Goal: Task Accomplishment & Management: Use online tool/utility

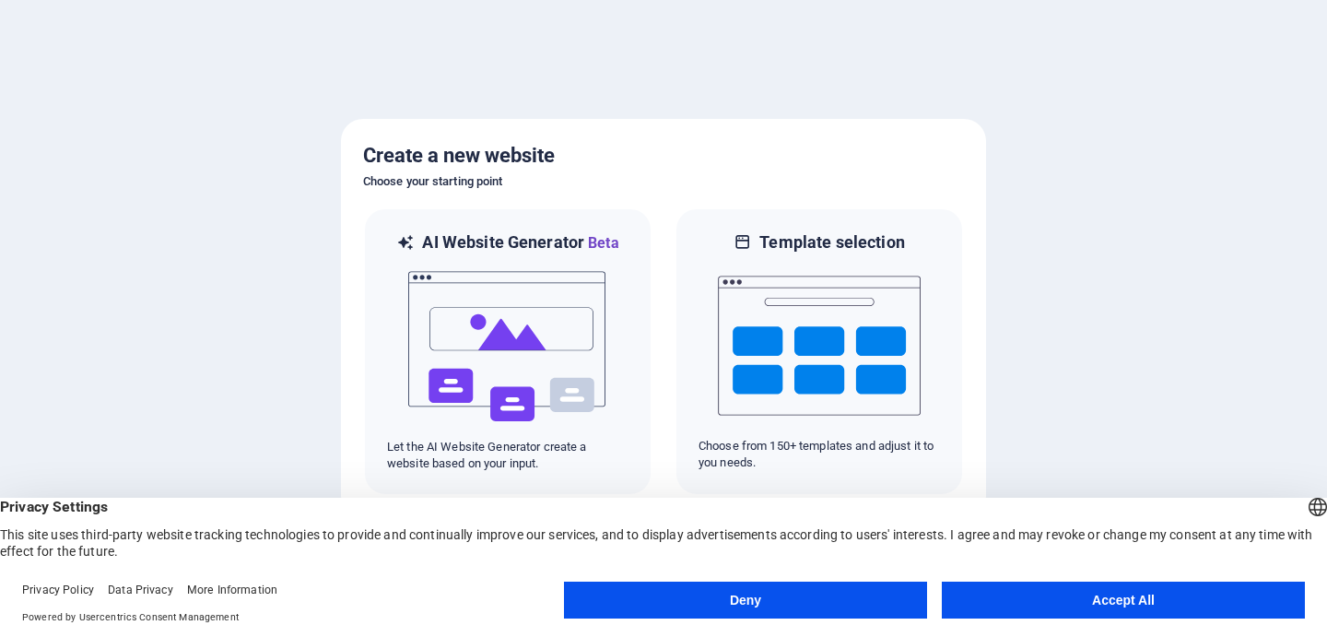
click at [1029, 594] on button "Accept All" at bounding box center [1123, 600] width 363 height 37
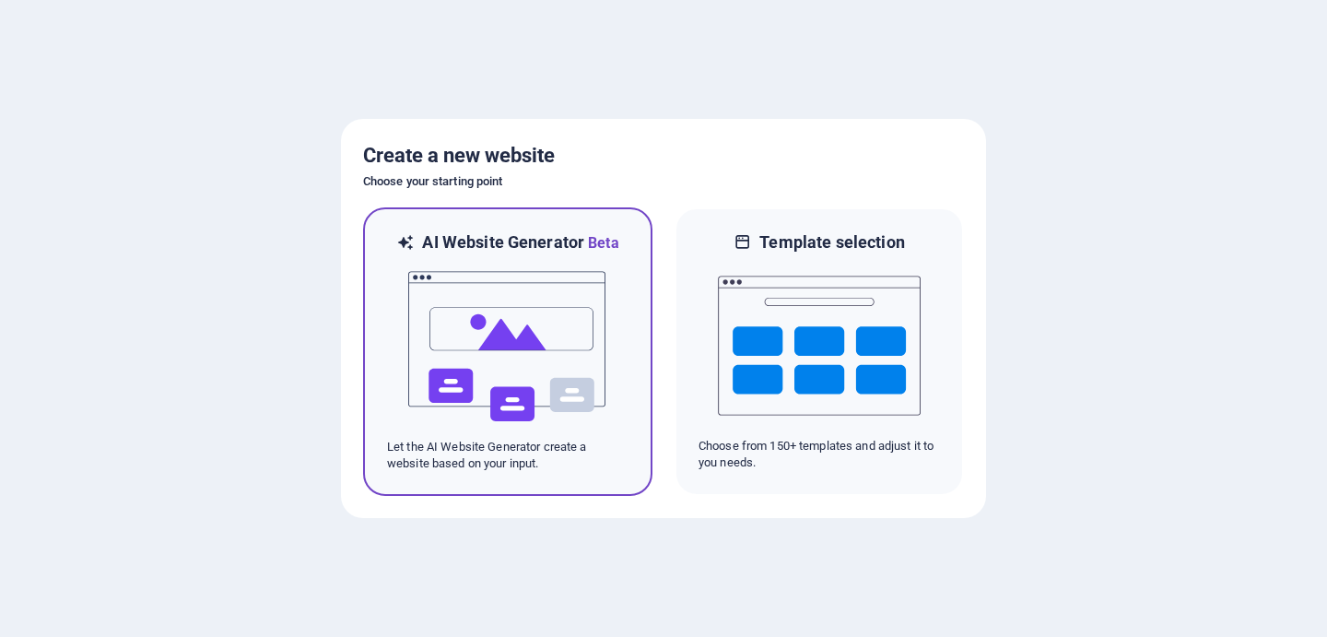
click at [475, 335] on img at bounding box center [507, 346] width 203 height 184
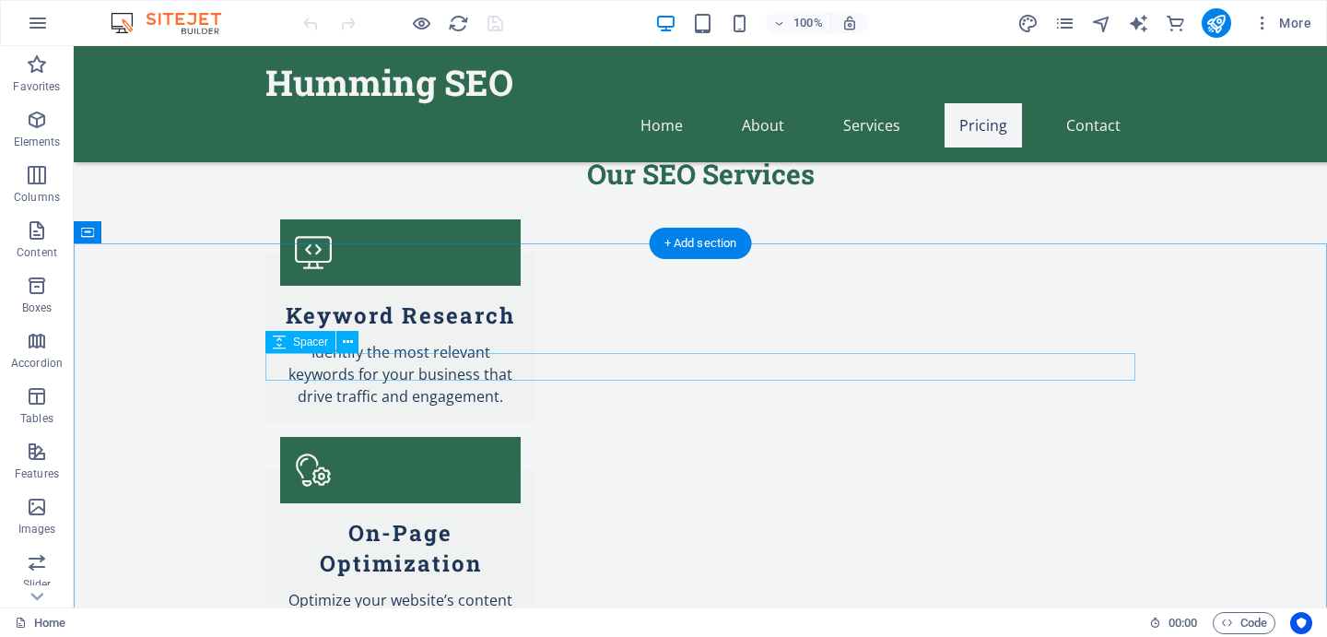
scroll to position [1841, 0]
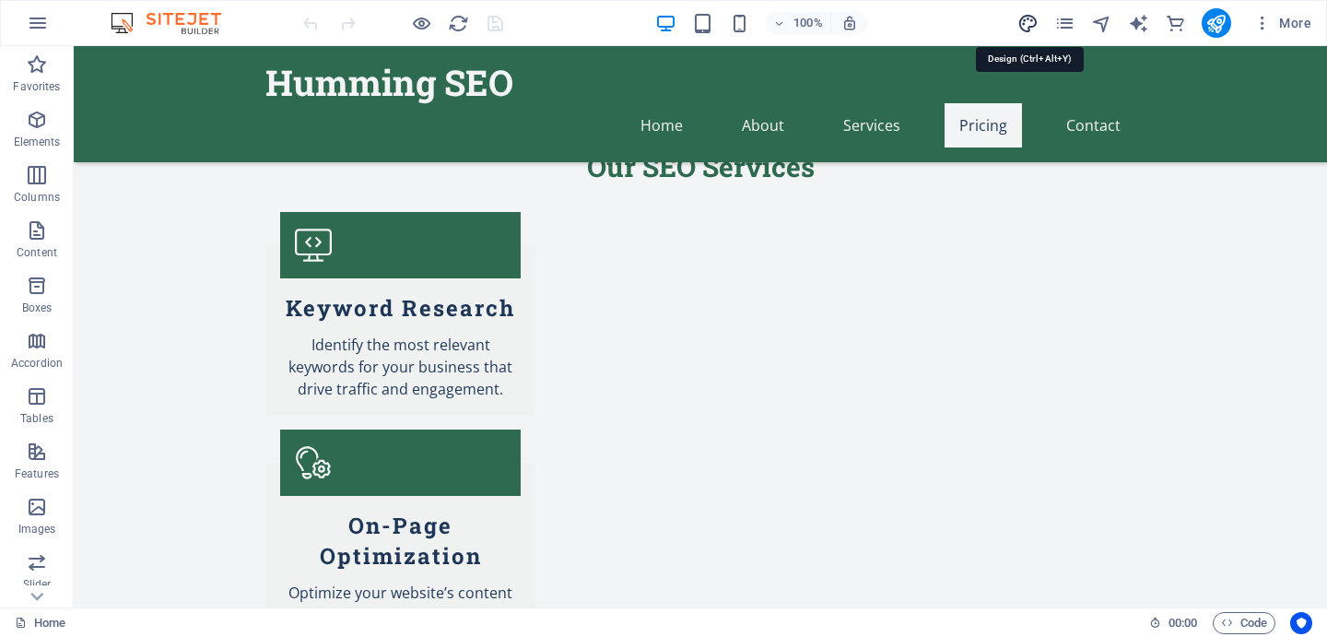
click at [1026, 24] on icon "design" at bounding box center [1027, 23] width 21 height 21
select select "px"
select select "200"
select select "px"
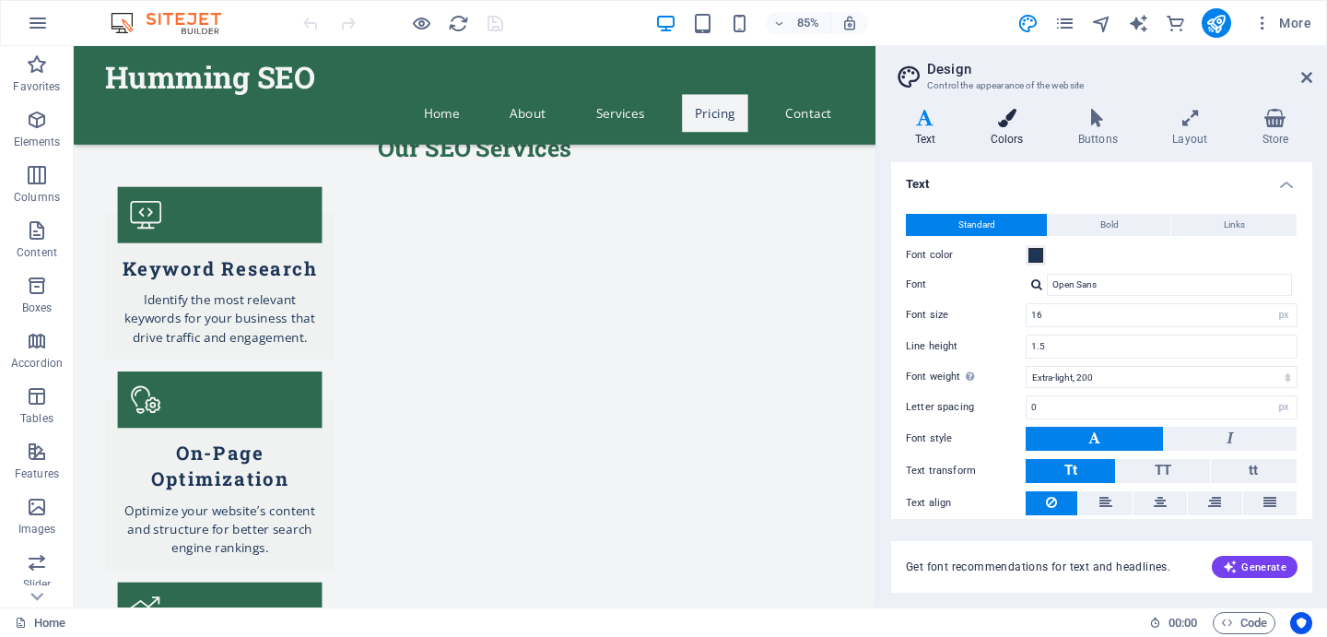
click at [983, 123] on icon at bounding box center [1007, 118] width 80 height 18
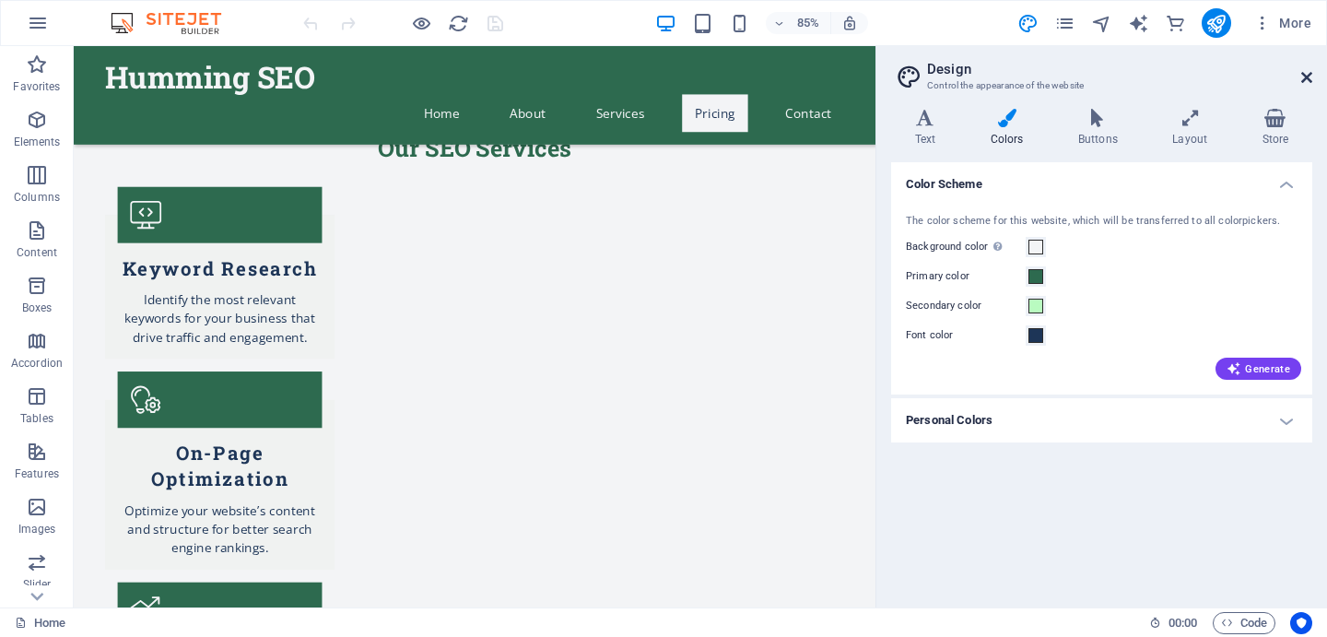
click at [1302, 77] on icon at bounding box center [1306, 77] width 11 height 15
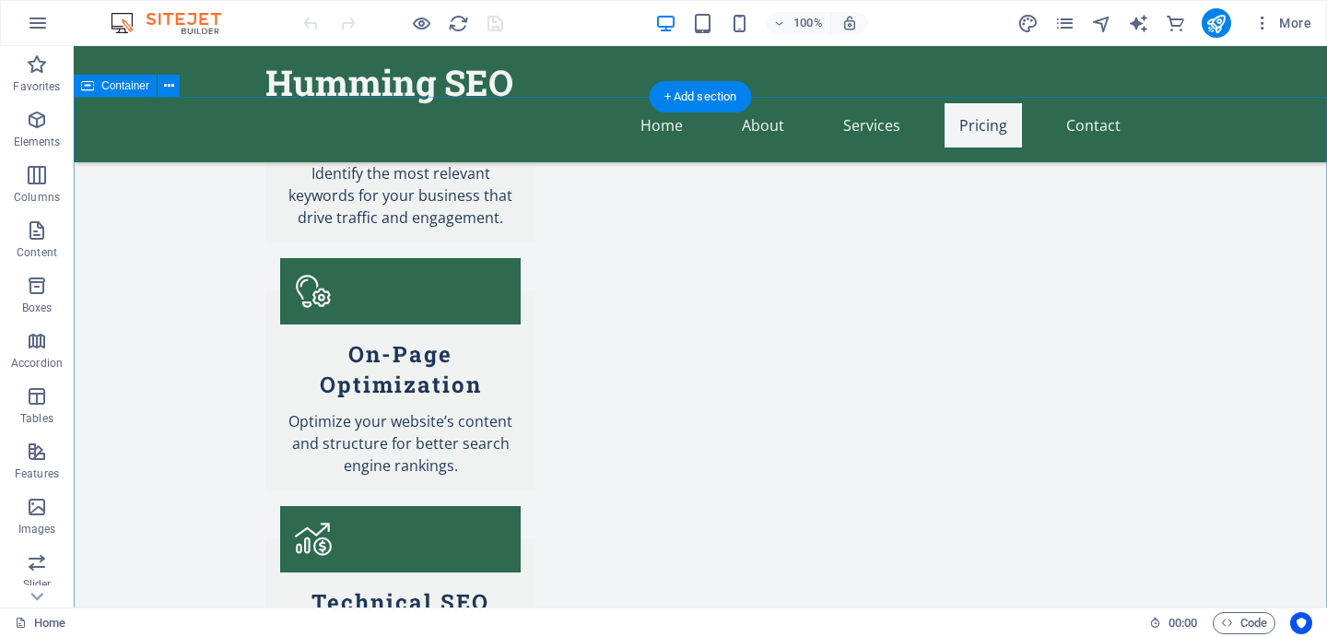
scroll to position [2020, 0]
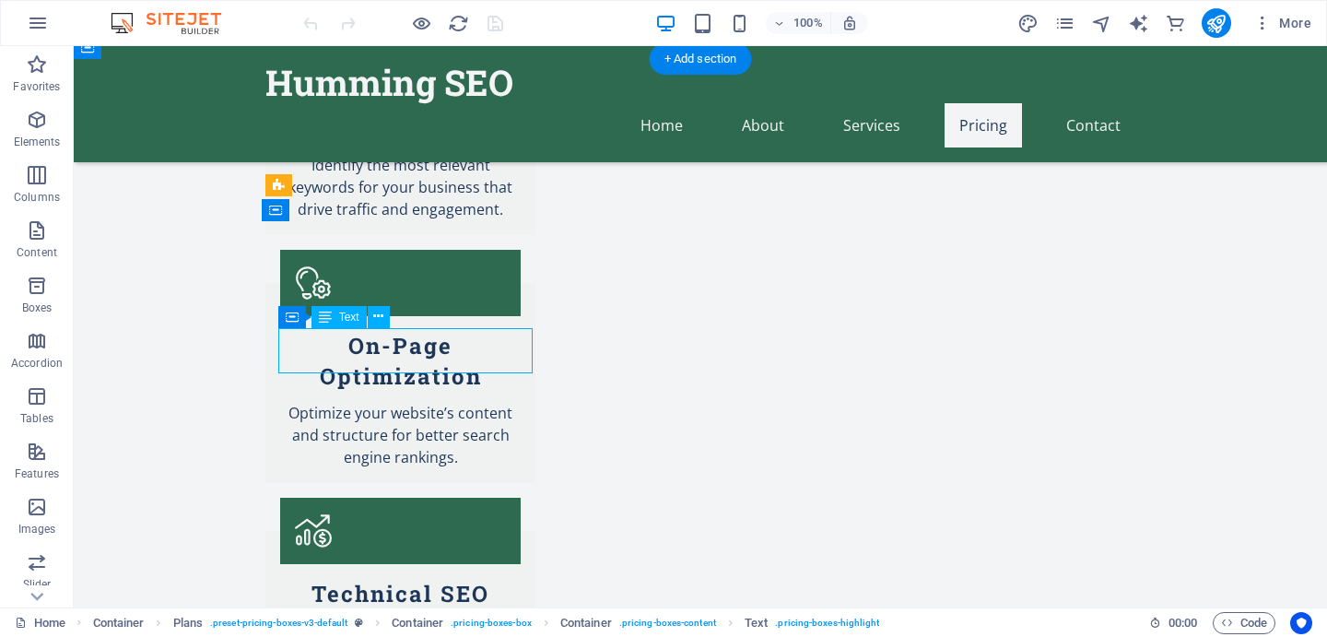
click at [365, 354] on div "Drag here to replace the existing content. Press “Ctrl” if you want to create a…" at bounding box center [700, 326] width 1253 height 561
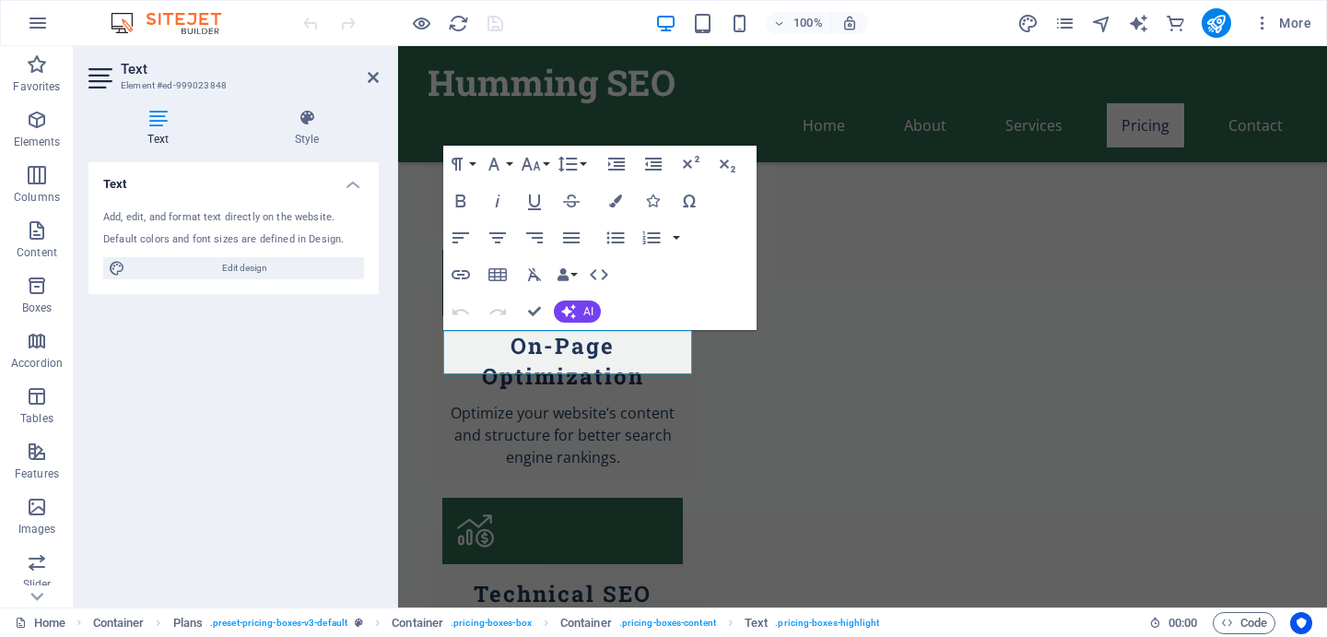
click at [316, 446] on div "Text Add, edit, and format text directly on the website. Default colors and fon…" at bounding box center [233, 377] width 290 height 430
click at [376, 76] on icon at bounding box center [373, 77] width 11 height 15
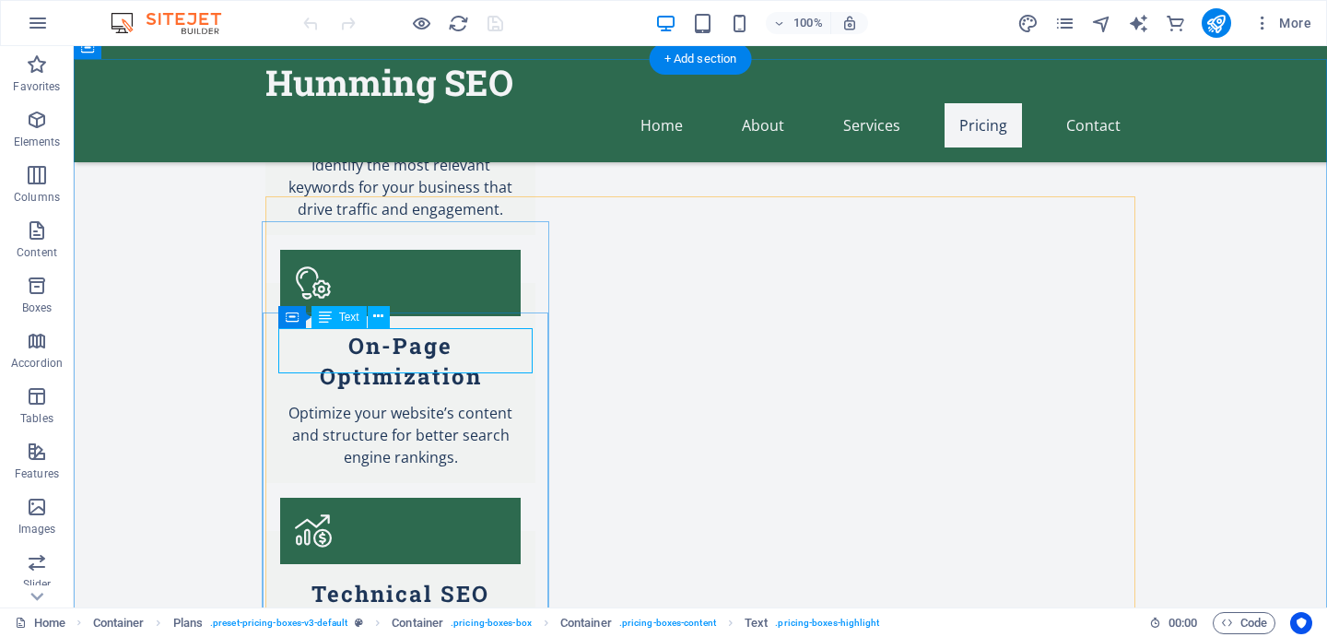
click at [380, 320] on icon at bounding box center [382, 319] width 10 height 19
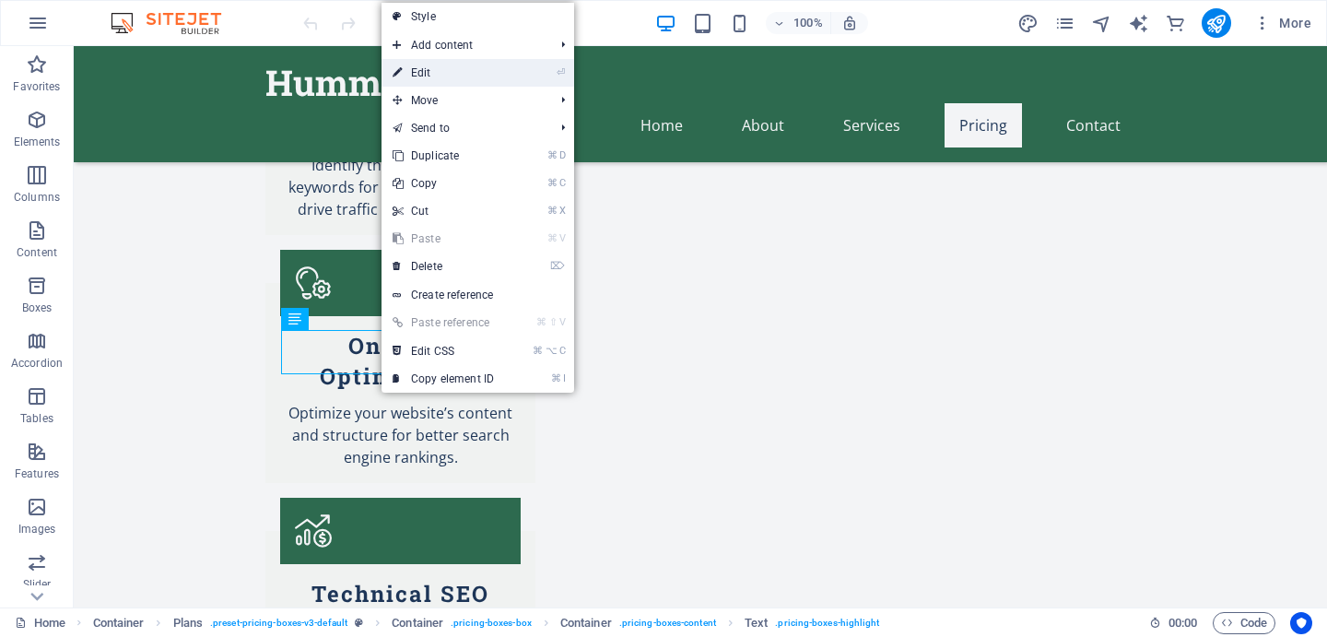
click at [429, 72] on link "⏎ Edit" at bounding box center [443, 73] width 123 height 28
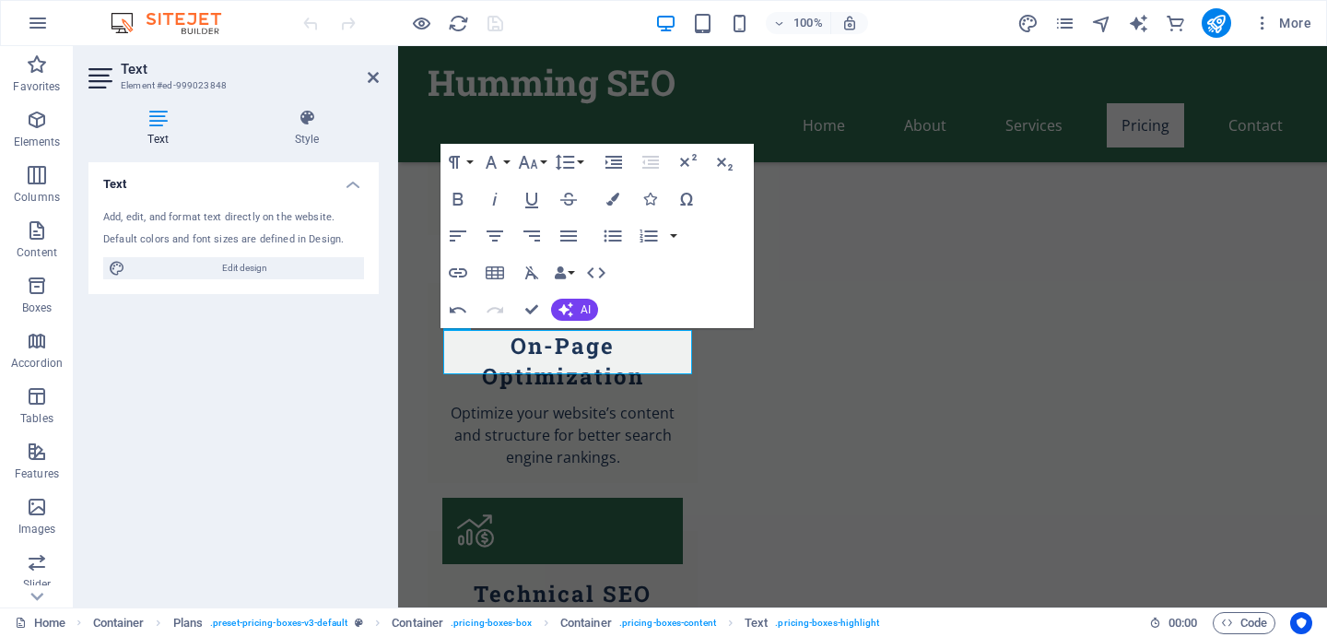
click at [295, 473] on div "Text Add, edit, and format text directly on the website. Default colors and fon…" at bounding box center [233, 377] width 290 height 430
click at [370, 78] on icon at bounding box center [373, 77] width 11 height 15
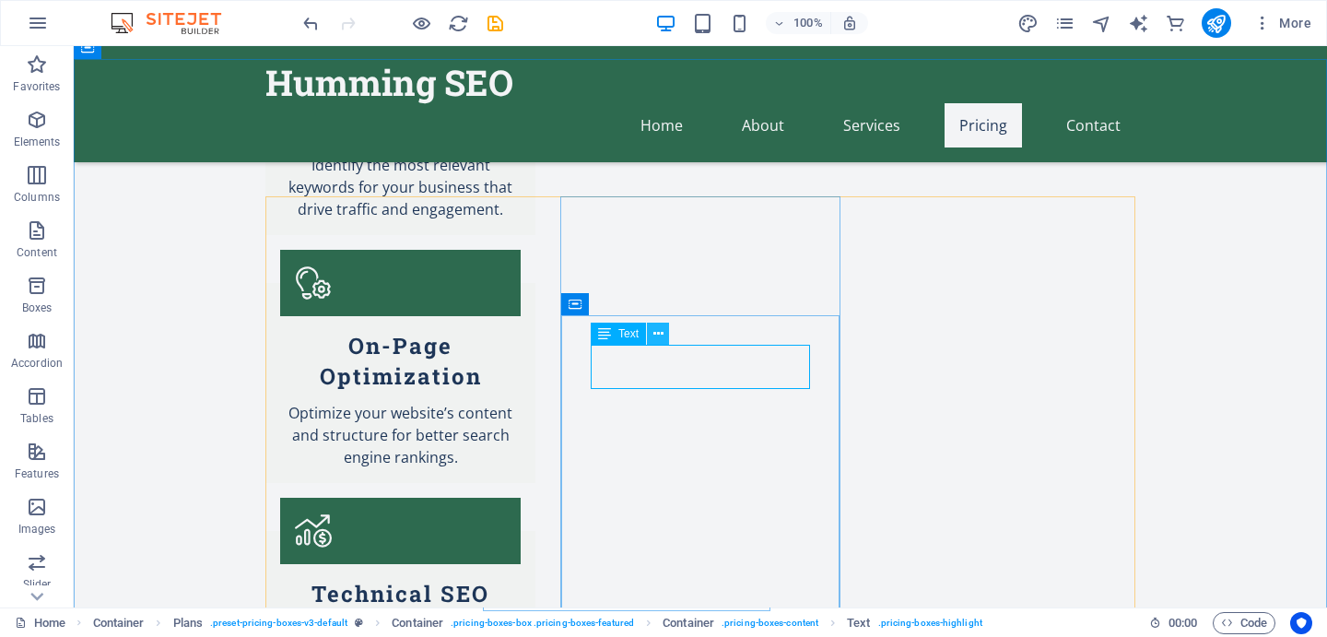
click at [652, 332] on button at bounding box center [658, 334] width 22 height 22
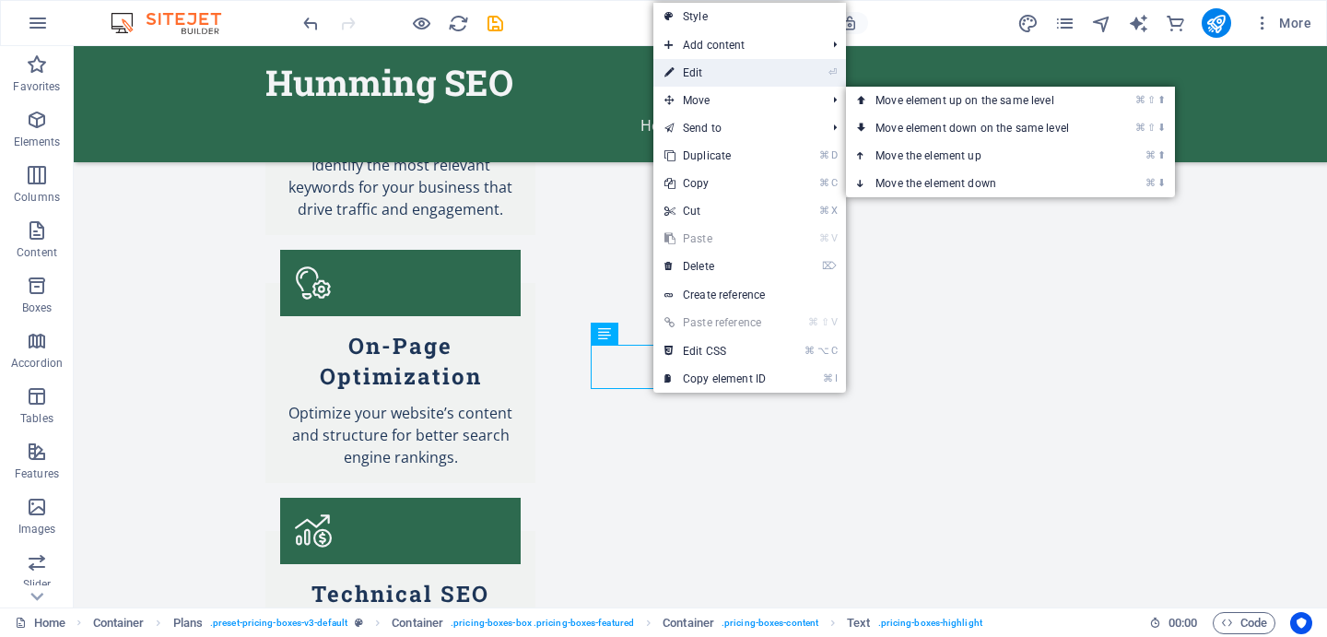
click at [697, 73] on link "⏎ Edit" at bounding box center [714, 73] width 123 height 28
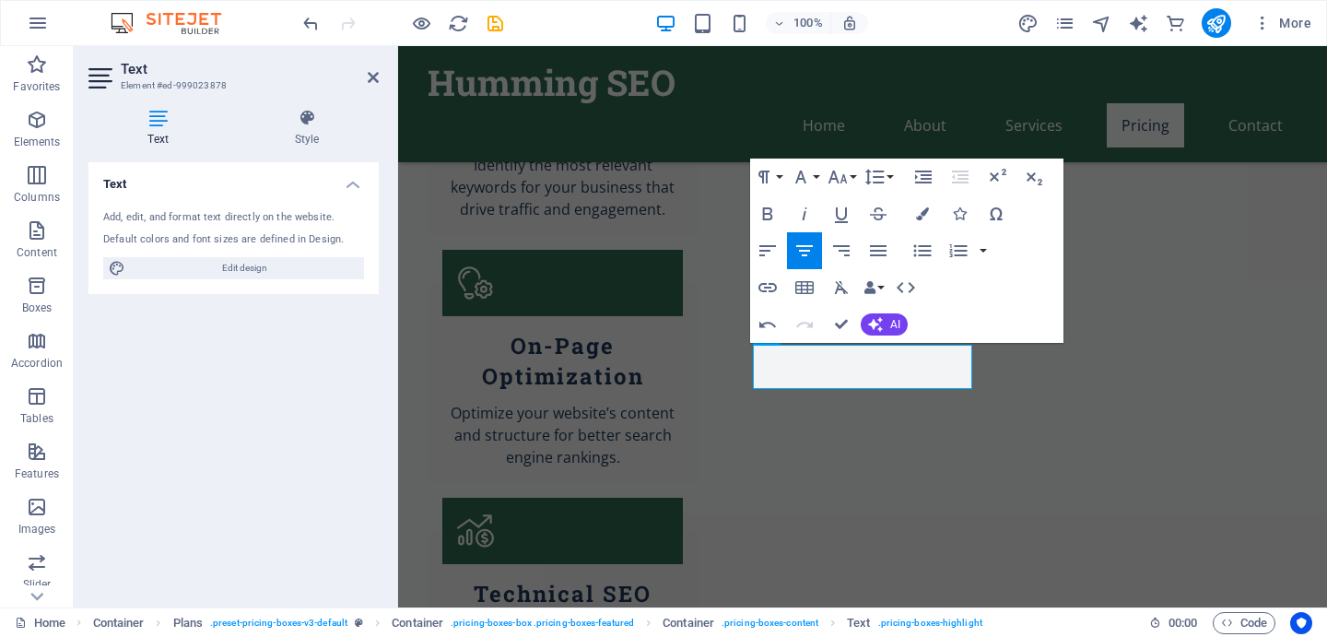
click at [364, 352] on div "Text Add, edit, and format text directly on the website. Default colors and fon…" at bounding box center [233, 377] width 290 height 430
click at [371, 85] on header "Text Element #ed-999023878" at bounding box center [233, 70] width 290 height 48
click at [371, 78] on icon at bounding box center [373, 77] width 11 height 15
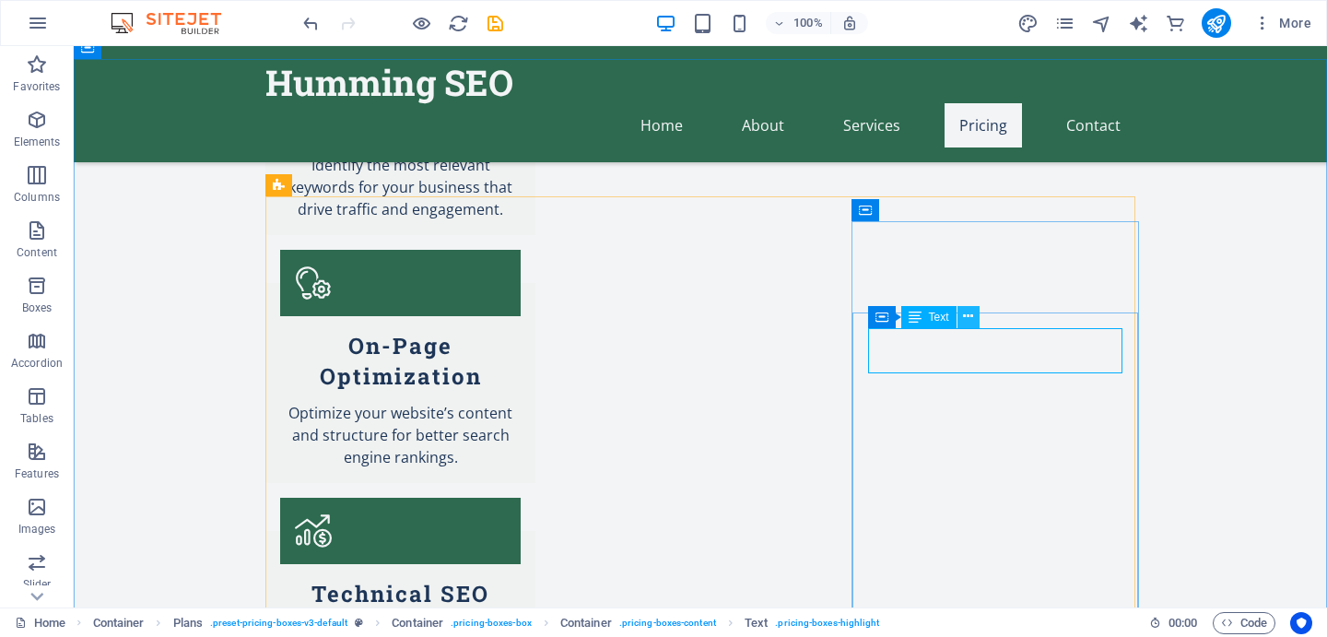
click at [973, 314] on icon at bounding box center [968, 316] width 10 height 19
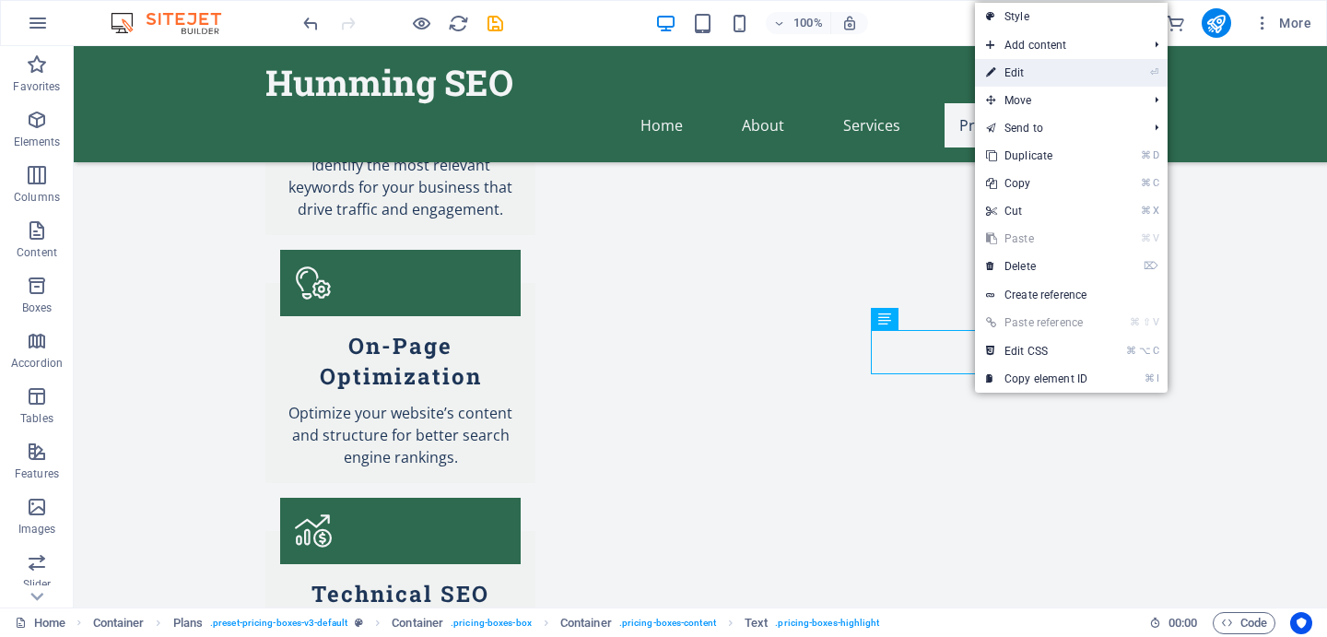
click at [1030, 69] on link "⏎ Edit" at bounding box center [1036, 73] width 123 height 28
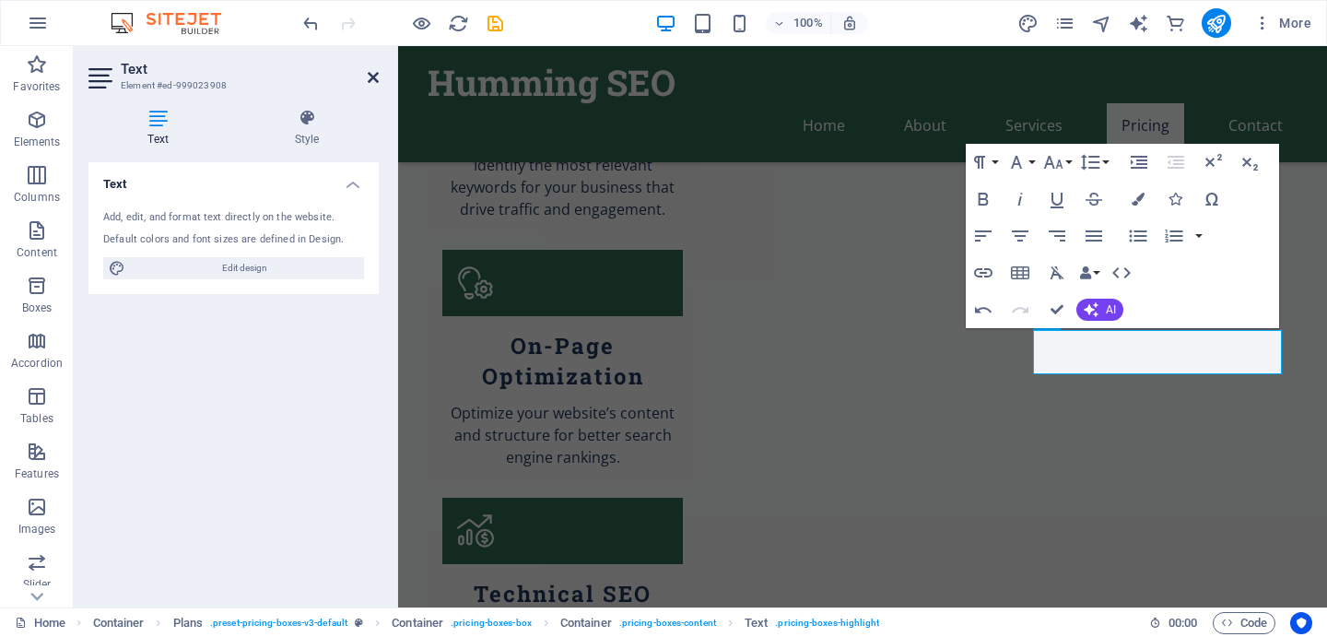
click at [372, 74] on icon at bounding box center [373, 77] width 11 height 15
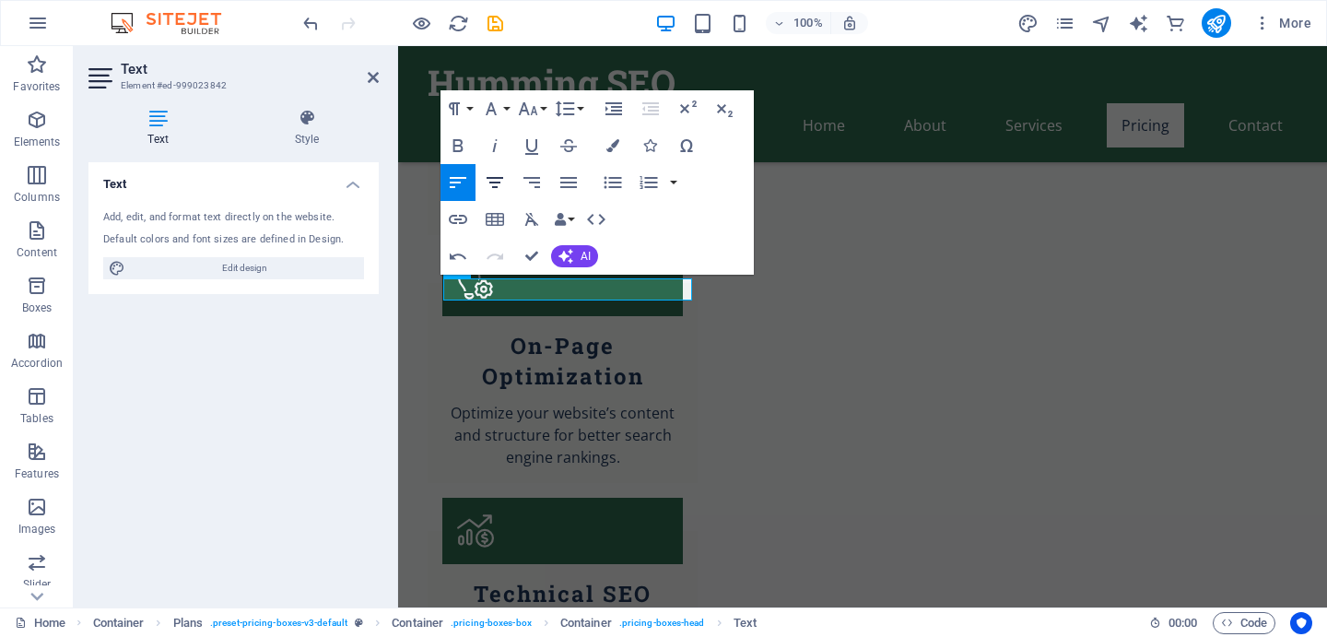
click at [501, 184] on icon "button" at bounding box center [495, 182] width 22 height 22
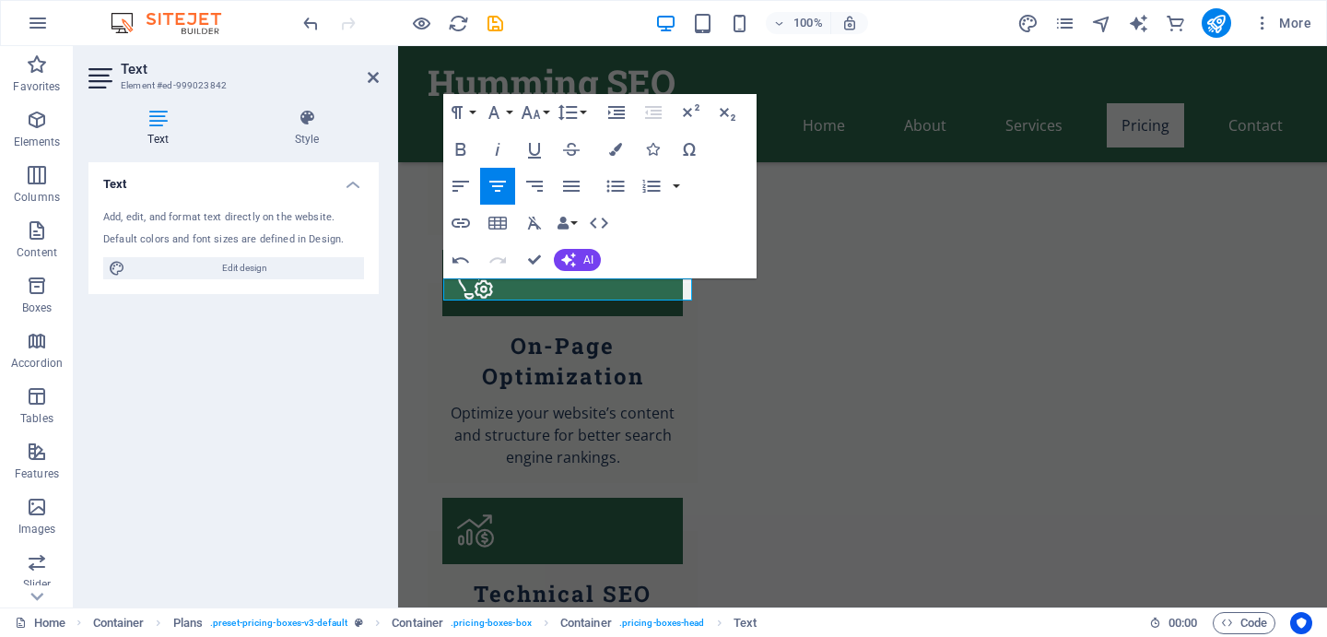
click at [322, 404] on div "Text Add, edit, and format text directly on the website. Default colors and fon…" at bounding box center [233, 377] width 290 height 430
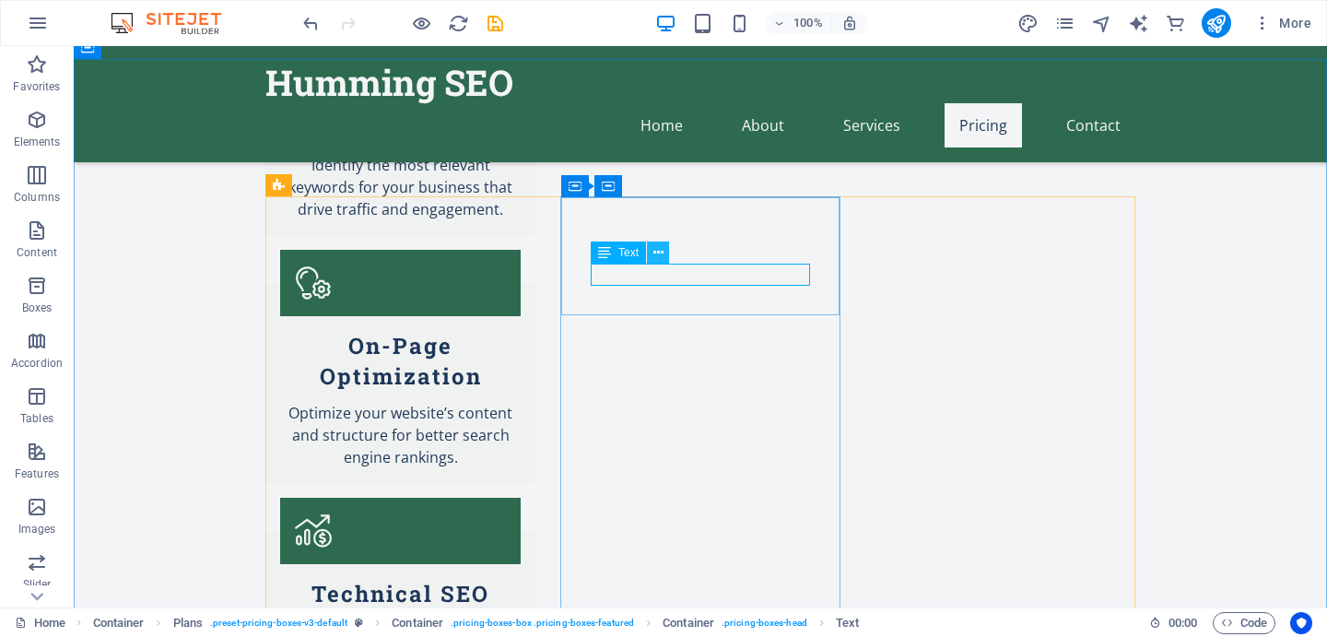
click at [655, 244] on icon at bounding box center [658, 252] width 10 height 19
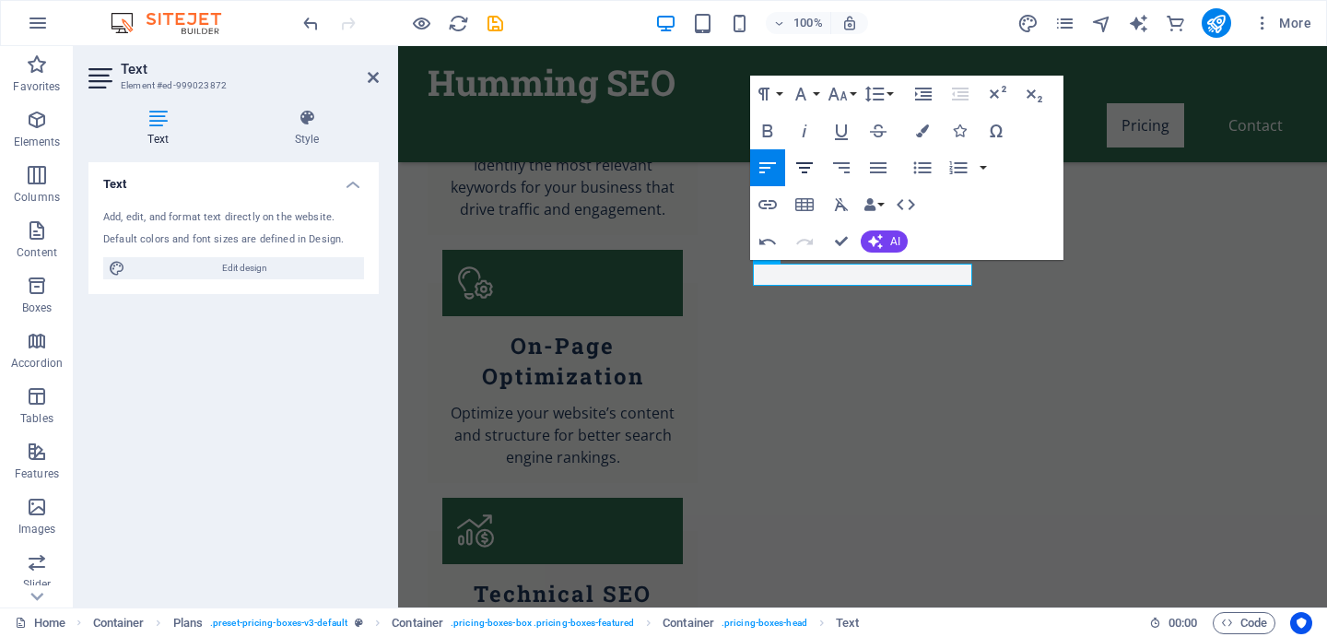
click at [805, 167] on icon "button" at bounding box center [804, 167] width 17 height 11
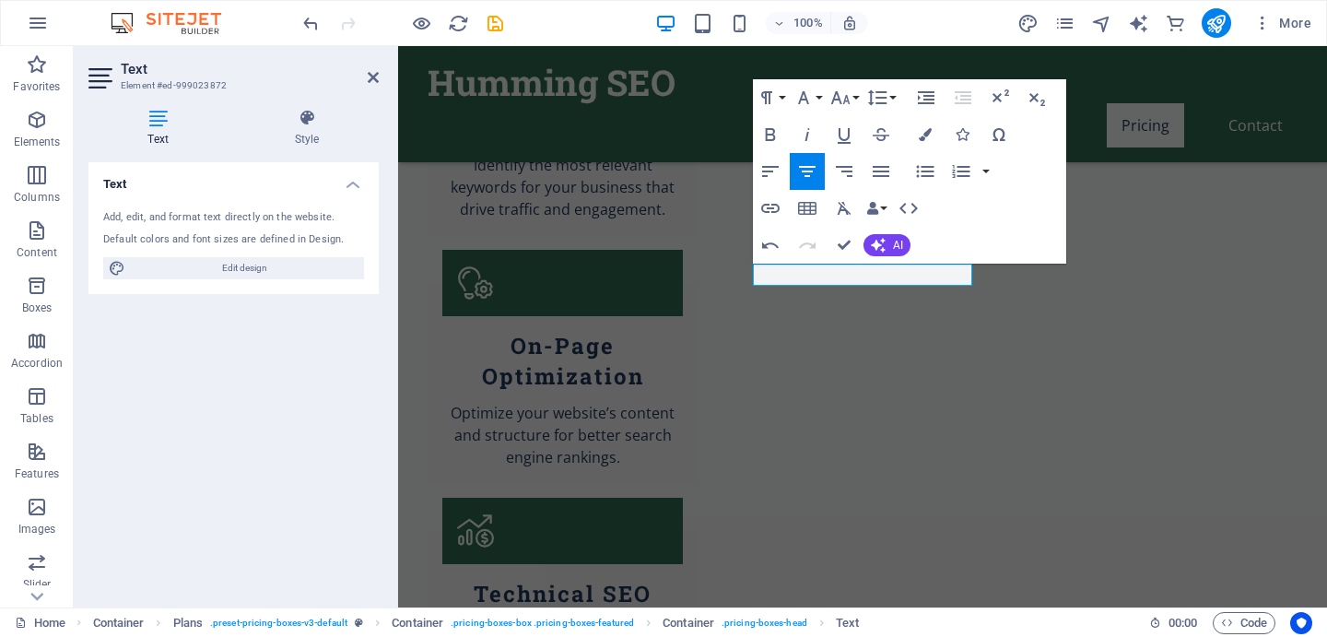
click at [323, 421] on div "Text Add, edit, and format text directly on the website. Default colors and fon…" at bounding box center [233, 377] width 290 height 430
click at [313, 407] on div "Text Add, edit, and format text directly on the website. Default colors and fon…" at bounding box center [233, 377] width 290 height 430
click at [370, 78] on icon at bounding box center [373, 77] width 11 height 15
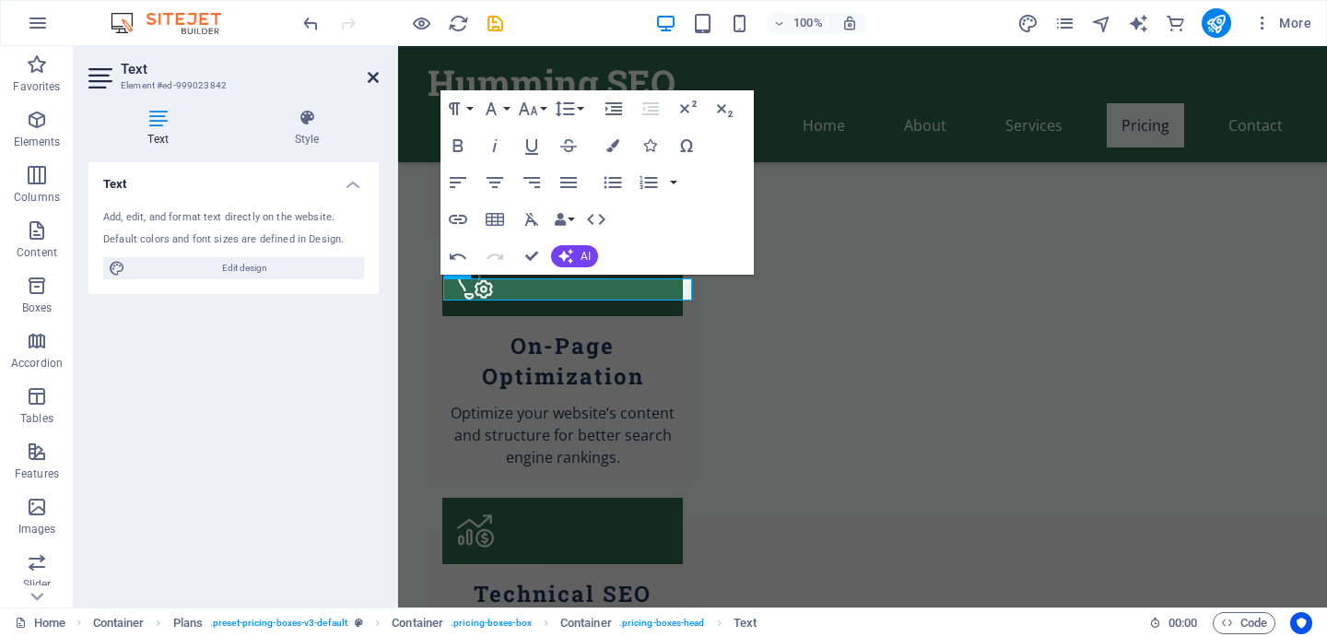
click at [370, 77] on icon at bounding box center [373, 77] width 11 height 15
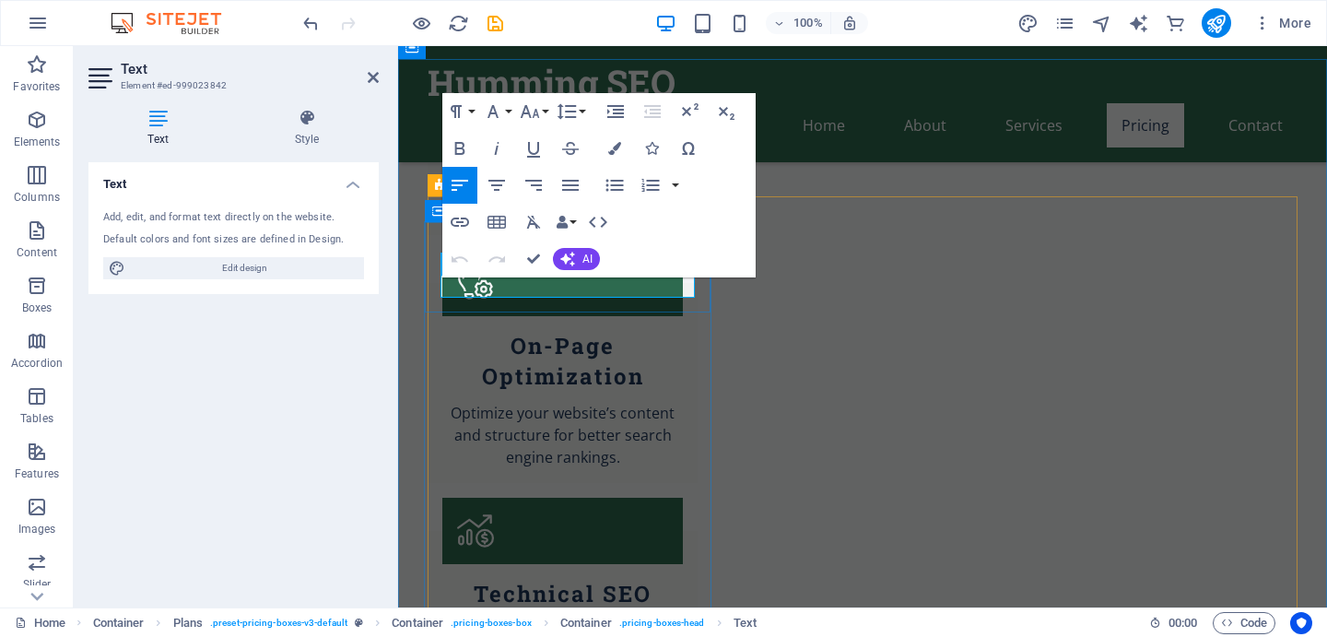
click at [503, 190] on icon "button" at bounding box center [497, 185] width 22 height 22
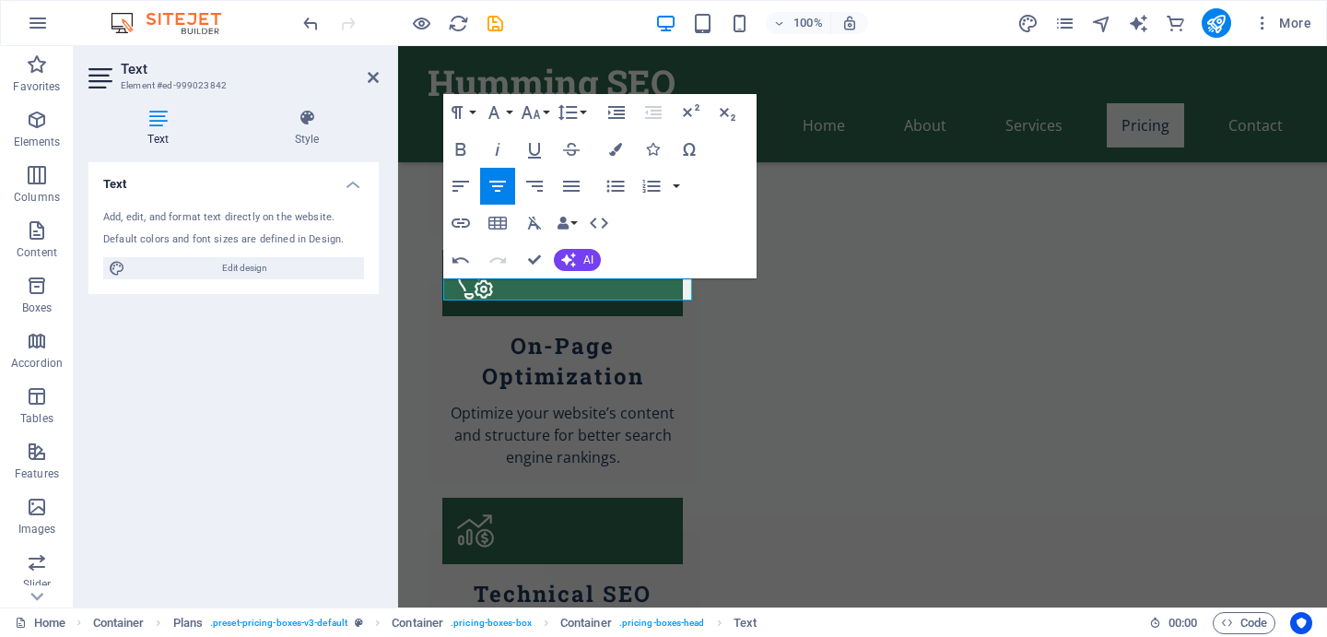
click at [347, 438] on div "Text Add, edit, and format text directly on the website. Default colors and fon…" at bounding box center [233, 377] width 290 height 430
click at [343, 423] on div "Text Add, edit, and format text directly on the website. Default colors and fon…" at bounding box center [233, 377] width 290 height 430
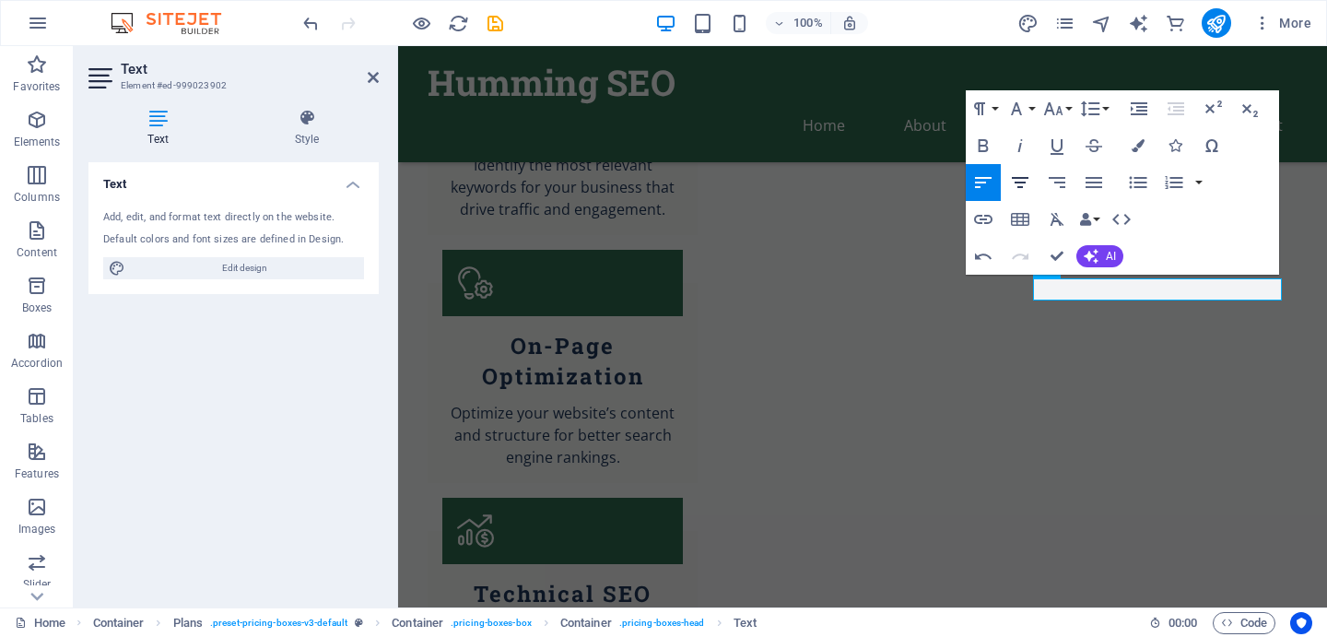
click at [1026, 182] on icon "button" at bounding box center [1020, 182] width 22 height 22
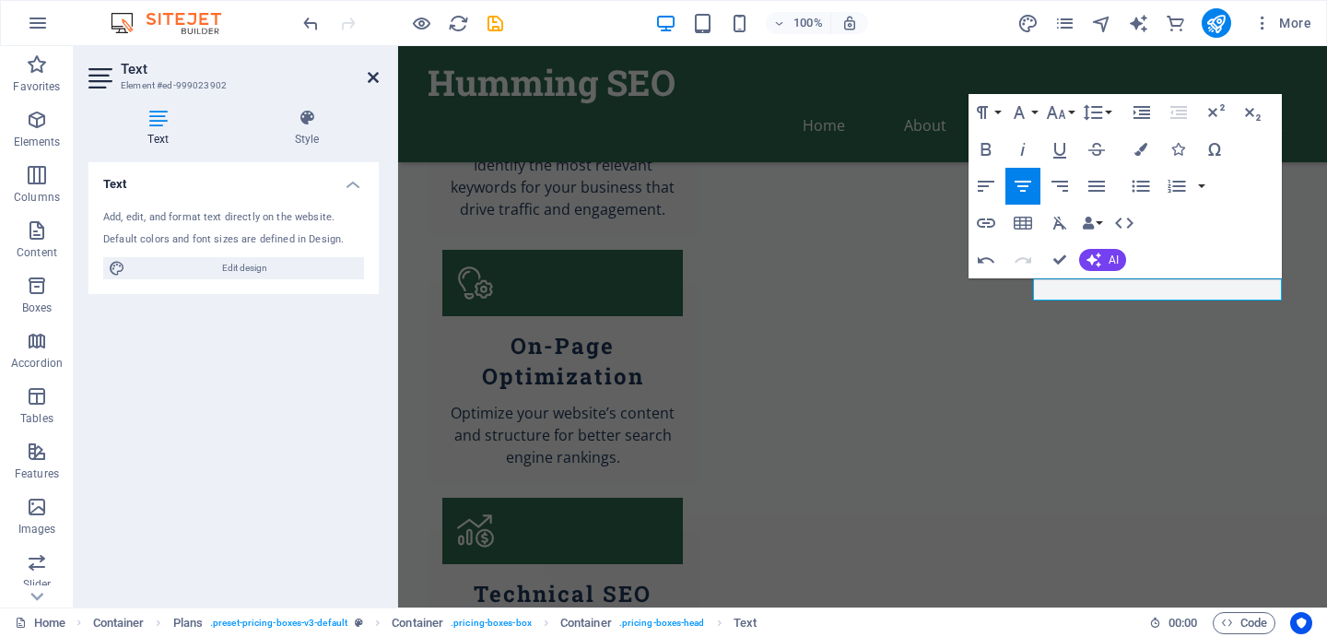
click at [372, 73] on icon at bounding box center [373, 77] width 11 height 15
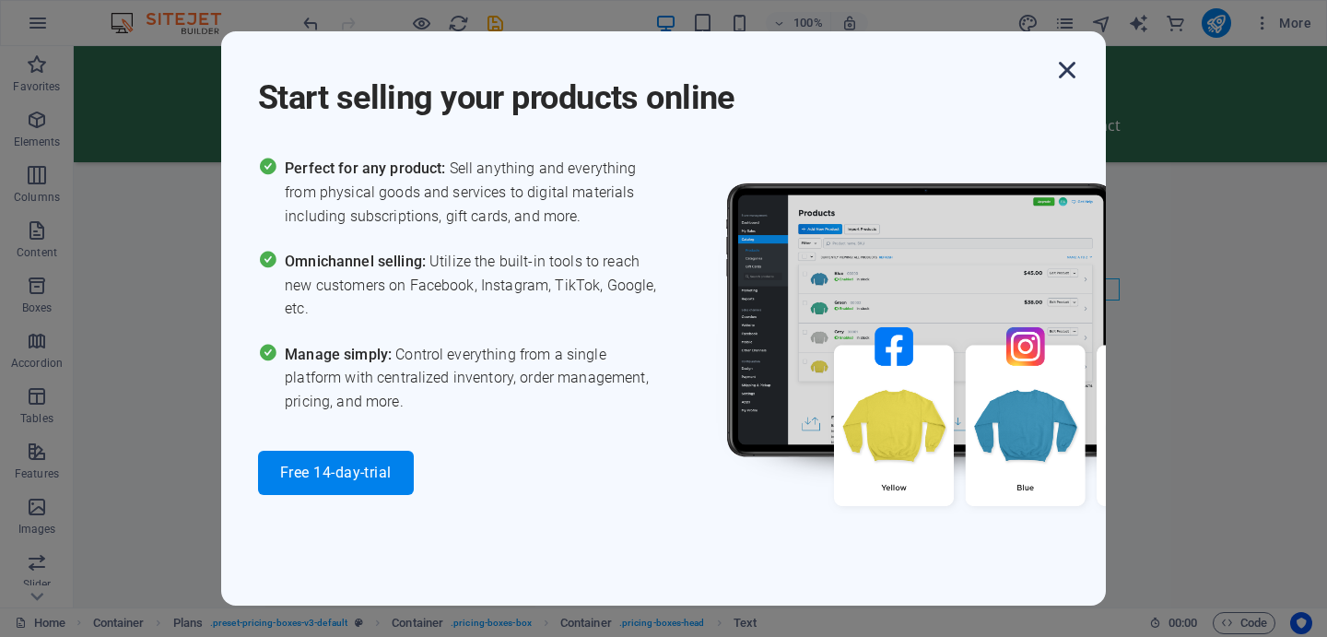
click at [1061, 70] on icon "button" at bounding box center [1067, 69] width 33 height 33
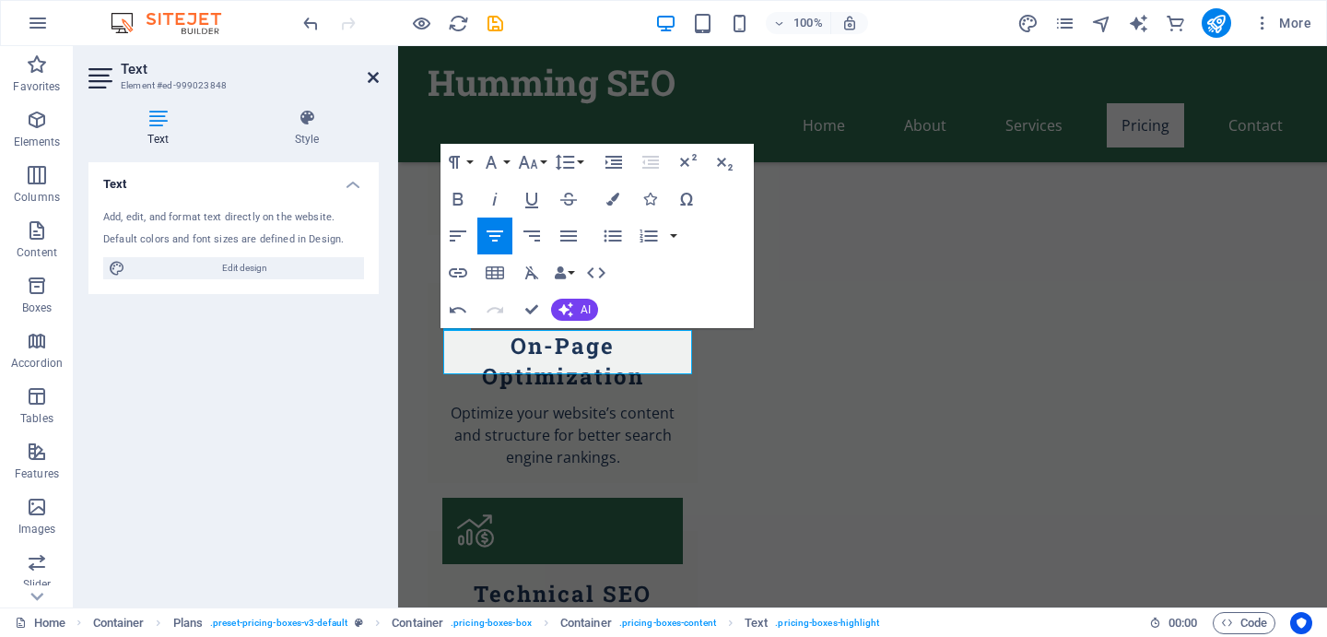
click at [371, 78] on icon at bounding box center [373, 77] width 11 height 15
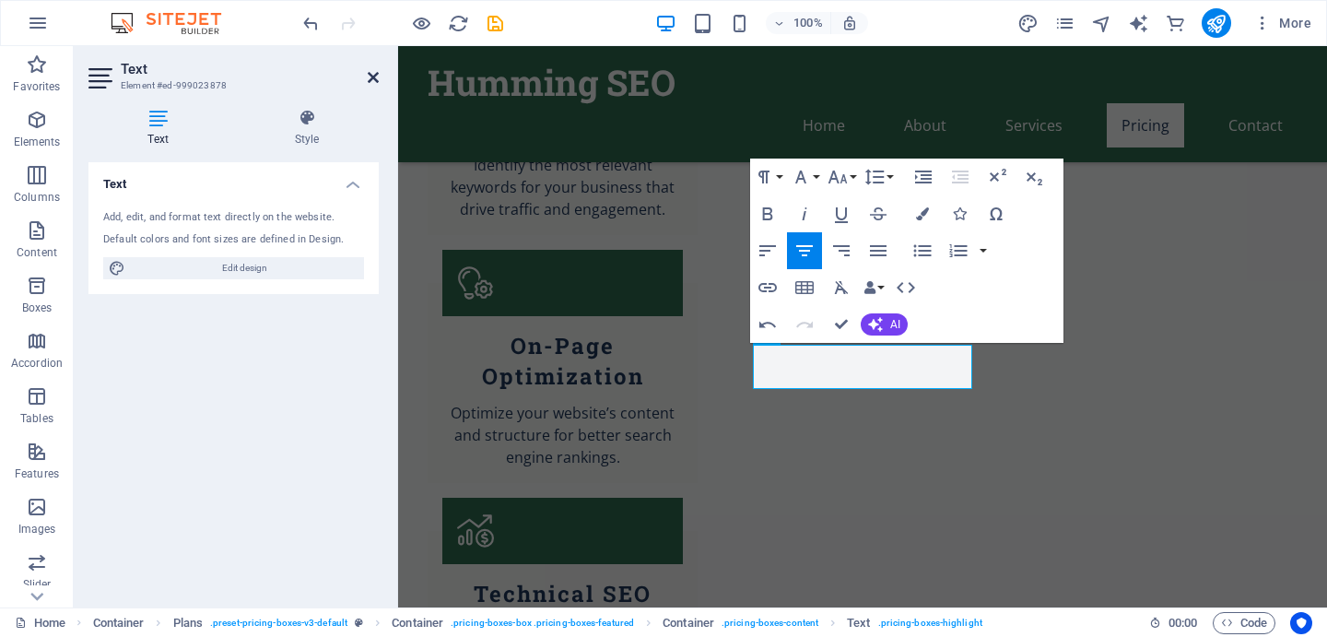
click at [377, 76] on icon at bounding box center [373, 77] width 11 height 15
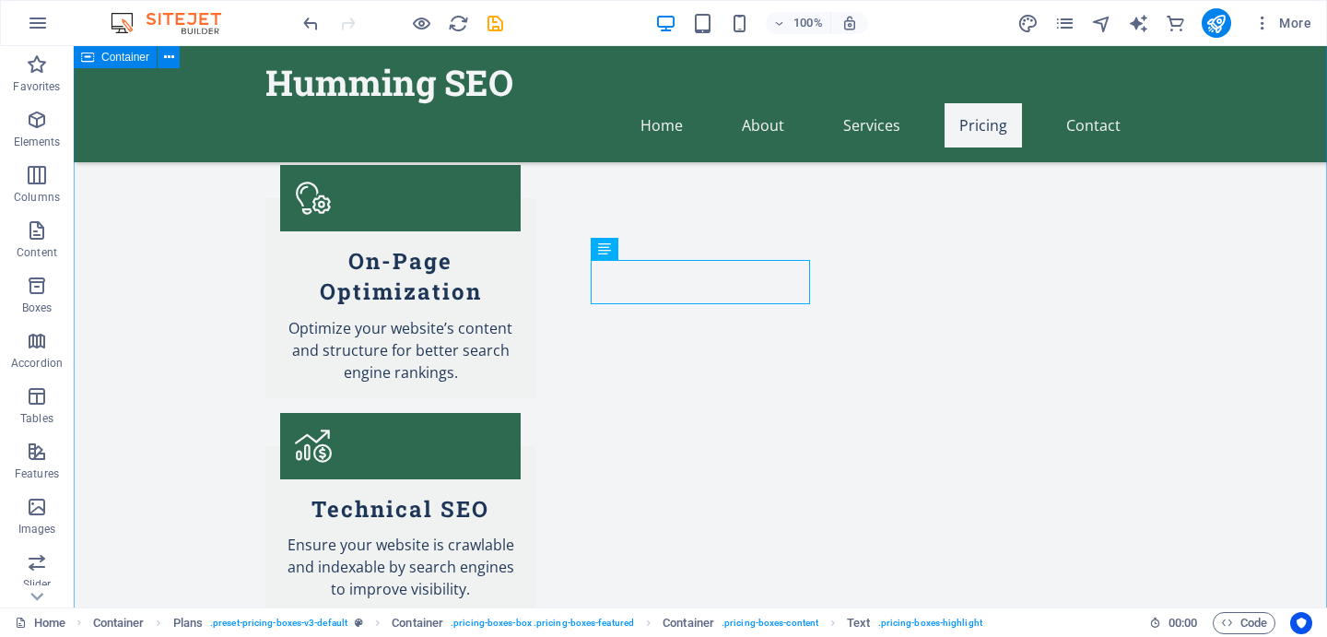
scroll to position [2108, 0]
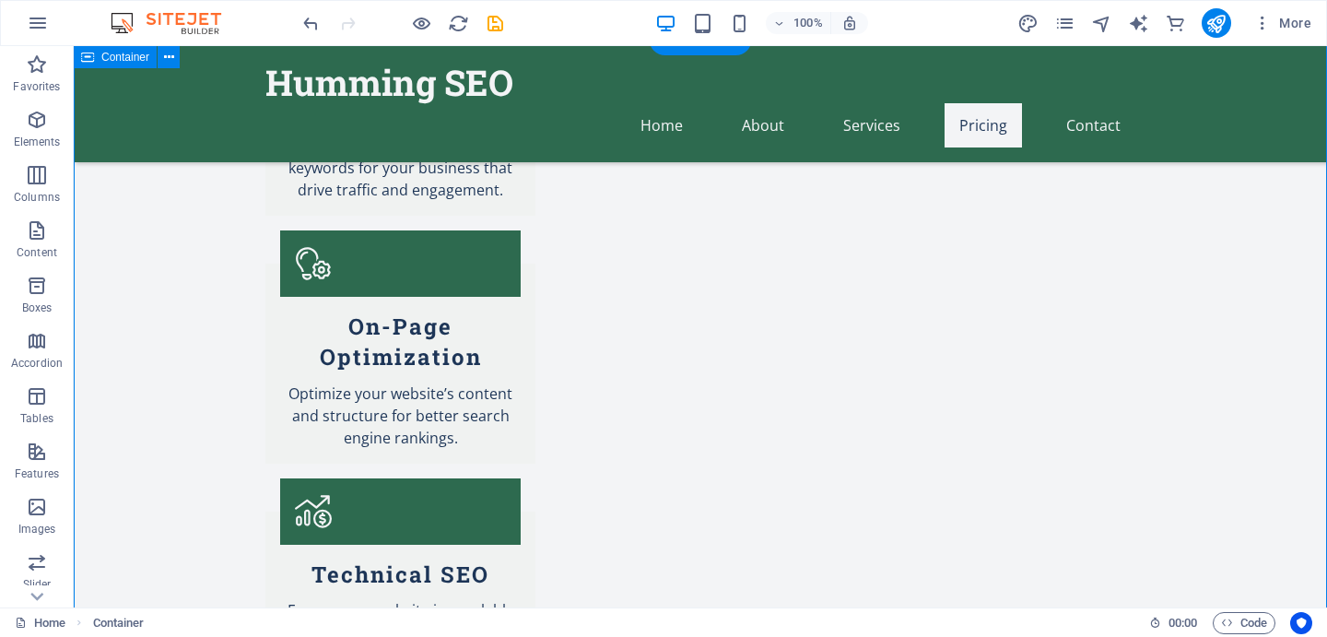
scroll to position [2084, 0]
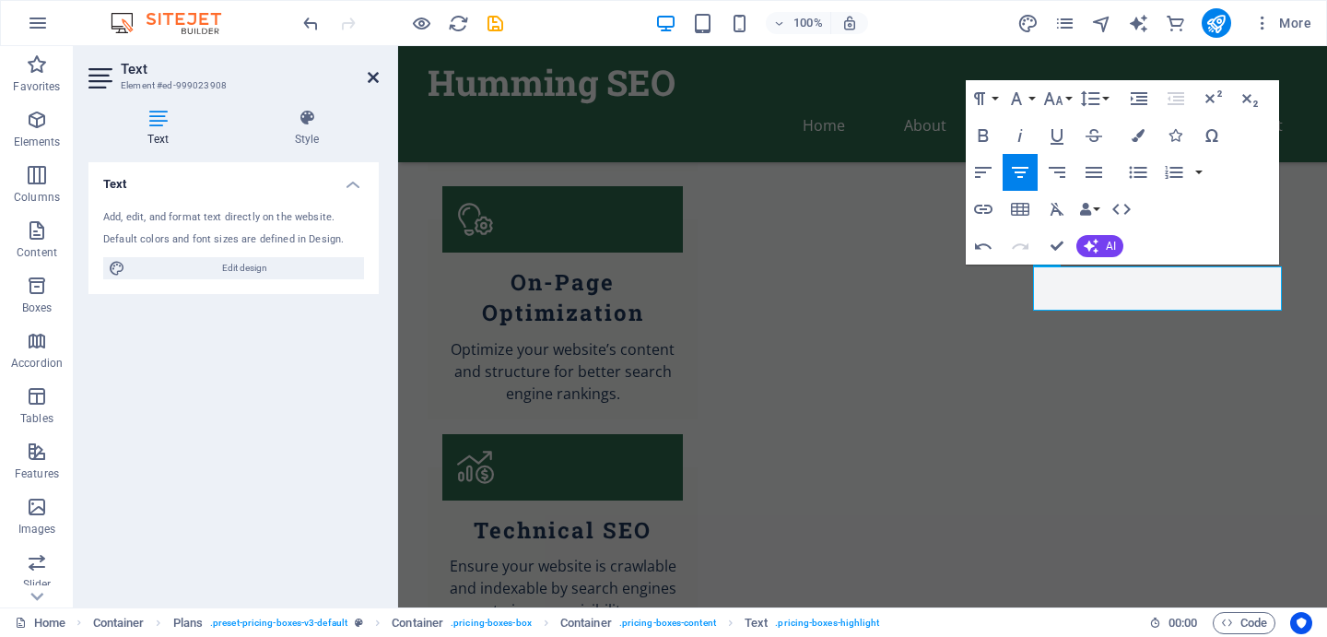
click at [372, 78] on icon at bounding box center [373, 77] width 11 height 15
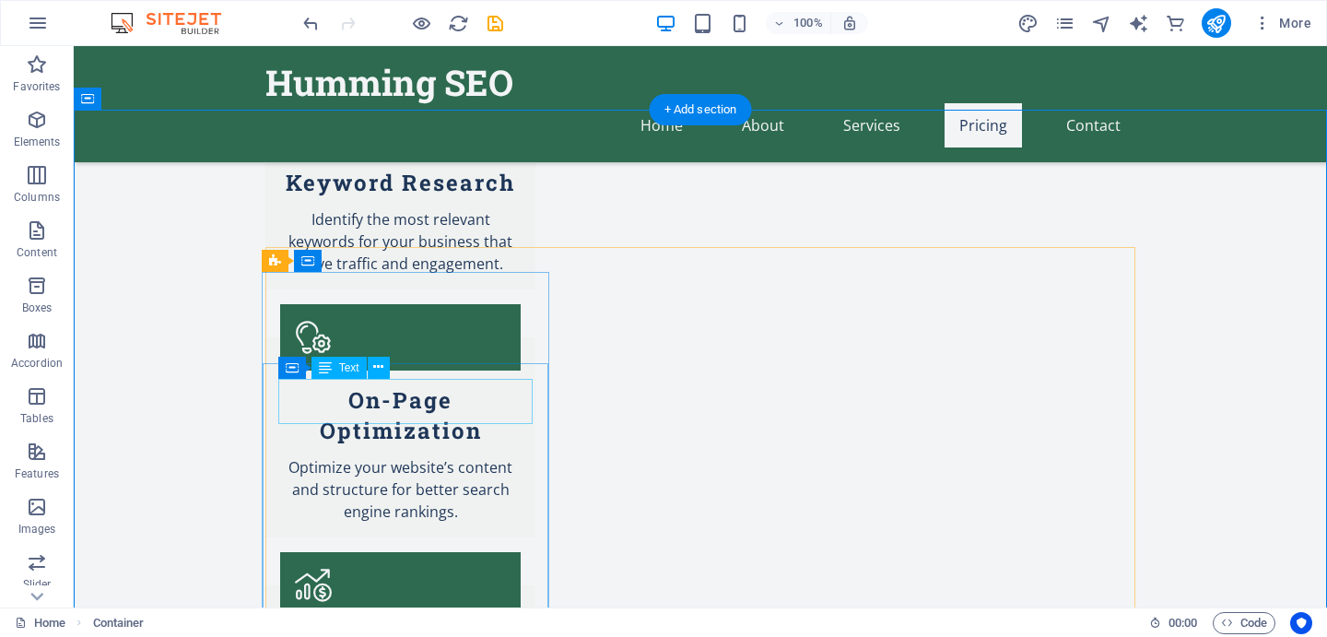
scroll to position [1918, 0]
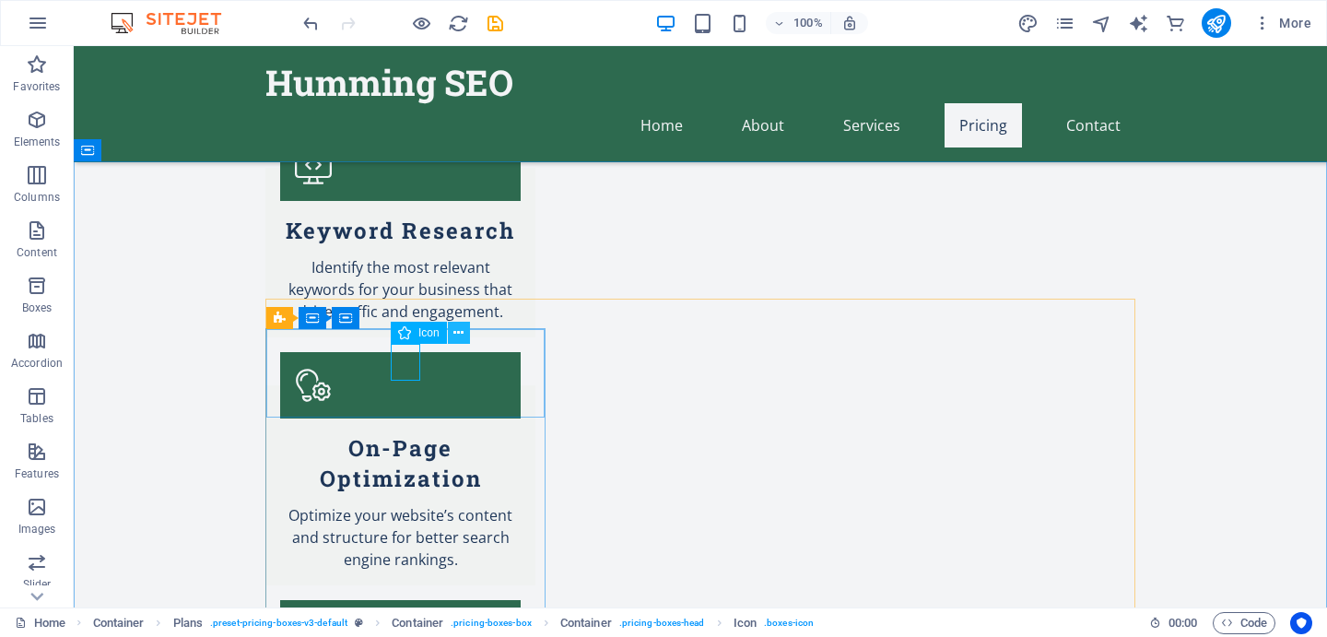
click at [465, 332] on button at bounding box center [459, 333] width 22 height 22
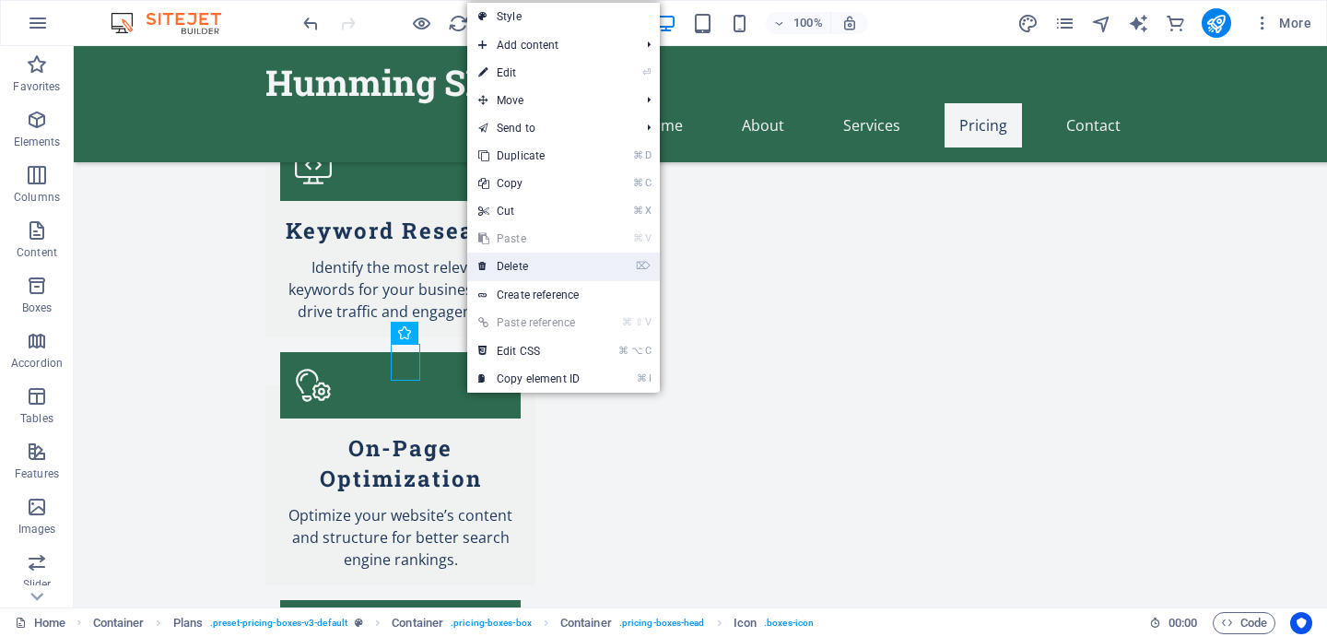
click at [513, 274] on link "⌦ Delete" at bounding box center [528, 267] width 123 height 28
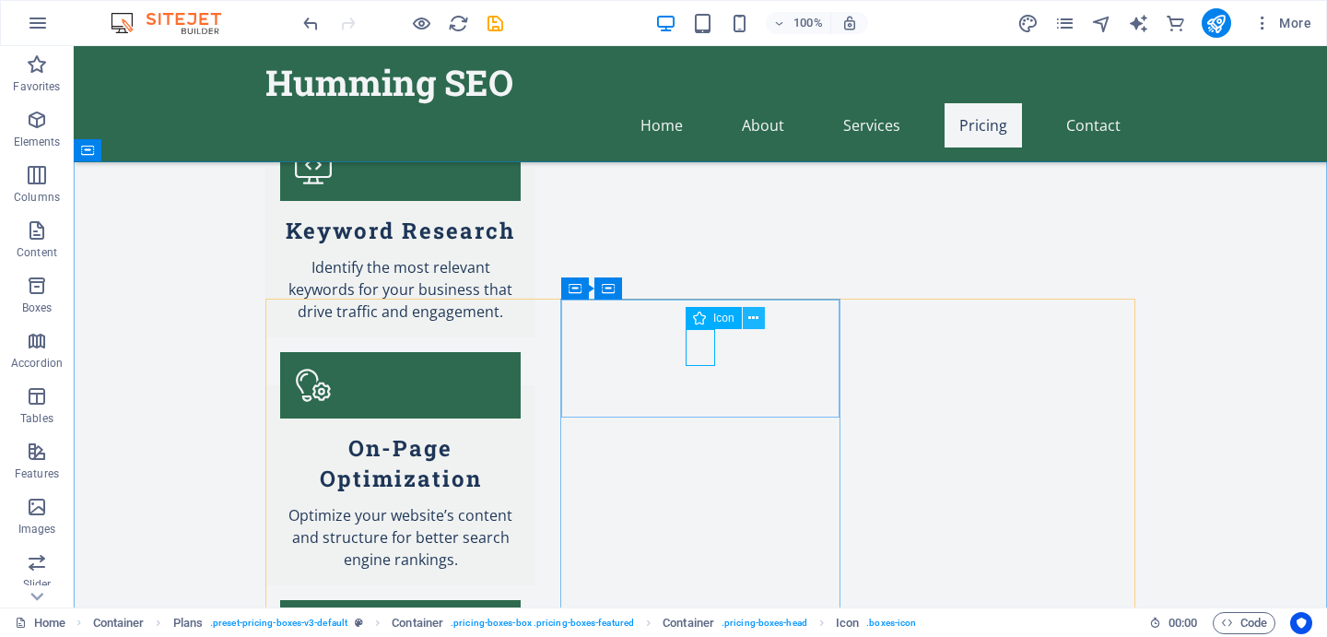
click at [748, 312] on icon at bounding box center [753, 318] width 10 height 19
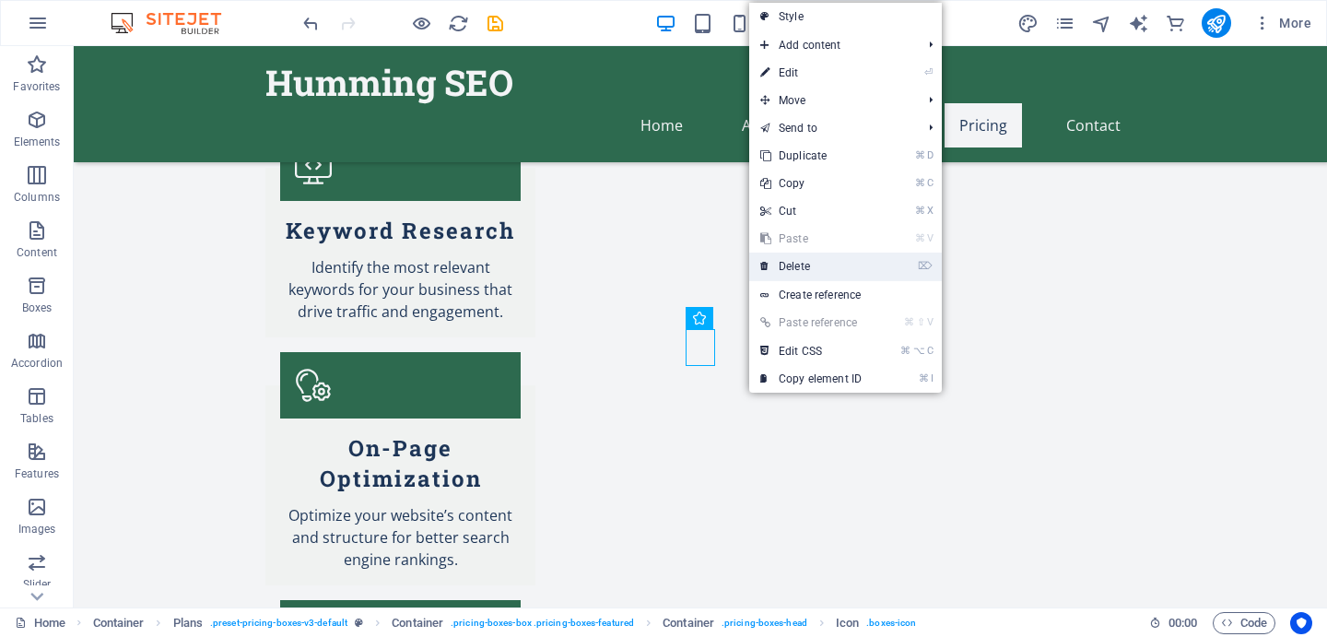
click at [792, 263] on link "⌦ Delete" at bounding box center [810, 267] width 123 height 28
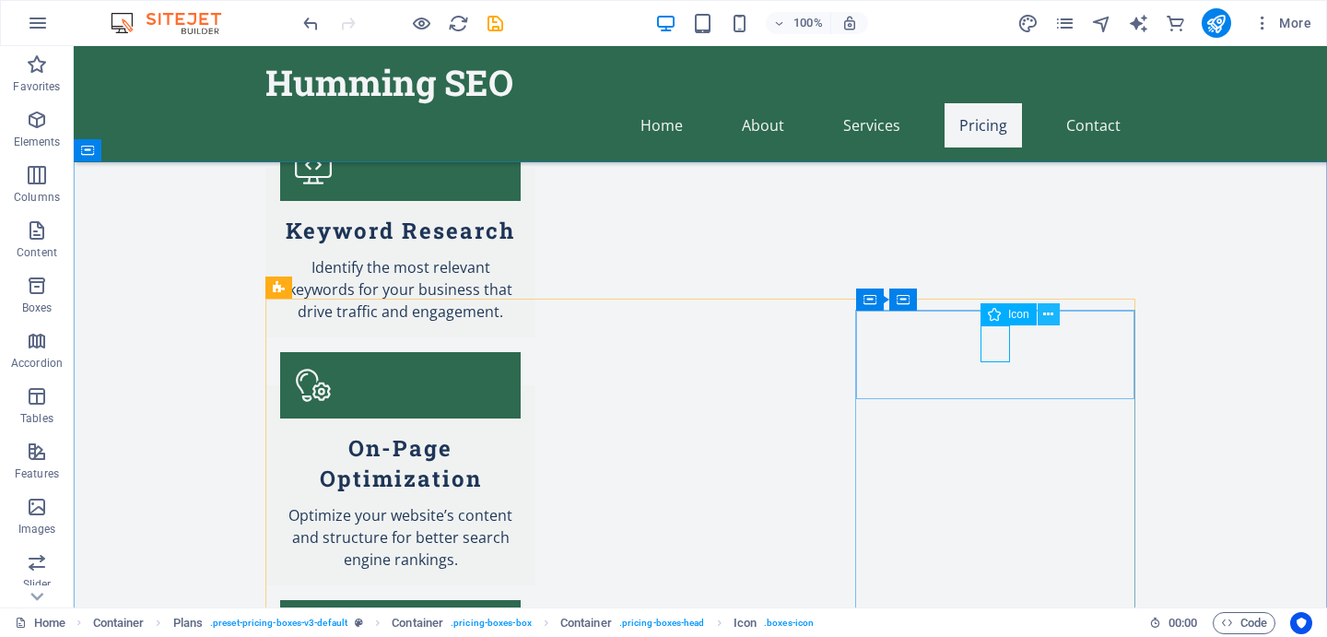
click at [1048, 313] on icon at bounding box center [1048, 314] width 10 height 19
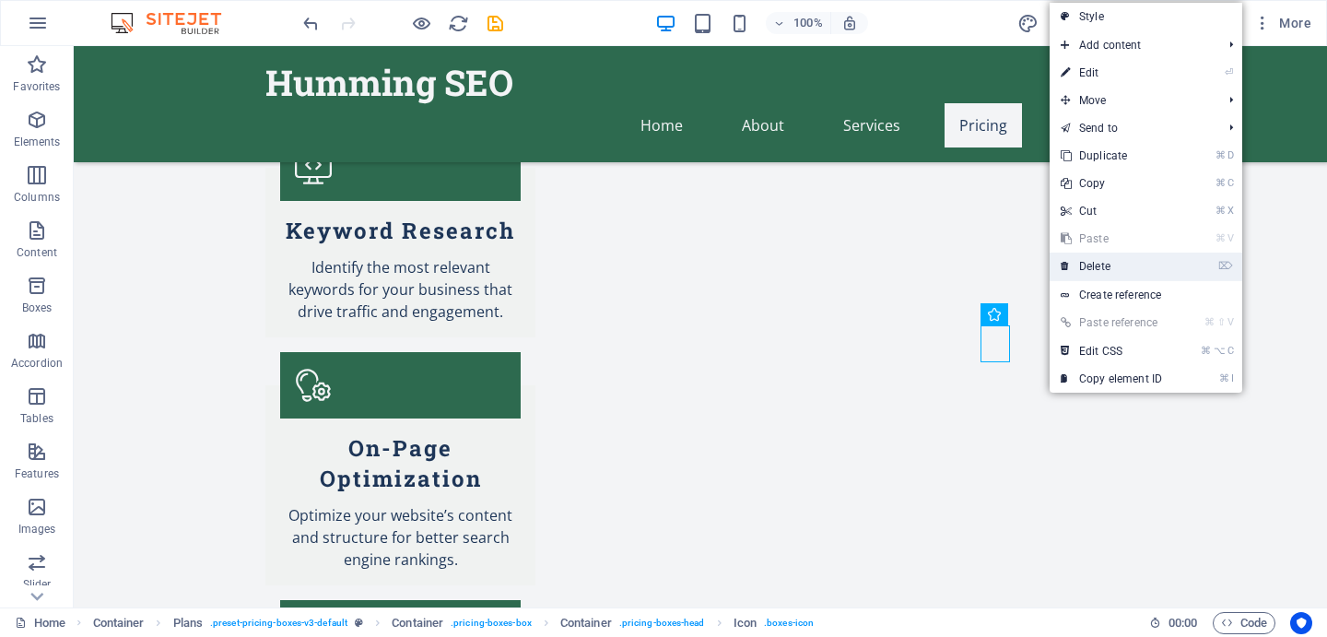
click at [1094, 268] on link "⌦ Delete" at bounding box center [1111, 267] width 123 height 28
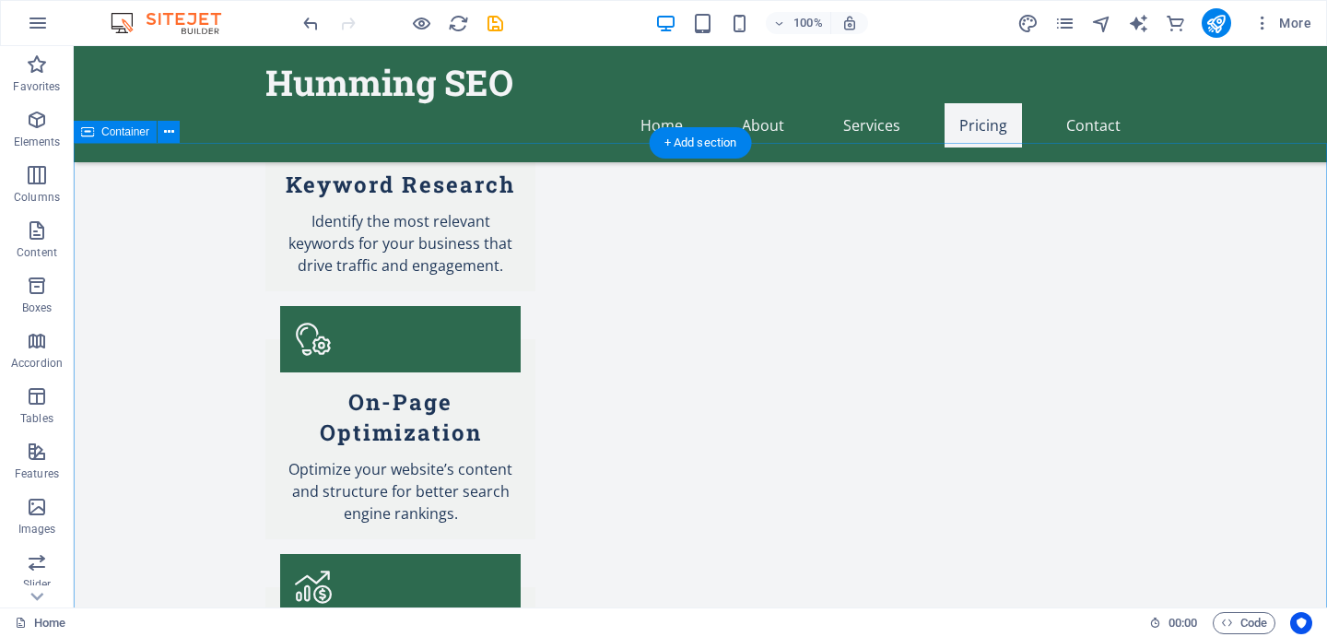
scroll to position [1982, 0]
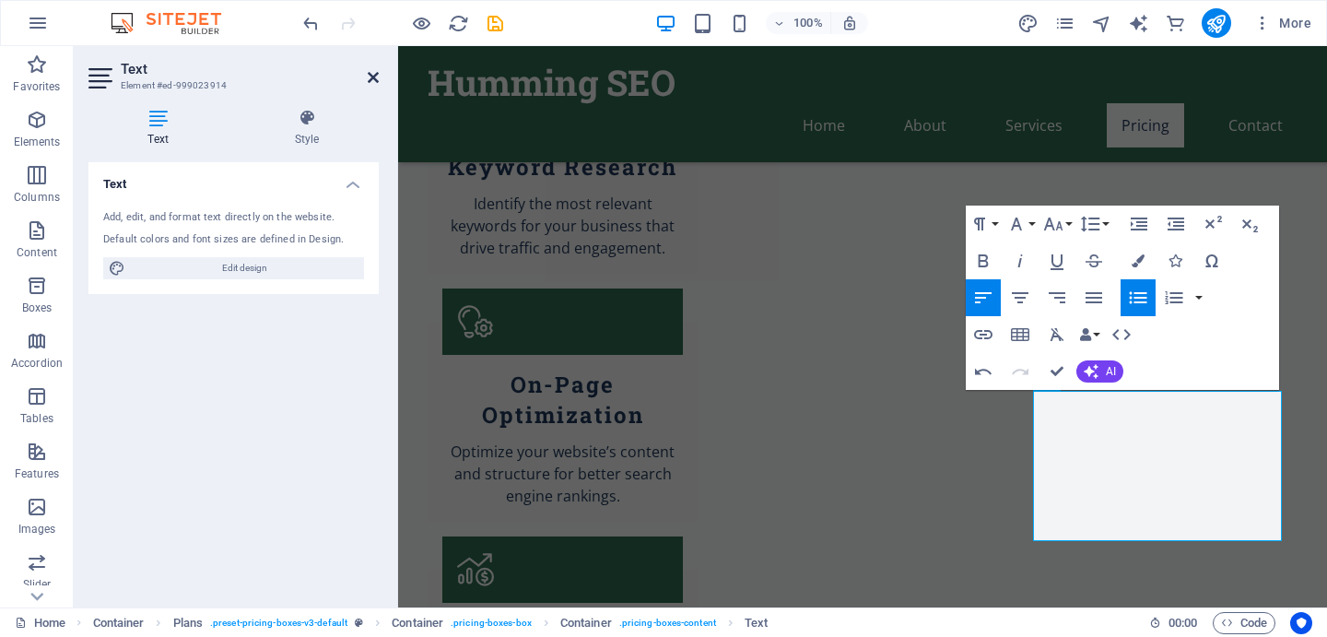
click at [375, 78] on icon at bounding box center [373, 77] width 11 height 15
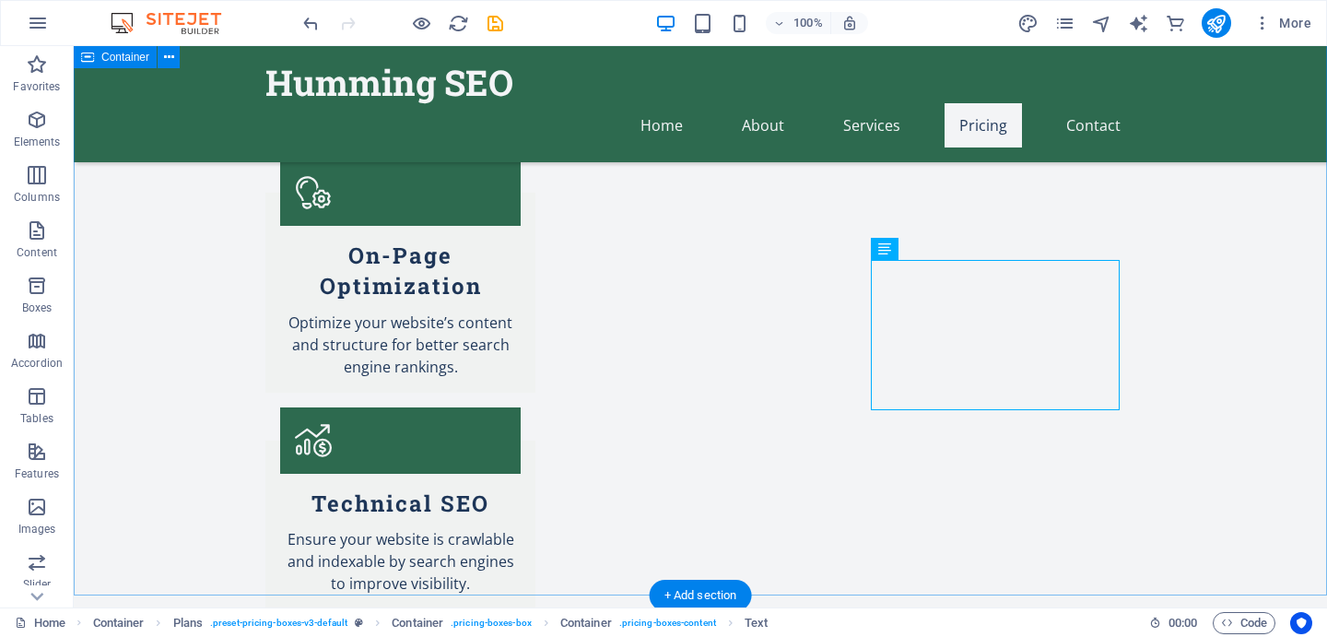
scroll to position [2112, 0]
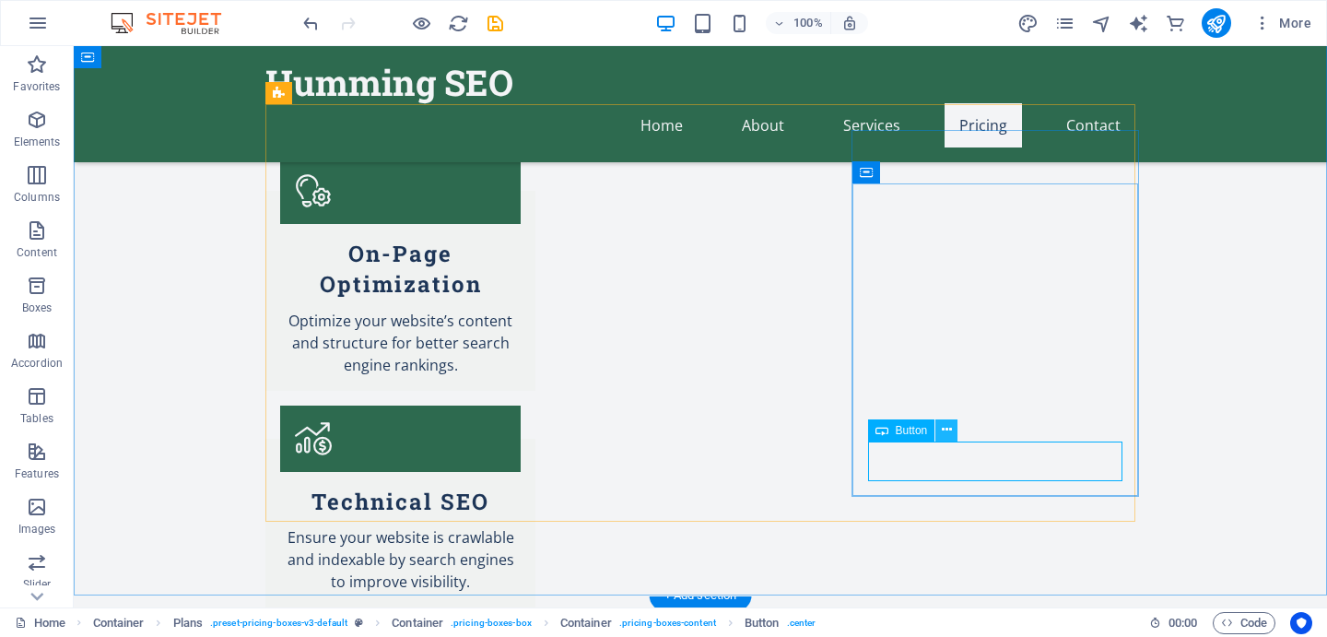
click at [947, 438] on button at bounding box center [946, 430] width 22 height 22
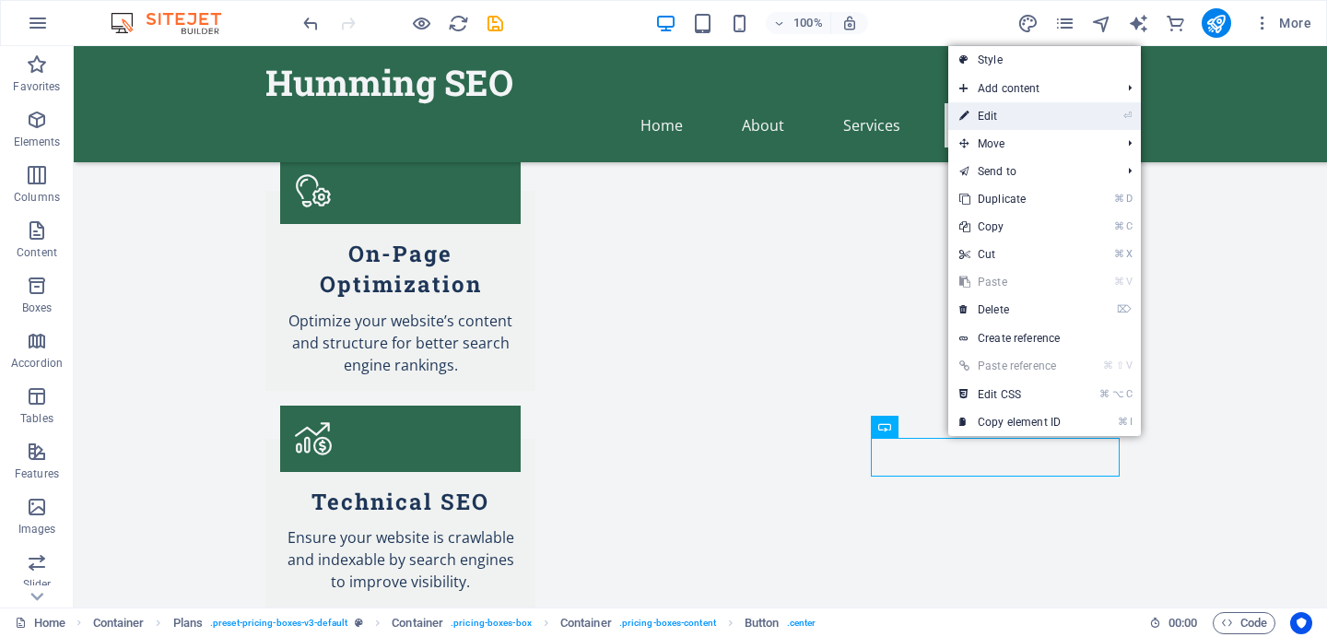
click at [1001, 118] on link "⏎ Edit" at bounding box center [1009, 116] width 123 height 28
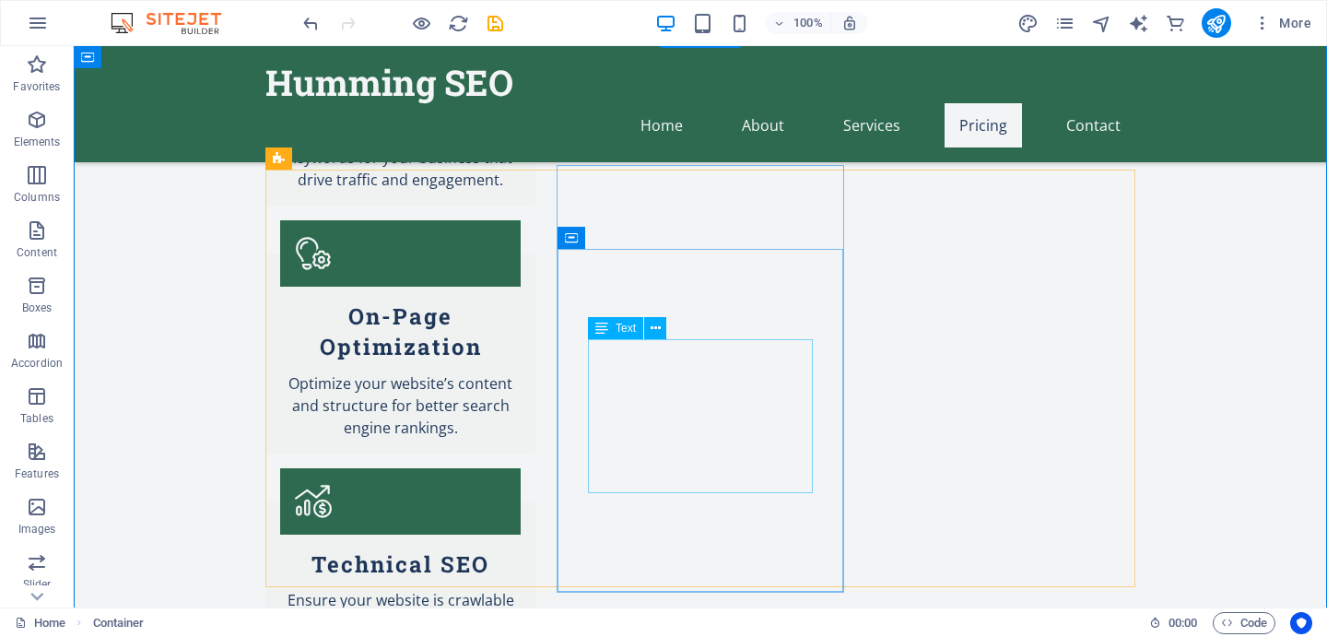
scroll to position [2037, 0]
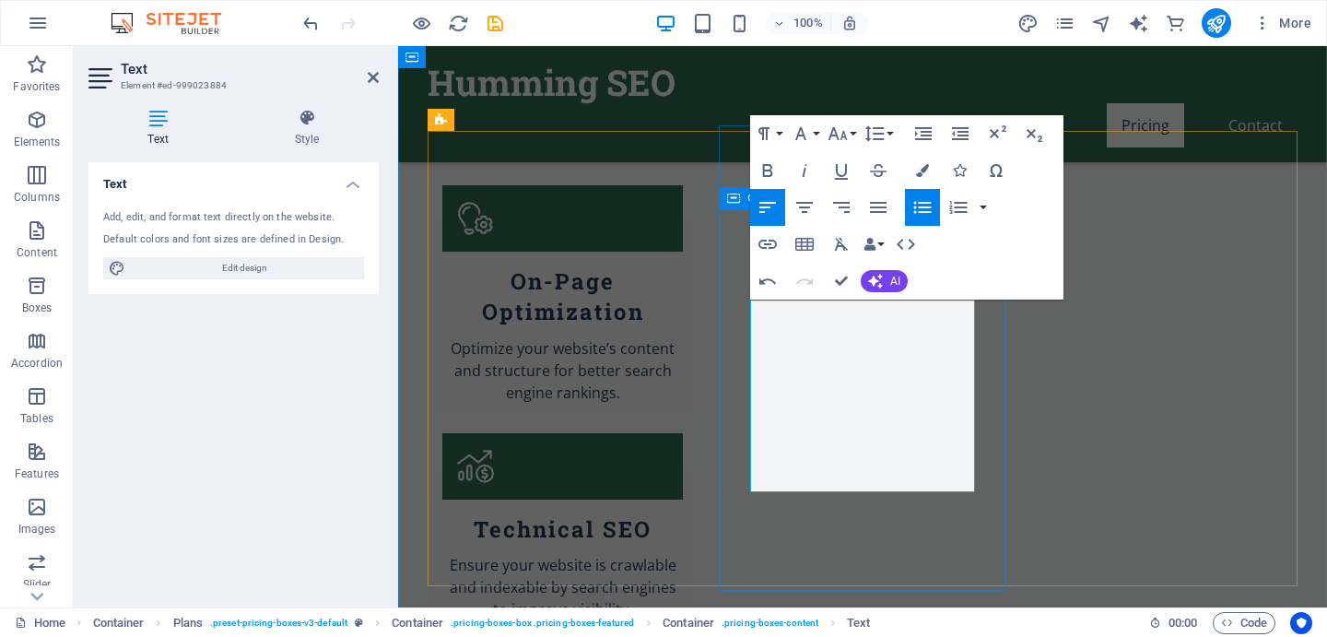
scroll to position [2086, 0]
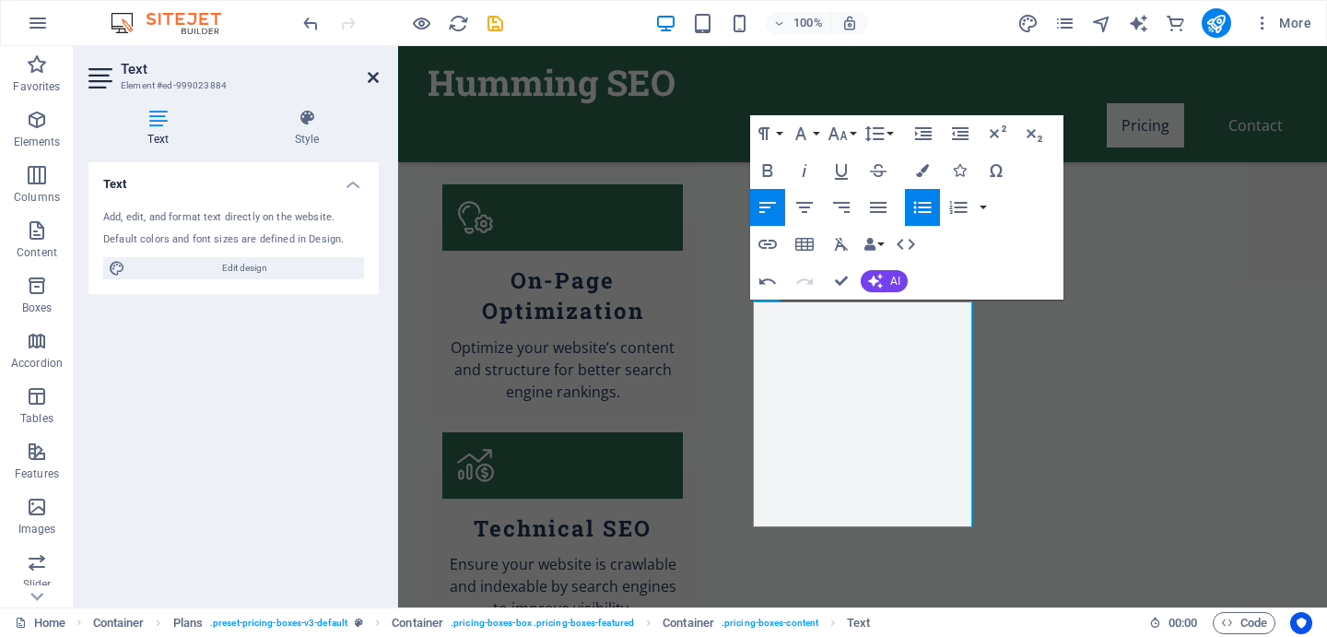
click at [368, 77] on icon at bounding box center [373, 77] width 11 height 15
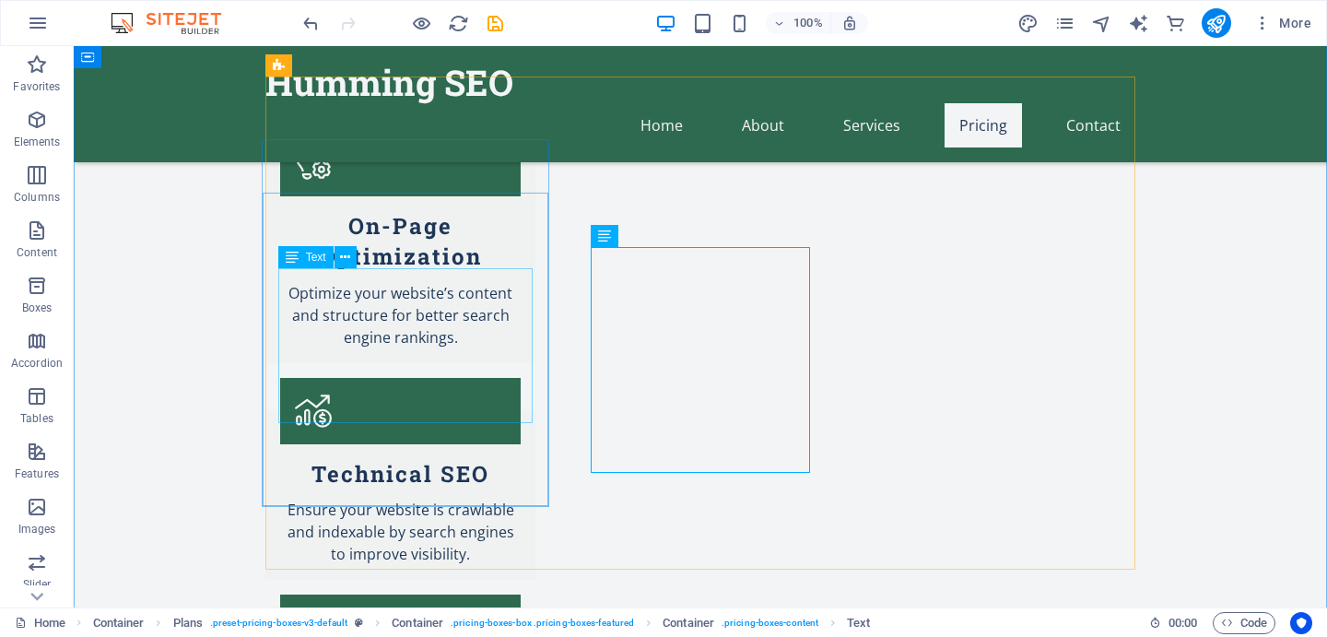
scroll to position [2144, 0]
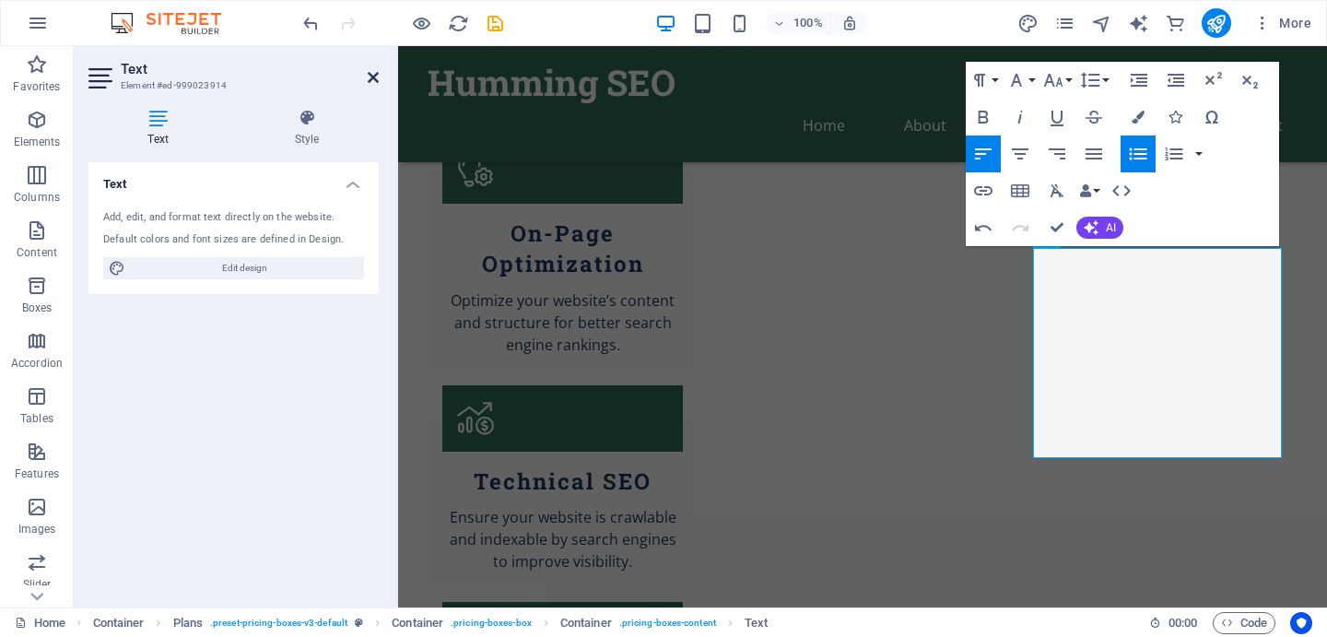
click at [375, 77] on icon at bounding box center [373, 77] width 11 height 15
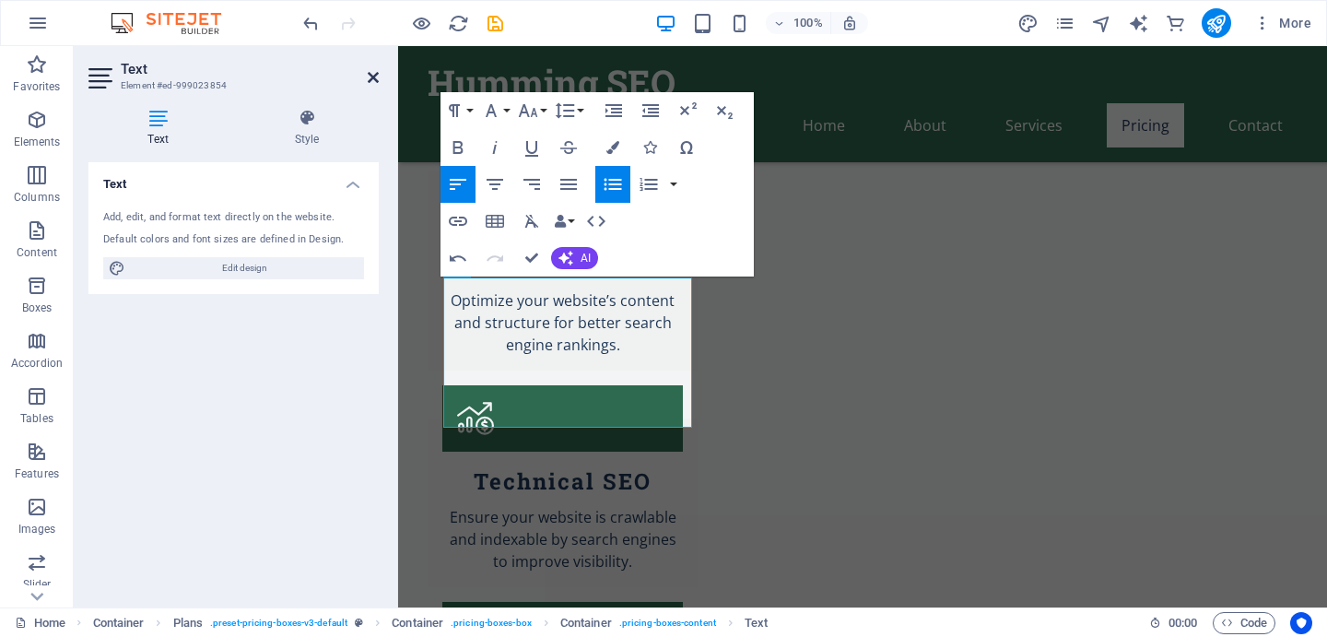
click at [368, 72] on icon at bounding box center [373, 77] width 11 height 15
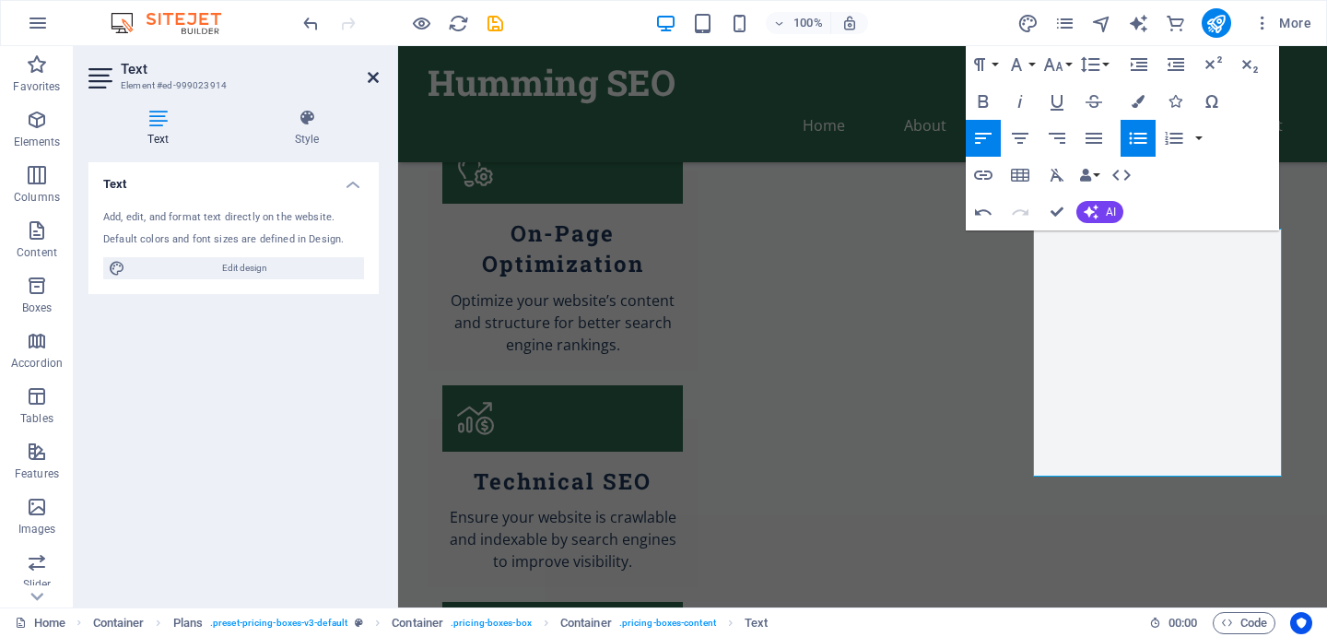
click at [375, 76] on icon at bounding box center [373, 77] width 11 height 15
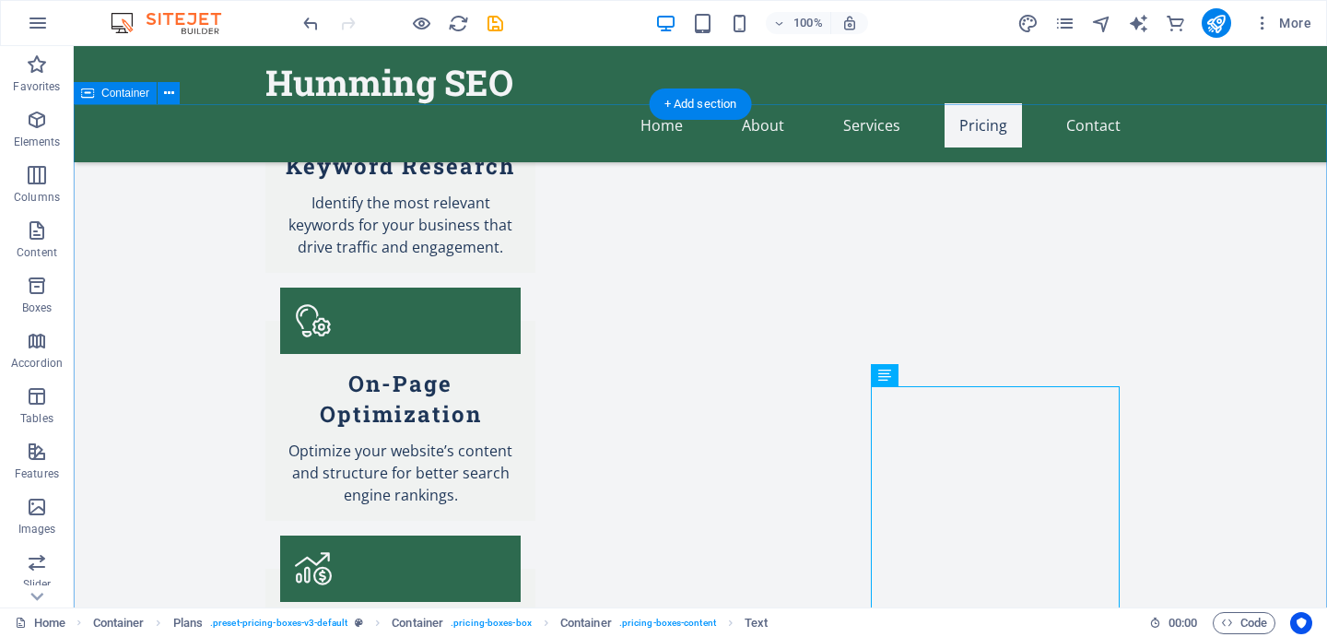
scroll to position [1975, 0]
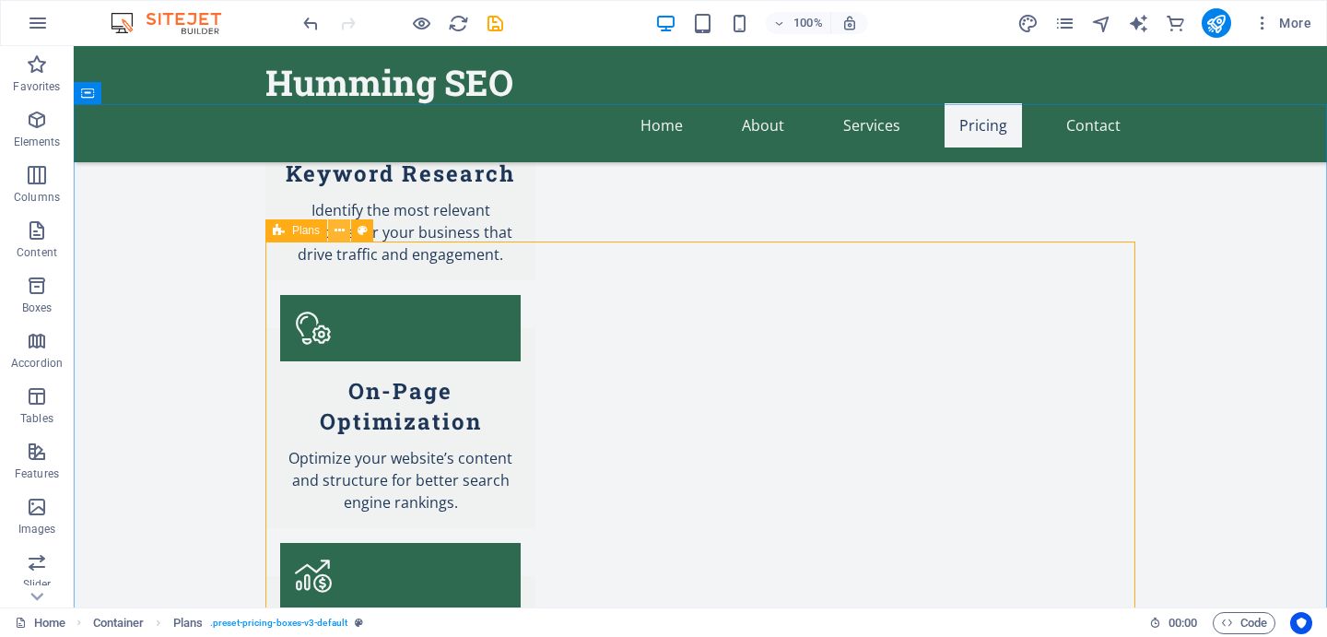
click at [338, 231] on icon at bounding box center [340, 230] width 10 height 19
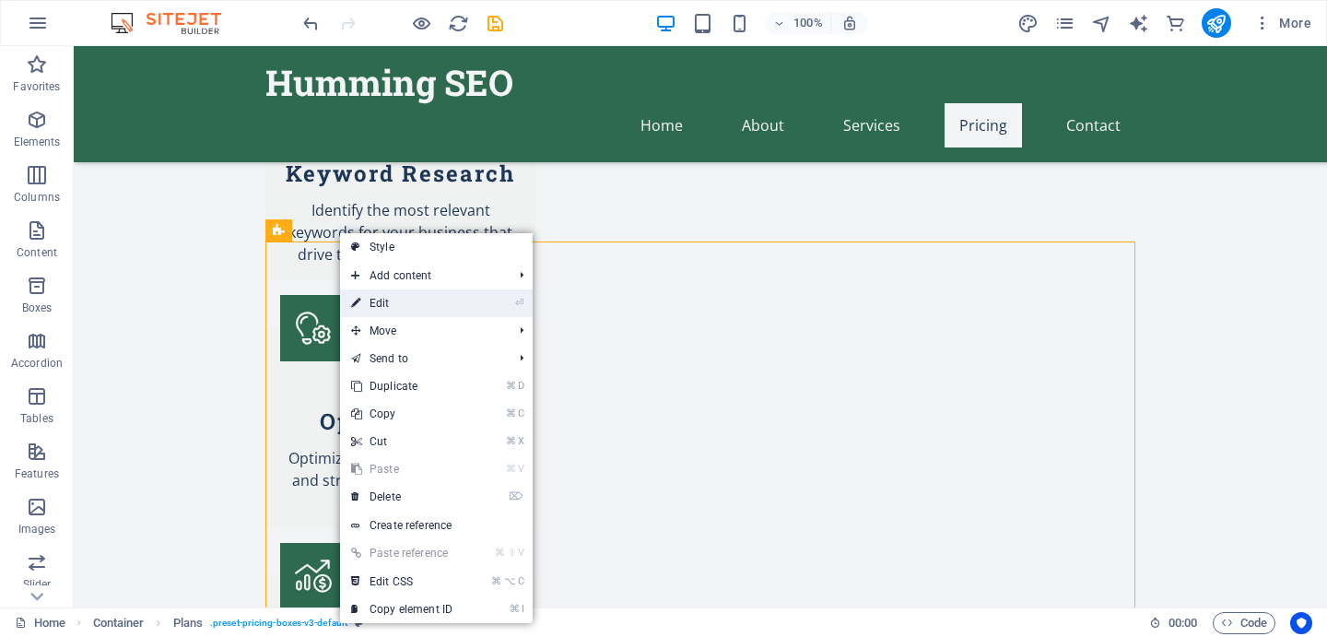
click at [380, 301] on link "⏎ Edit" at bounding box center [401, 303] width 123 height 28
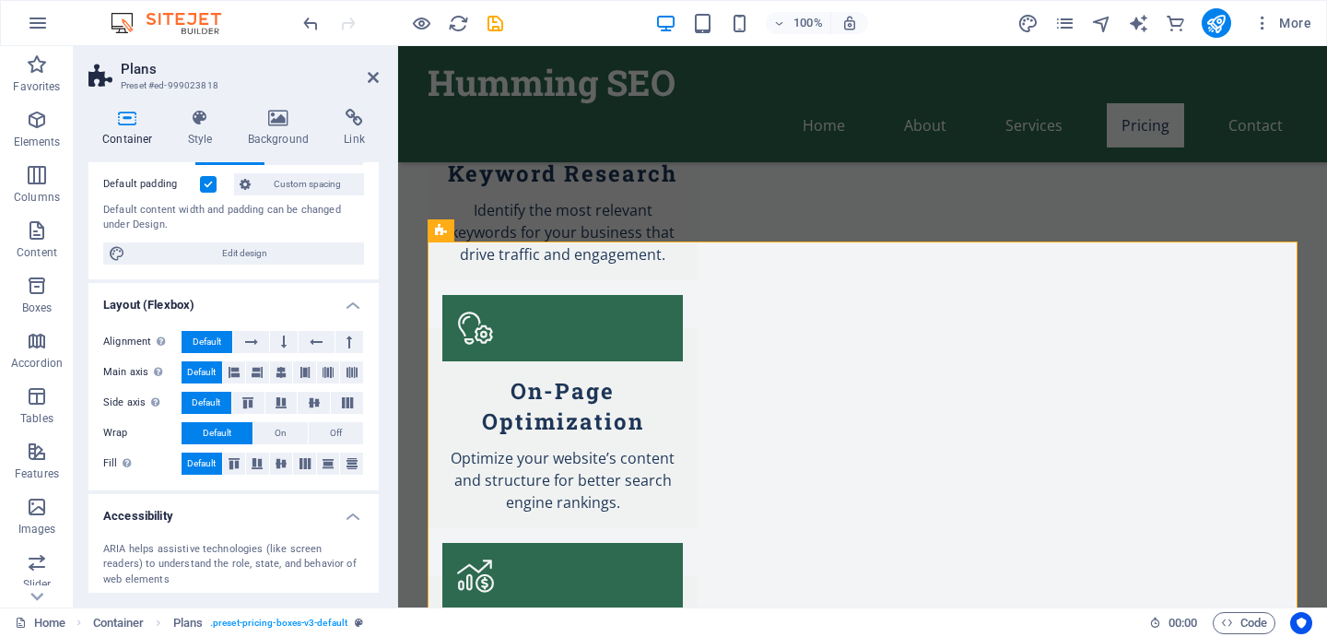
scroll to position [131, 0]
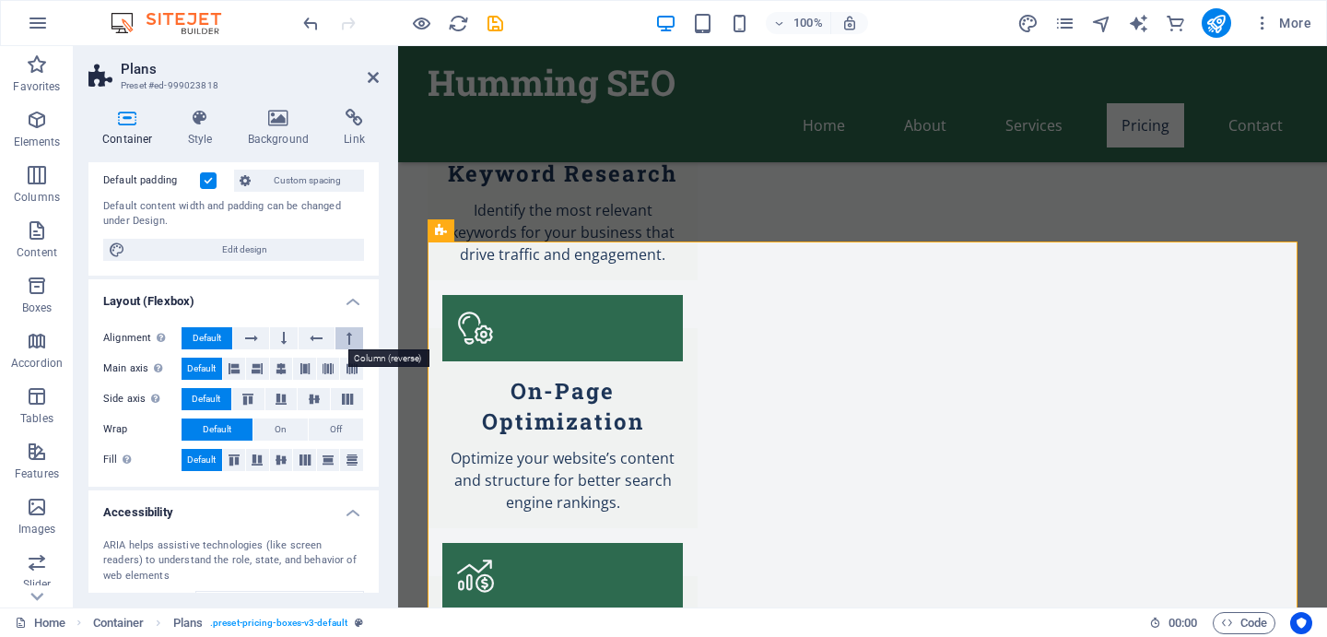
click at [339, 338] on button at bounding box center [349, 338] width 28 height 22
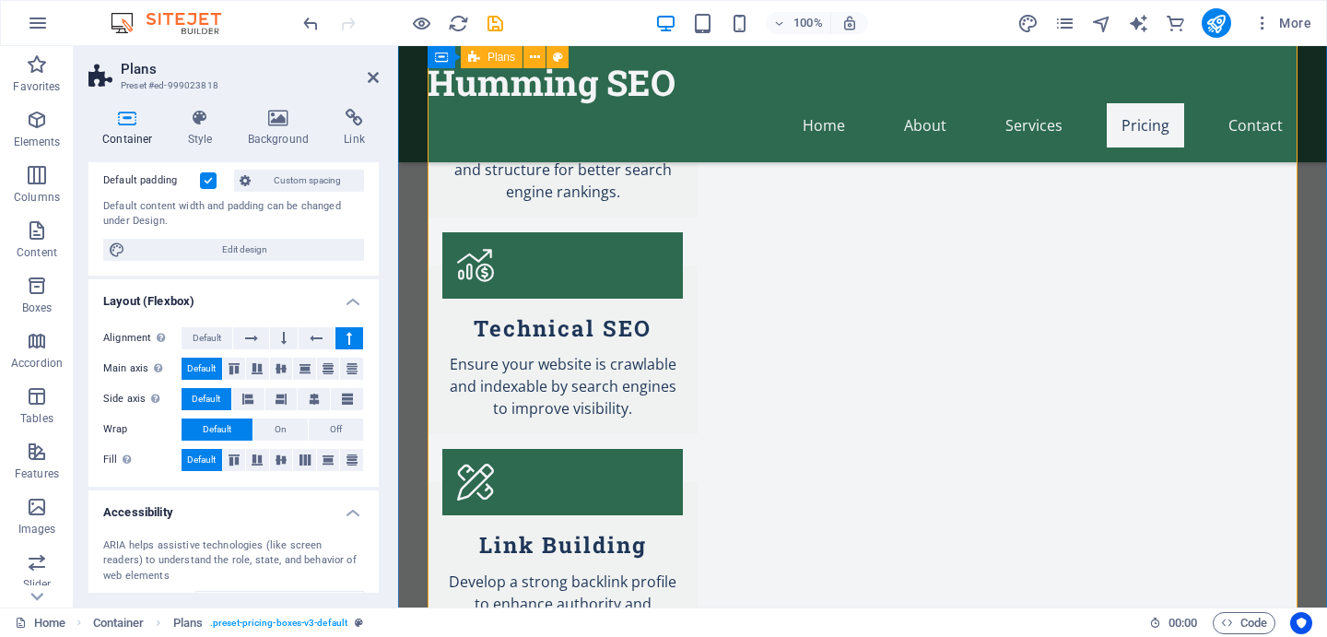
scroll to position [2222, 0]
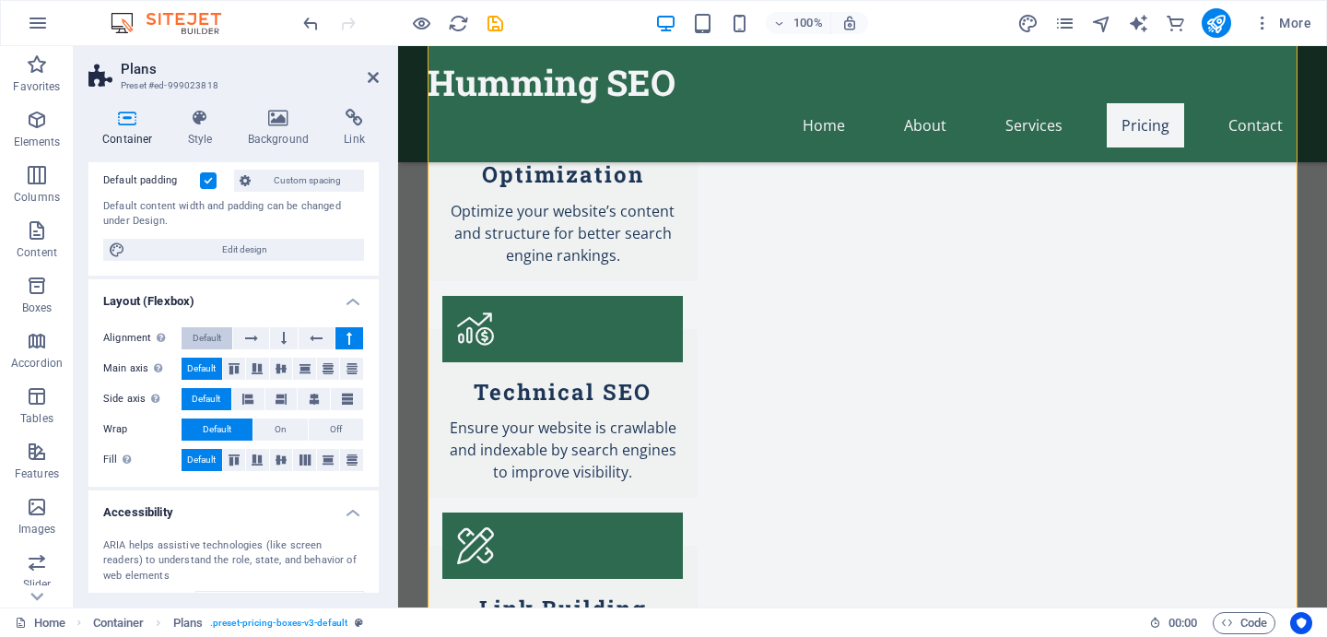
click at [204, 346] on span "Default" at bounding box center [207, 338] width 29 height 22
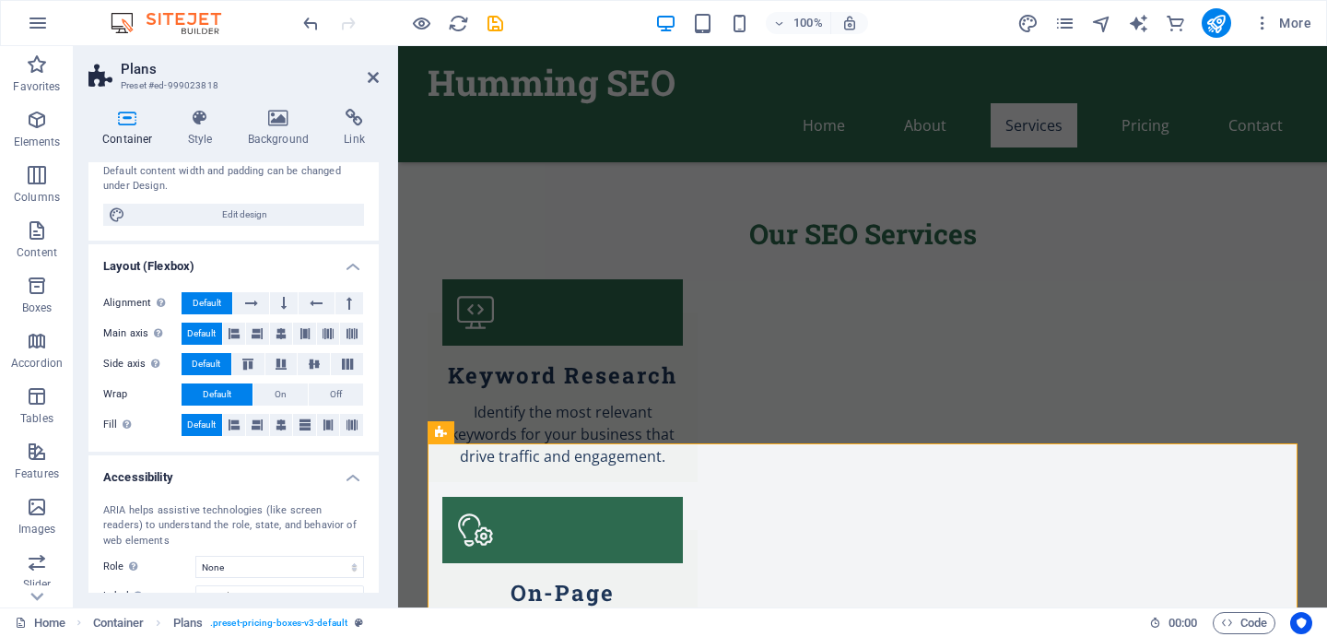
scroll to position [178, 0]
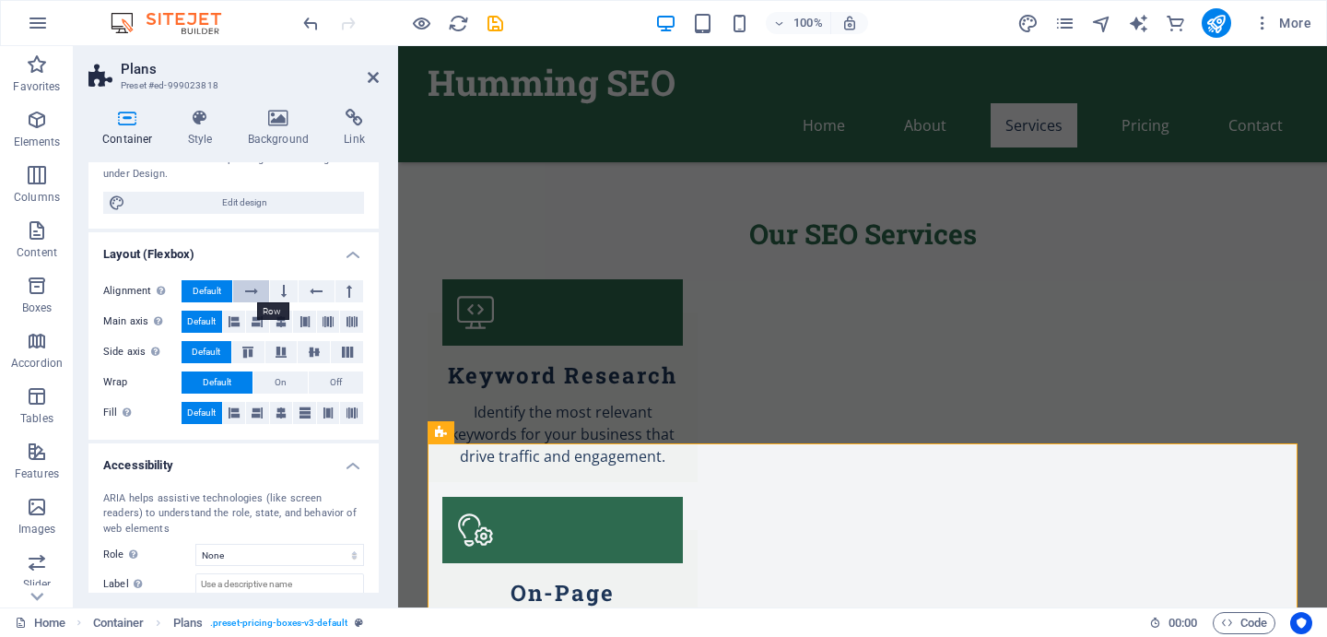
click at [246, 292] on icon at bounding box center [251, 291] width 13 height 22
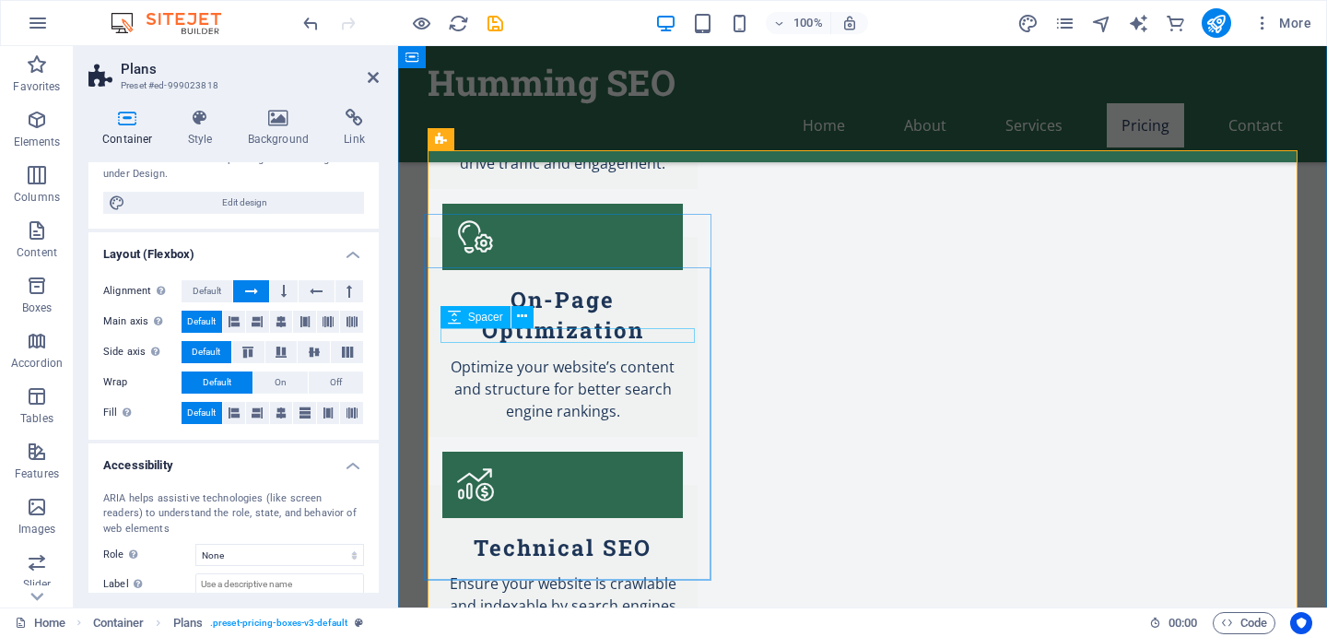
scroll to position [2001, 0]
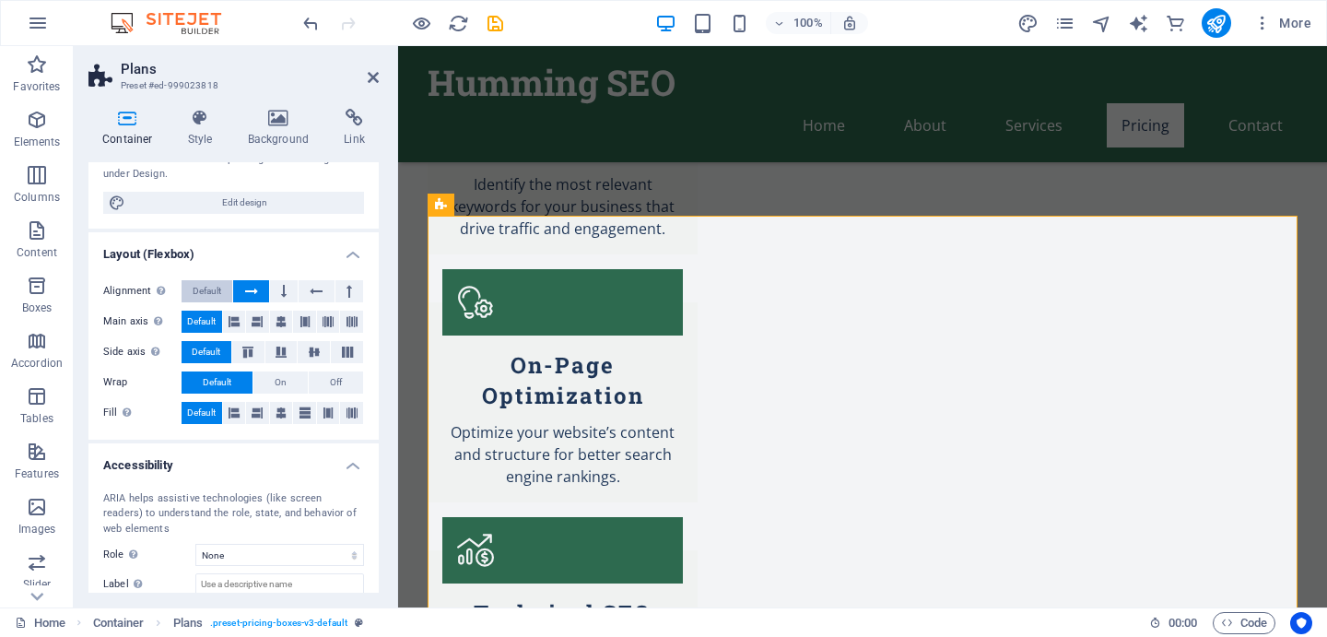
click at [207, 286] on span "Default" at bounding box center [207, 291] width 29 height 22
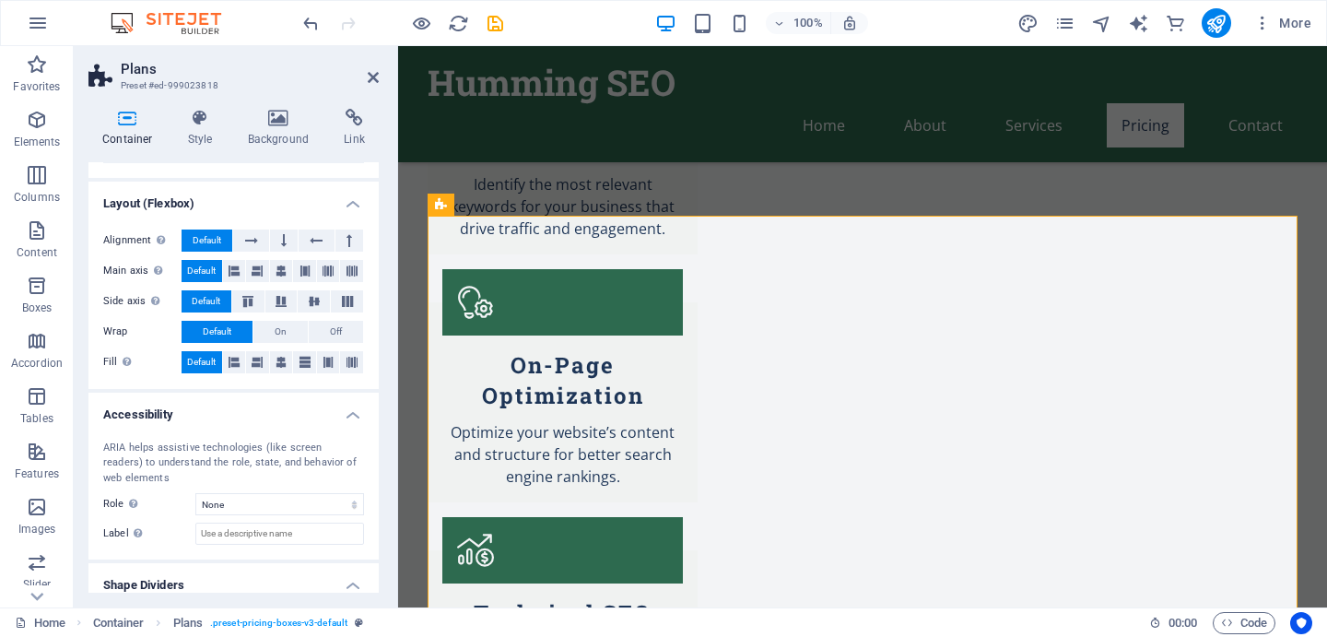
scroll to position [188, 0]
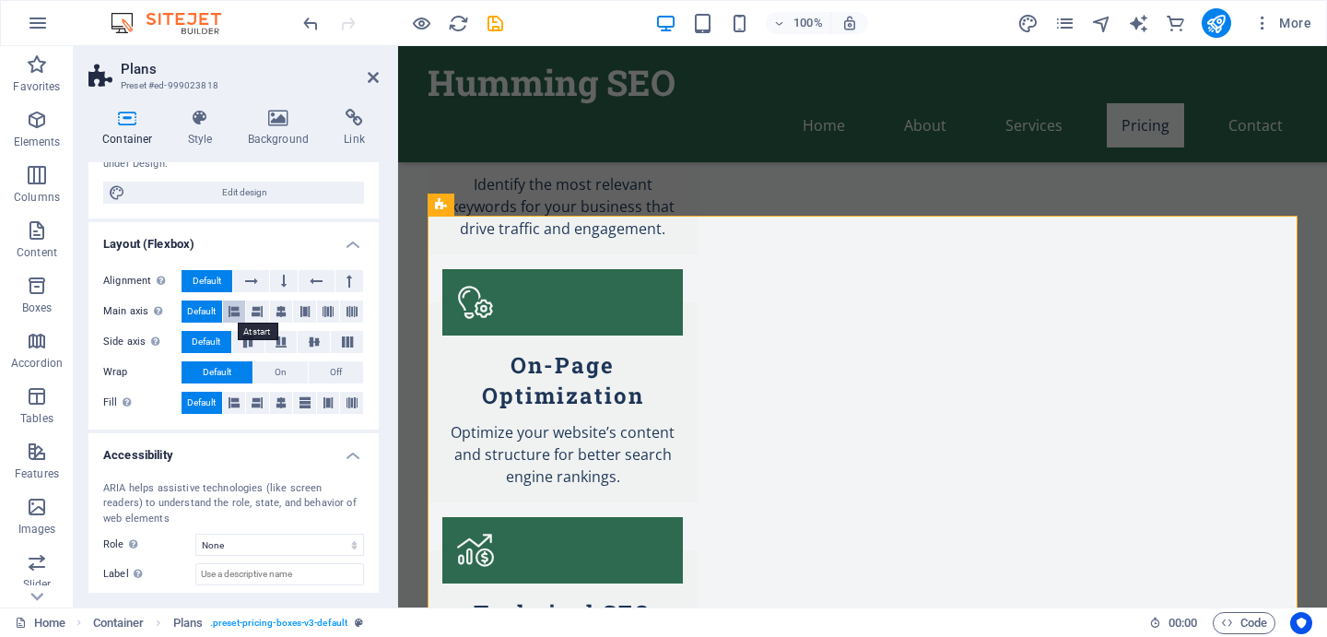
click at [227, 305] on button at bounding box center [234, 311] width 23 height 22
click at [264, 315] on button at bounding box center [257, 311] width 23 height 22
click at [279, 314] on icon at bounding box center [281, 311] width 11 height 22
click at [306, 314] on icon at bounding box center [305, 311] width 11 height 22
click at [207, 315] on span "Default" at bounding box center [201, 311] width 29 height 22
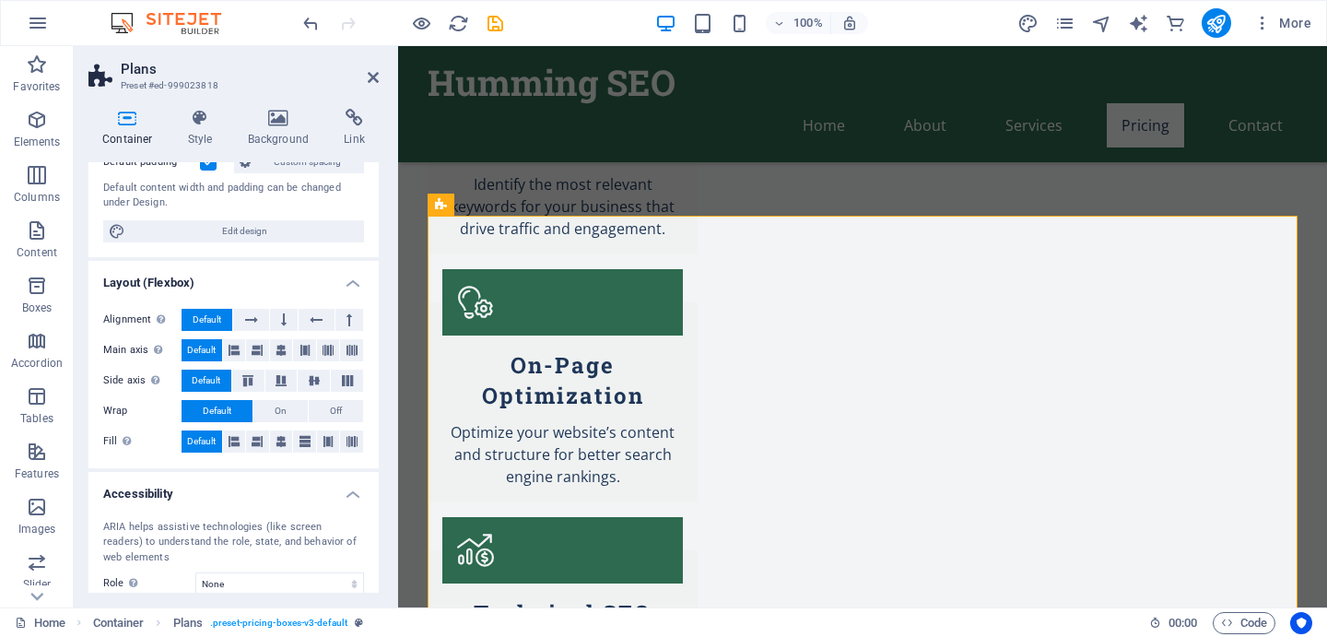
scroll to position [157, 0]
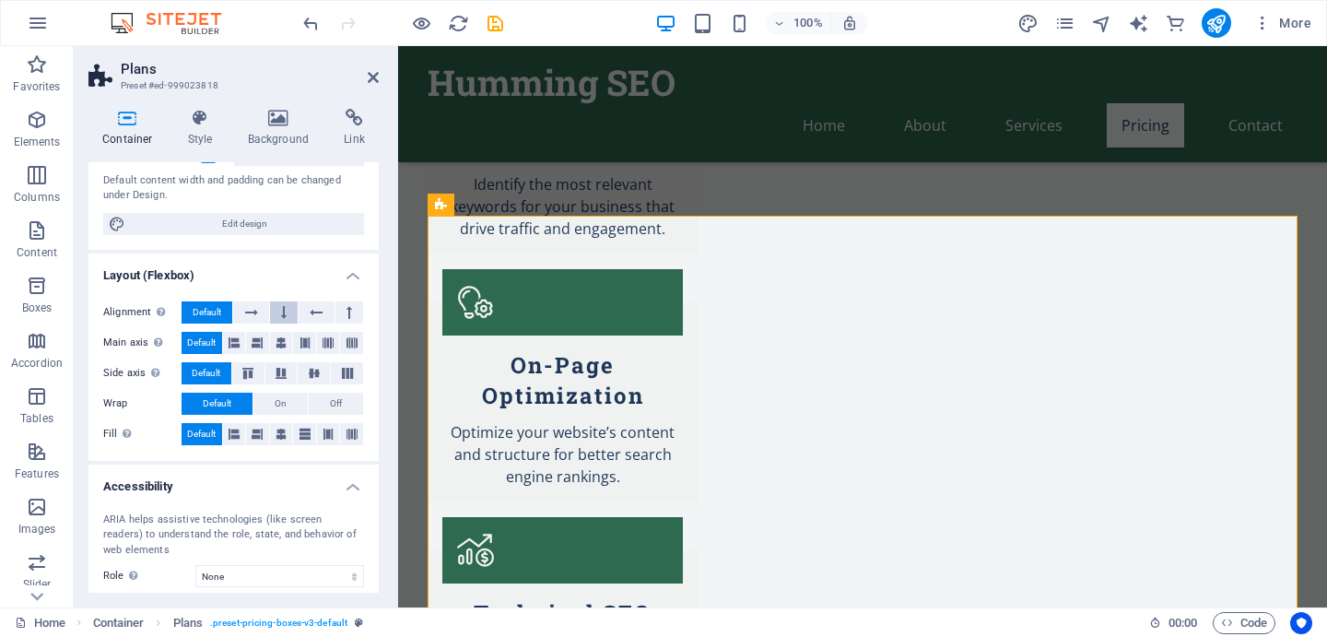
click at [281, 314] on icon at bounding box center [284, 312] width 6 height 22
click at [342, 305] on button at bounding box center [349, 312] width 28 height 22
click at [313, 320] on icon at bounding box center [316, 312] width 13 height 22
click at [285, 319] on button at bounding box center [284, 312] width 28 height 22
click at [258, 317] on button at bounding box center [250, 312] width 35 height 22
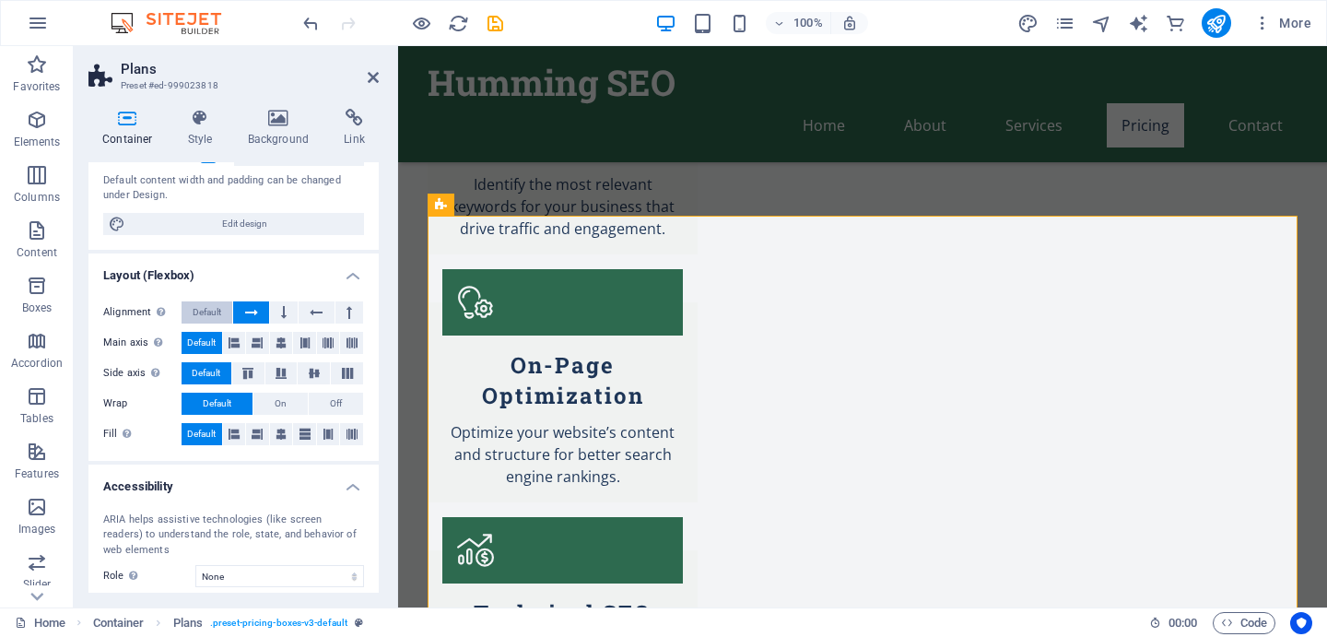
click at [211, 315] on span "Default" at bounding box center [207, 312] width 29 height 22
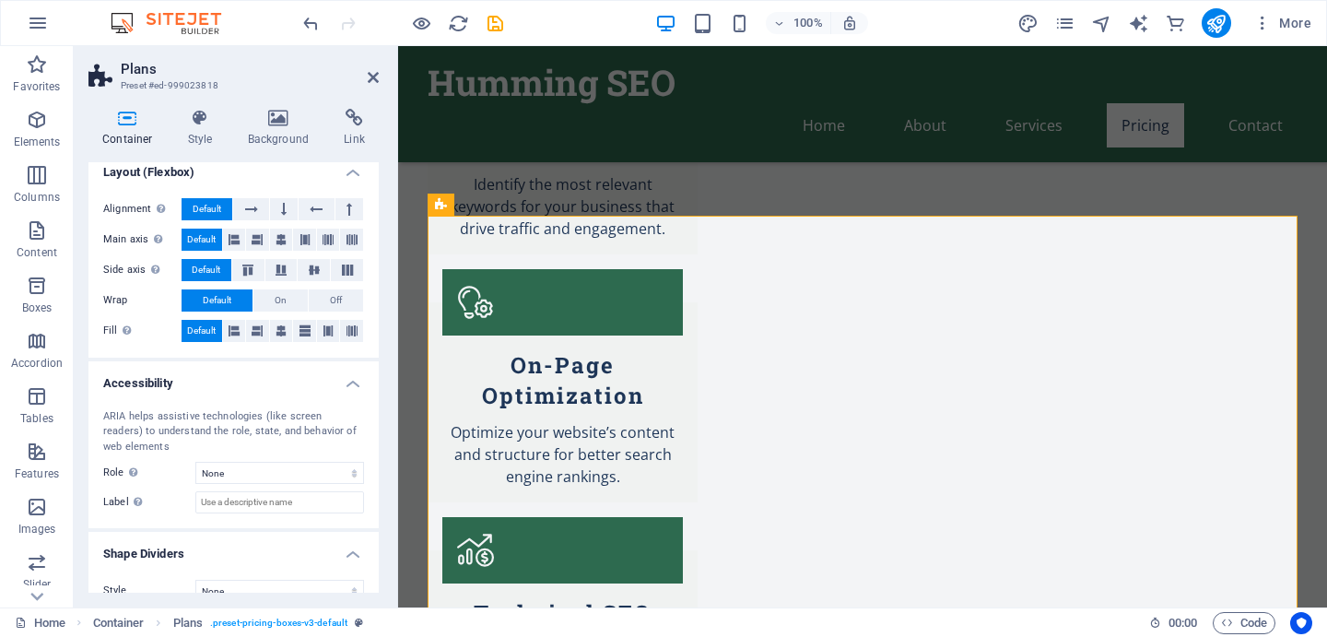
scroll to position [263, 0]
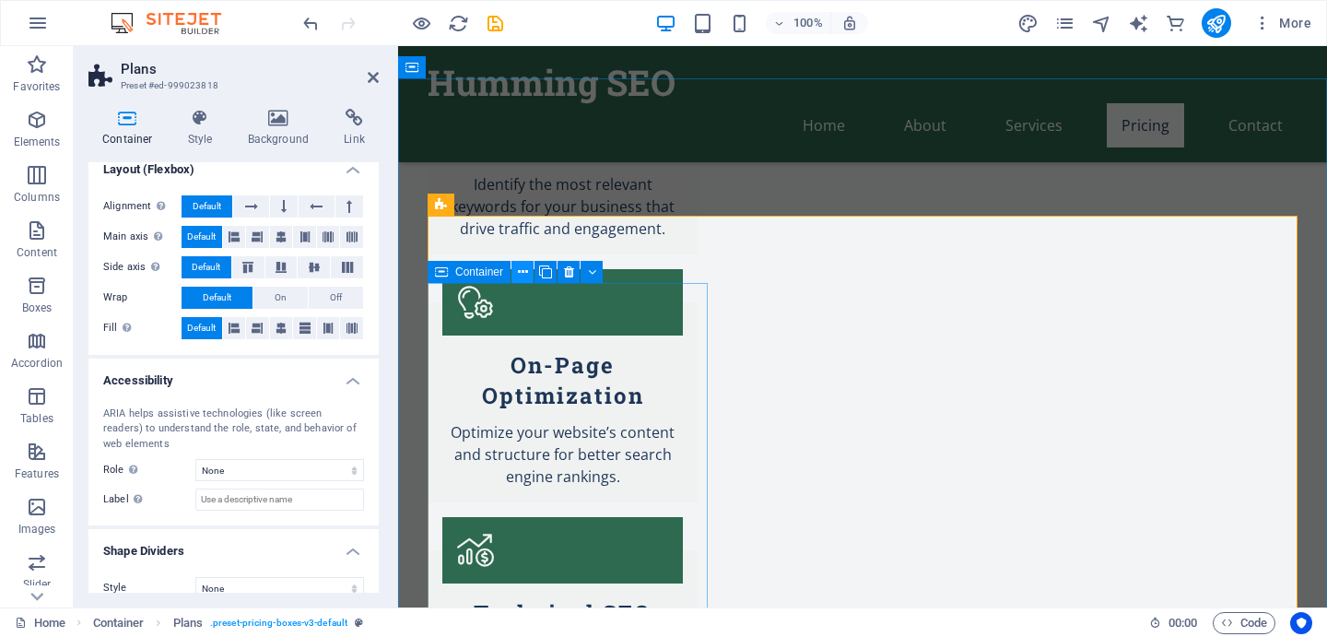
click at [520, 268] on icon at bounding box center [523, 272] width 10 height 19
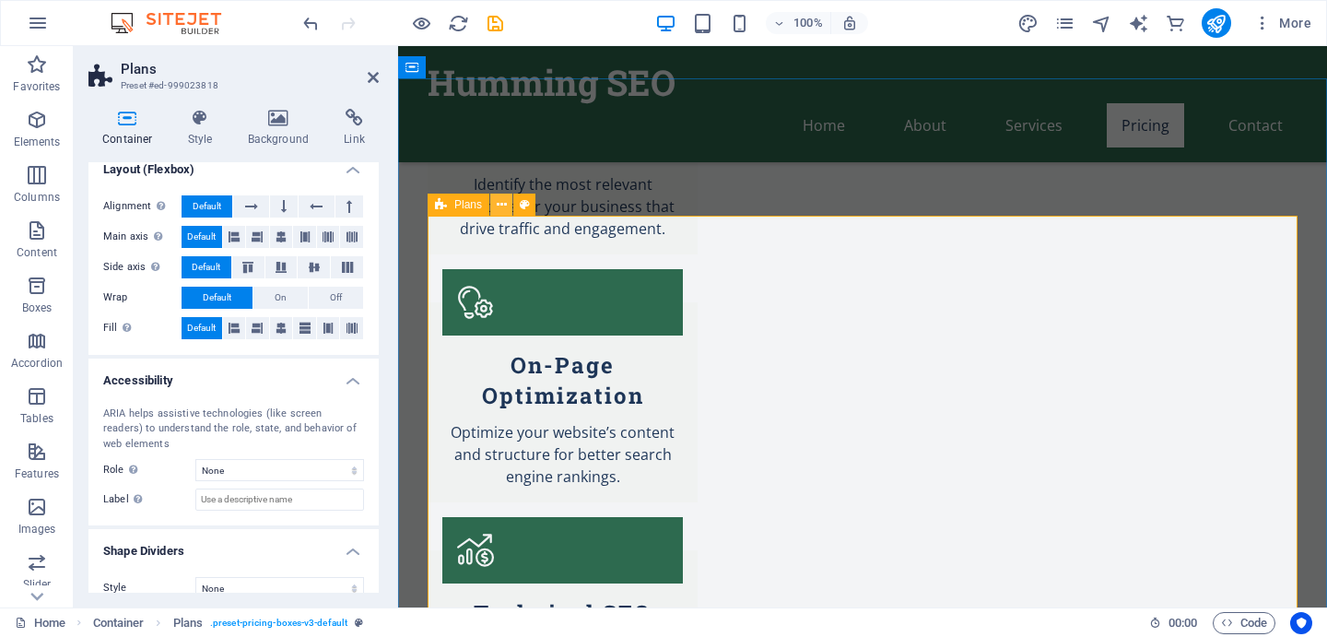
click at [497, 200] on icon at bounding box center [502, 204] width 10 height 19
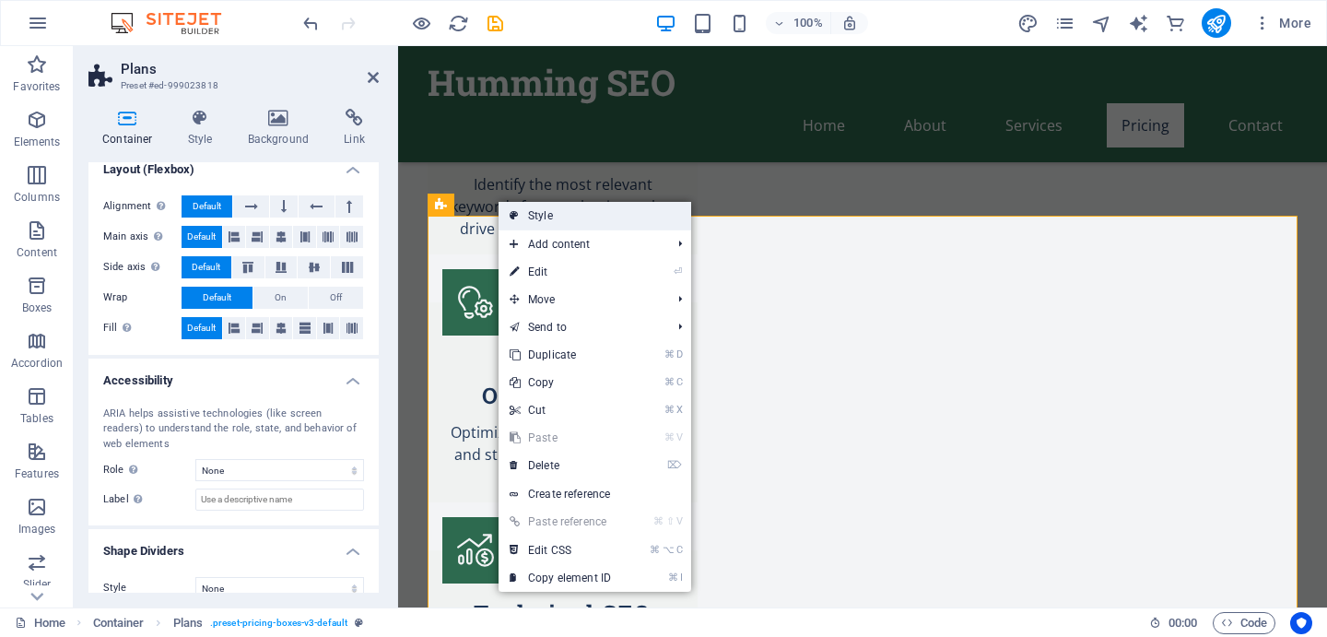
click at [551, 215] on link "Style" at bounding box center [595, 216] width 193 height 28
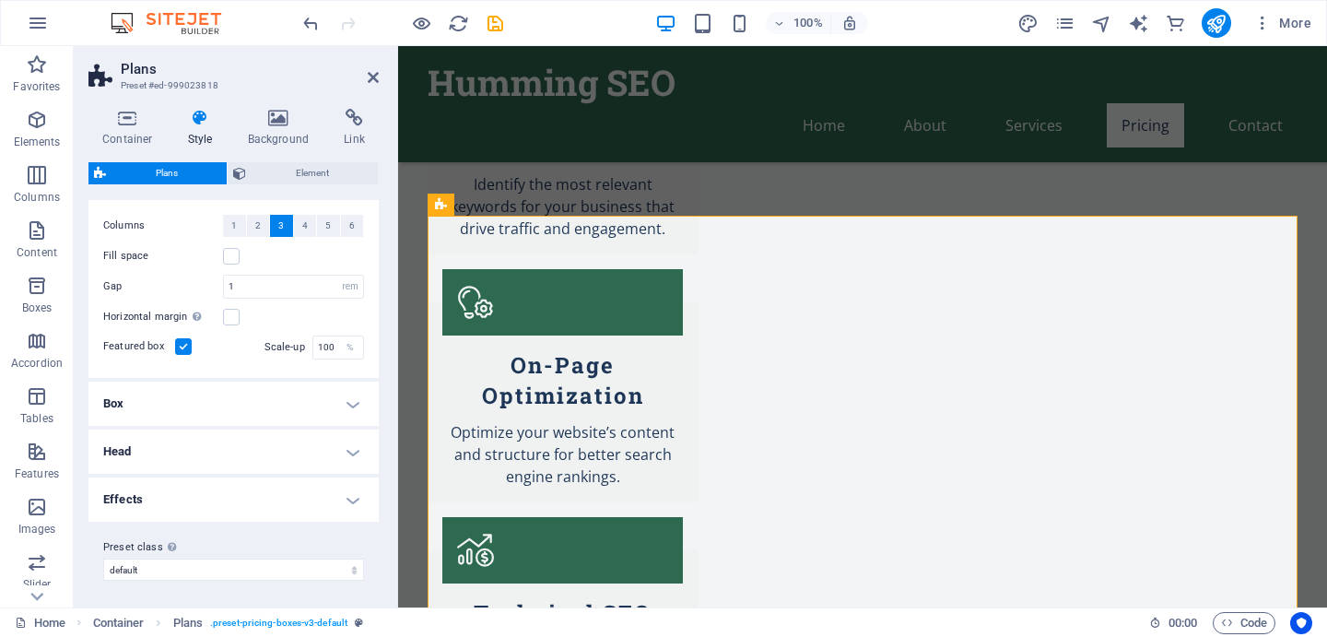
scroll to position [39, 0]
click at [297, 397] on h4 "Box" at bounding box center [233, 402] width 290 height 44
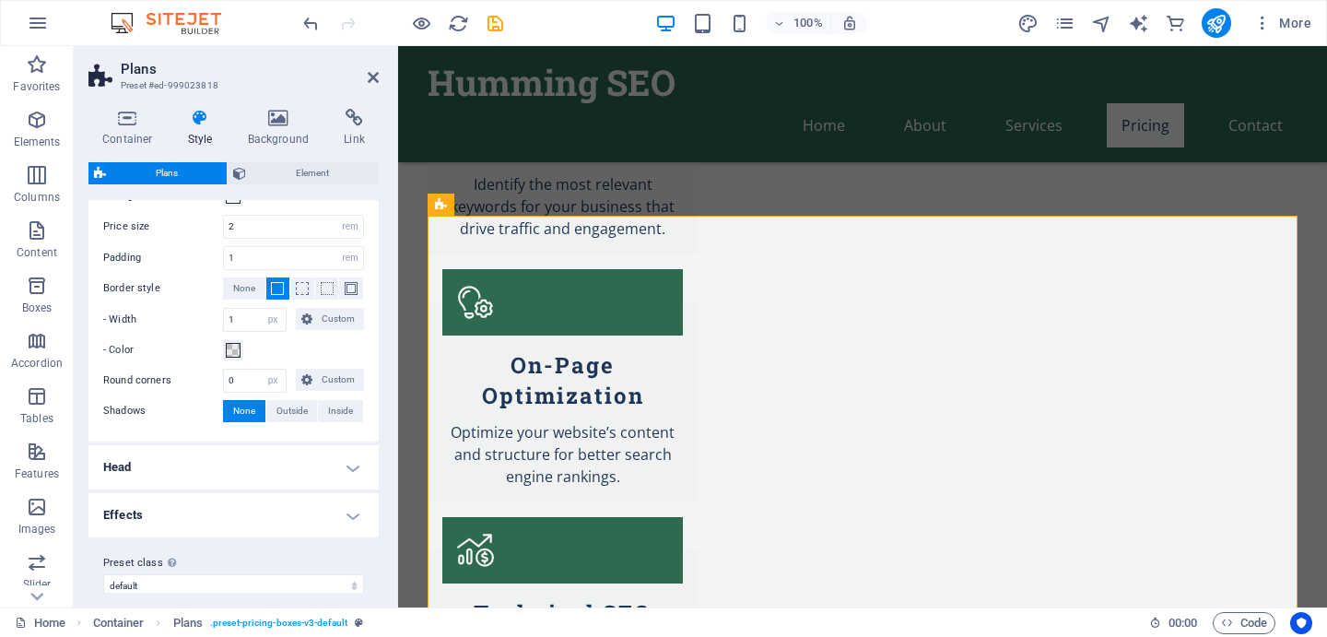
scroll to position [302, 0]
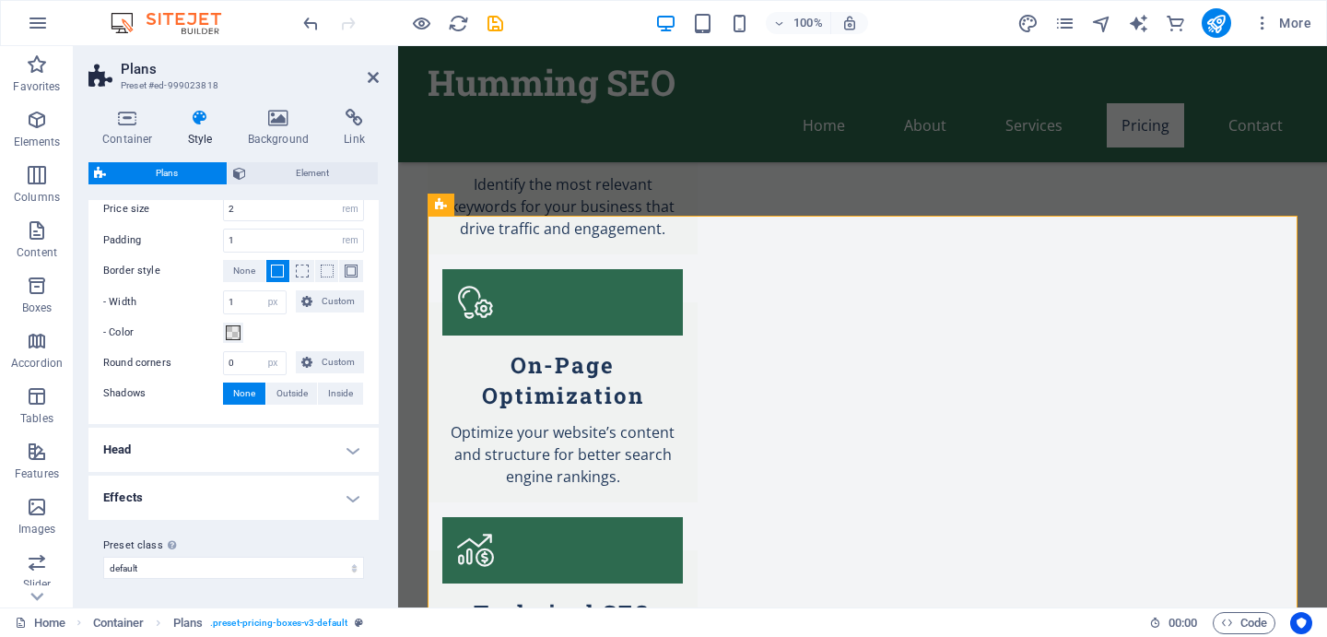
click at [162, 464] on h4 "Head" at bounding box center [233, 450] width 290 height 44
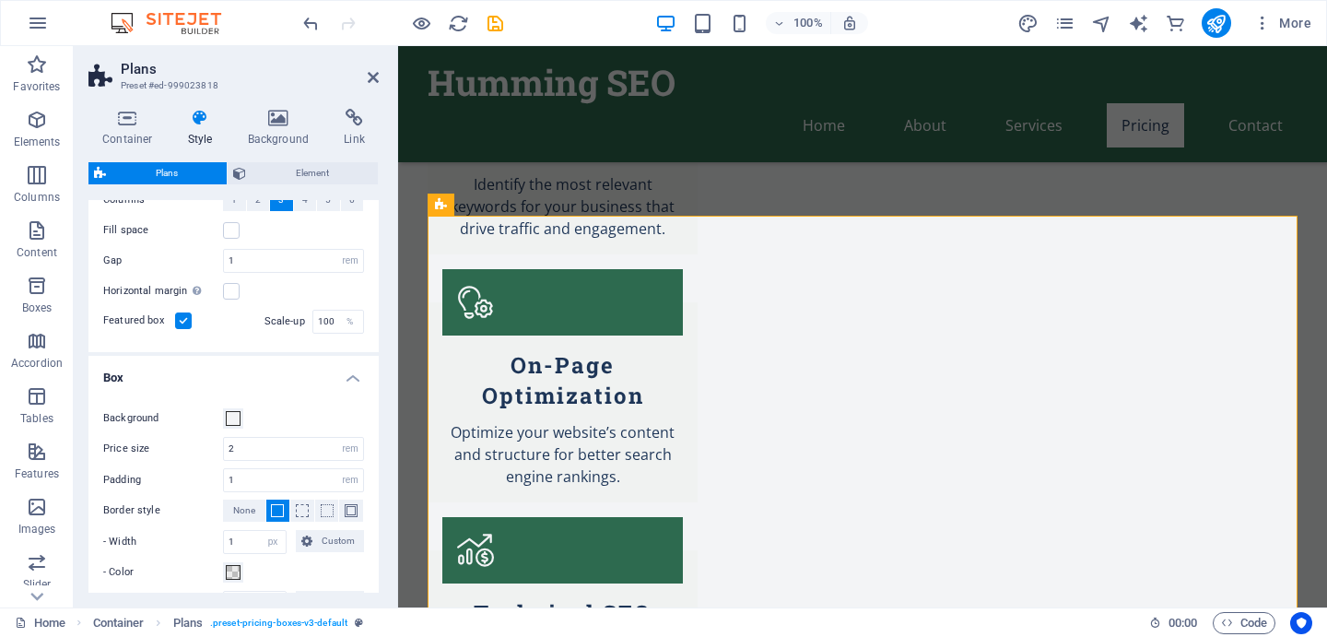
scroll to position [0, 0]
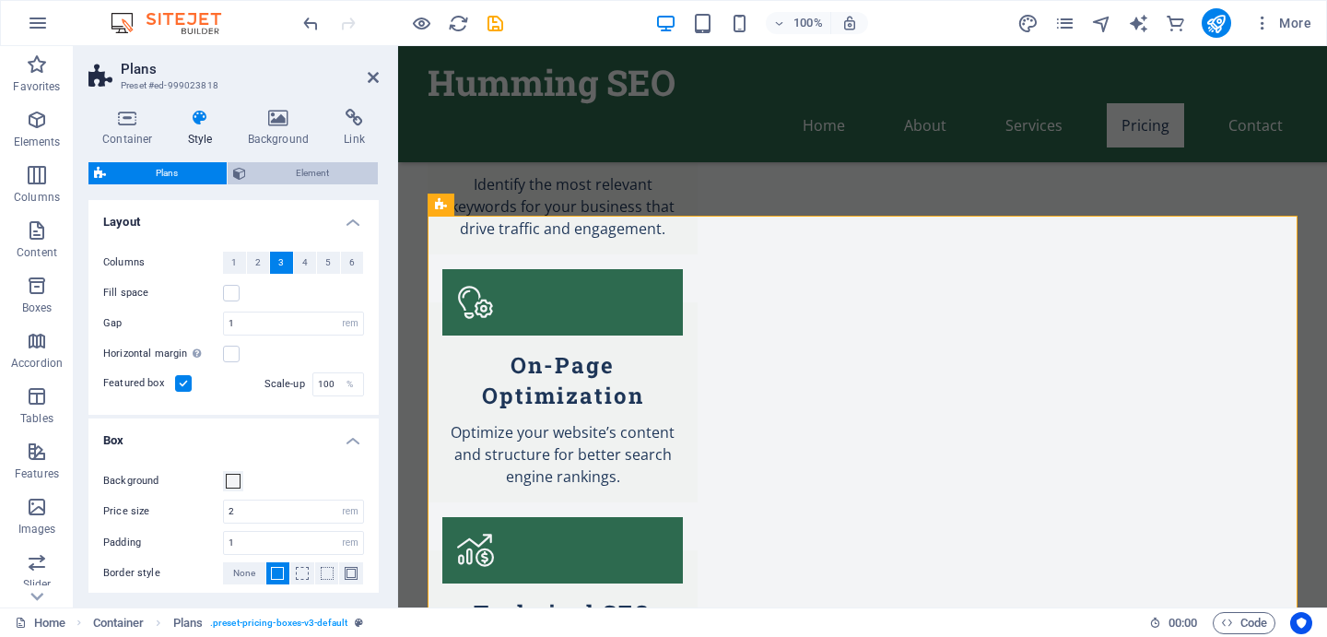
click at [300, 173] on span "Element" at bounding box center [312, 173] width 121 height 22
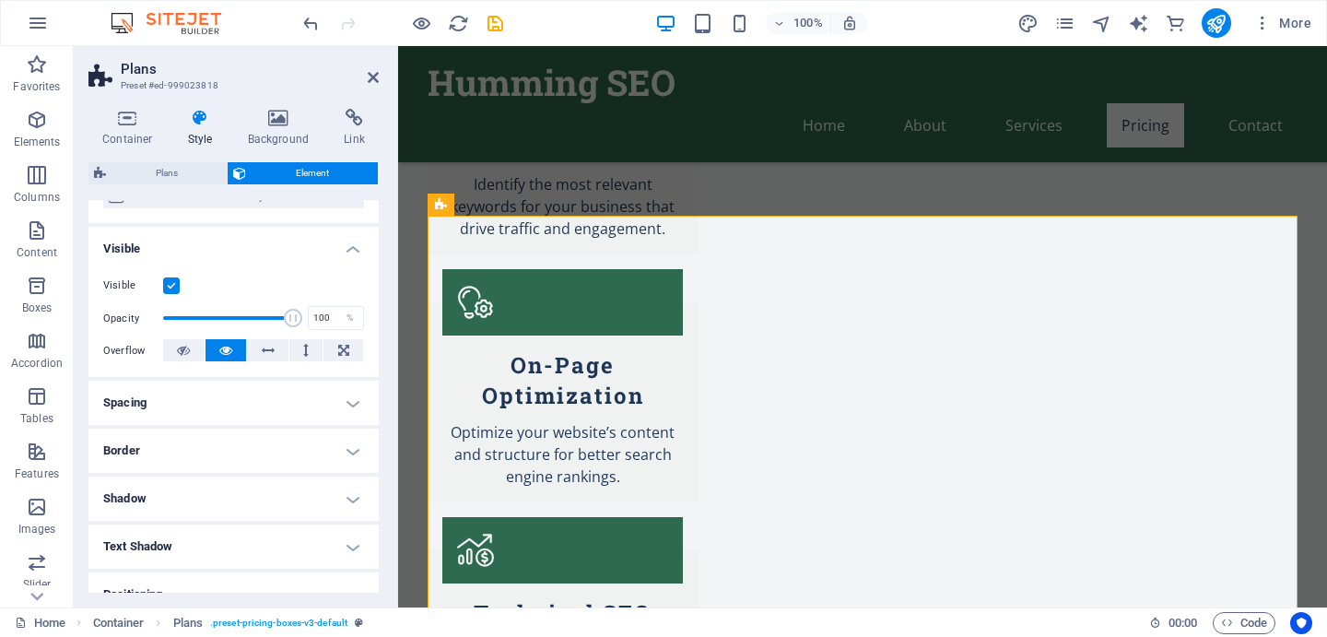
scroll to position [225, 0]
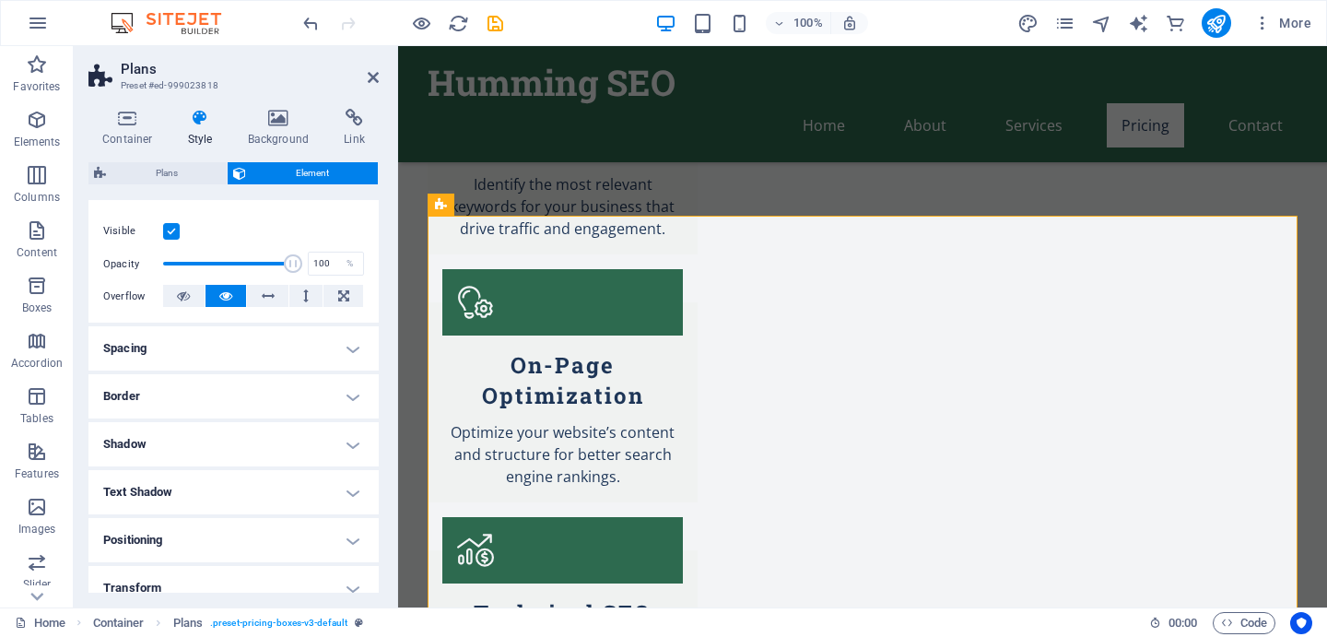
click at [135, 347] on h4 "Spacing" at bounding box center [233, 348] width 290 height 44
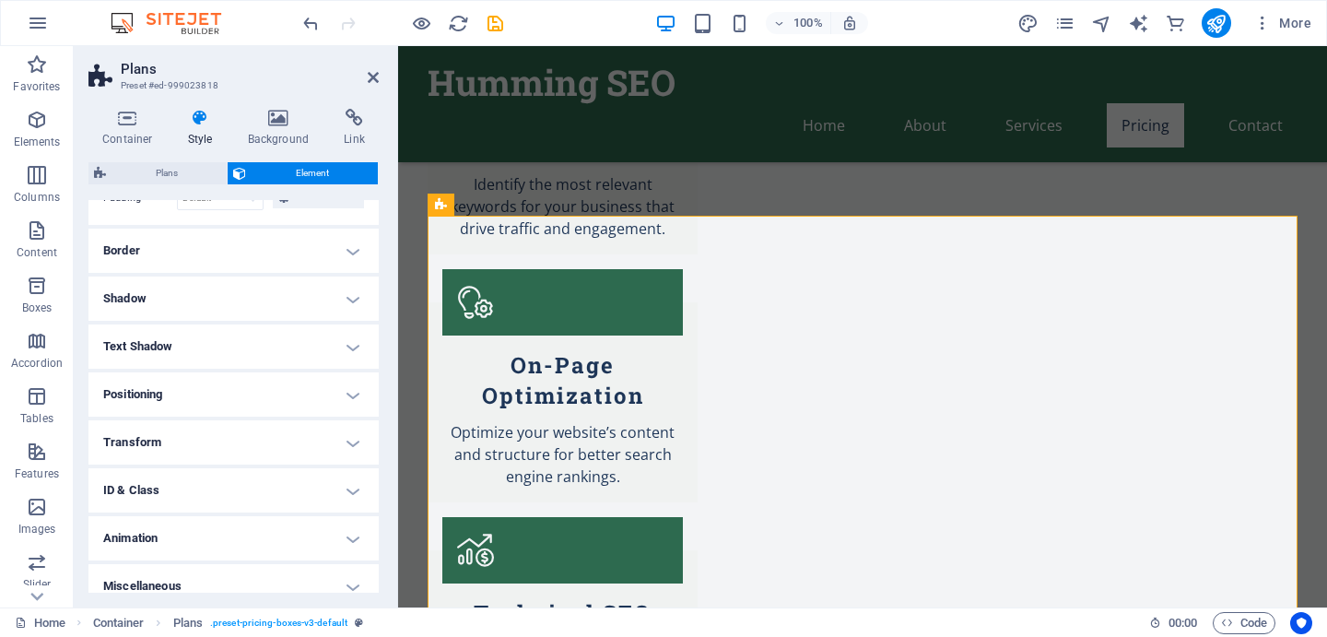
scroll to position [460, 0]
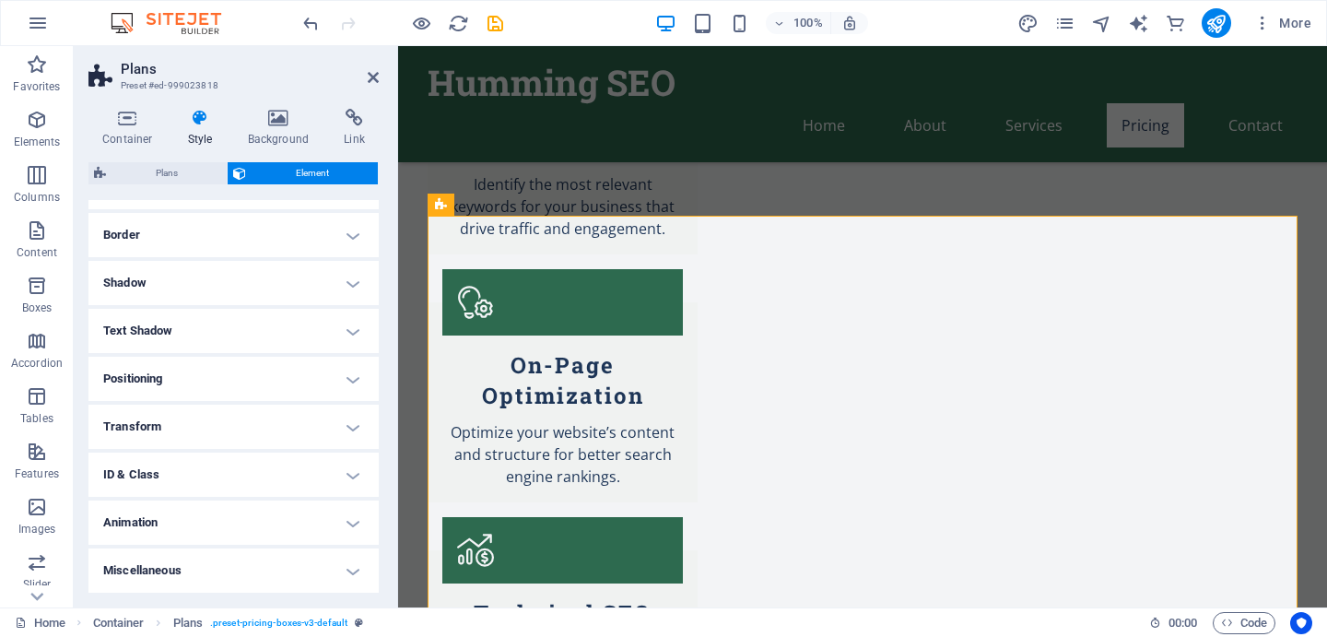
click at [134, 376] on h4 "Positioning" at bounding box center [233, 379] width 290 height 44
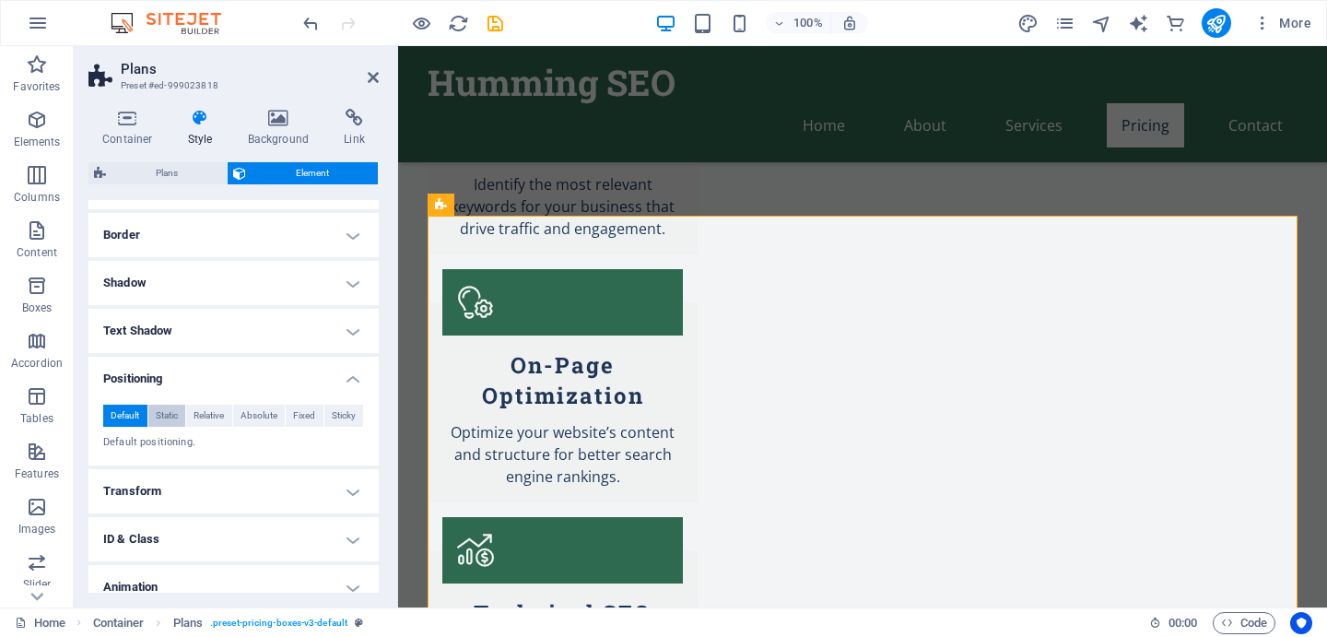
click at [163, 418] on span "Static" at bounding box center [167, 416] width 22 height 22
click at [204, 424] on span "Relative" at bounding box center [209, 416] width 30 height 22
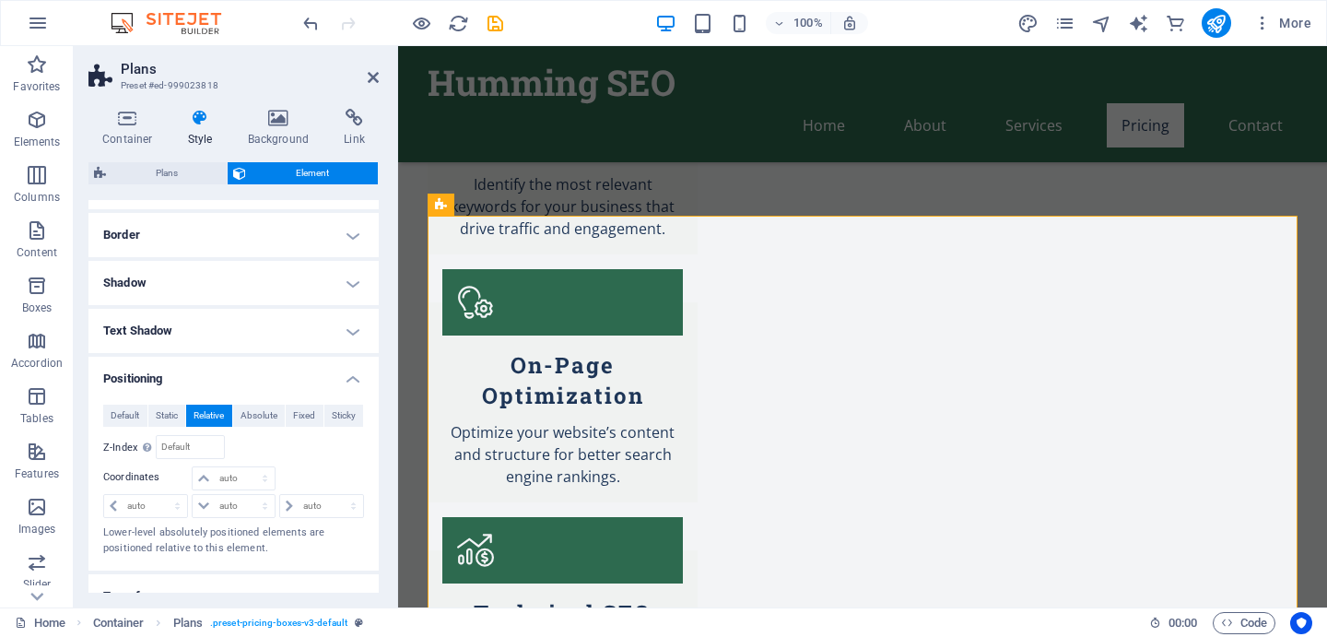
click at [231, 409] on button "Relative" at bounding box center [209, 416] width 46 height 22
click at [256, 411] on span "Absolute" at bounding box center [259, 416] width 37 height 22
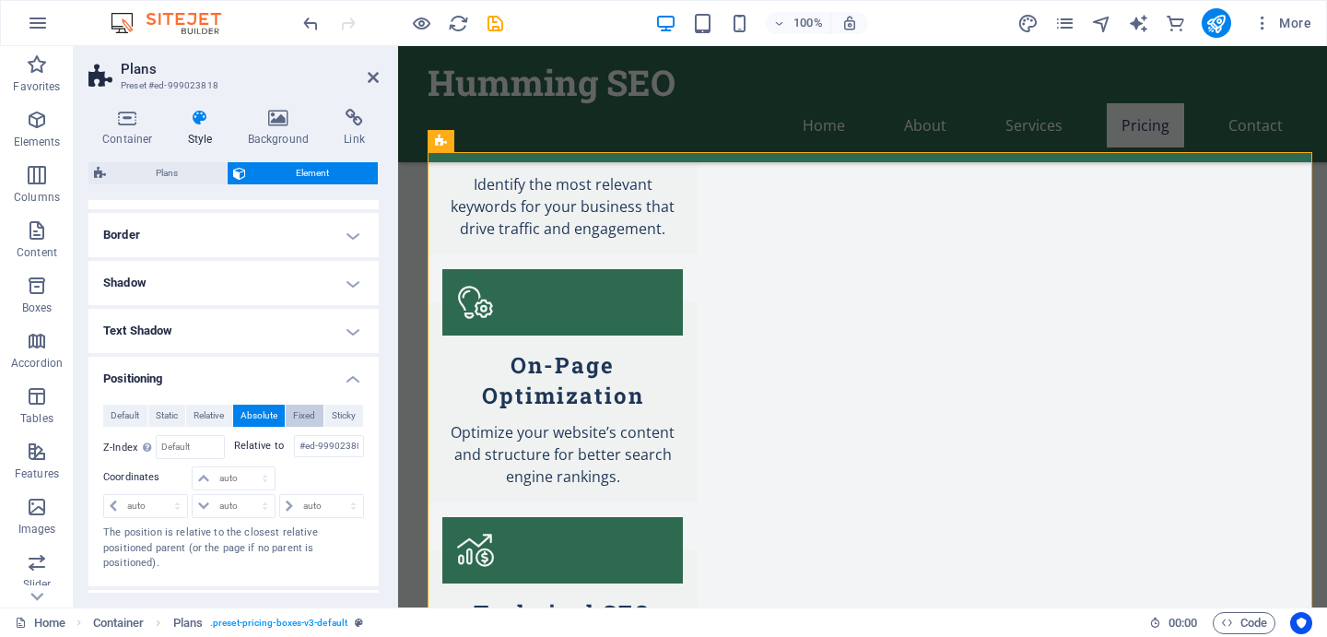
click at [309, 420] on span "Fixed" at bounding box center [304, 416] width 22 height 22
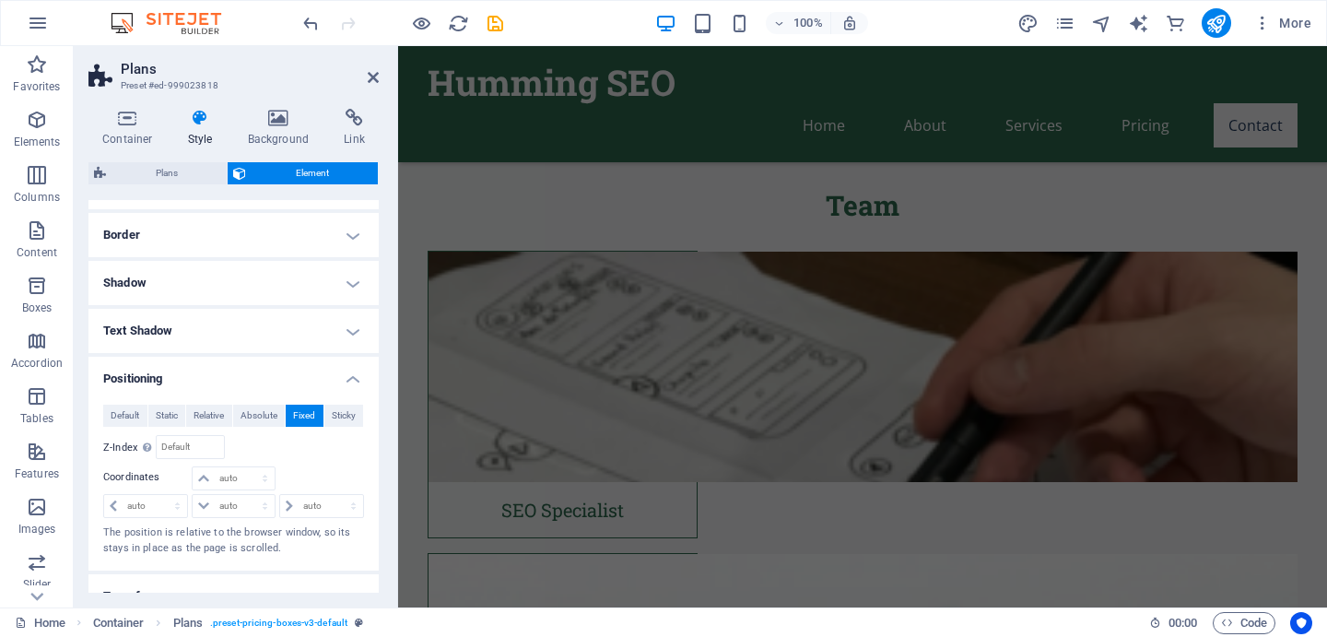
scroll to position [5279, 0]
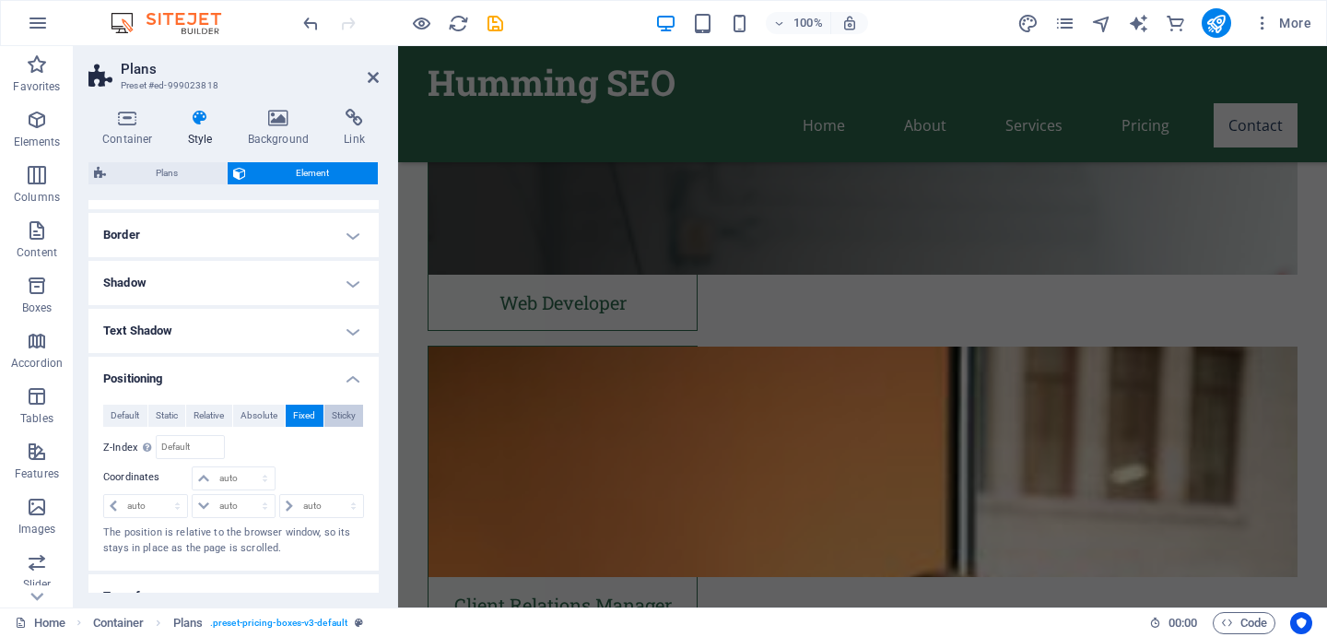
click at [332, 415] on span "Sticky" at bounding box center [344, 416] width 24 height 22
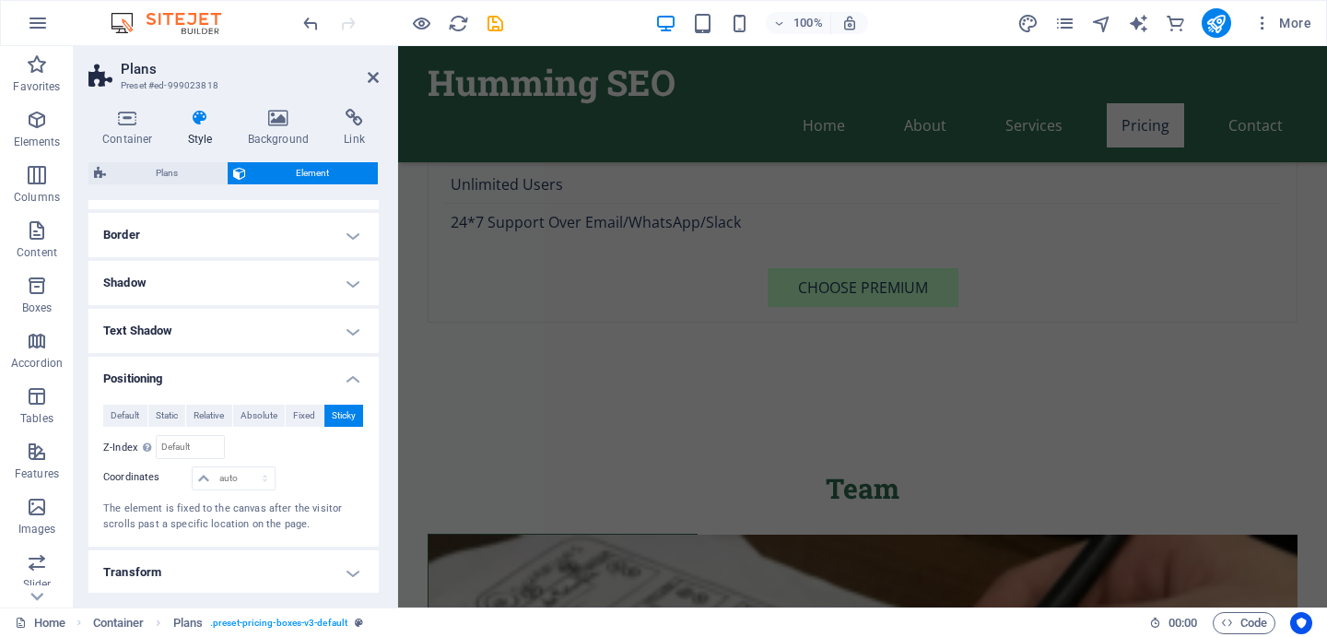
scroll to position [2136, 0]
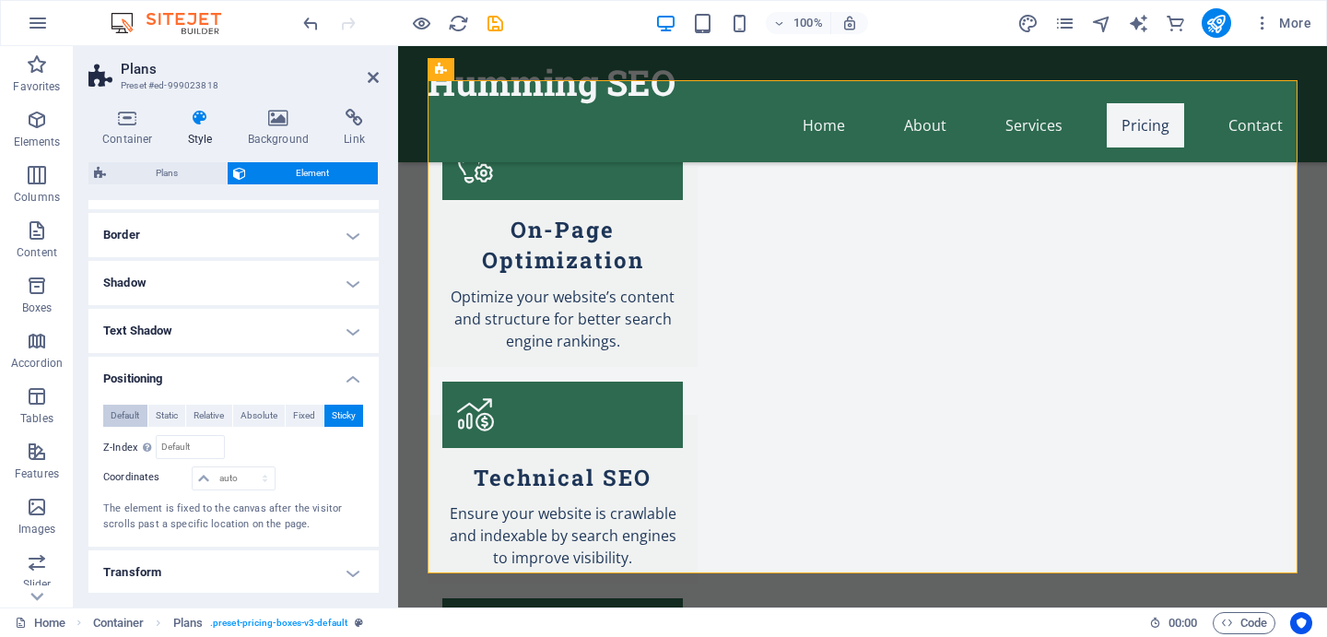
click at [126, 417] on span "Default" at bounding box center [125, 416] width 29 height 22
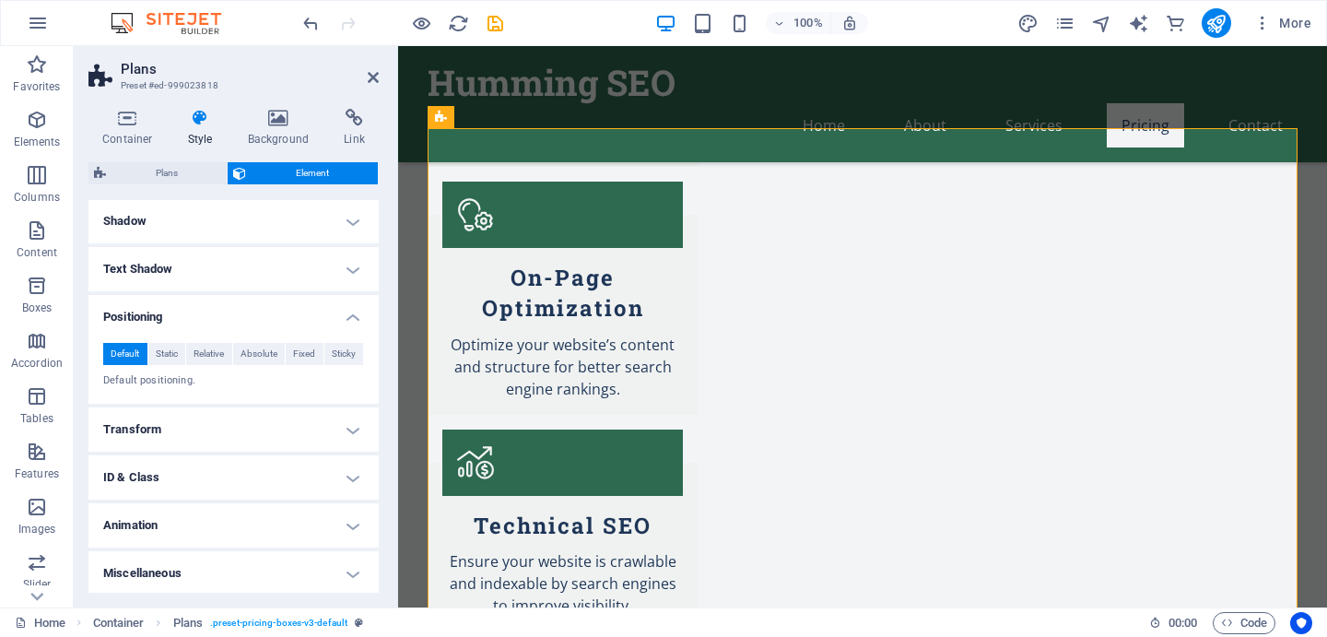
scroll to position [523, 0]
click at [168, 355] on span "Static" at bounding box center [167, 352] width 22 height 22
click at [129, 358] on span "Default" at bounding box center [125, 352] width 29 height 22
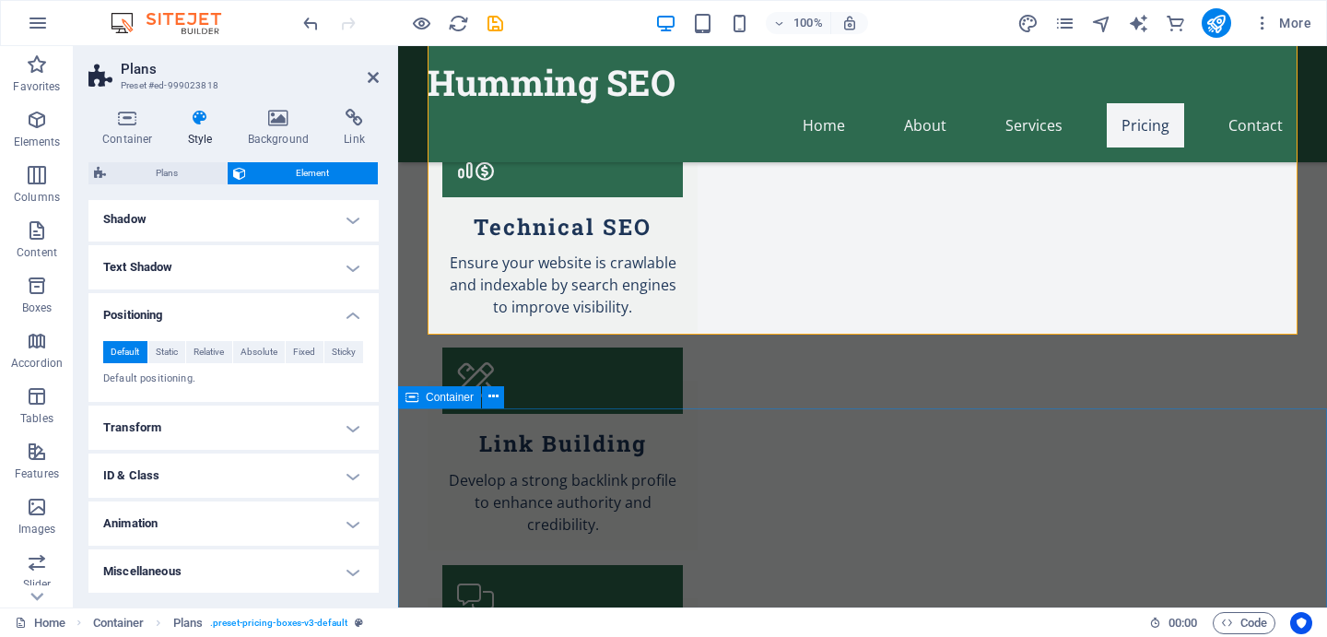
scroll to position [2388, 0]
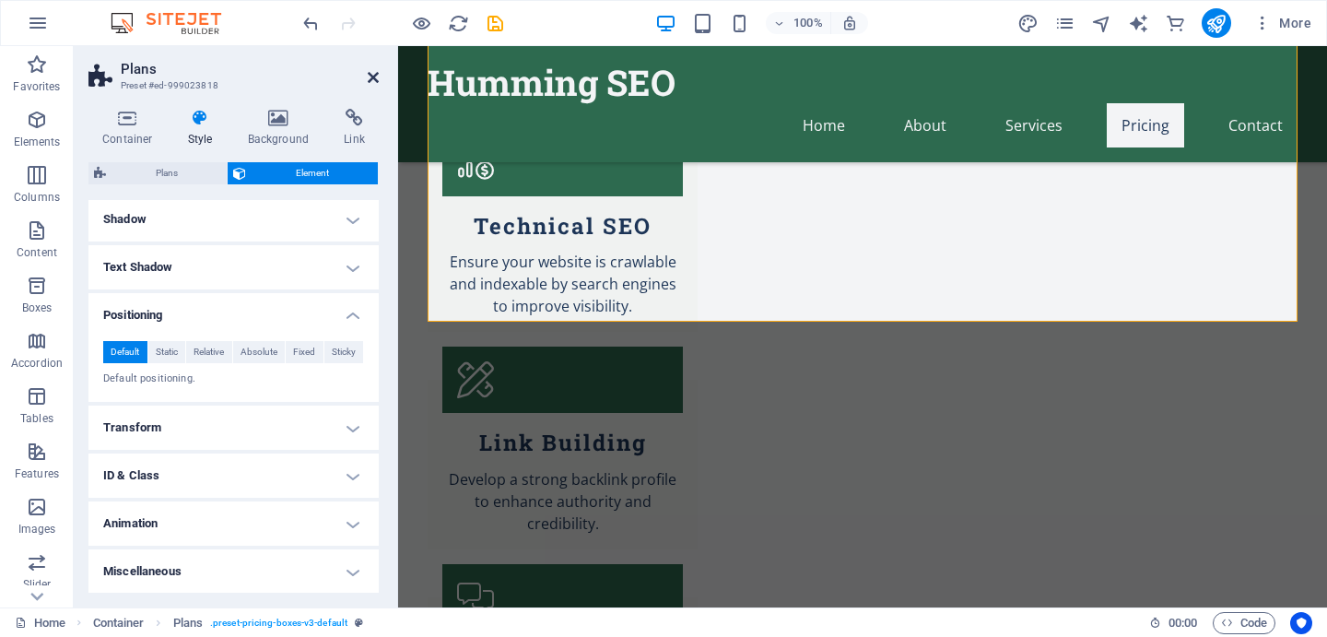
click at [372, 76] on icon at bounding box center [373, 77] width 11 height 15
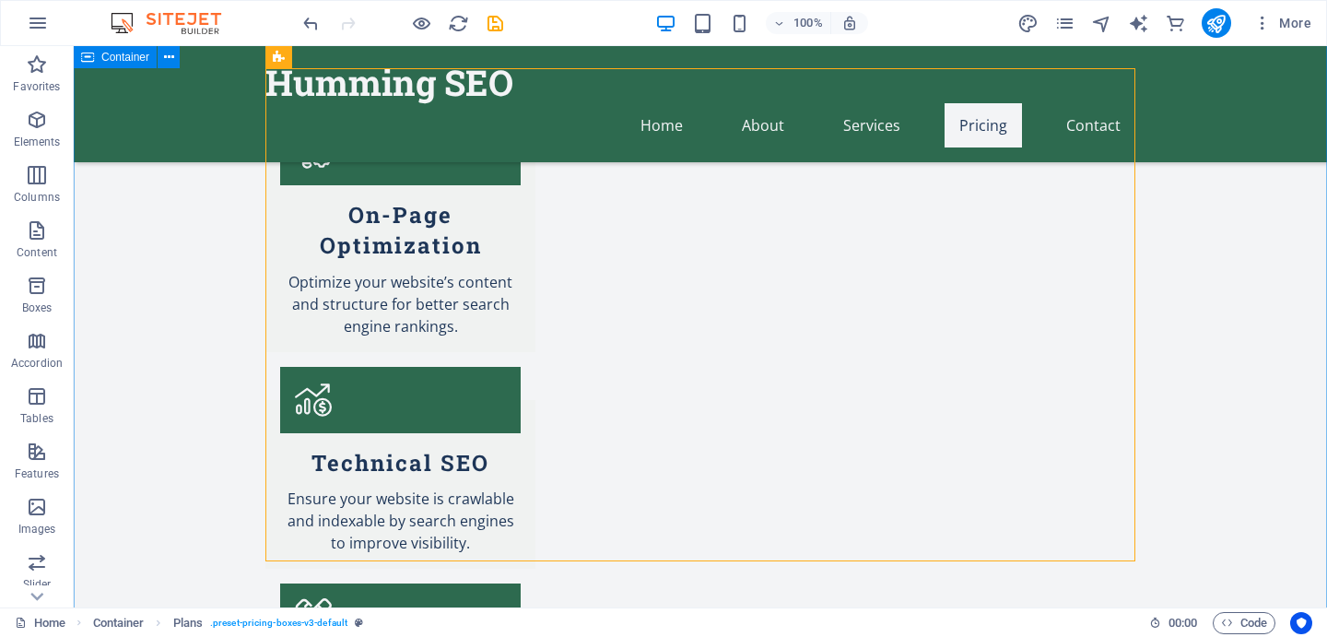
scroll to position [2152, 0]
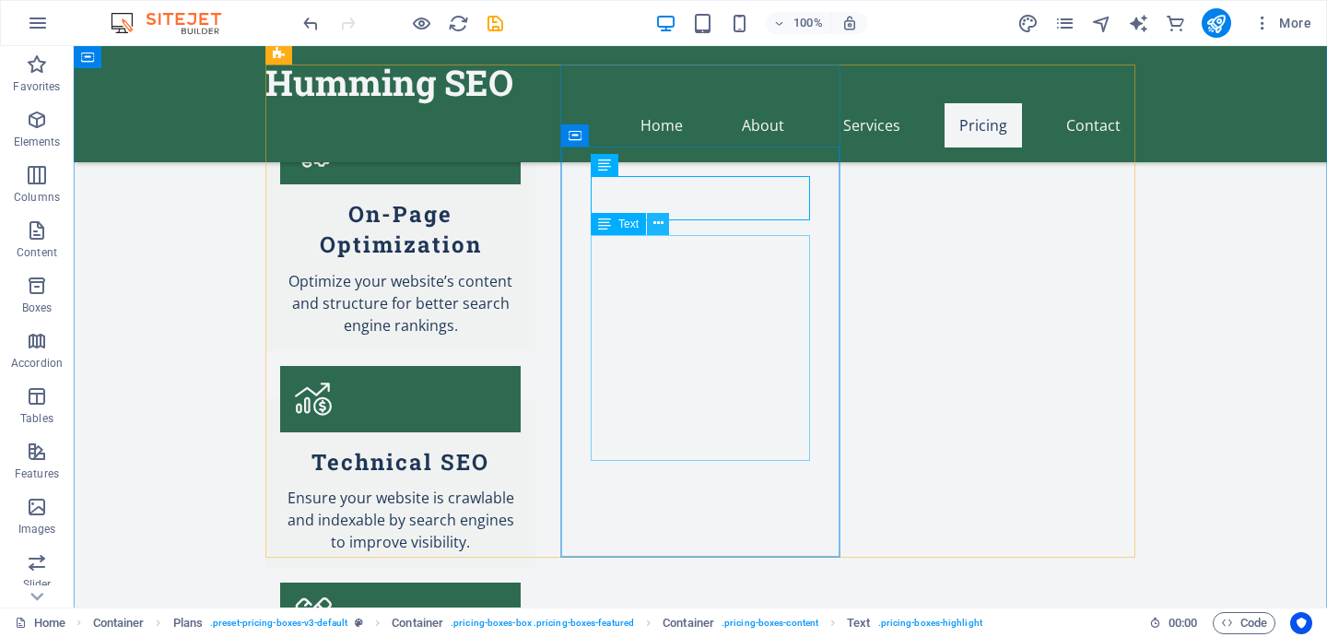
click at [655, 229] on icon at bounding box center [658, 223] width 10 height 19
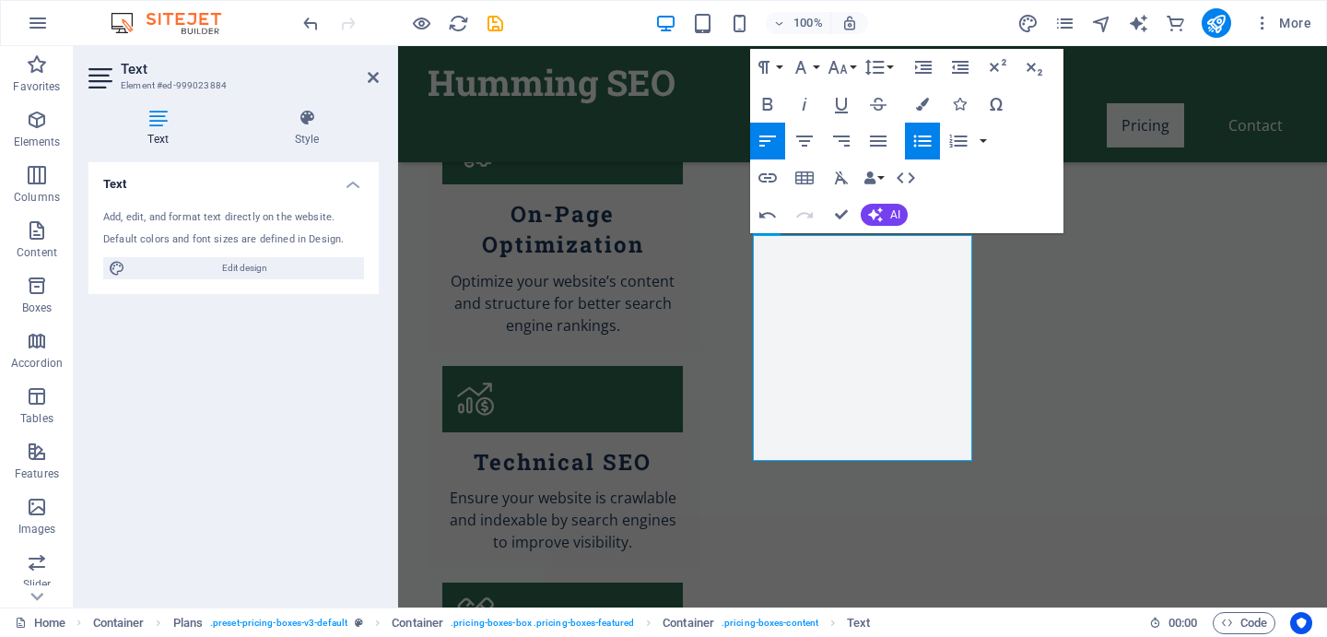
click at [379, 75] on aside "Text Element #ed-999023884 Text Style Text Add, edit, and format text directly …" at bounding box center [236, 326] width 324 height 561
click at [375, 76] on icon at bounding box center [373, 77] width 11 height 15
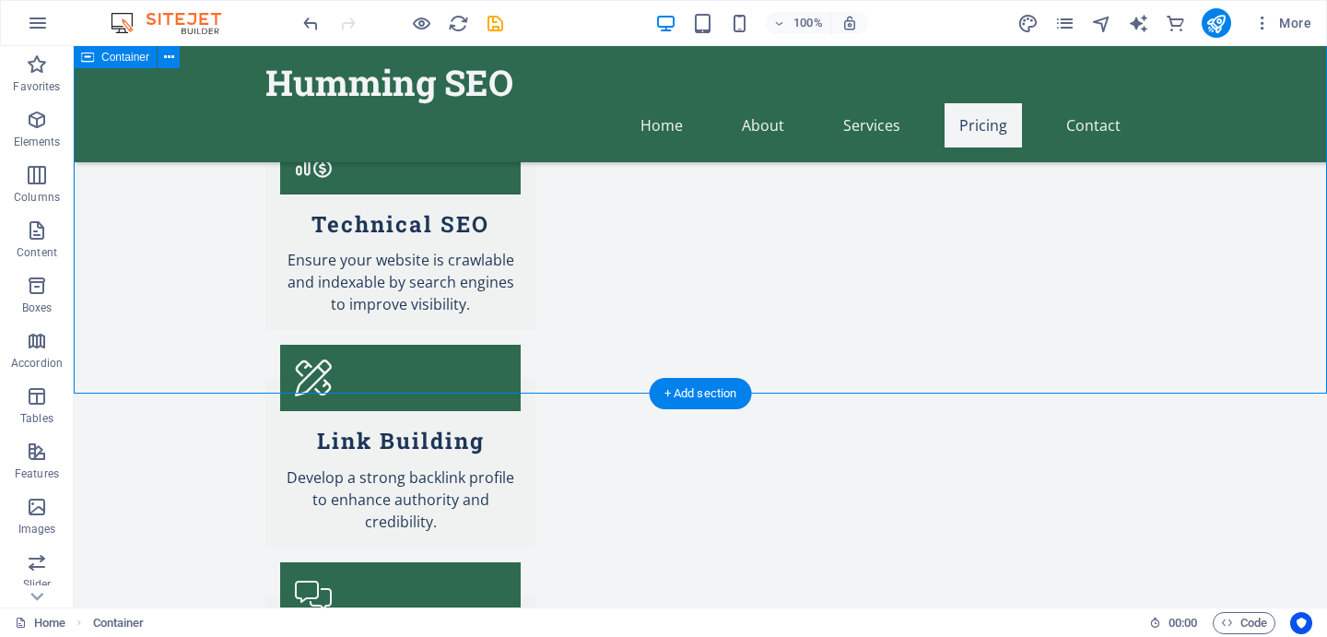
scroll to position [2347, 0]
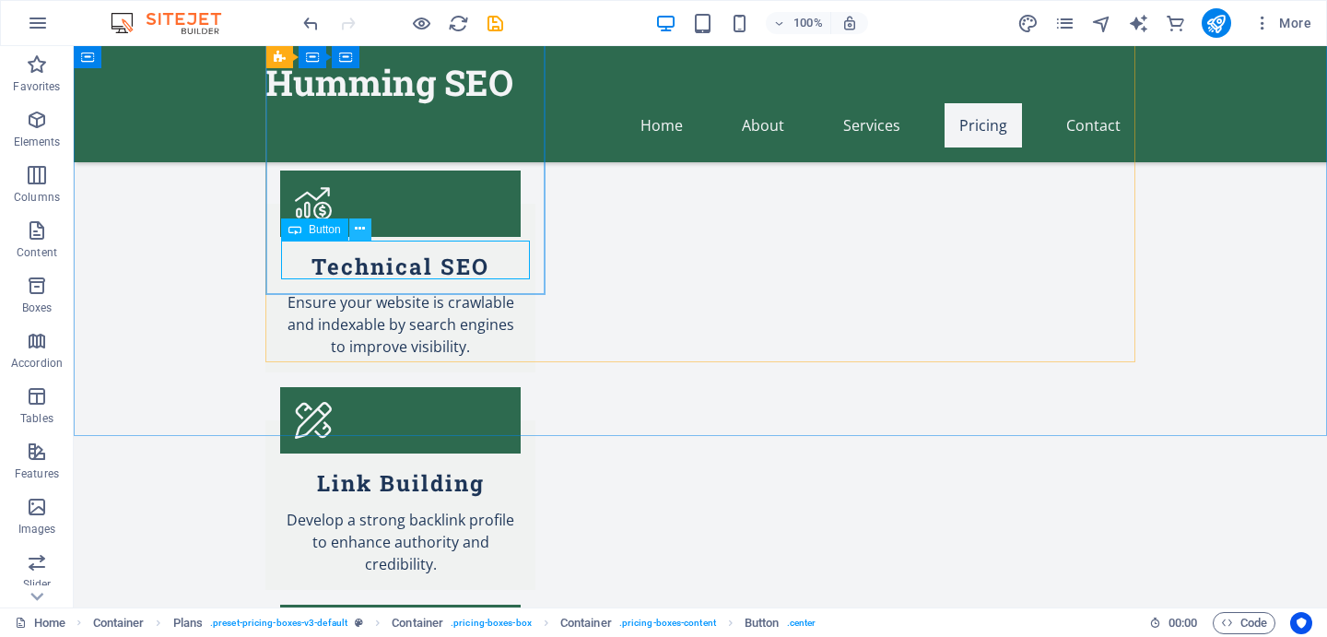
click at [360, 233] on icon at bounding box center [360, 228] width 10 height 19
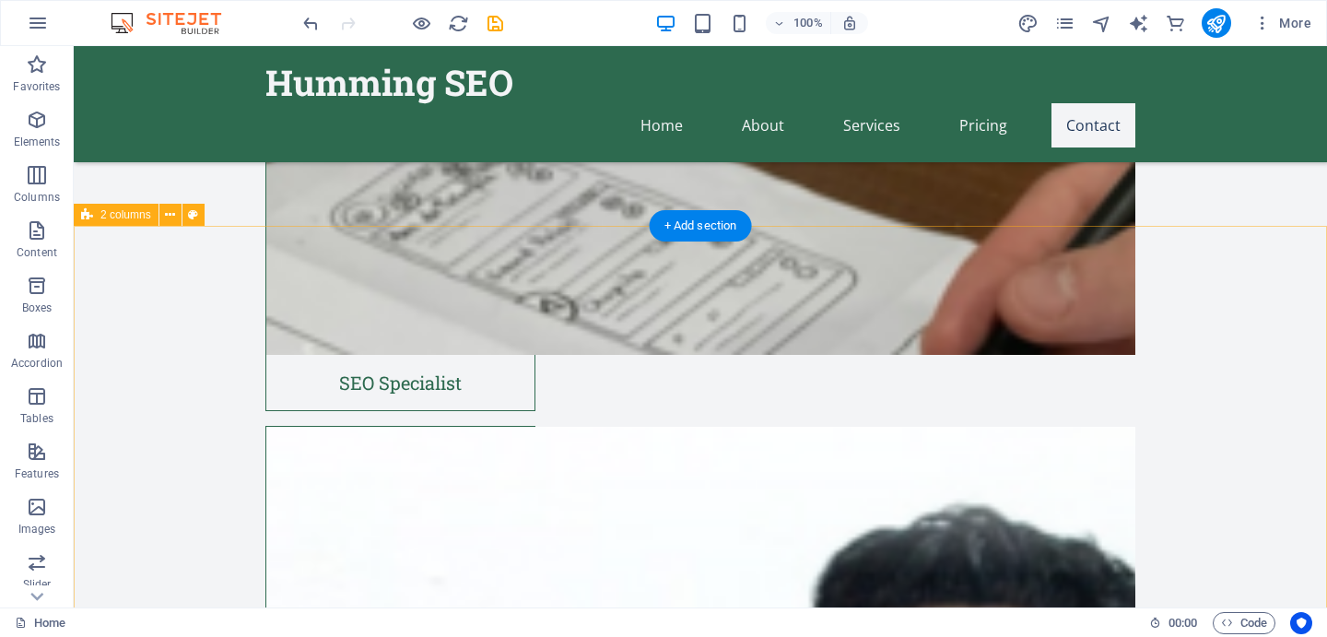
scroll to position [5267, 0]
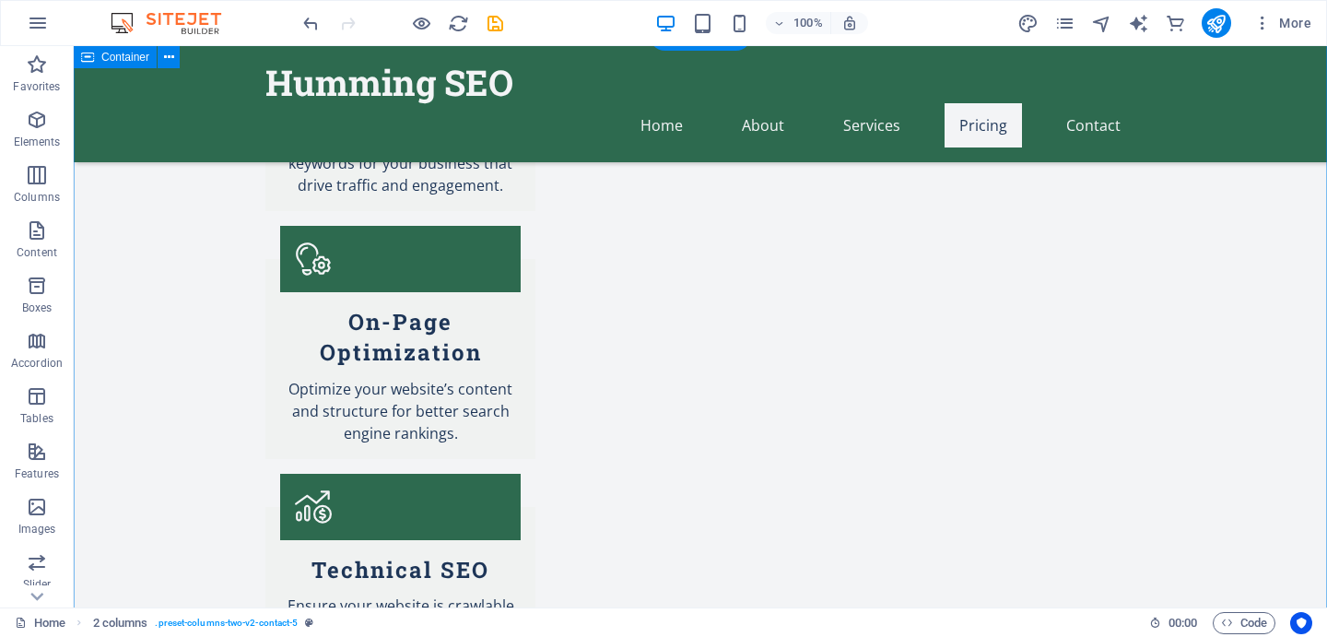
scroll to position [2099, 0]
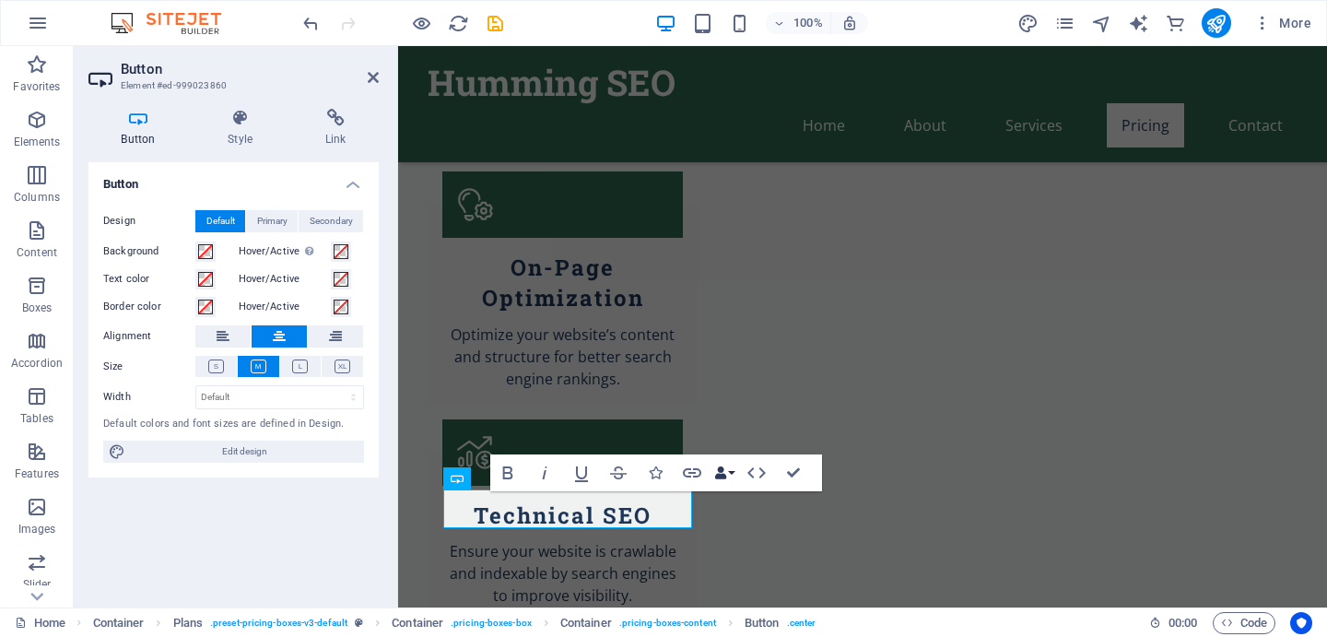
click at [732, 470] on button "Data Bindings" at bounding box center [725, 472] width 26 height 37
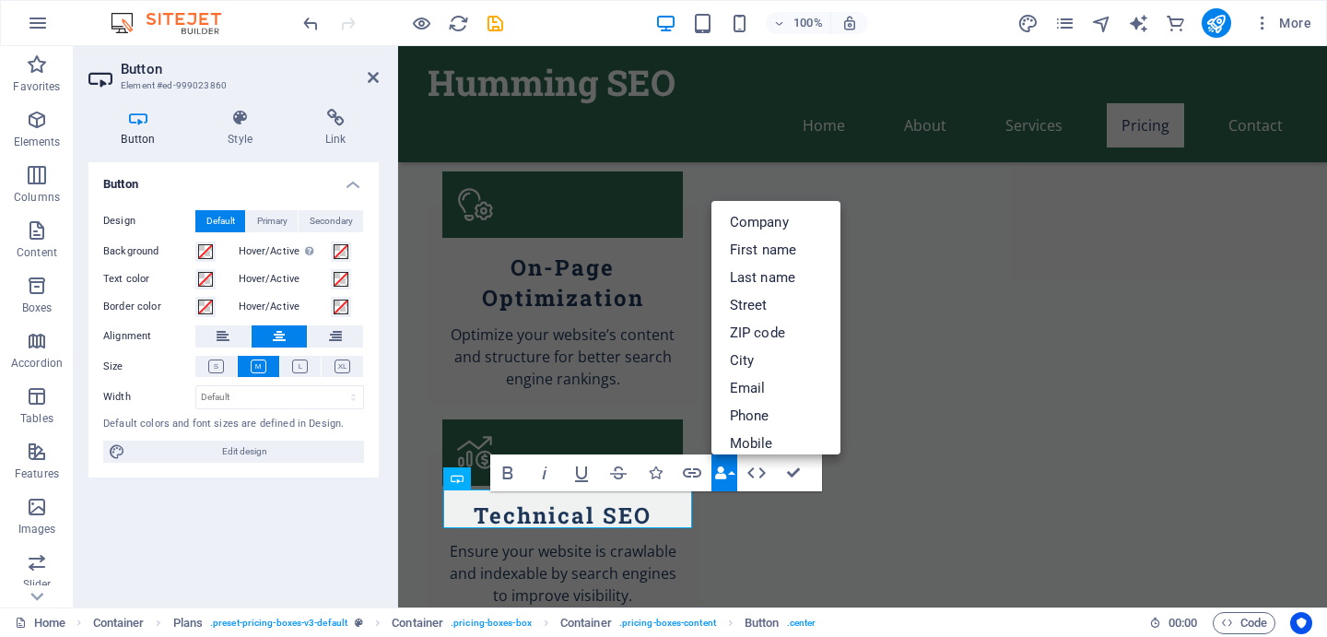
click at [732, 470] on button "Data Bindings" at bounding box center [725, 472] width 26 height 37
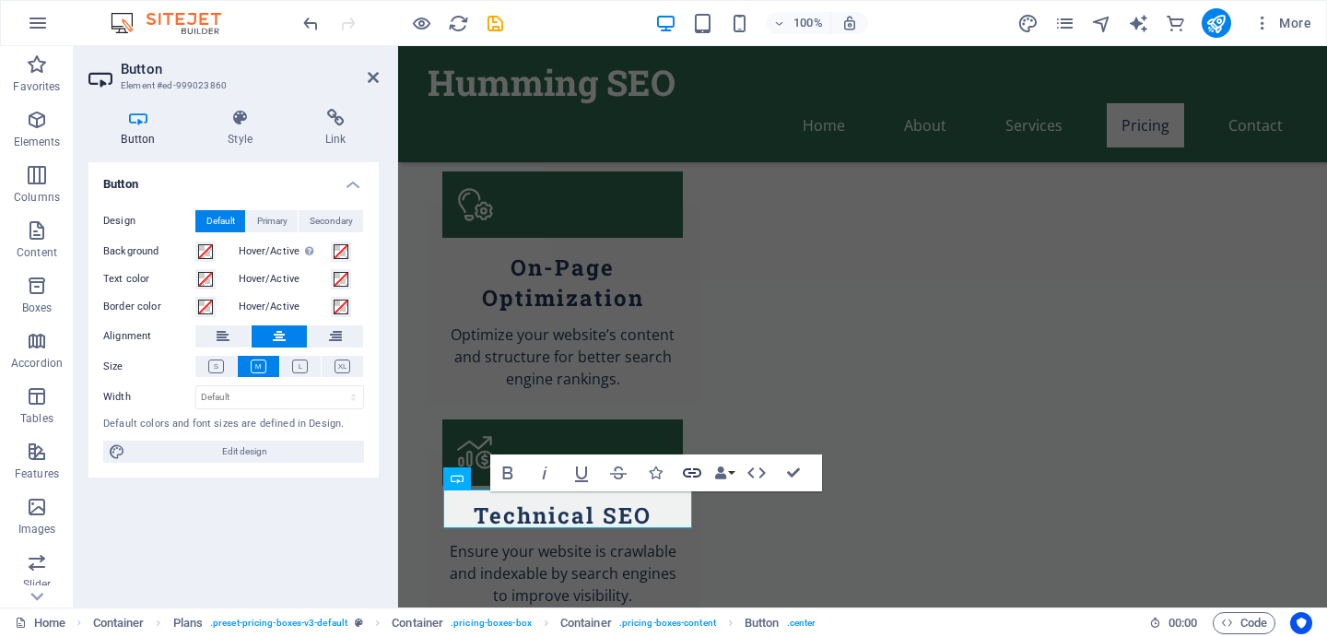
click at [688, 472] on icon "button" at bounding box center [692, 472] width 18 height 9
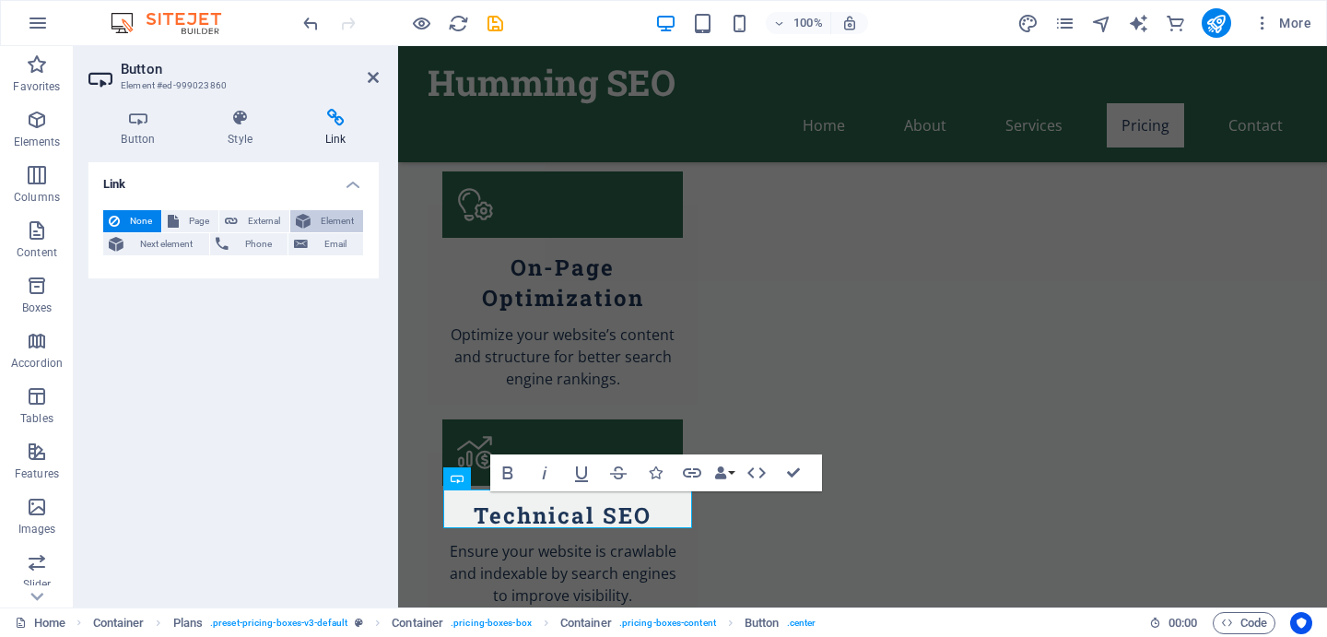
click at [334, 221] on span "Element" at bounding box center [336, 221] width 41 height 22
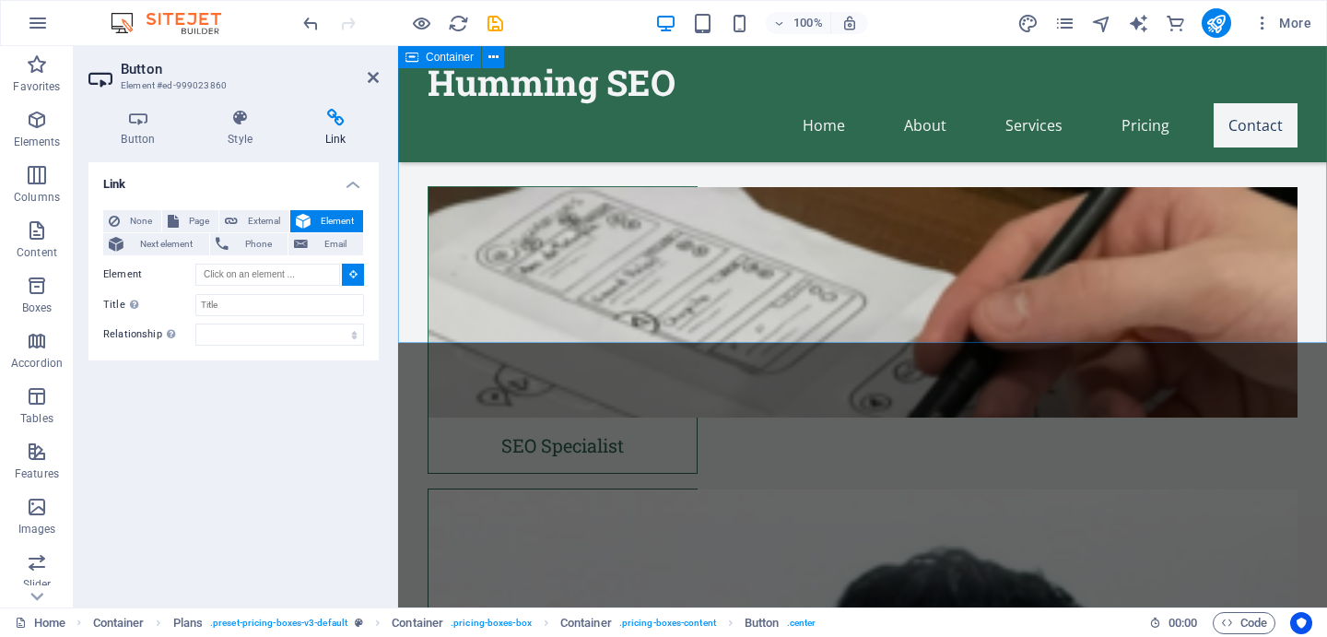
scroll to position [5247, 0]
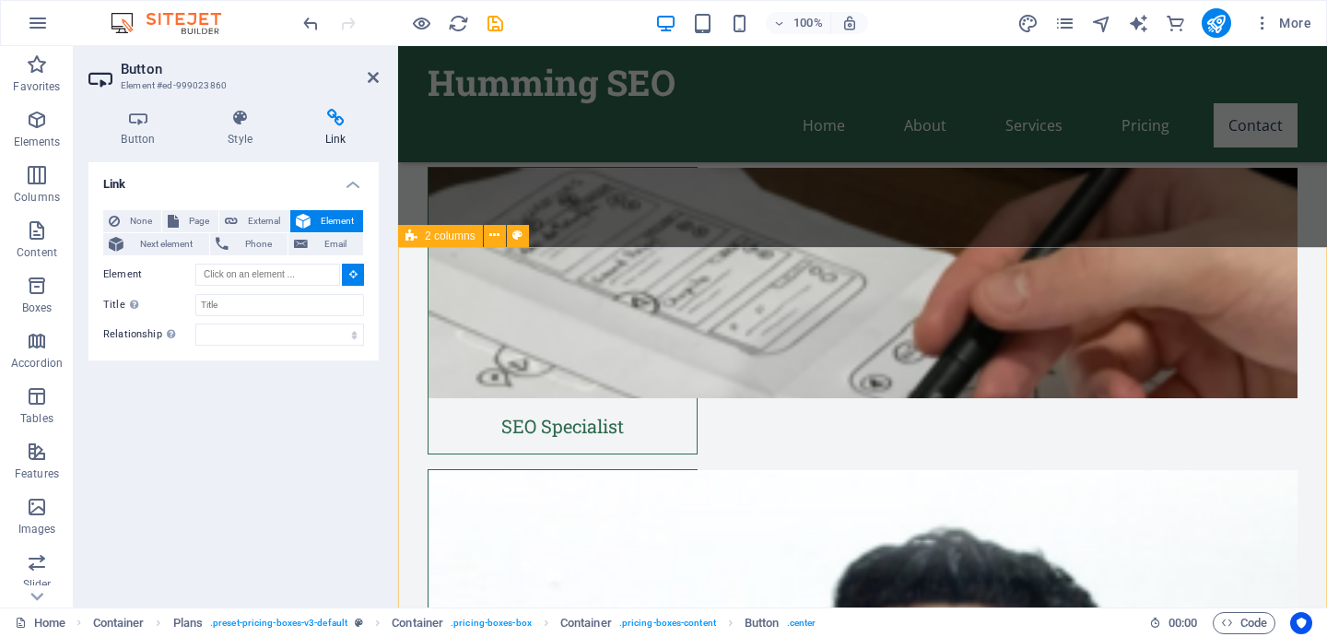
type input "#ed-999025912"
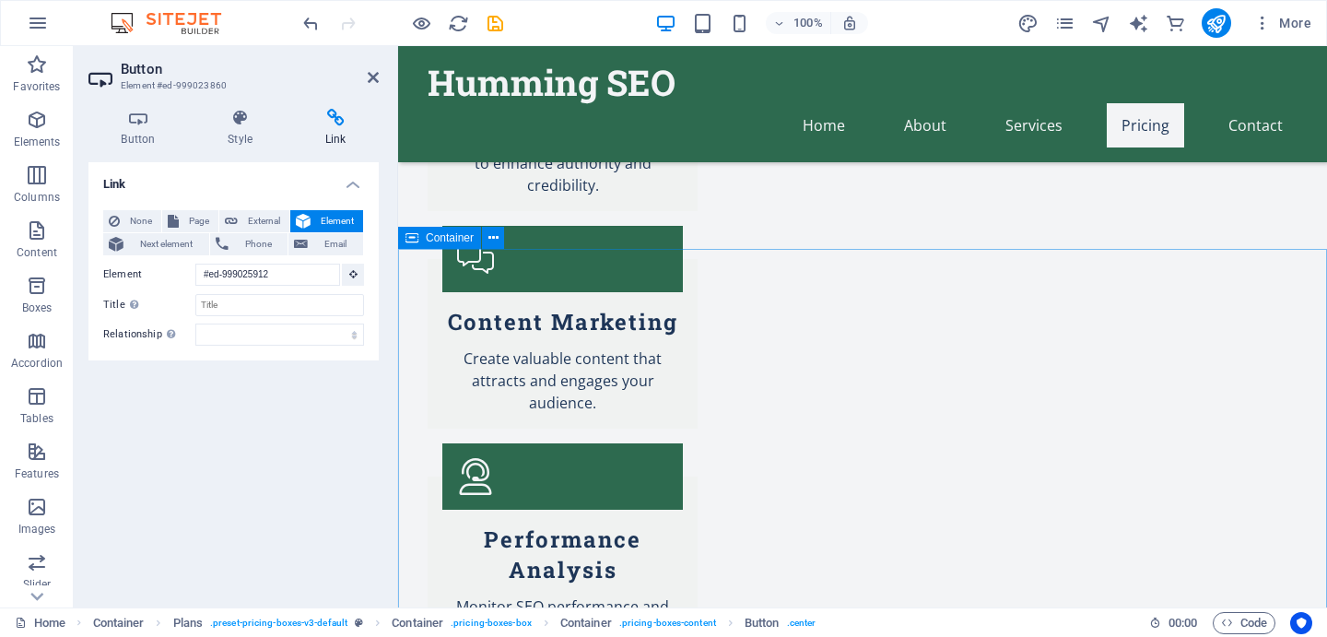
scroll to position [2281, 0]
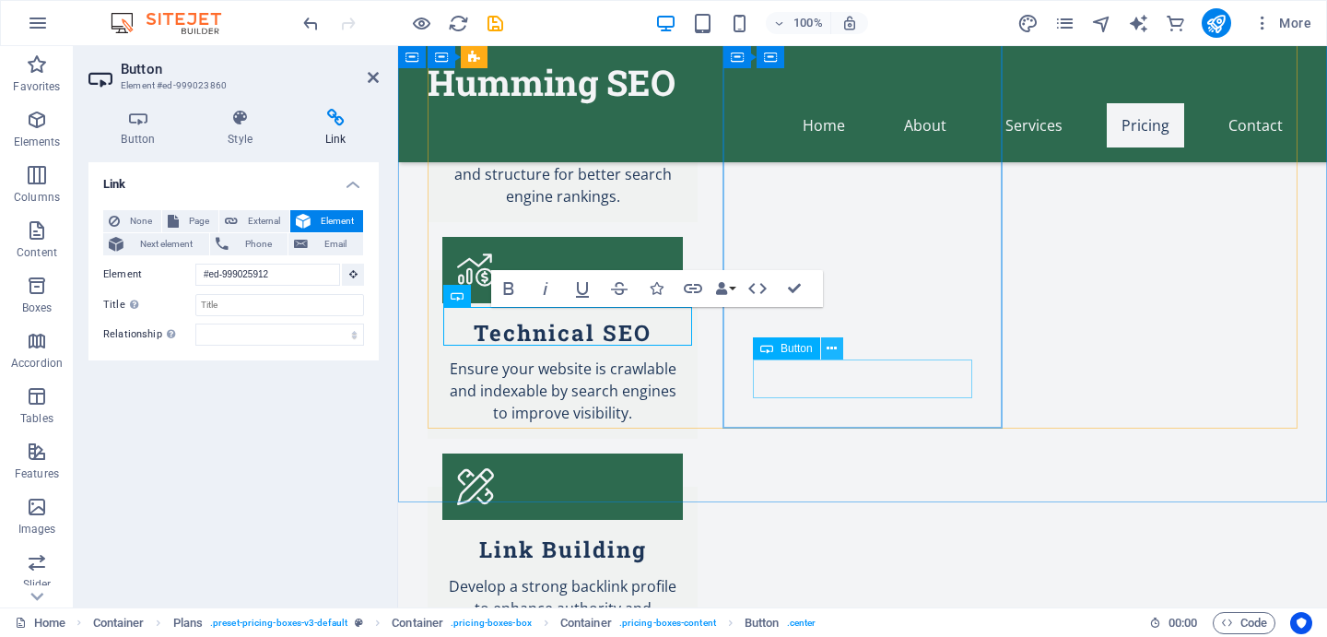
click at [833, 358] on icon at bounding box center [832, 348] width 10 height 19
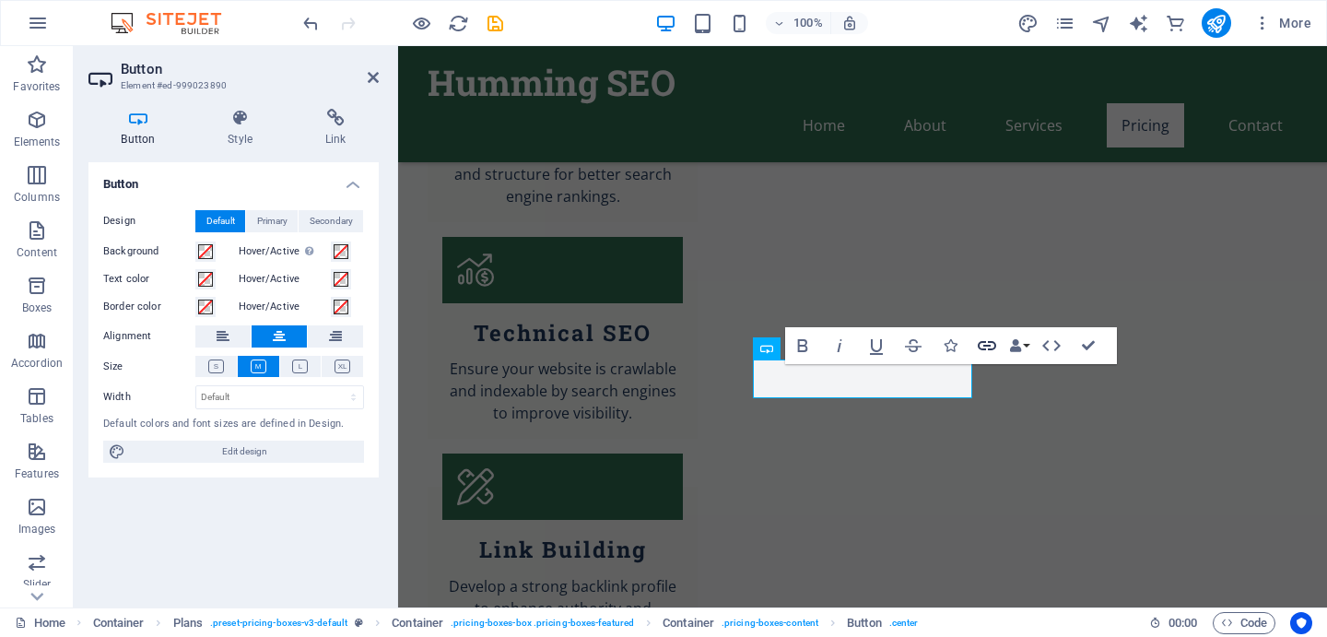
click at [995, 347] on icon "button" at bounding box center [987, 345] width 18 height 9
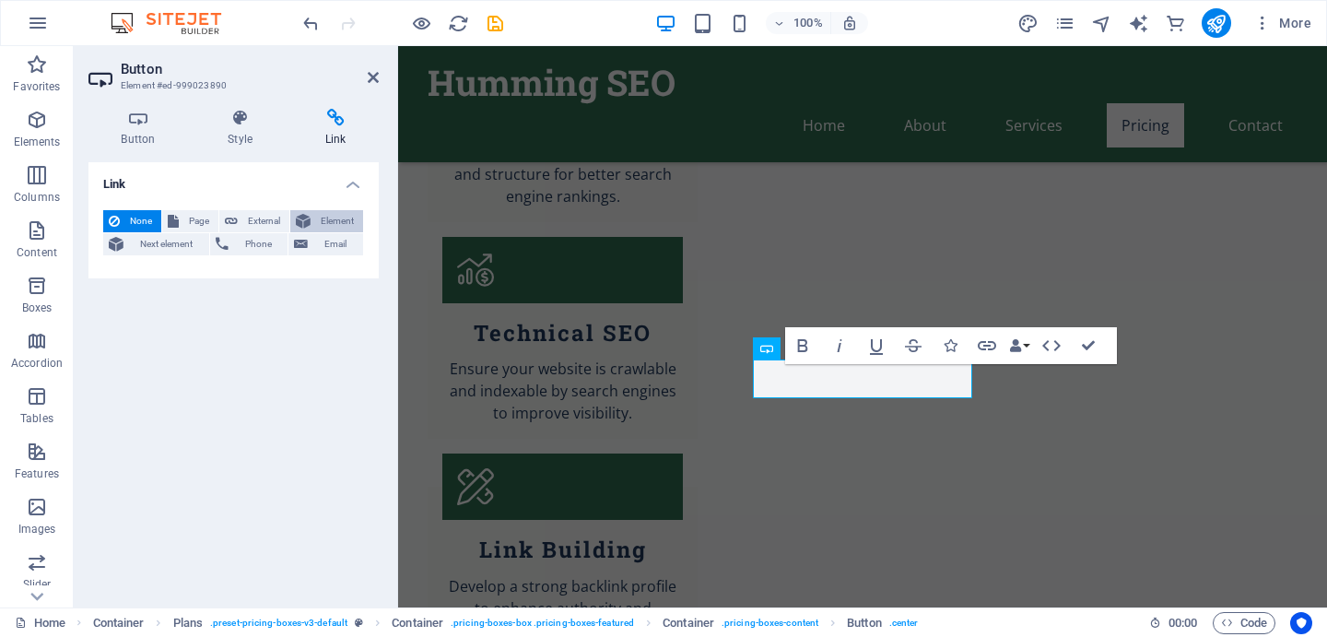
click at [327, 221] on span "Element" at bounding box center [336, 221] width 41 height 22
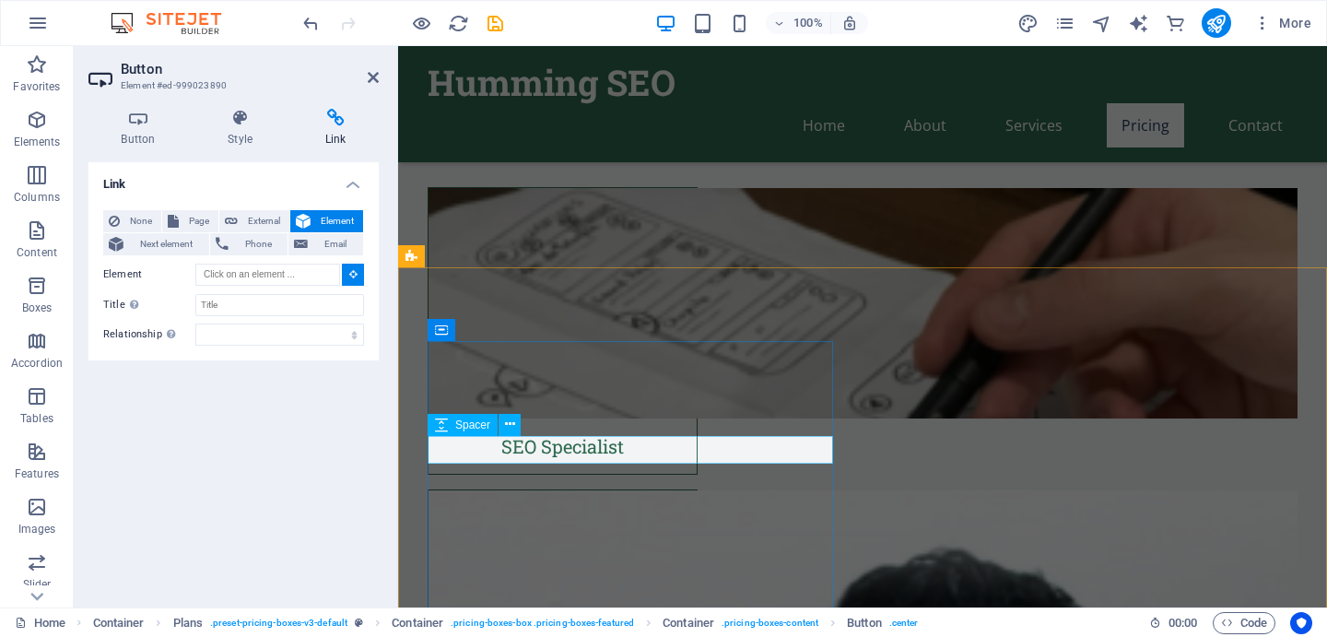
scroll to position [5170, 0]
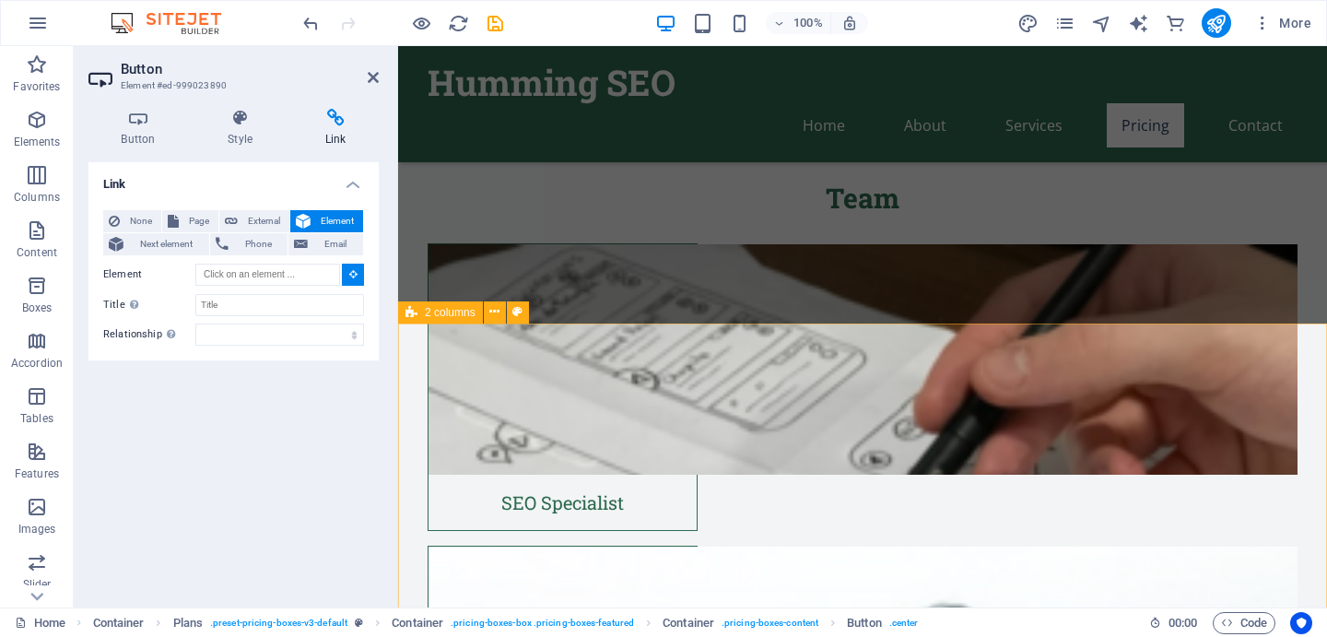
type input "#ed-999025912"
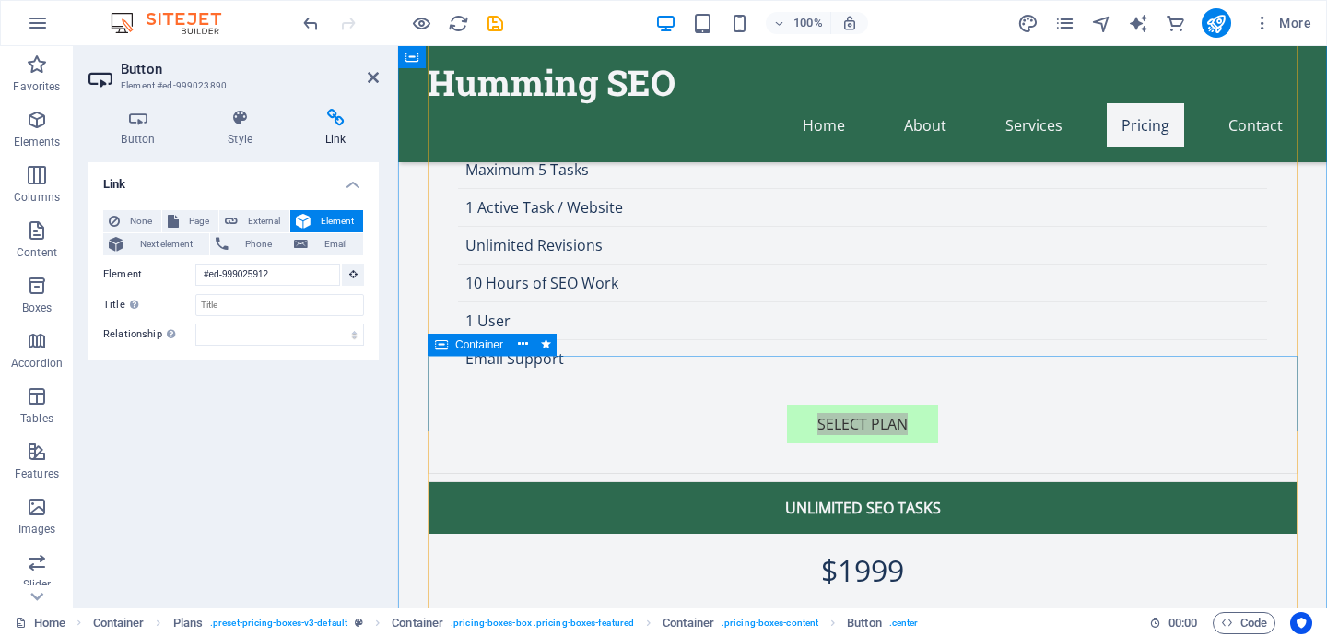
scroll to position [2334, 0]
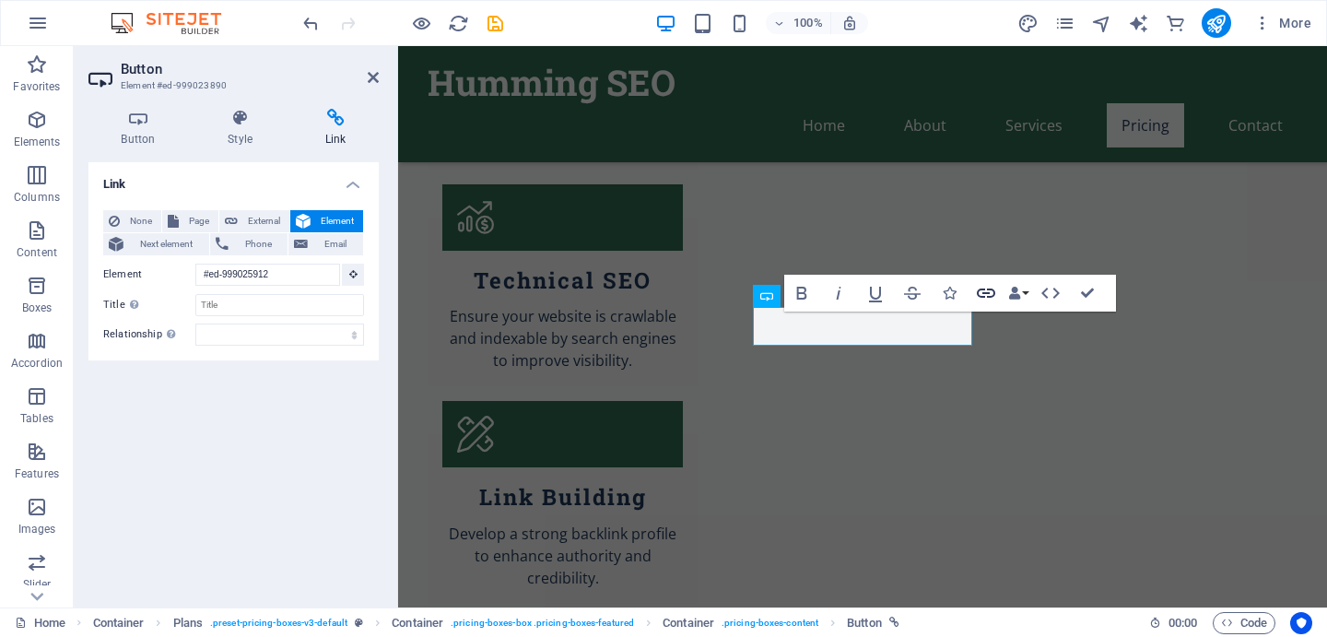
click at [980, 292] on icon "button" at bounding box center [986, 293] width 22 height 22
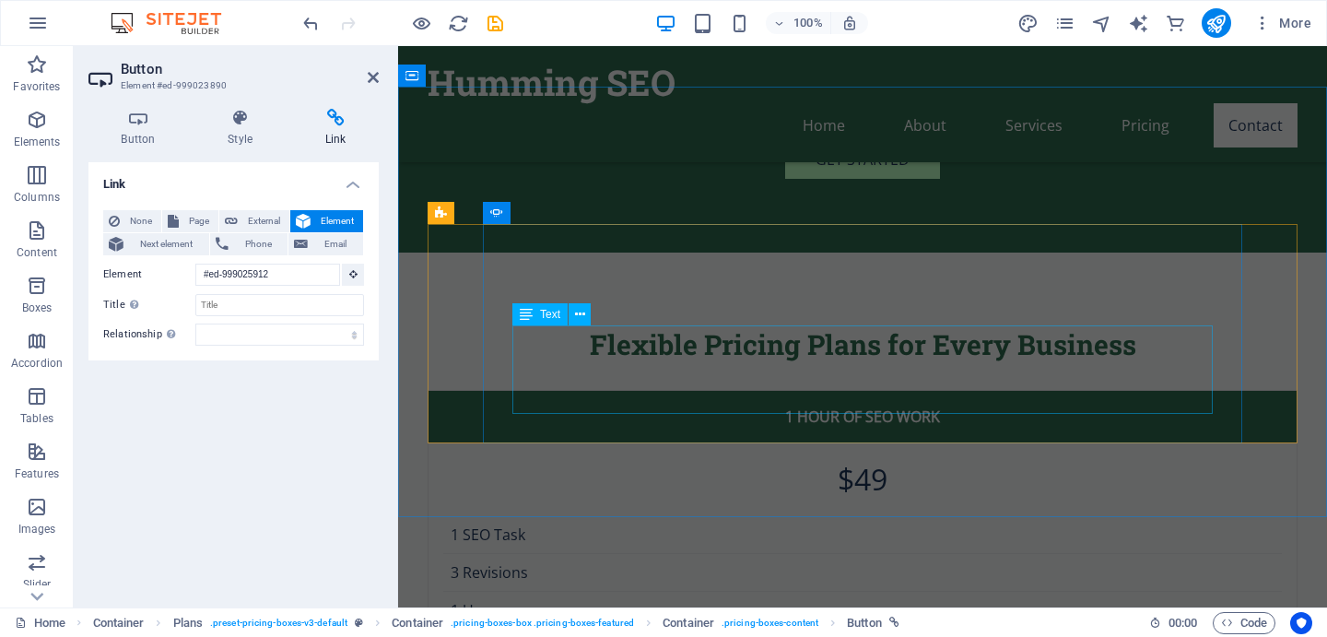
scroll to position [2260, 0]
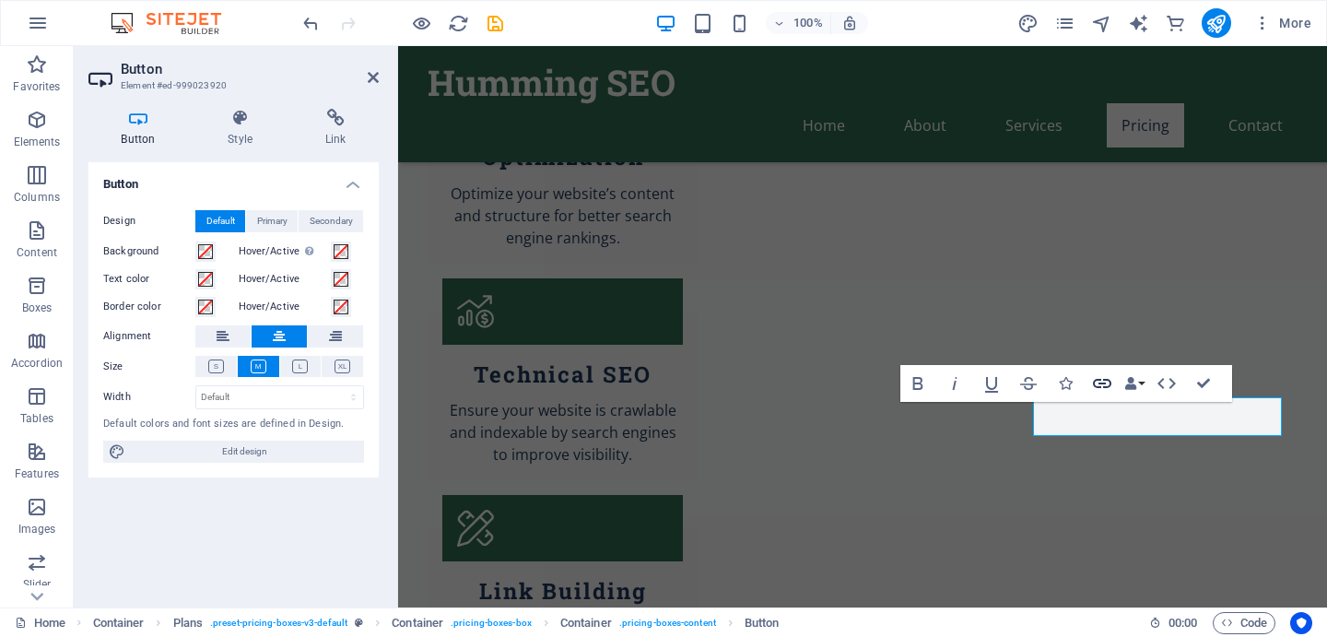
click at [1099, 380] on icon "button" at bounding box center [1102, 383] width 18 height 9
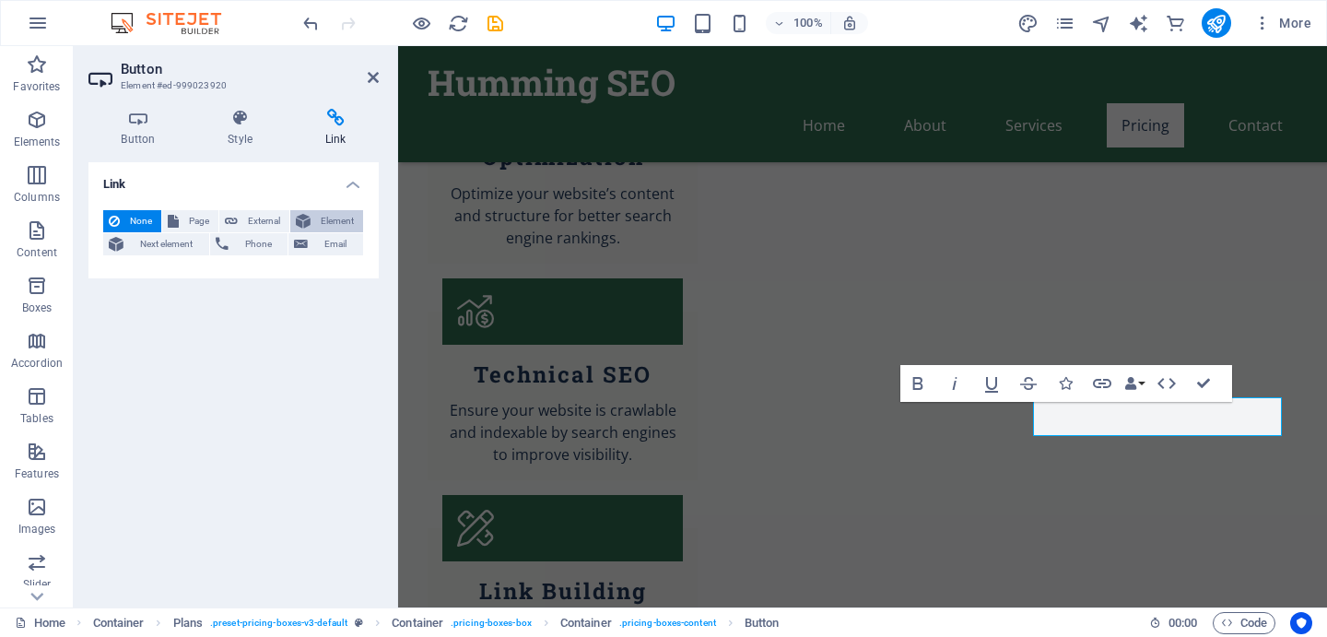
click at [331, 221] on span "Element" at bounding box center [336, 221] width 41 height 22
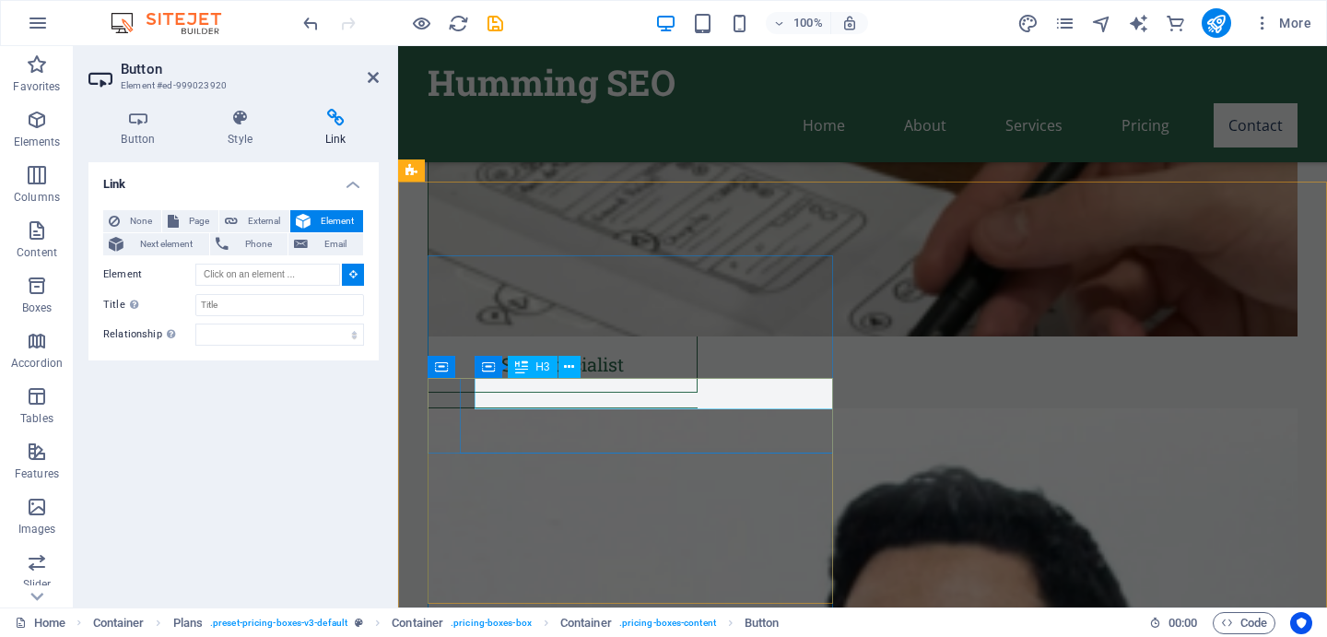
scroll to position [5311, 0]
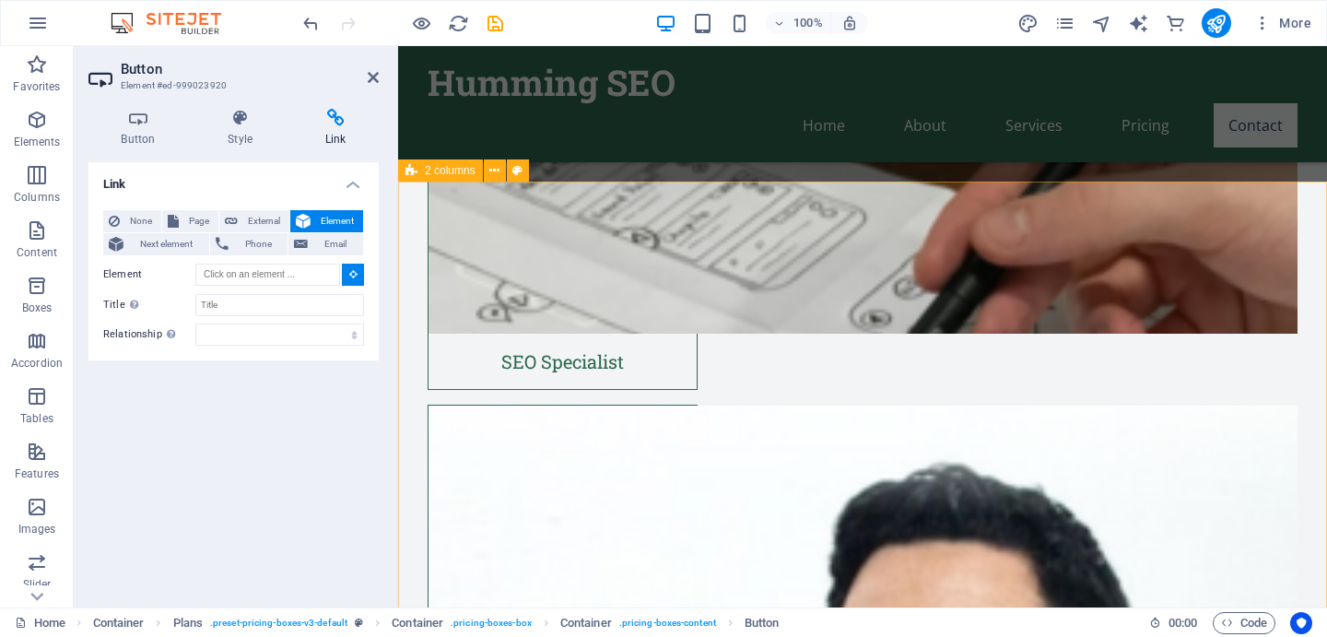
type input "#ed-999025912"
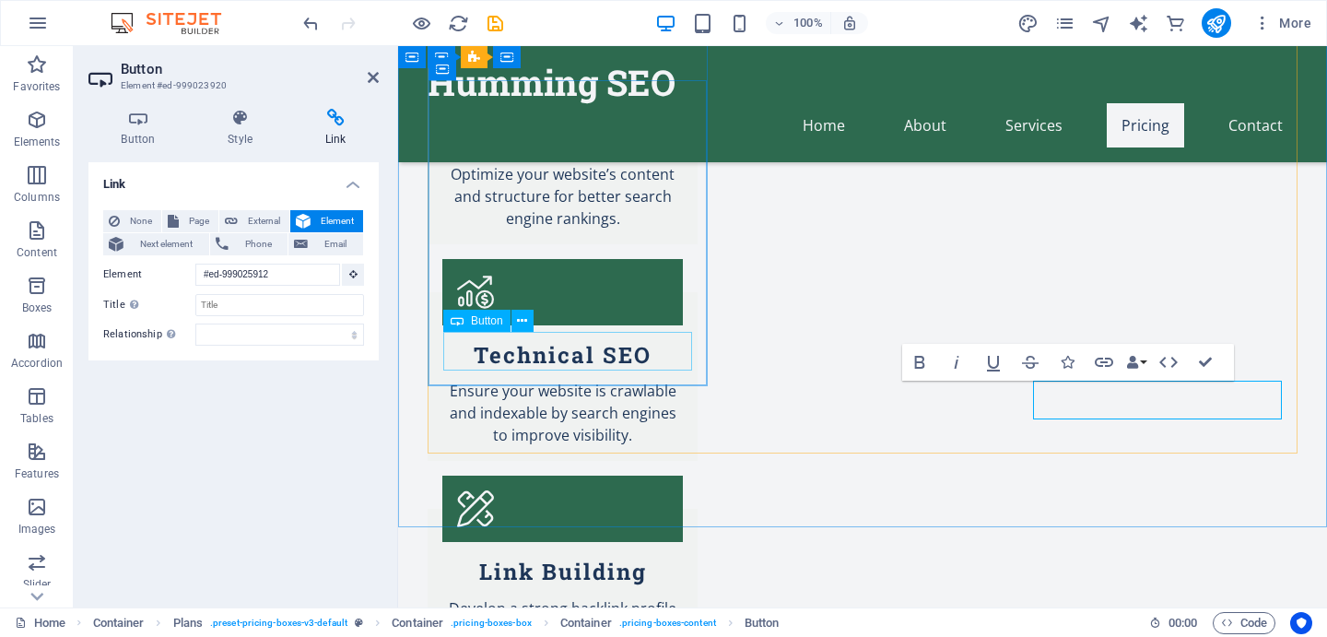
scroll to position [2256, 0]
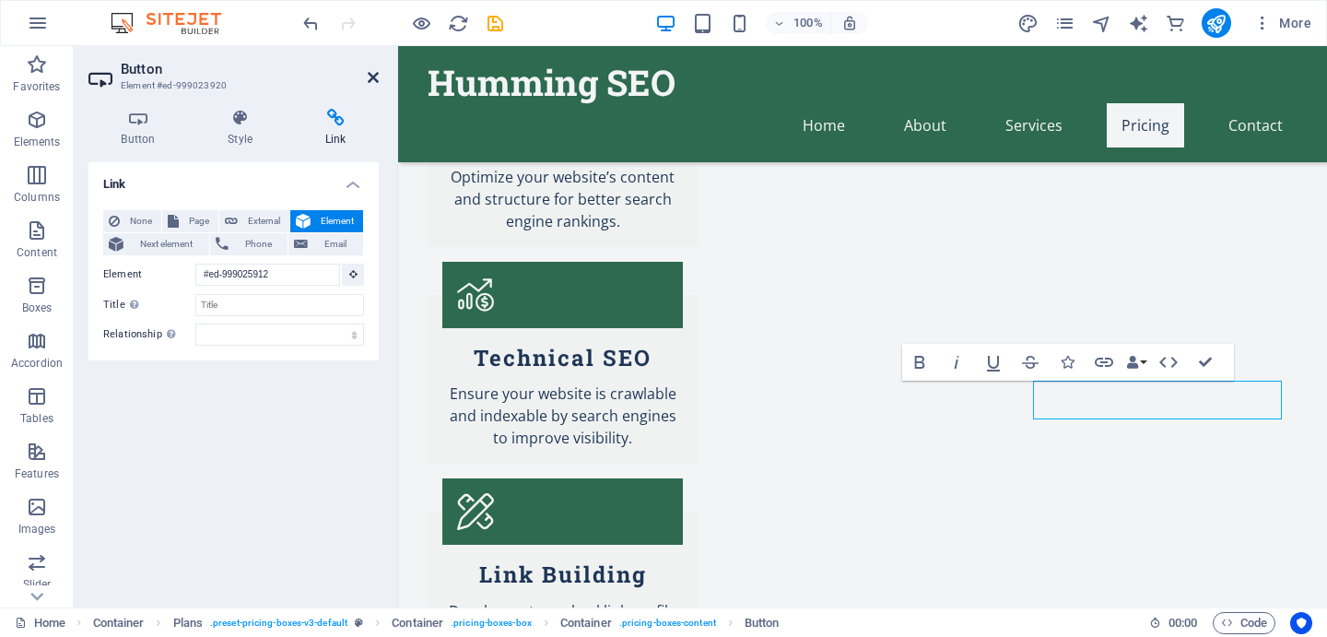
click at [377, 72] on icon at bounding box center [373, 77] width 11 height 15
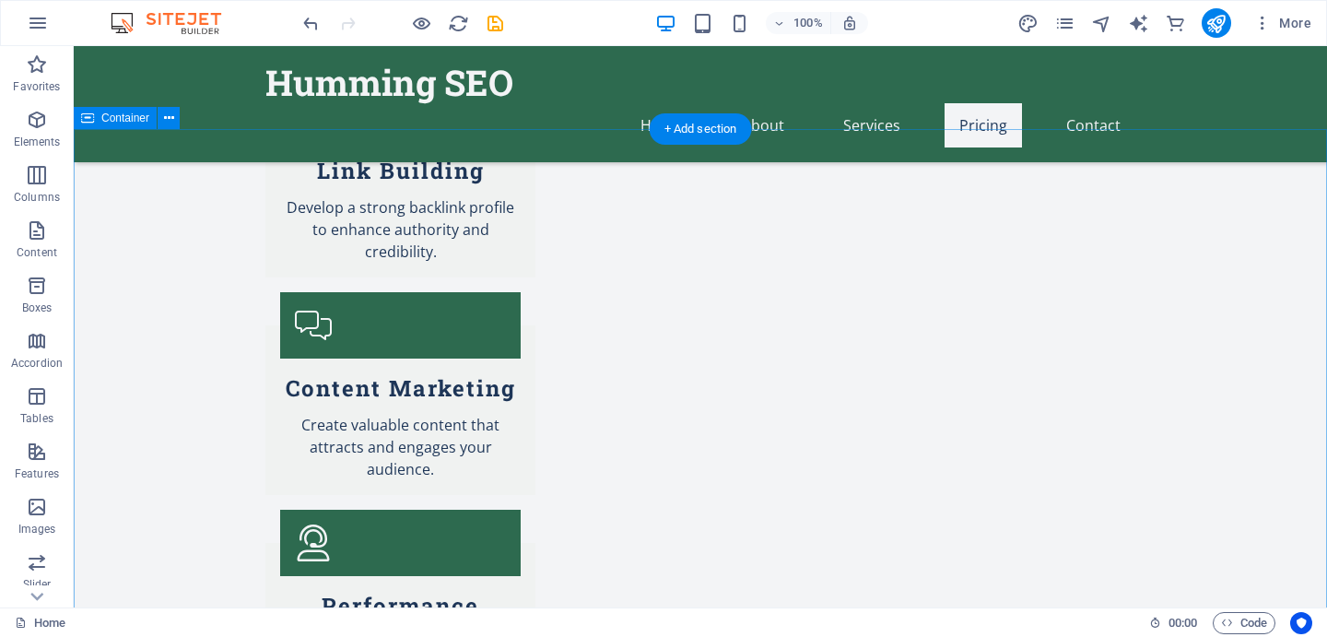
scroll to position [2672, 0]
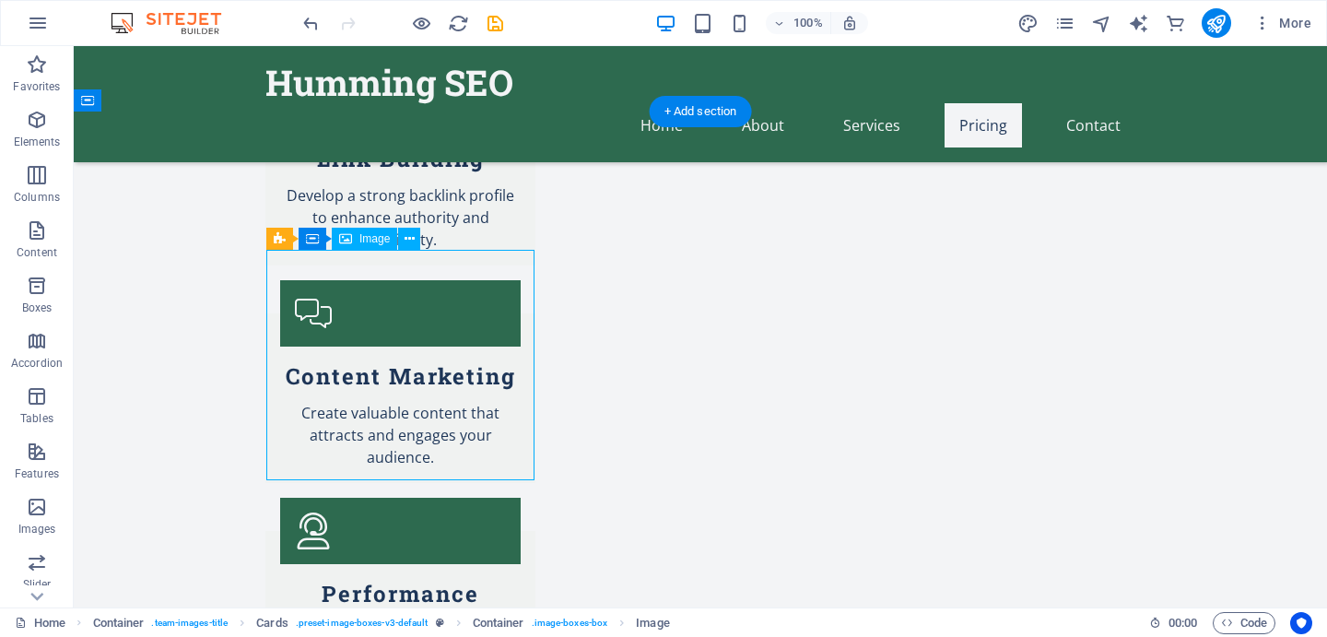
select select "vw"
select select "px"
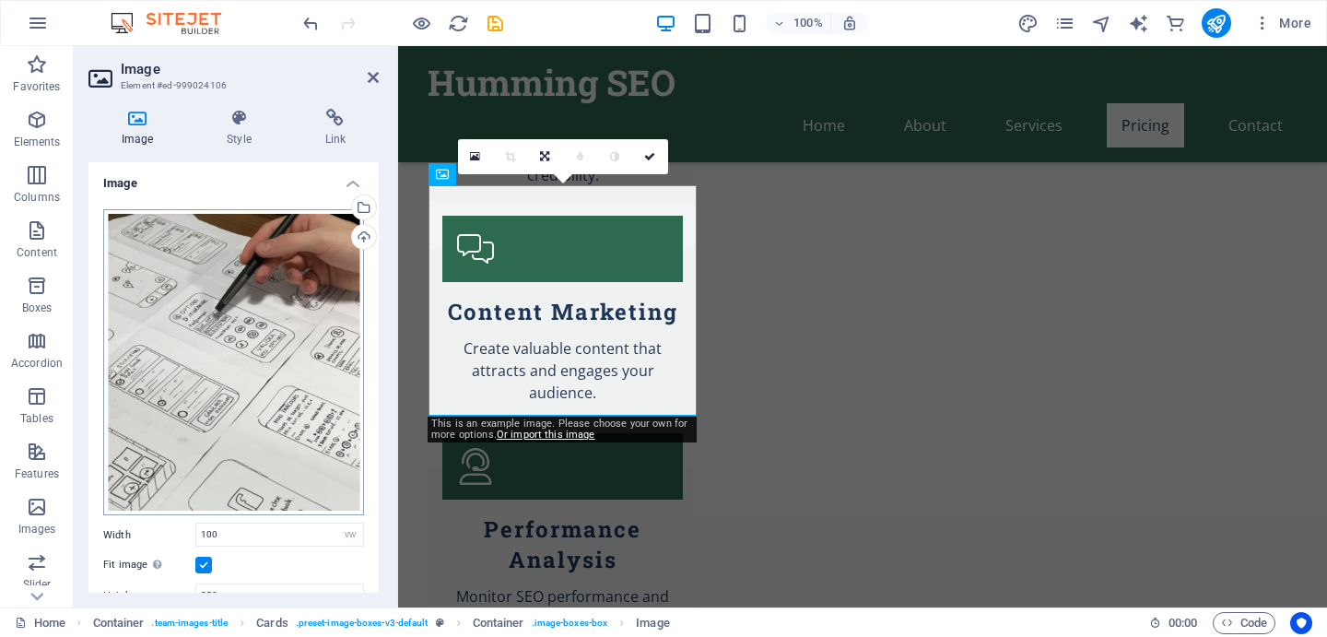
scroll to position [0, 0]
click at [189, 371] on div "Drag files here, click to choose files or select files from Files or our free s…" at bounding box center [233, 363] width 261 height 307
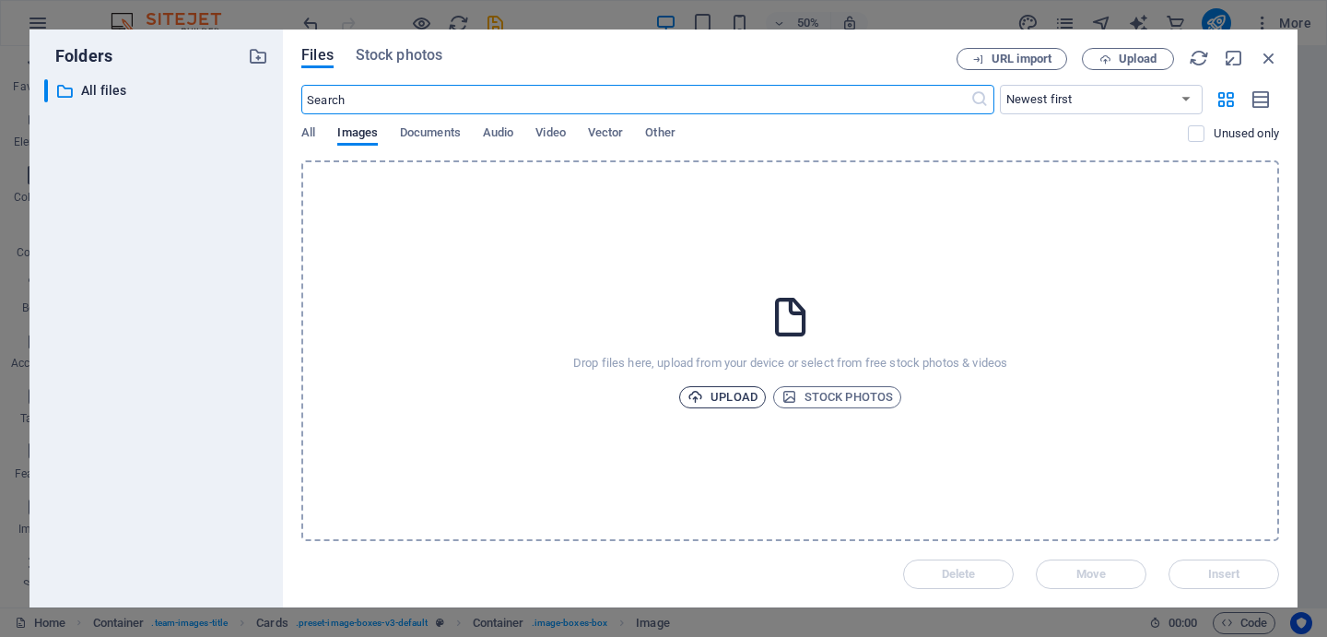
click at [718, 394] on span "Upload" at bounding box center [723, 397] width 70 height 22
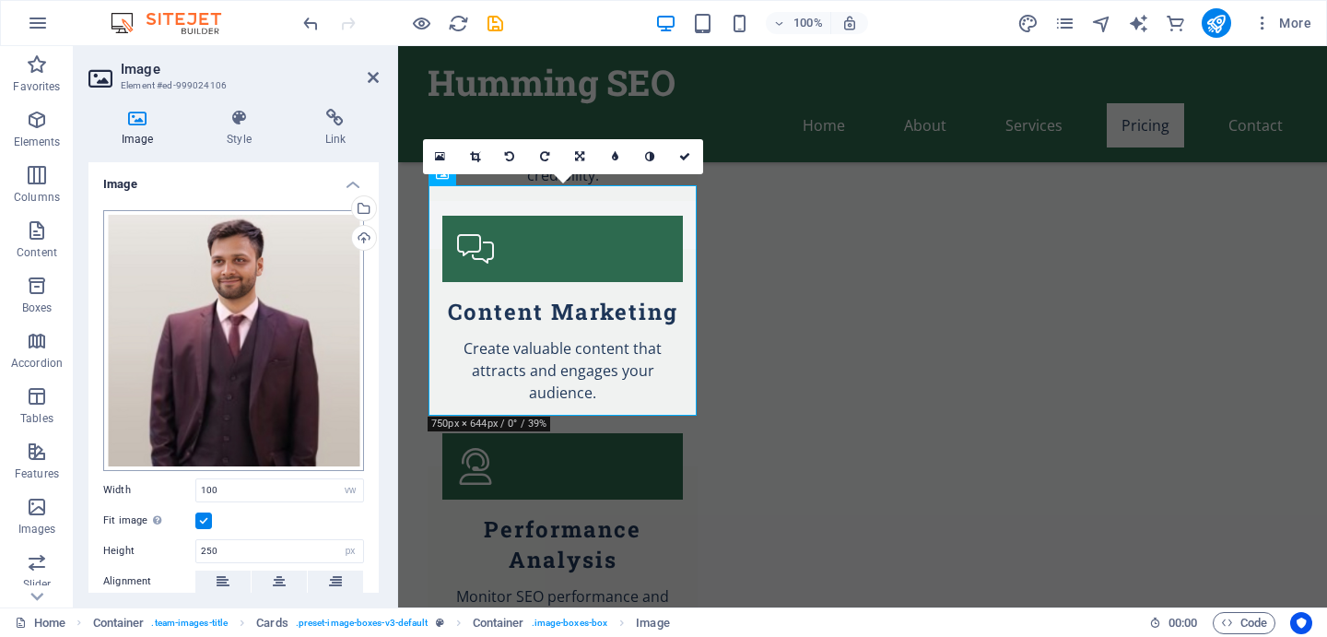
scroll to position [85, 0]
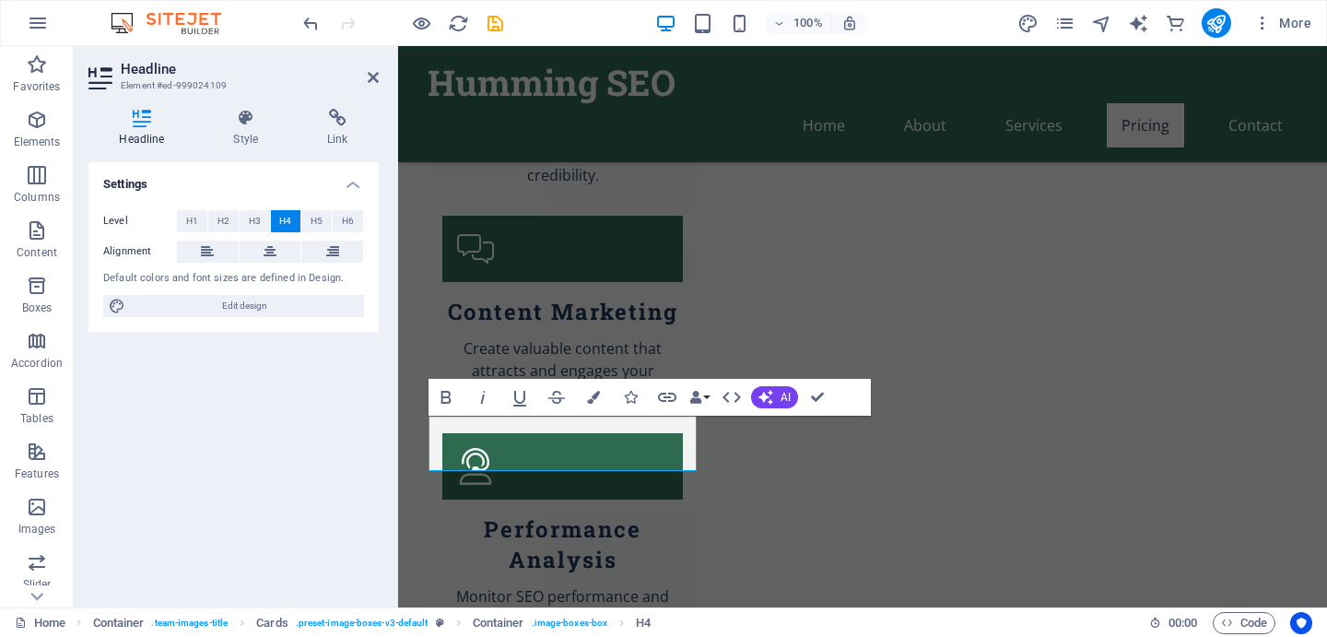
click at [268, 456] on div "Settings Level H1 H2 H3 H4 H5 H6 Alignment Default colors and font sizes are de…" at bounding box center [233, 377] width 290 height 430
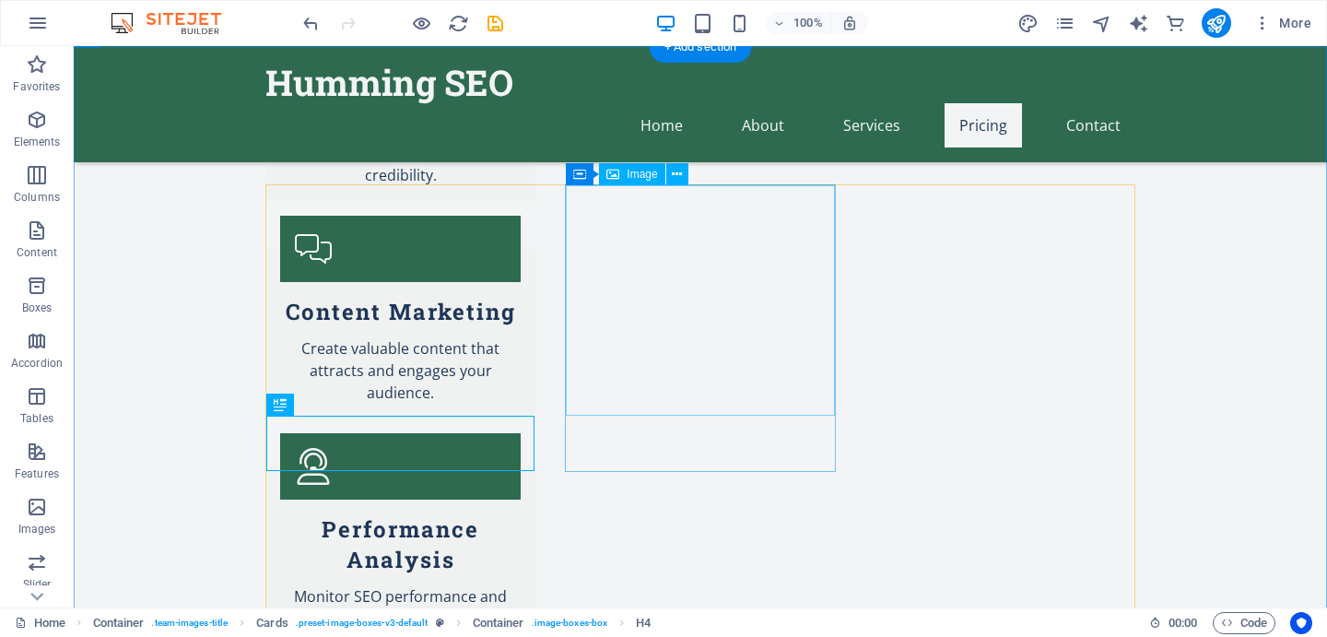
select select "vw"
select select "px"
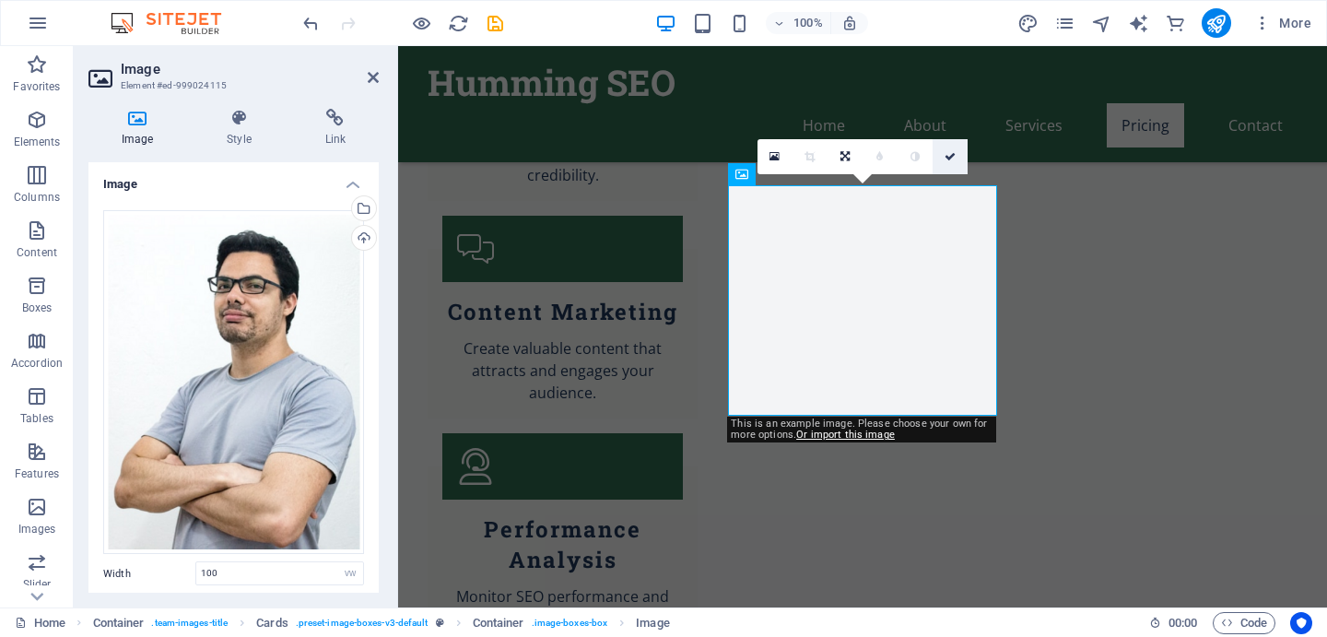
click at [956, 152] on link at bounding box center [950, 156] width 35 height 35
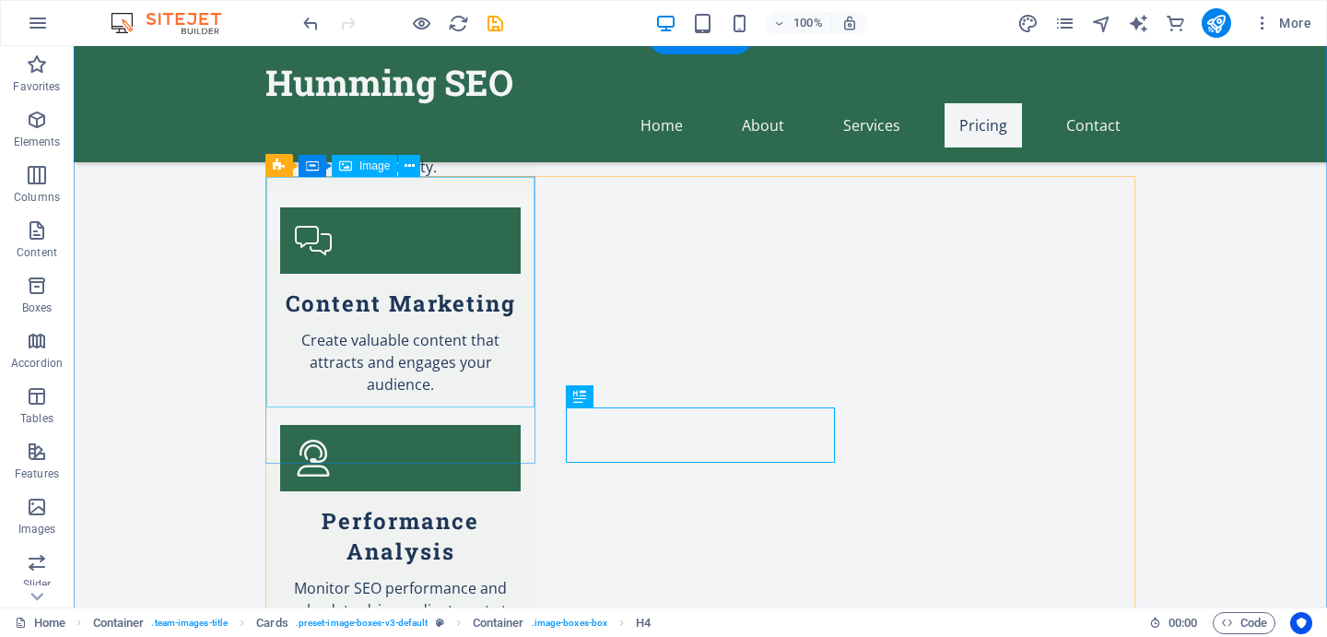
scroll to position [2754, 0]
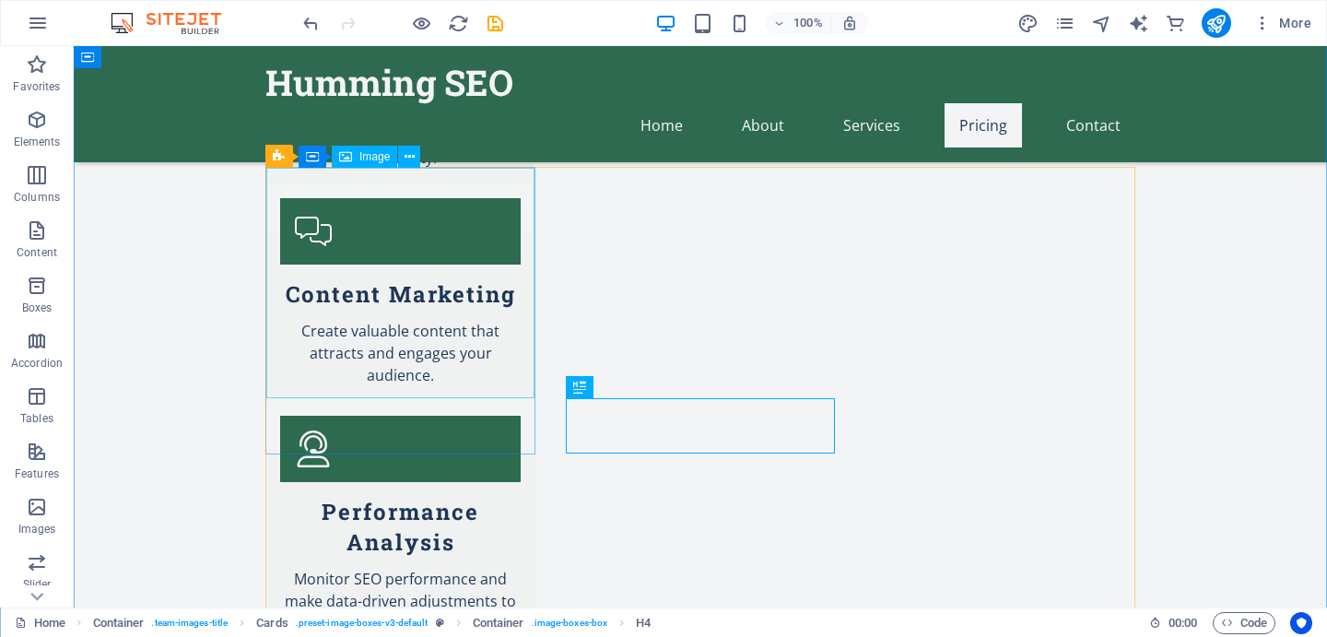
select select "vw"
select select "px"
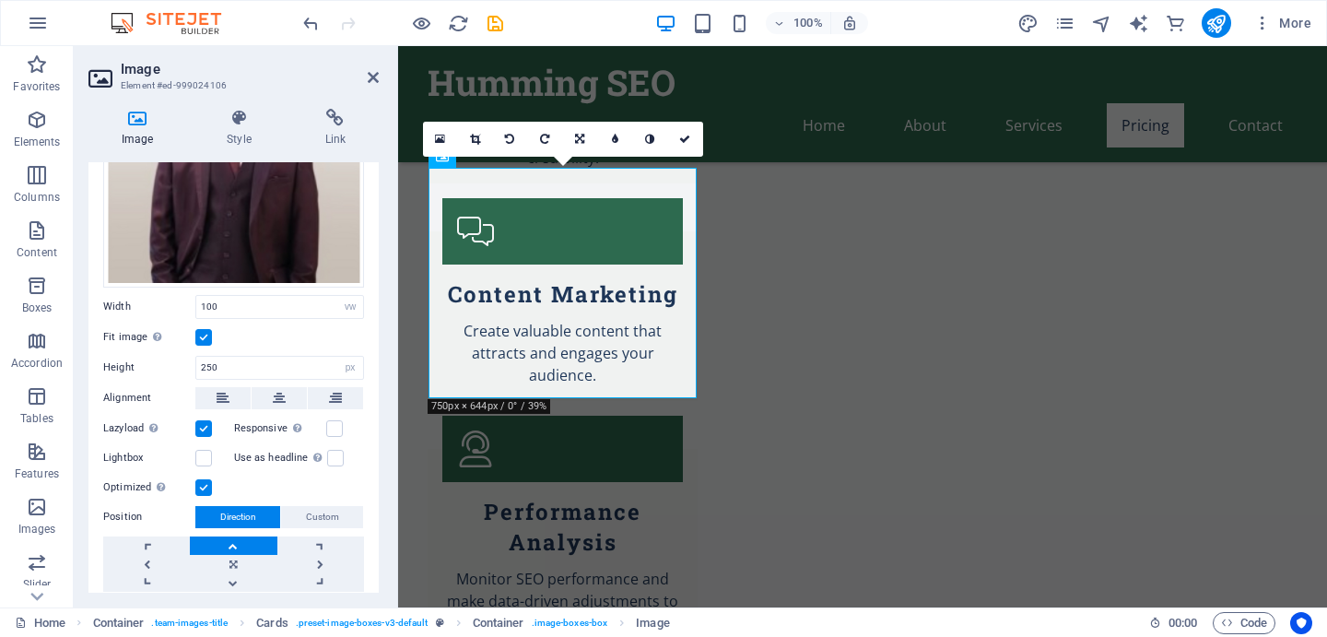
scroll to position [187, 0]
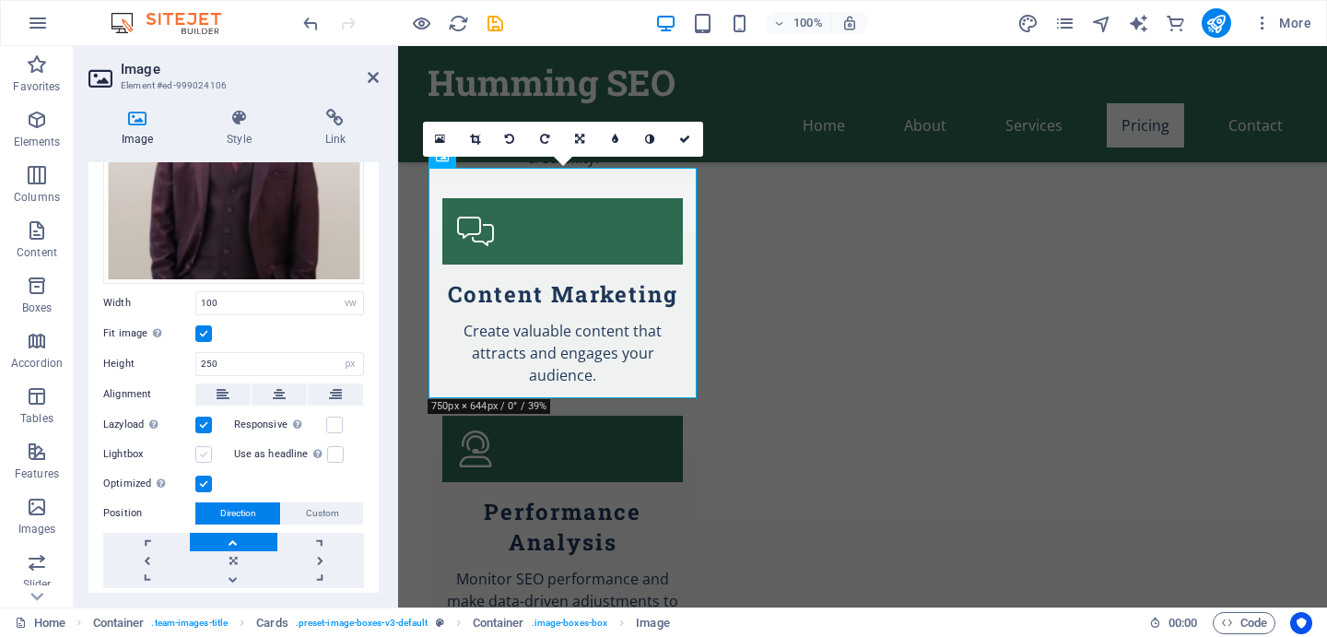
click at [199, 451] on label at bounding box center [203, 454] width 17 height 17
click at [0, 0] on input "Lightbox" at bounding box center [0, 0] width 0 height 0
click at [205, 448] on label at bounding box center [203, 454] width 17 height 17
click at [0, 0] on input "Lightbox" at bounding box center [0, 0] width 0 height 0
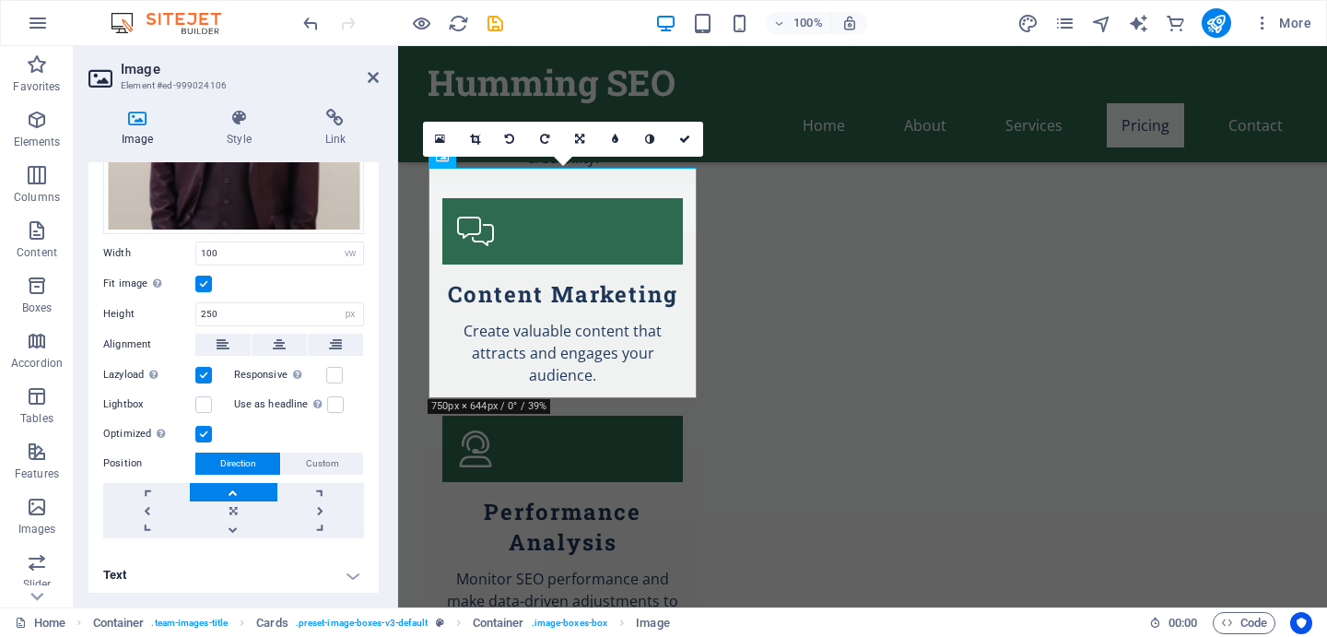
click at [218, 572] on h4 "Text" at bounding box center [233, 575] width 290 height 44
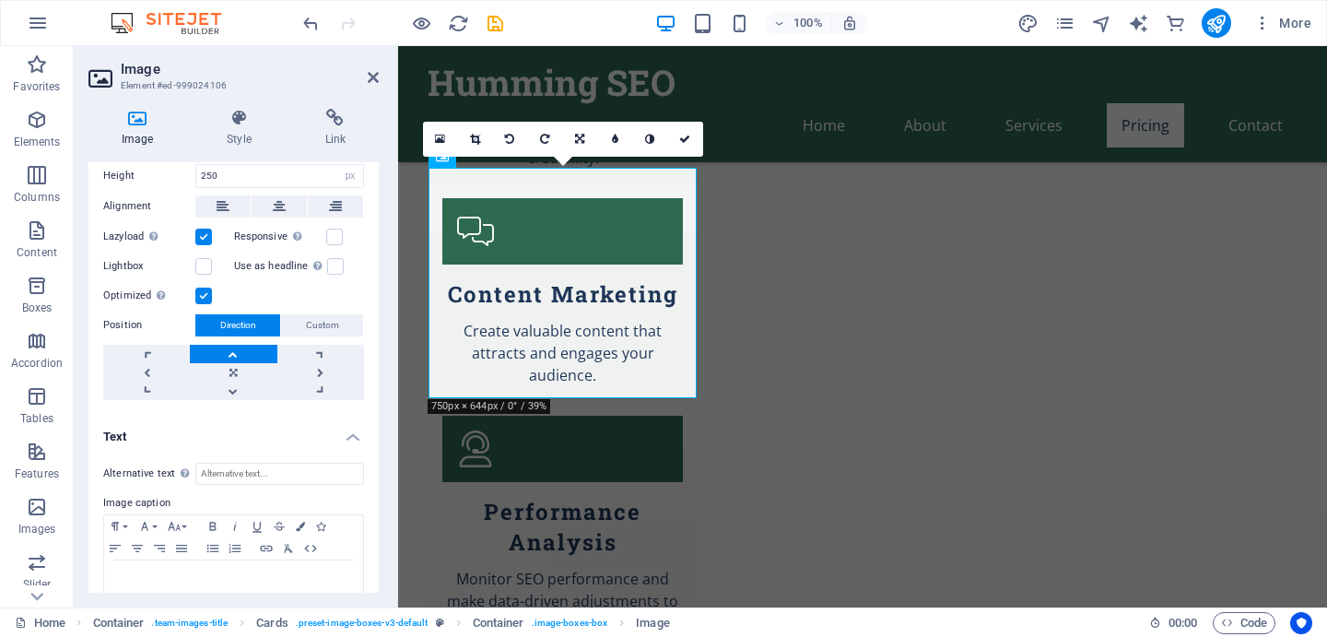
scroll to position [410, 0]
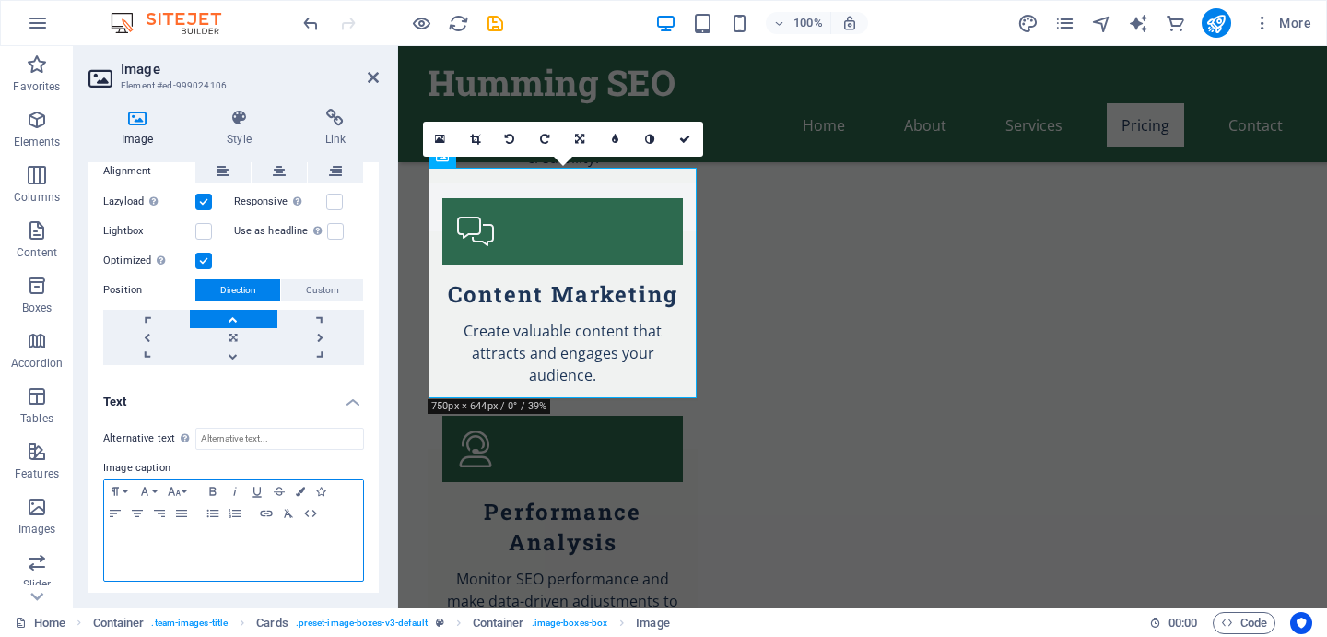
click at [153, 547] on div at bounding box center [233, 552] width 259 height 55
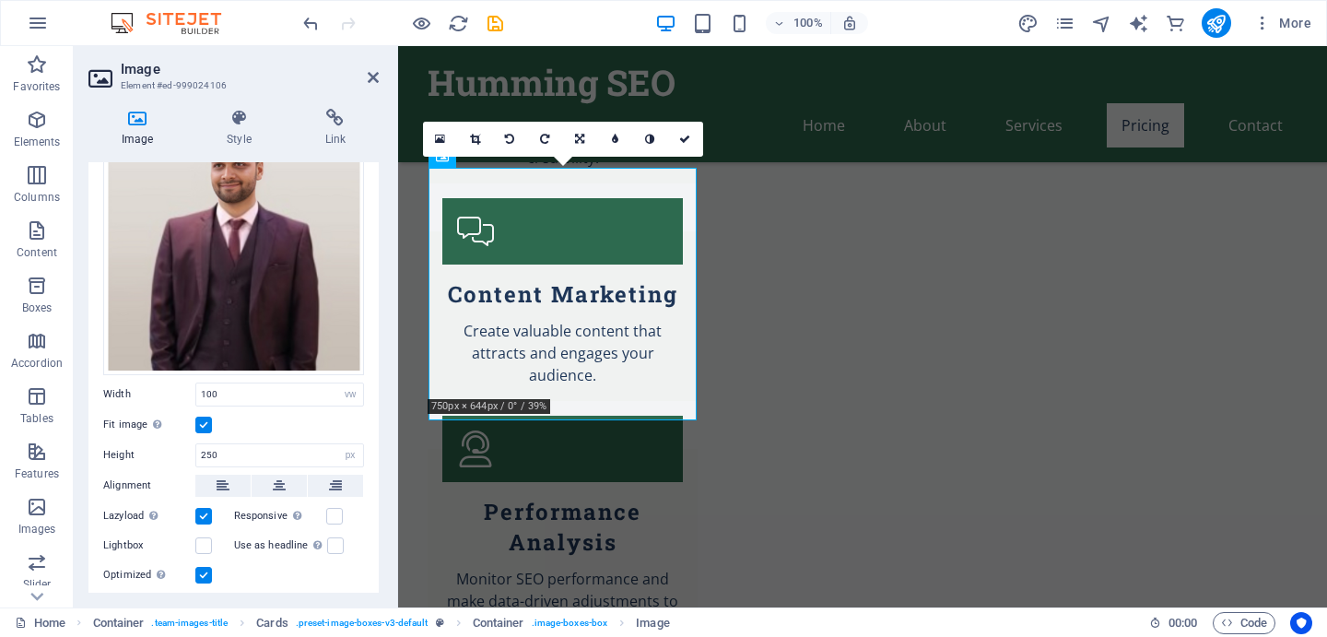
scroll to position [0, 0]
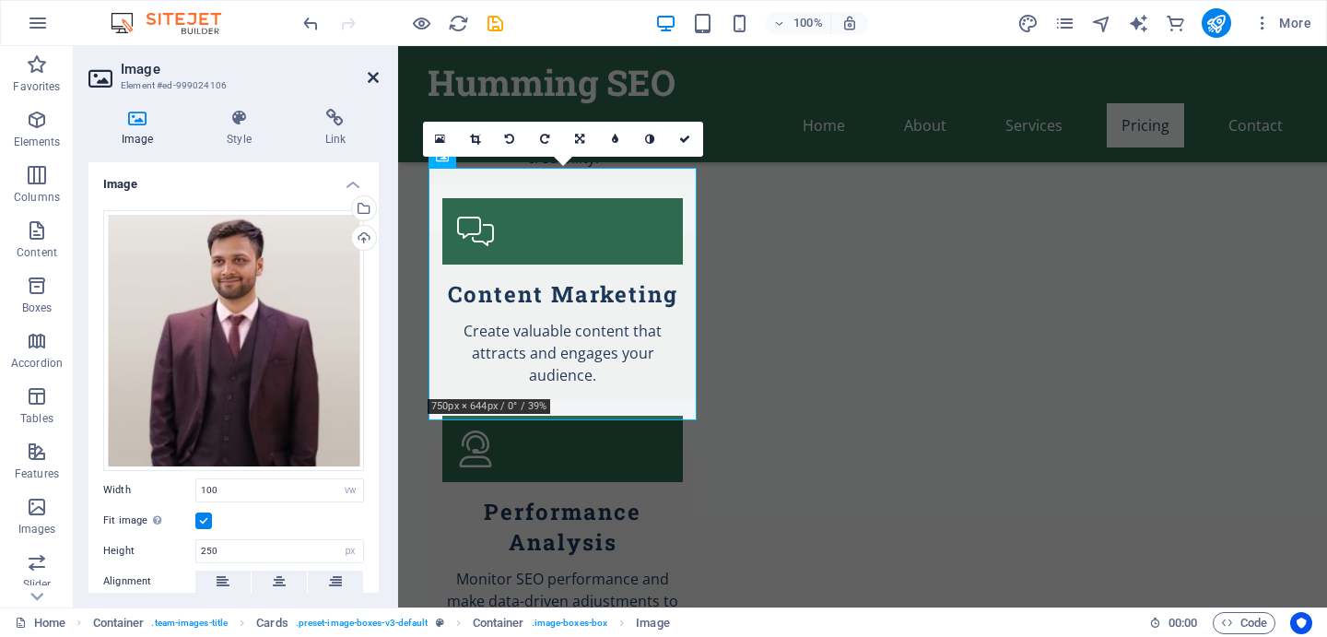
click at [374, 76] on icon at bounding box center [373, 77] width 11 height 15
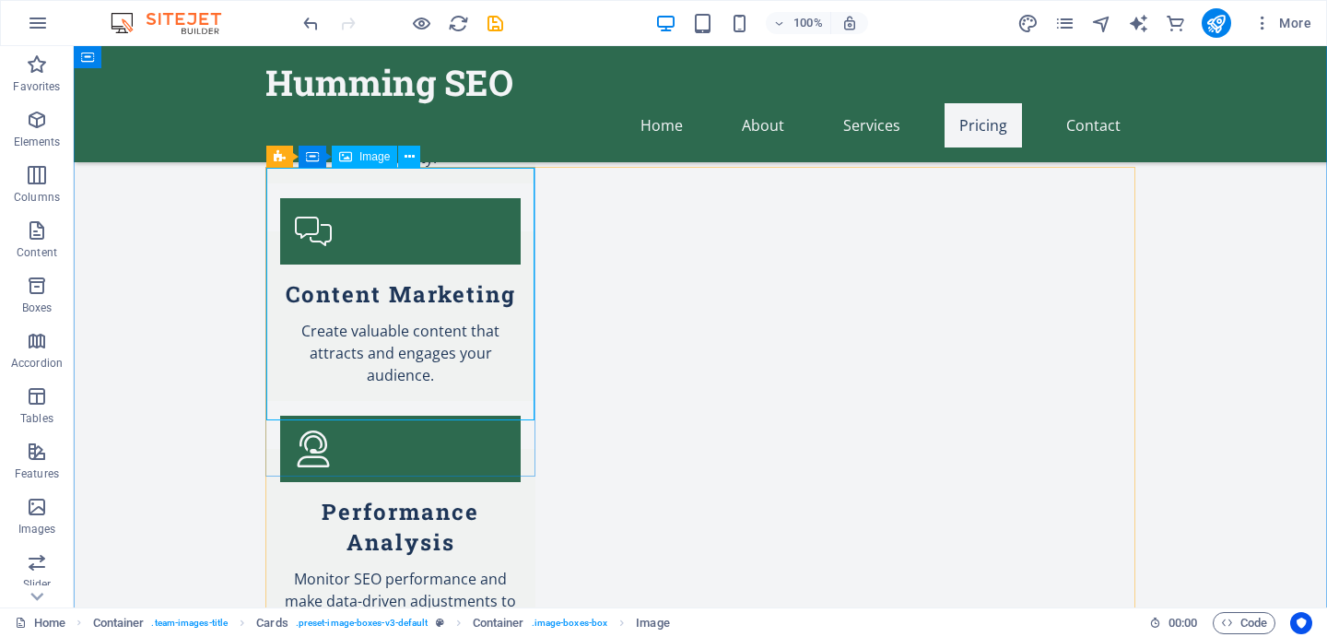
select select "vw"
select select "px"
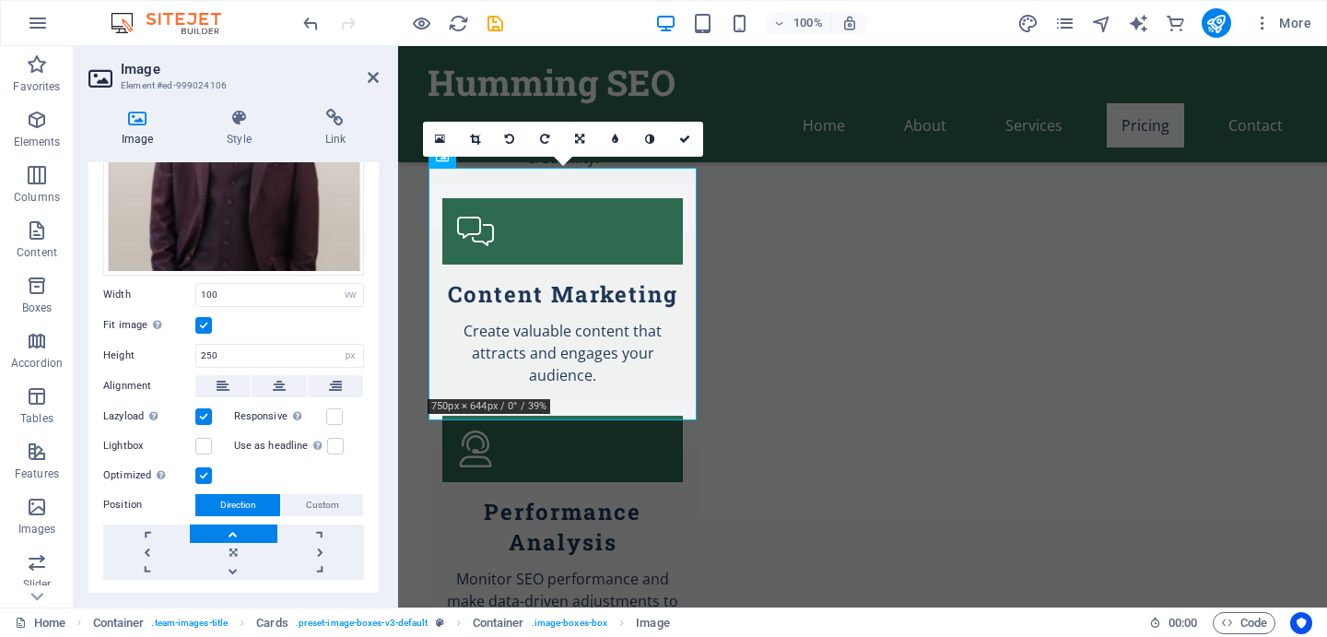
scroll to position [171, 0]
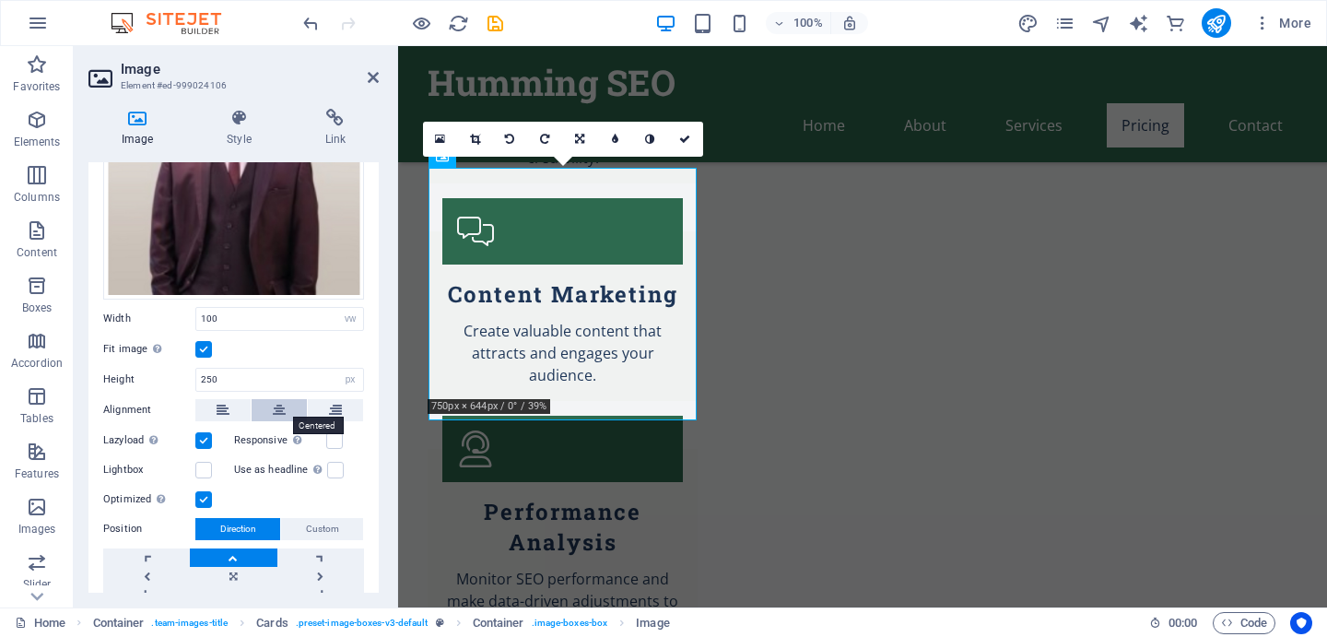
click at [274, 410] on icon at bounding box center [279, 410] width 13 height 22
click at [371, 76] on icon at bounding box center [373, 77] width 11 height 15
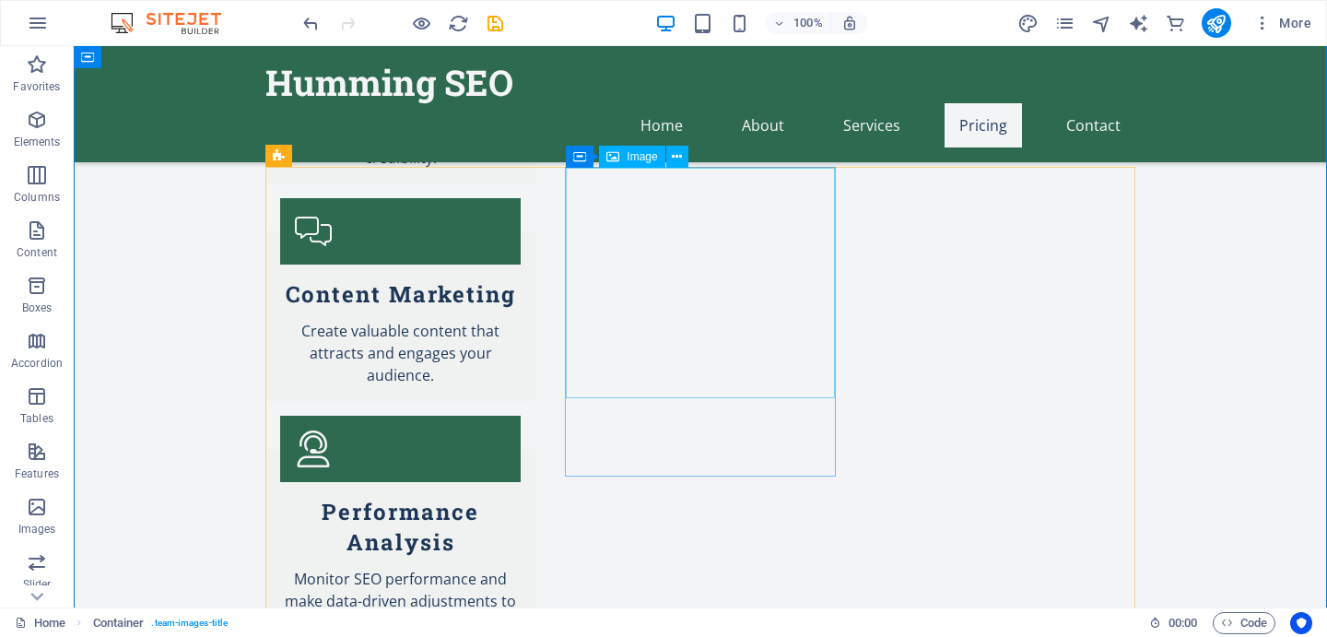
select select "vw"
select select "px"
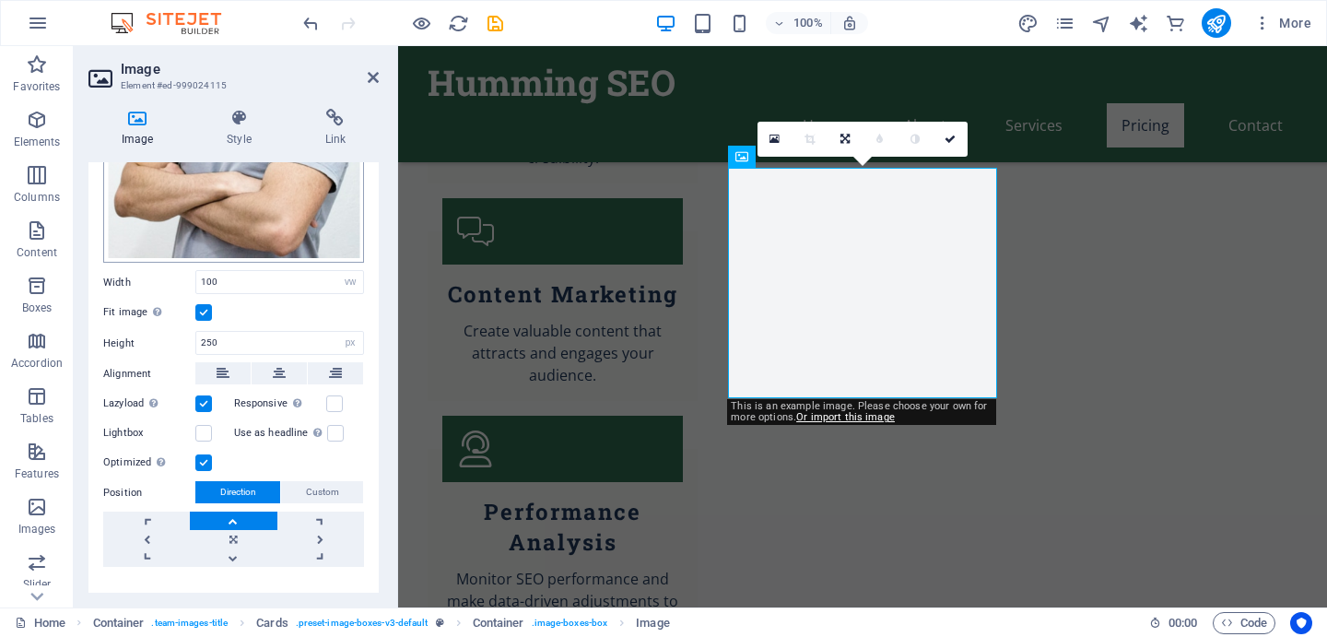
scroll to position [320, 0]
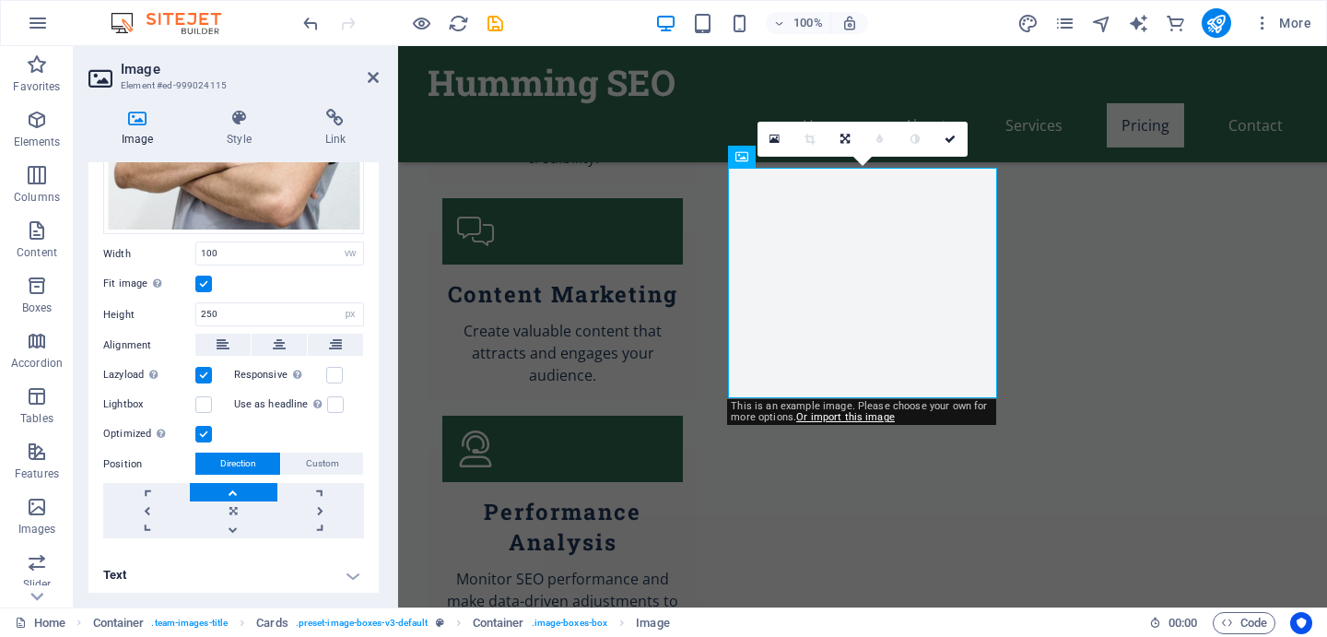
click at [159, 566] on h4 "Text" at bounding box center [233, 575] width 290 height 44
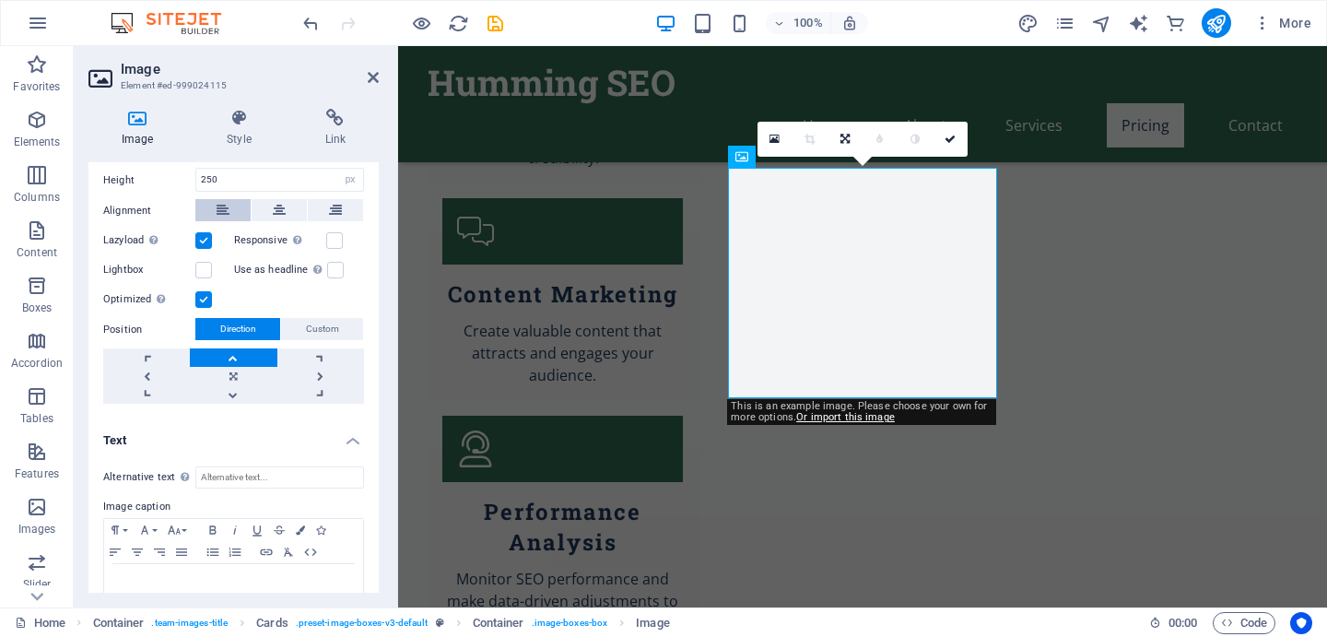
scroll to position [493, 0]
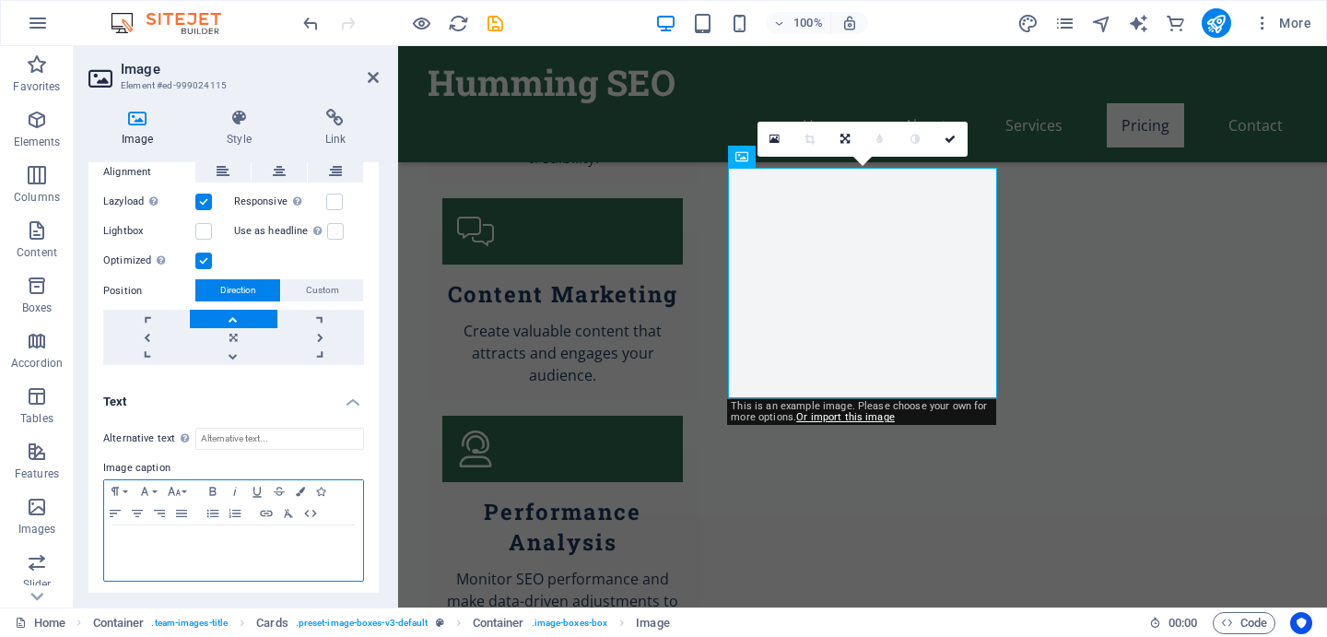
click at [162, 552] on div at bounding box center [233, 552] width 259 height 55
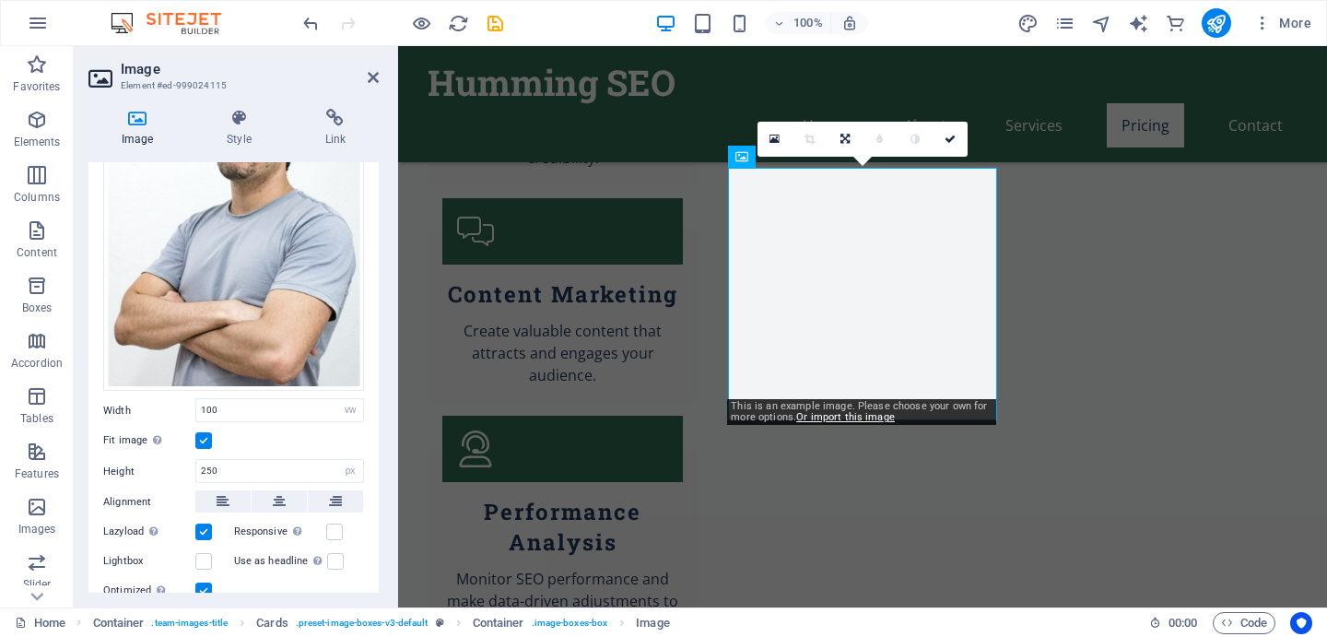
scroll to position [162, 0]
click at [278, 500] on icon at bounding box center [279, 502] width 13 height 22
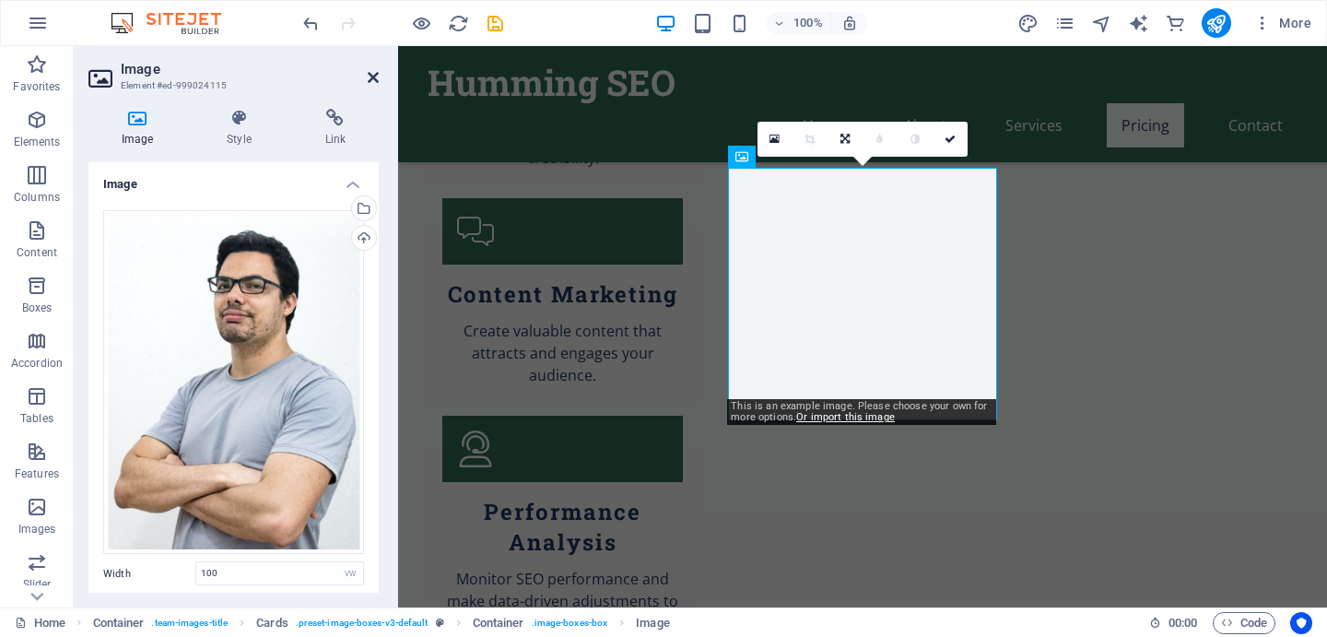
click at [376, 73] on icon at bounding box center [373, 77] width 11 height 15
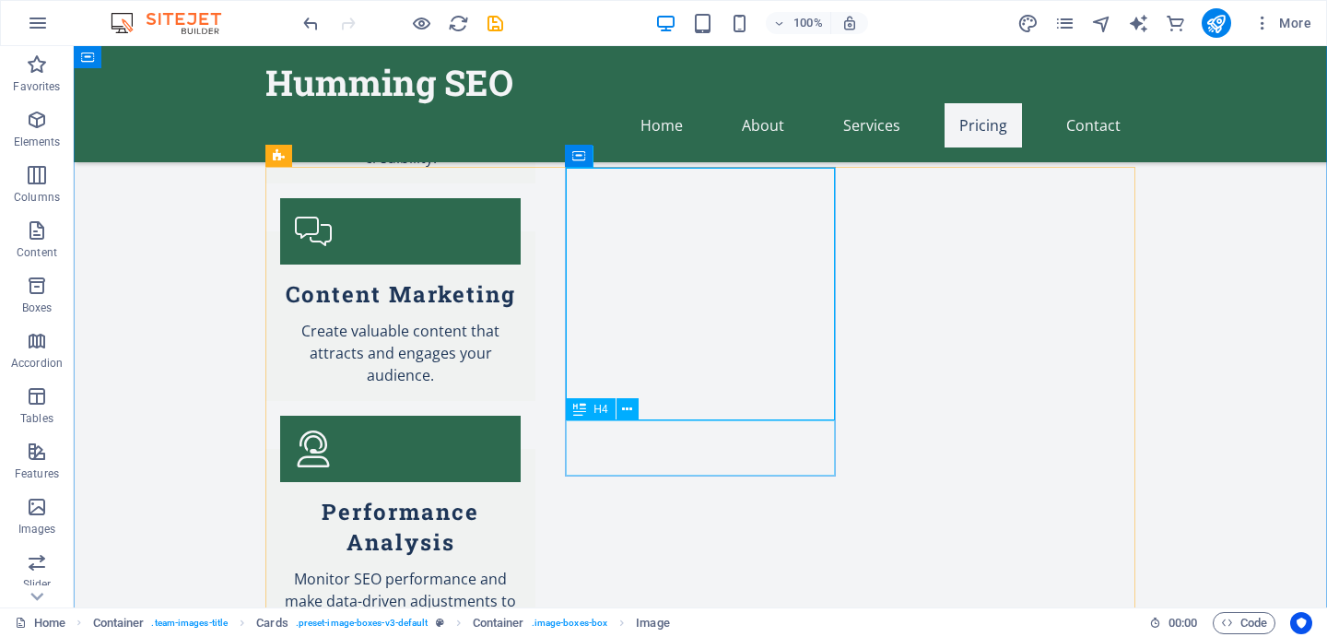
select select "vw"
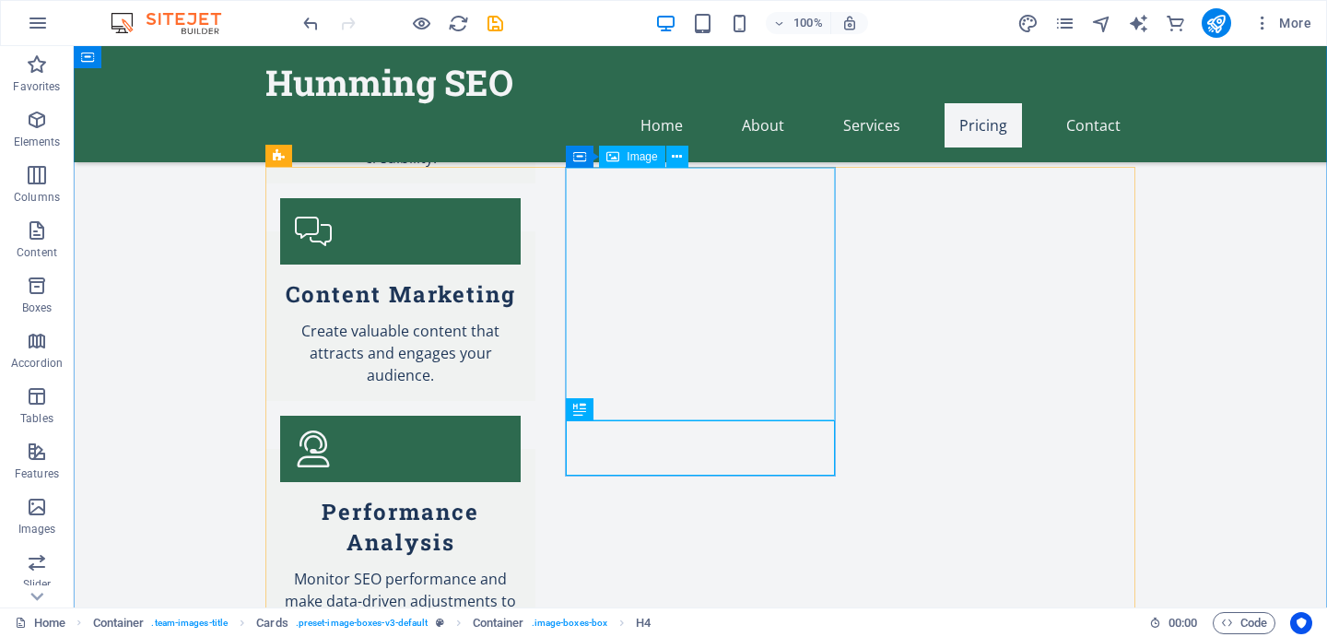
select select "px"
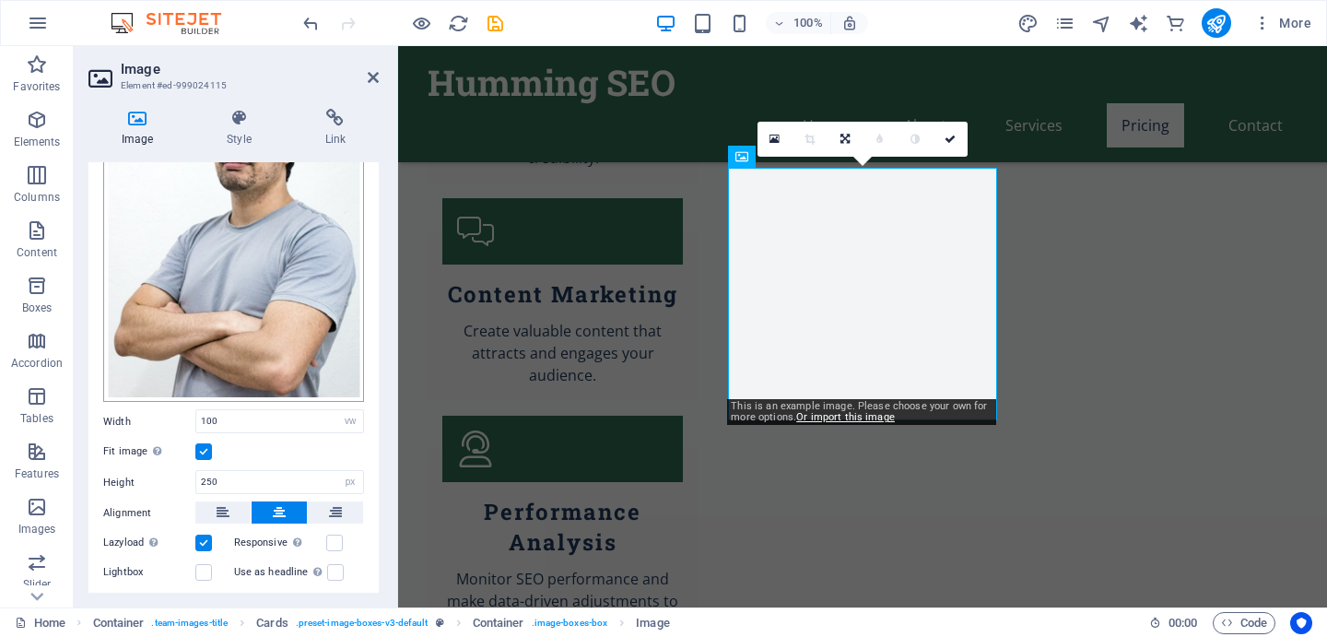
scroll to position [88, 0]
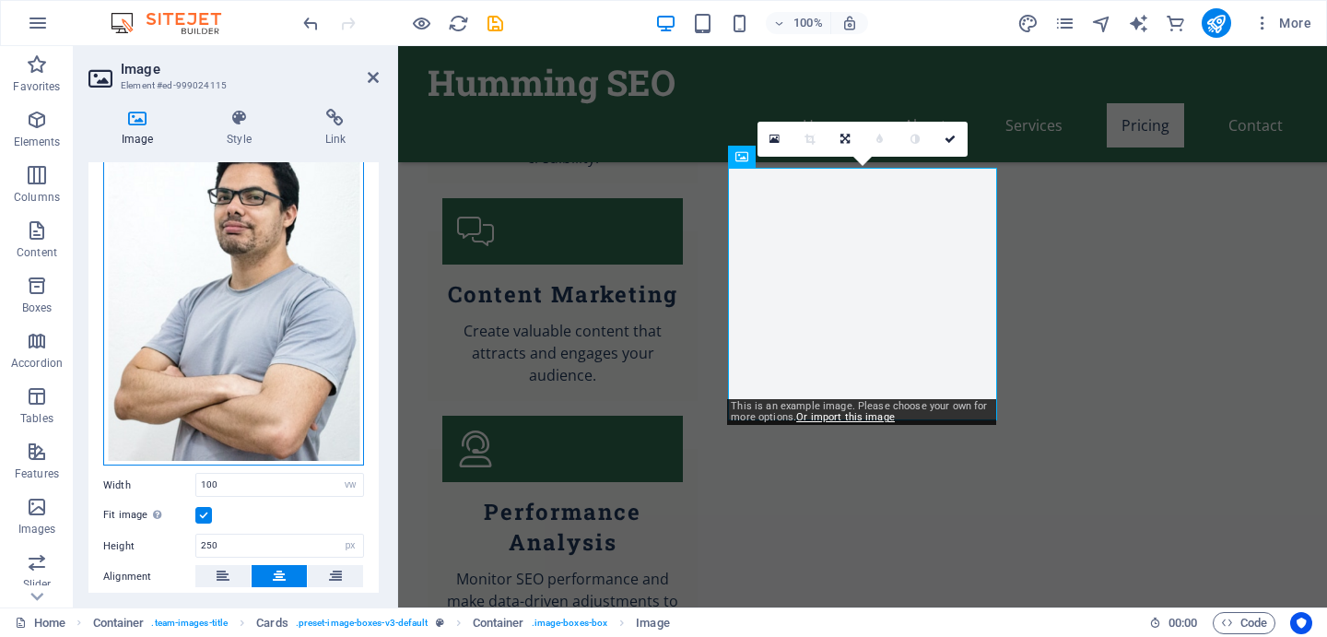
click at [225, 311] on div "Drag files here, click to choose files or select files from Files or our free s…" at bounding box center [233, 294] width 261 height 345
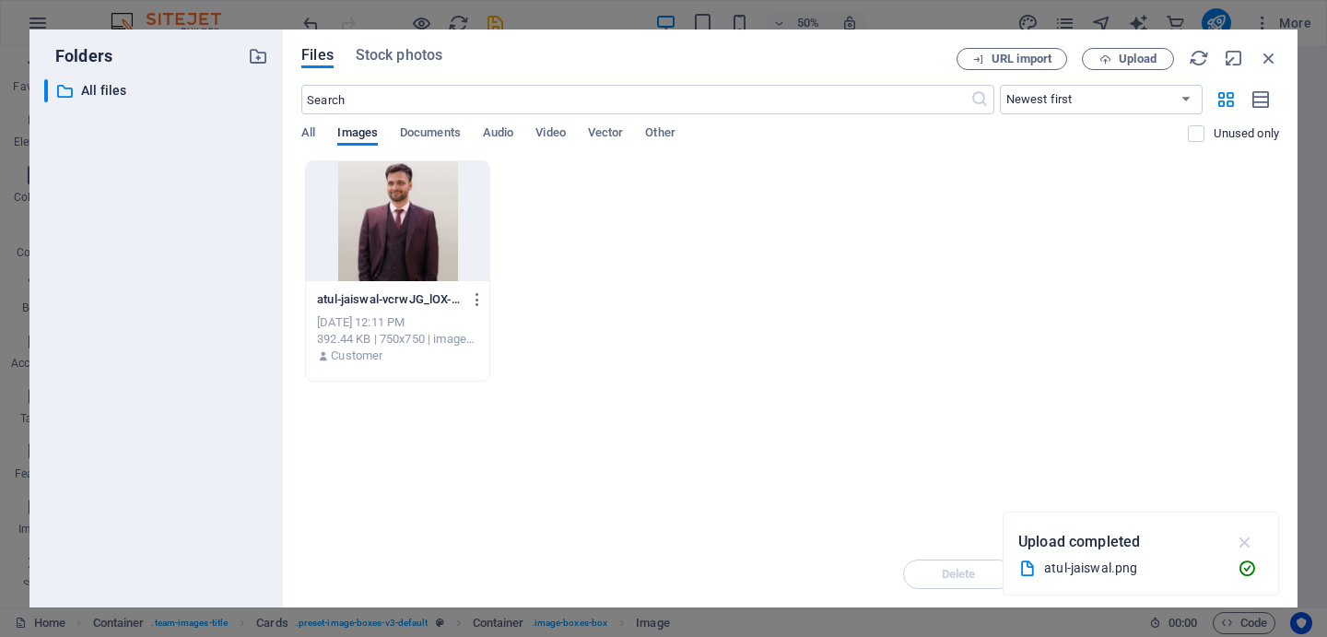
click at [1249, 539] on icon "button" at bounding box center [1245, 542] width 21 height 20
click at [394, 53] on span "Stock photos" at bounding box center [399, 55] width 87 height 22
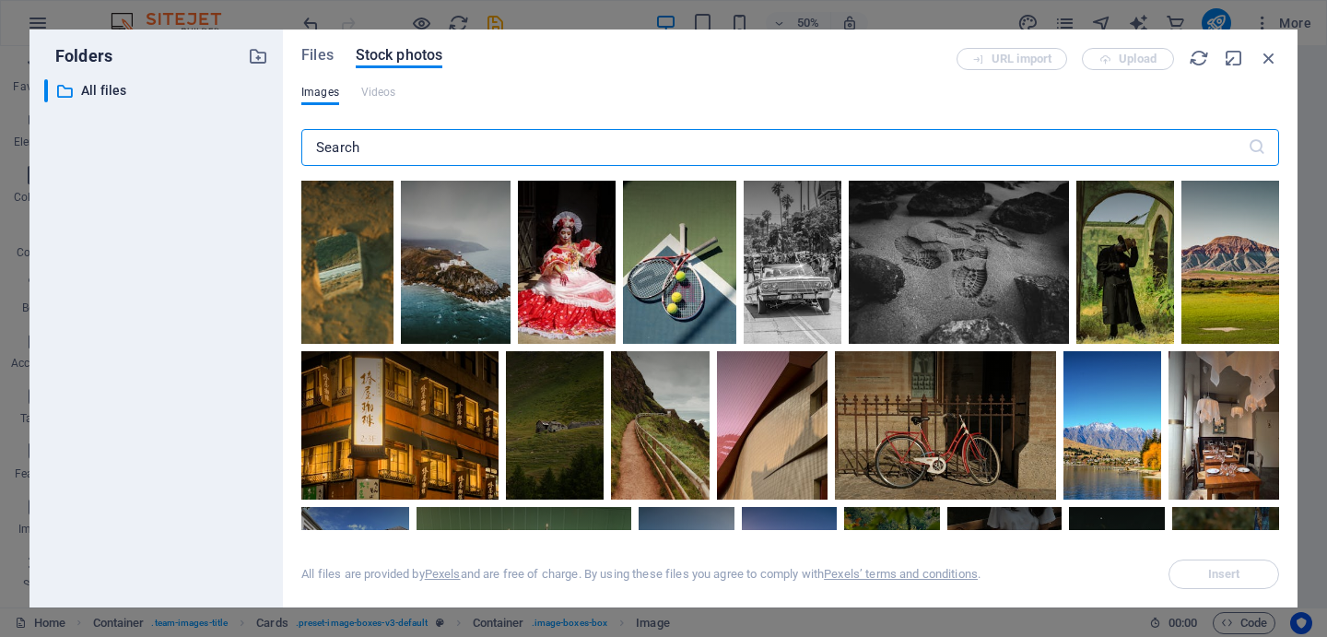
click at [398, 154] on input "text" at bounding box center [774, 147] width 947 height 37
type input "girl"
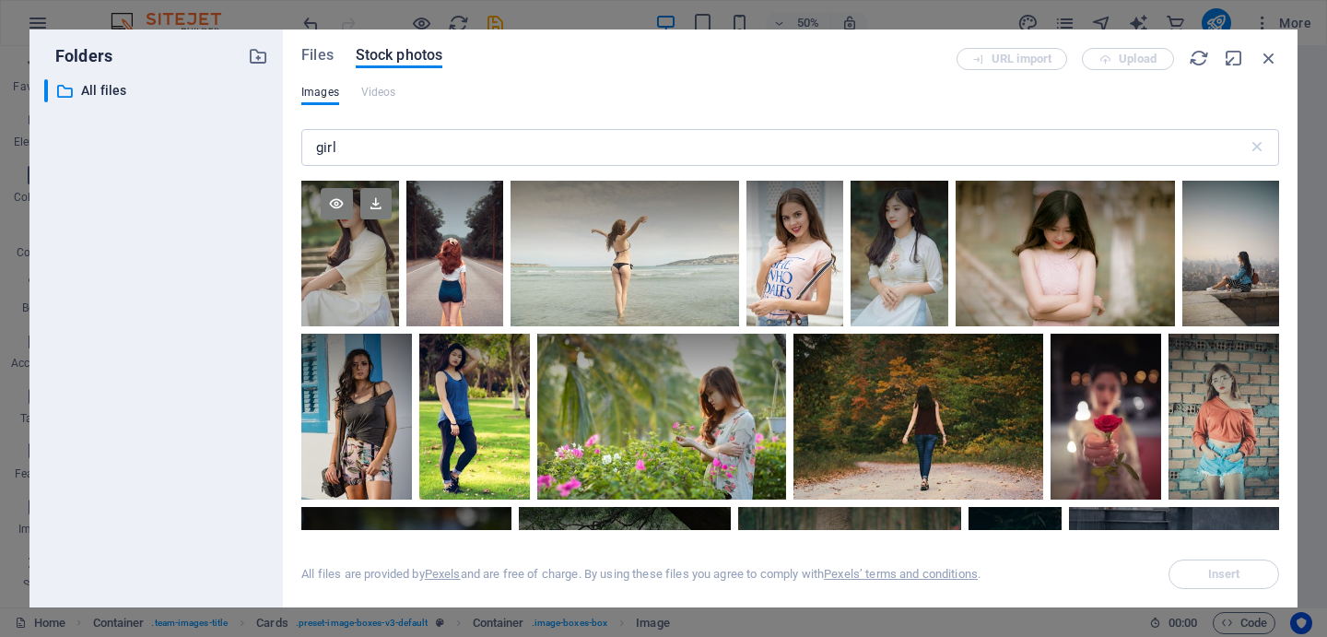
click at [340, 265] on div at bounding box center [349, 254] width 97 height 146
click at [323, 298] on icon at bounding box center [320, 306] width 29 height 29
click at [371, 205] on icon at bounding box center [375, 203] width 31 height 31
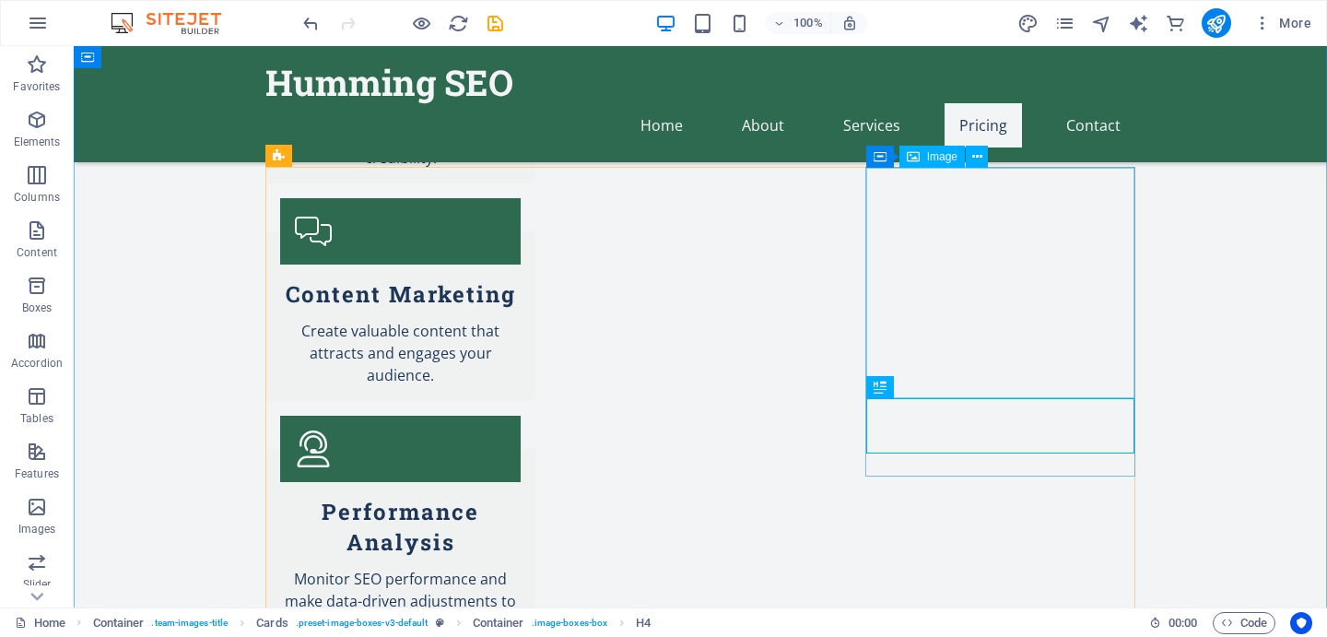
select select "vw"
select select "px"
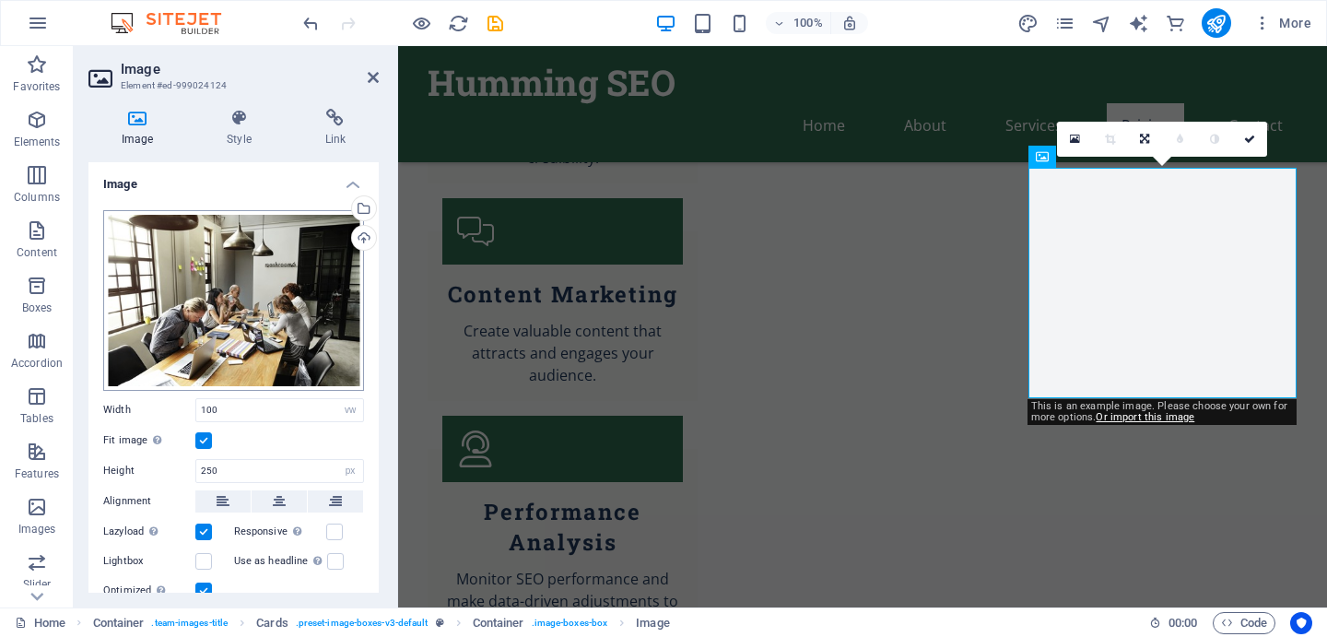
scroll to position [159, 0]
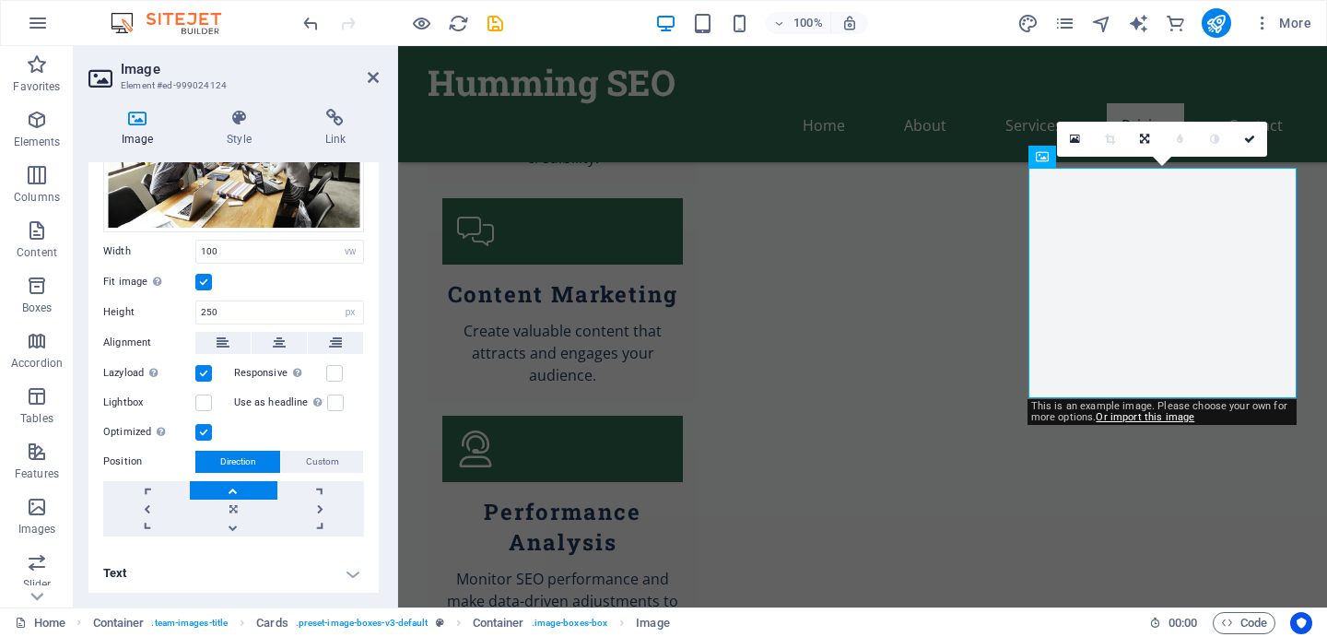
click at [171, 565] on h4 "Text" at bounding box center [233, 573] width 290 height 44
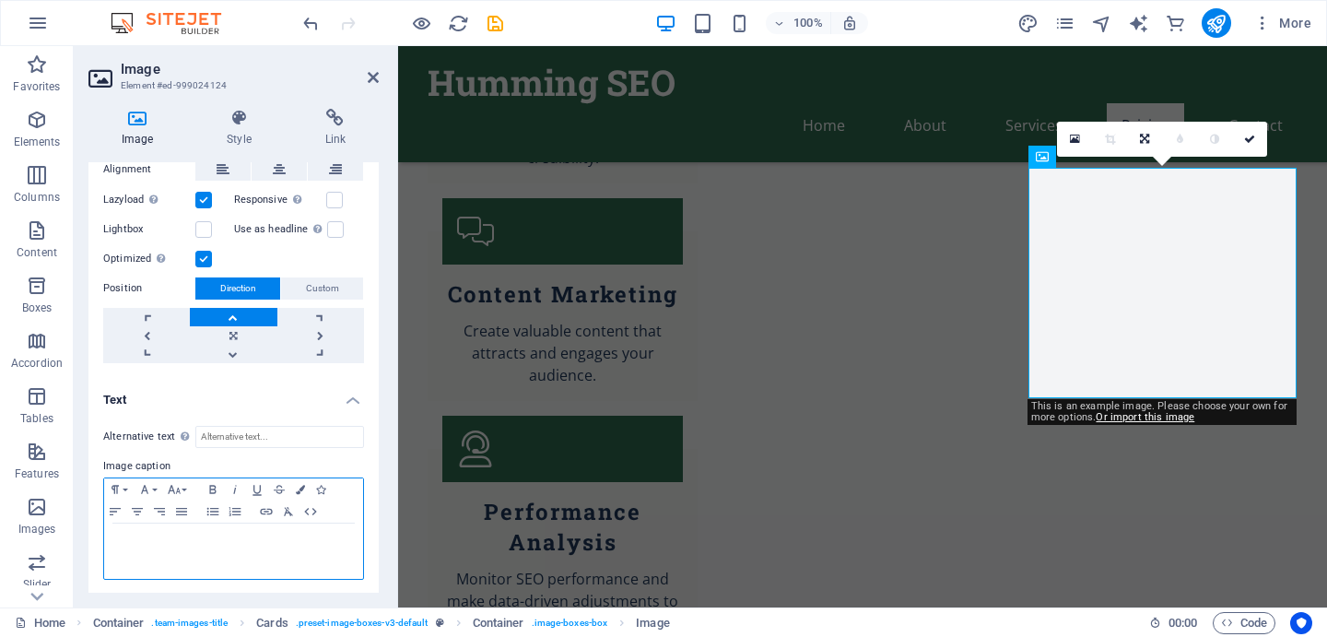
click at [151, 540] on p at bounding box center [233, 541] width 241 height 17
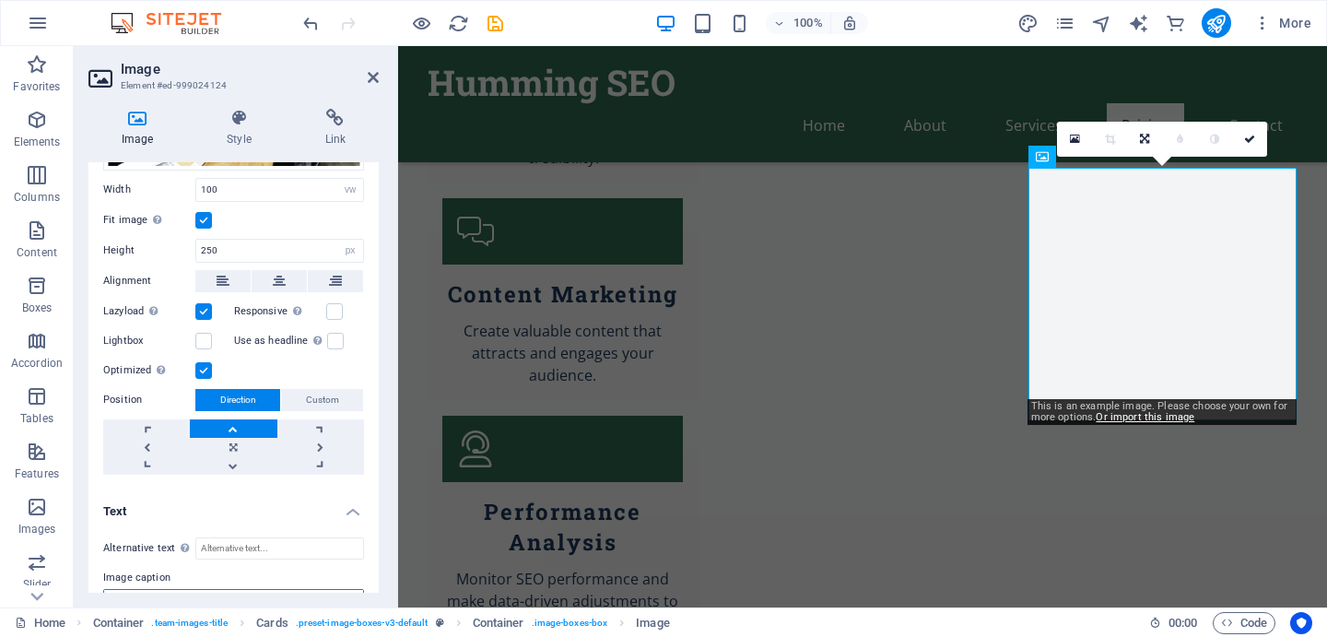
scroll to position [0, 0]
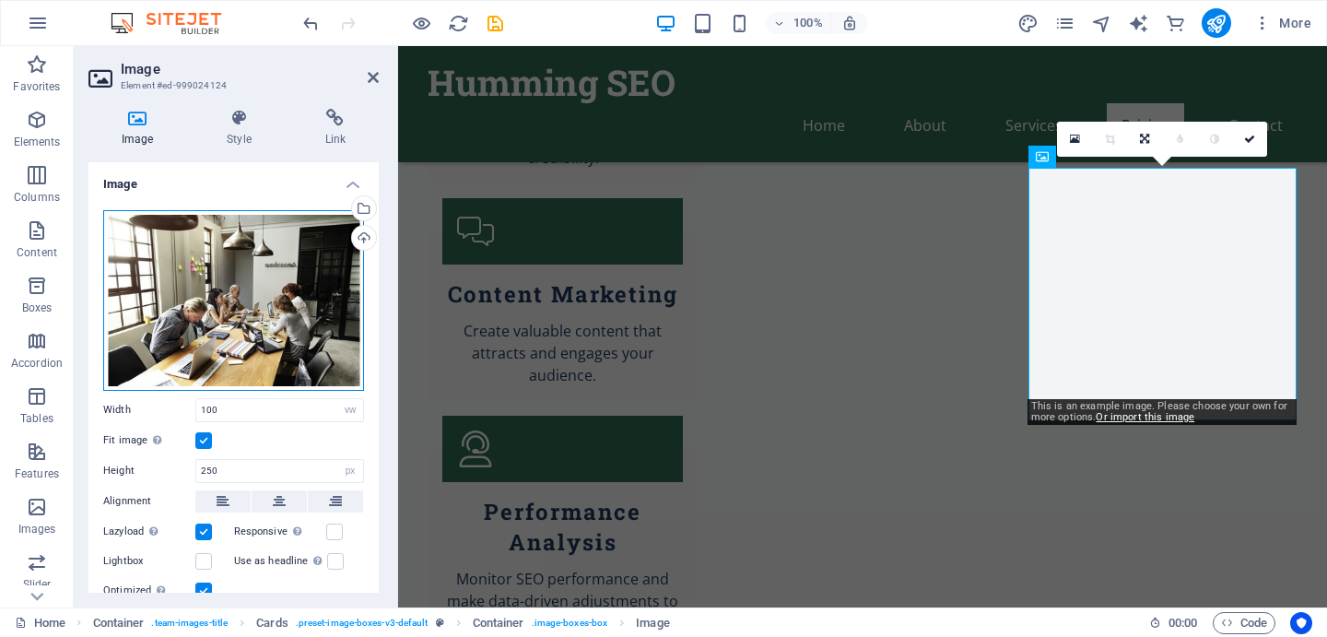
click at [233, 265] on div "Drag files here, click to choose files or select files from Files or our free s…" at bounding box center [233, 300] width 261 height 181
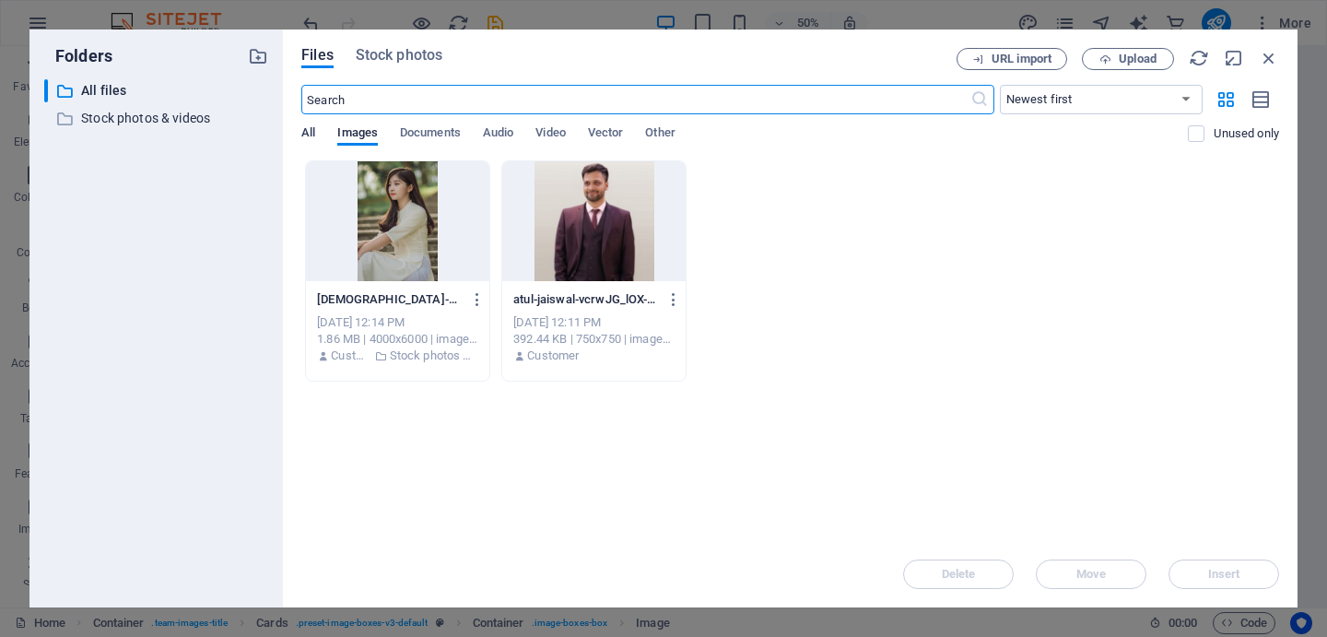
click at [310, 136] on span "All" at bounding box center [308, 135] width 14 height 26
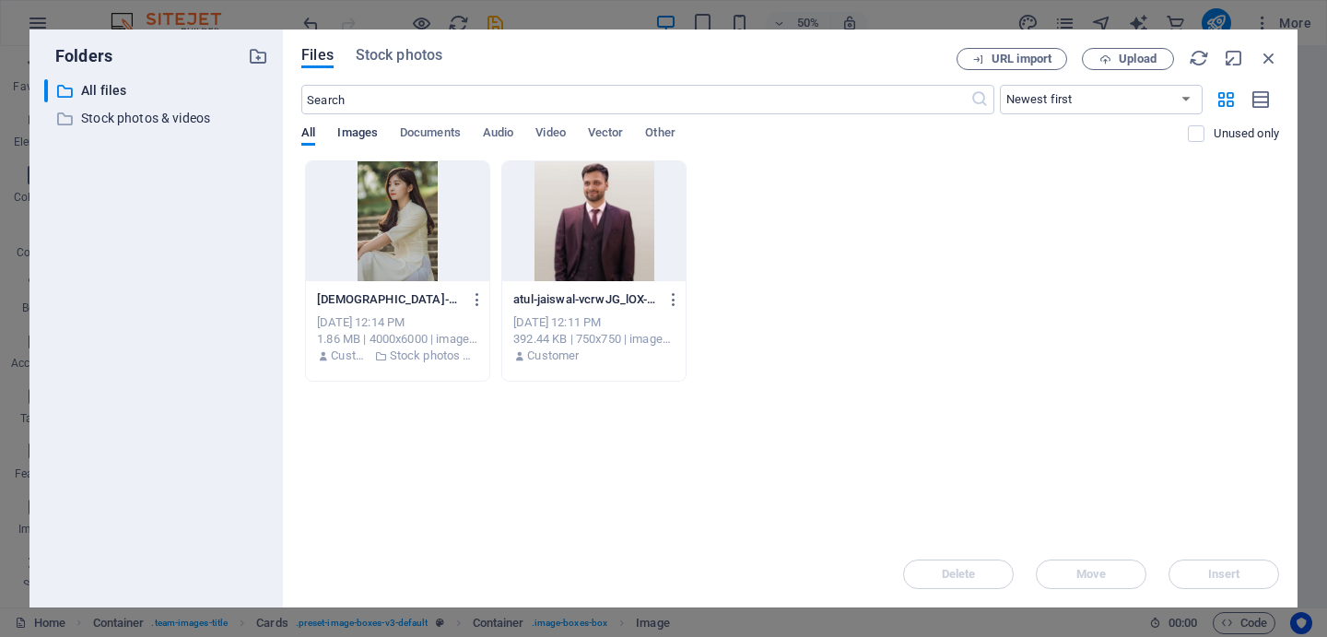
click at [360, 130] on span "Images" at bounding box center [357, 135] width 41 height 26
click at [393, 61] on span "Stock photos" at bounding box center [399, 55] width 87 height 22
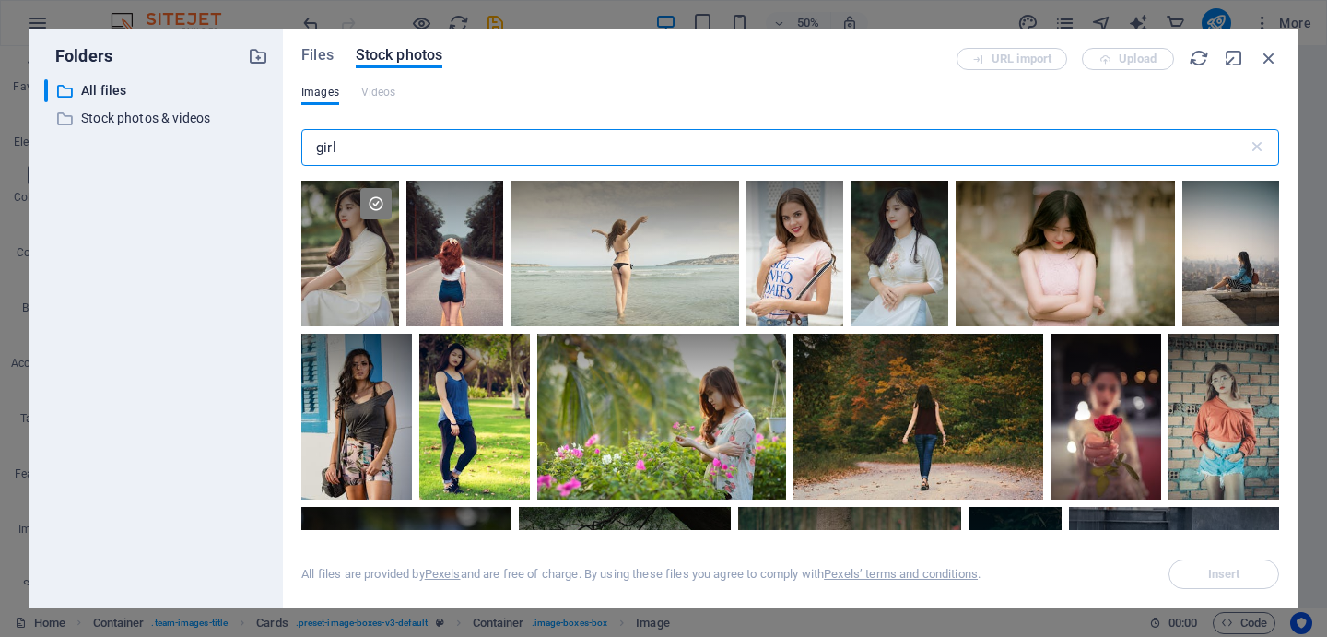
click at [374, 146] on input "girl" at bounding box center [774, 147] width 947 height 37
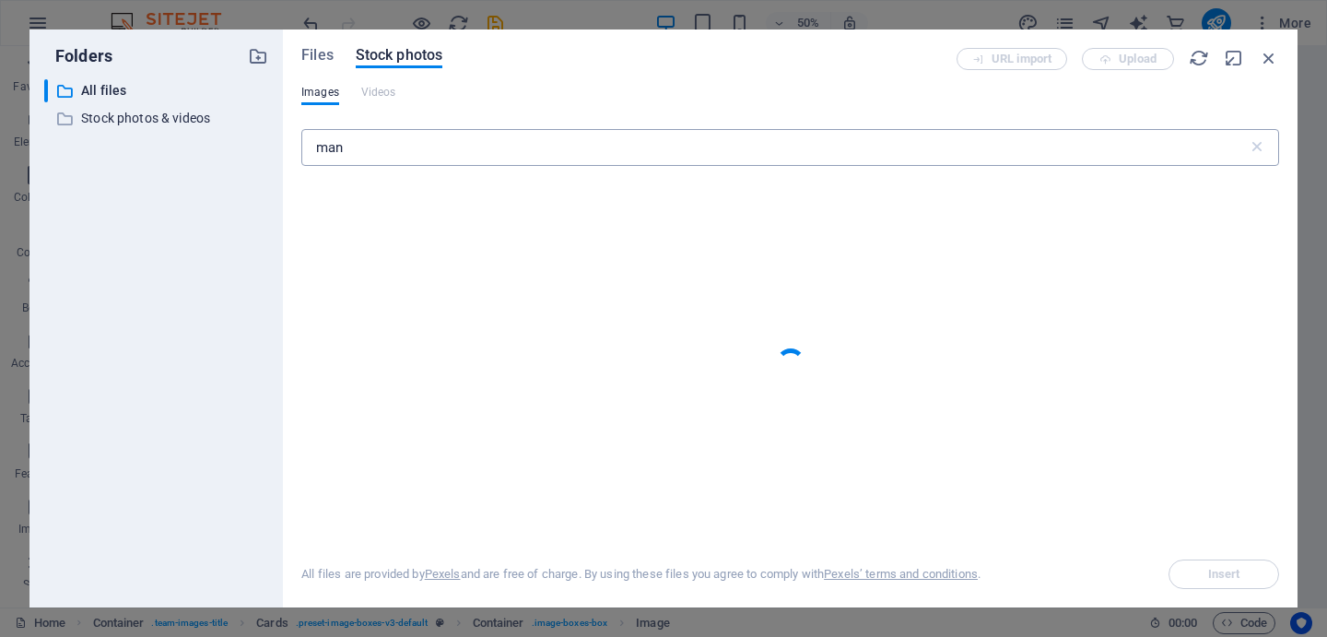
click at [455, 145] on input "man" at bounding box center [774, 147] width 947 height 37
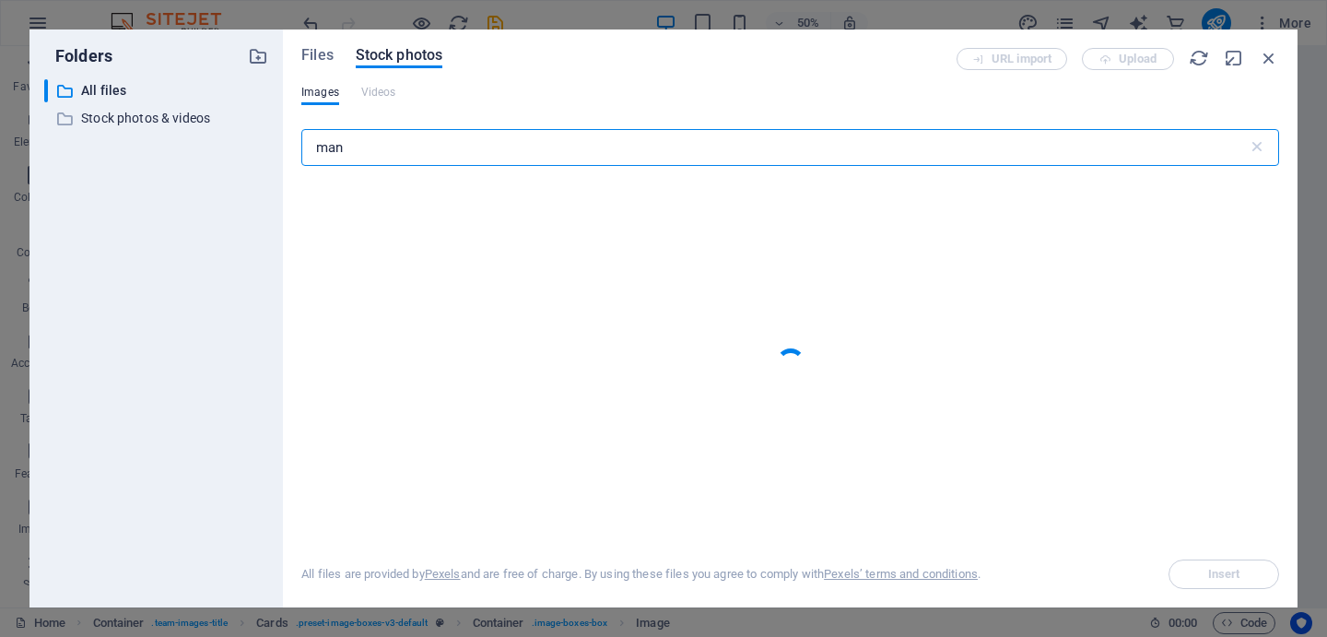
click at [455, 145] on input "man" at bounding box center [774, 147] width 947 height 37
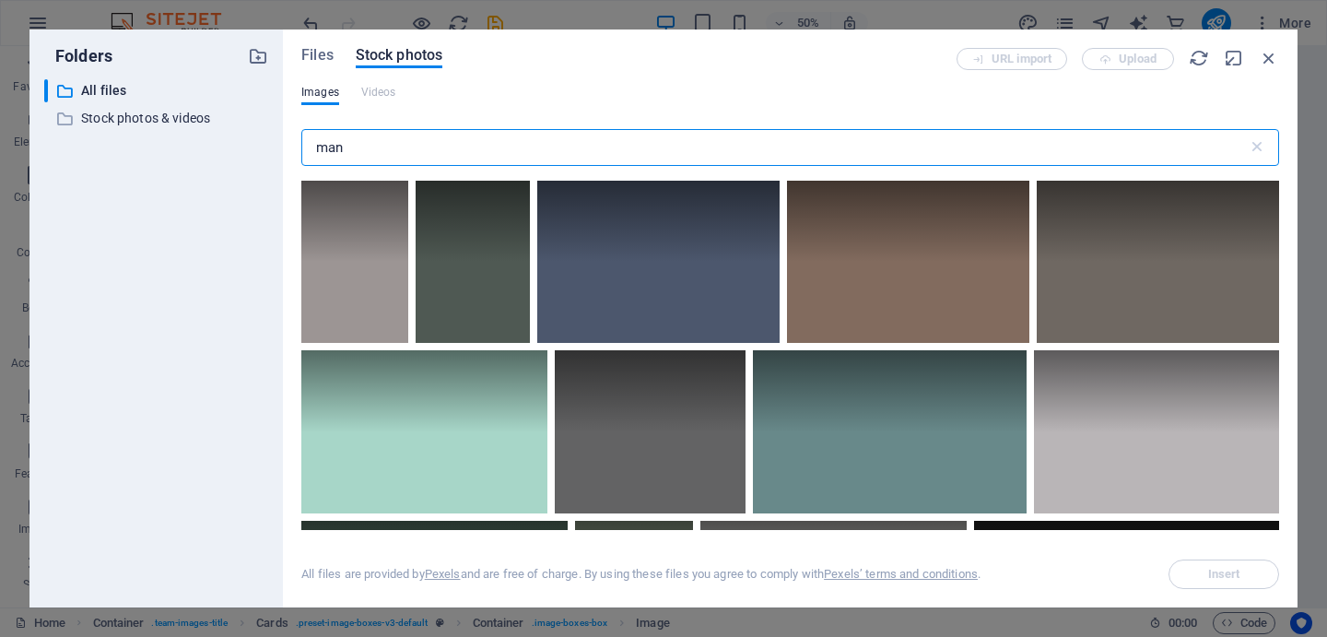
click at [455, 145] on input "man" at bounding box center [774, 147] width 947 height 37
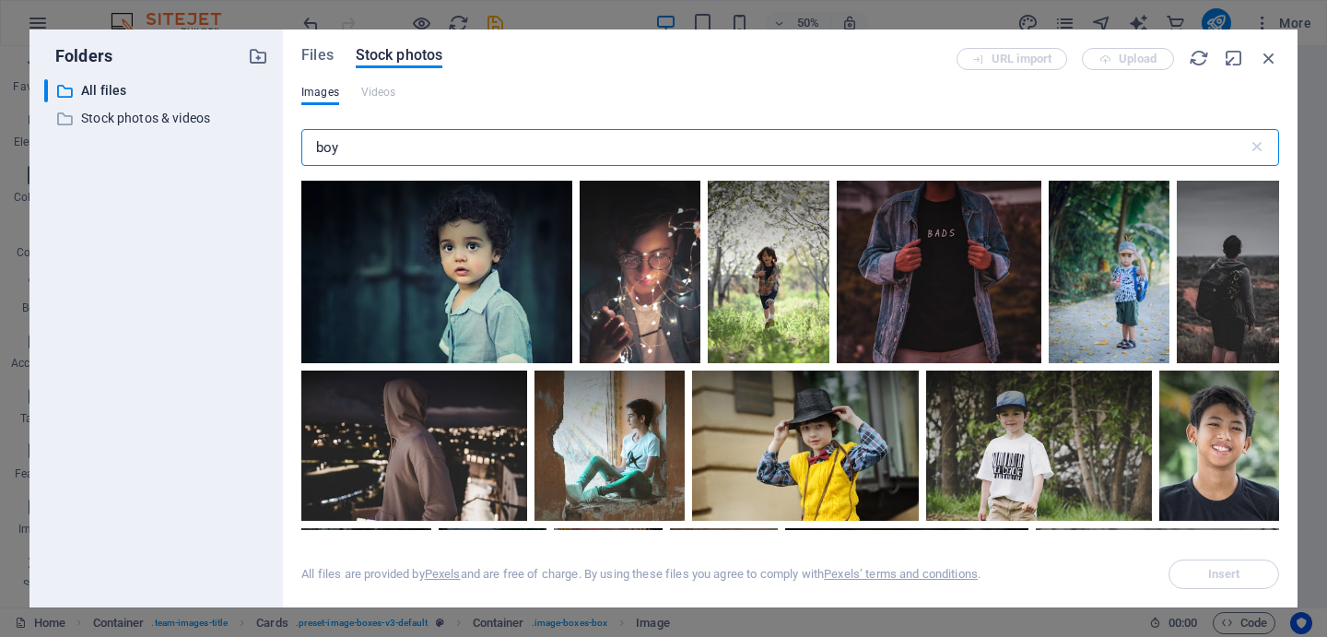
click at [448, 140] on input "boy" at bounding box center [774, 147] width 947 height 37
type input "man"
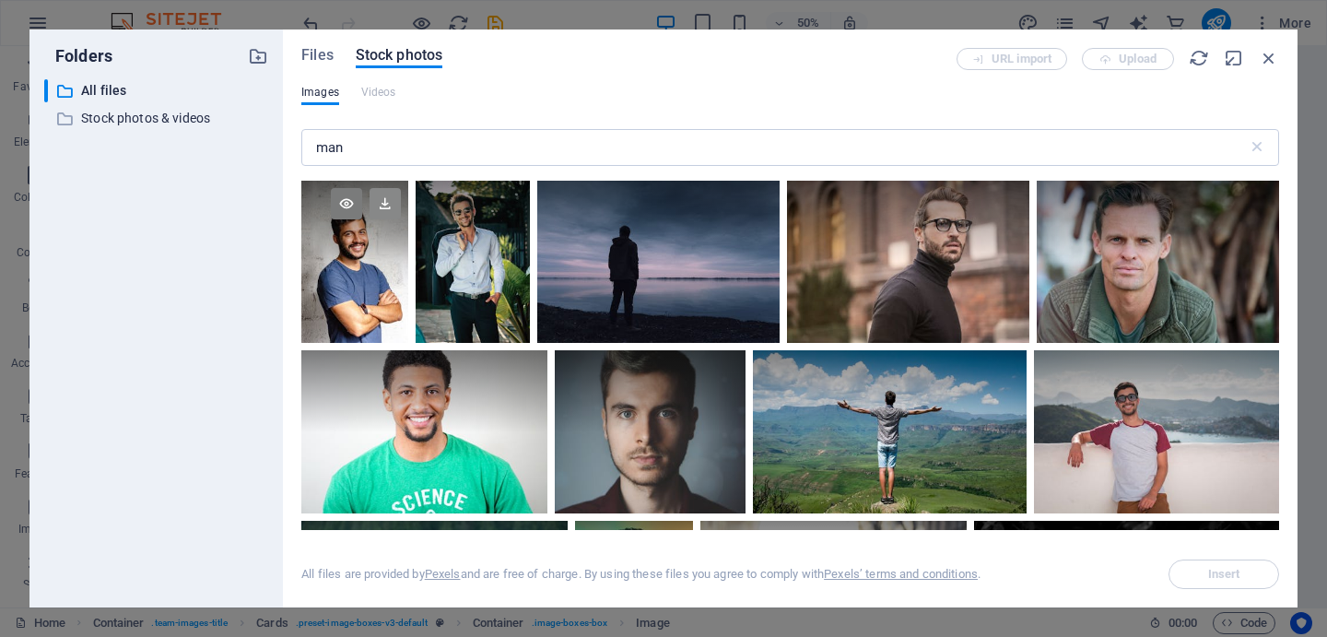
click at [387, 196] on icon at bounding box center [385, 203] width 31 height 31
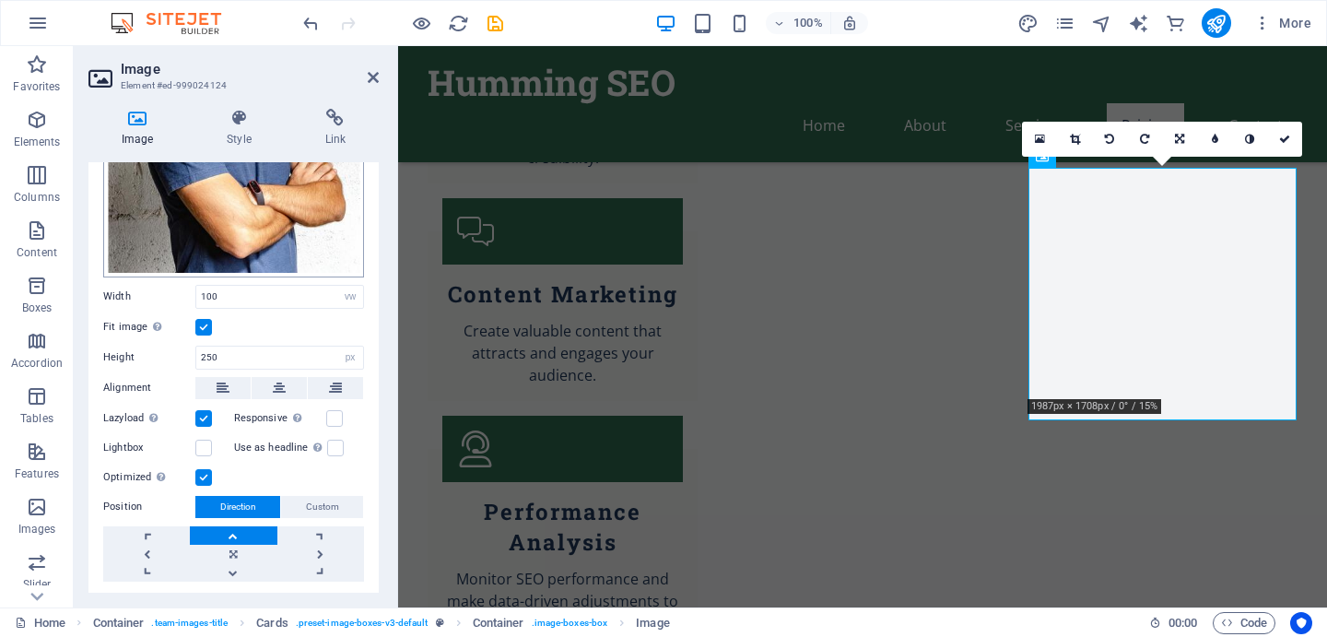
scroll to position [362, 0]
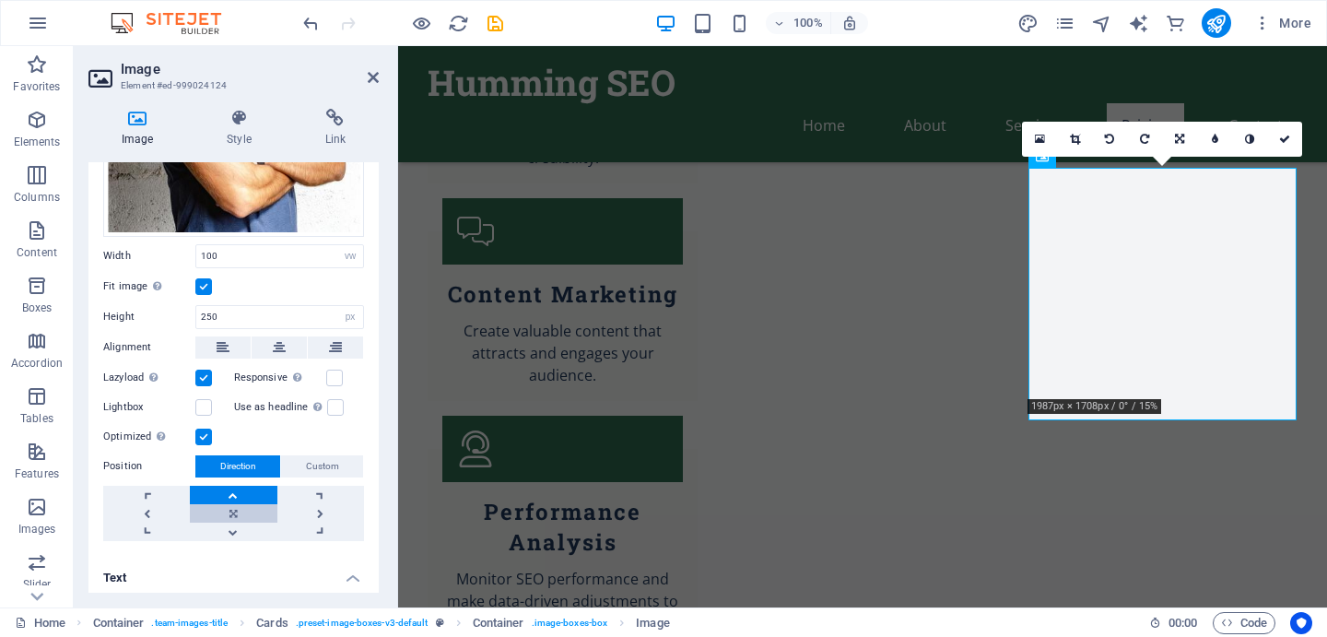
click at [229, 512] on link at bounding box center [233, 513] width 87 height 18
click at [226, 491] on link at bounding box center [233, 495] width 87 height 18
click at [1288, 134] on icon at bounding box center [1284, 139] width 11 height 11
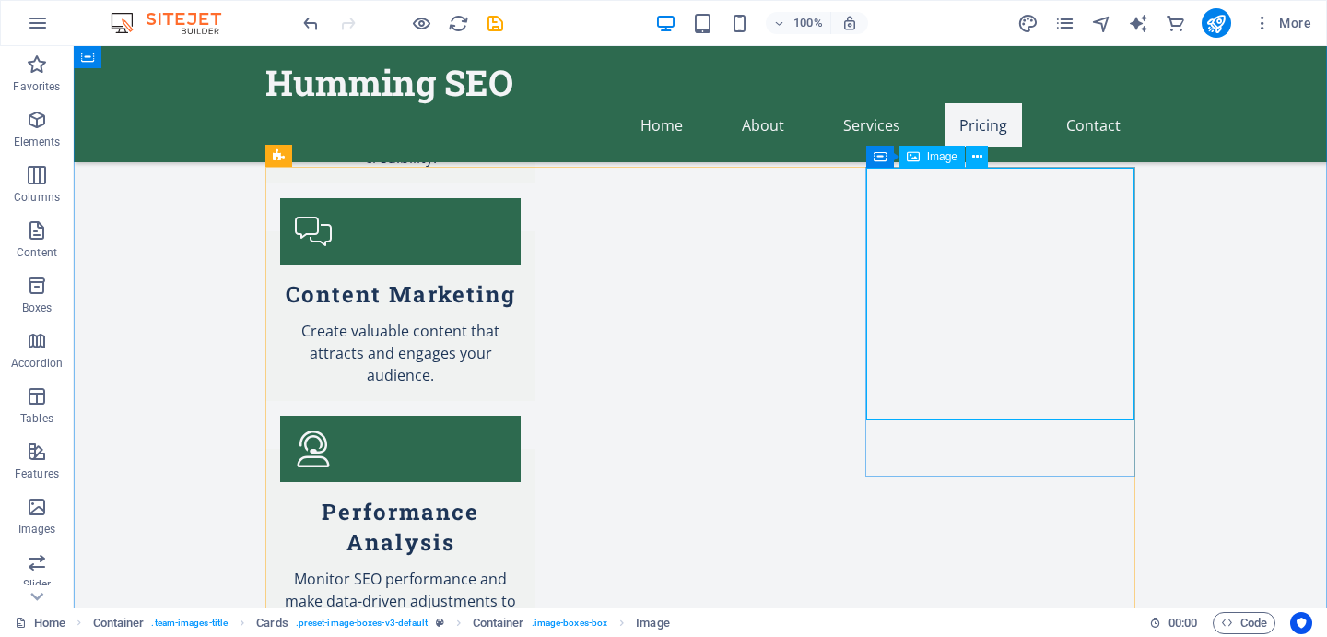
select select "vw"
select select "px"
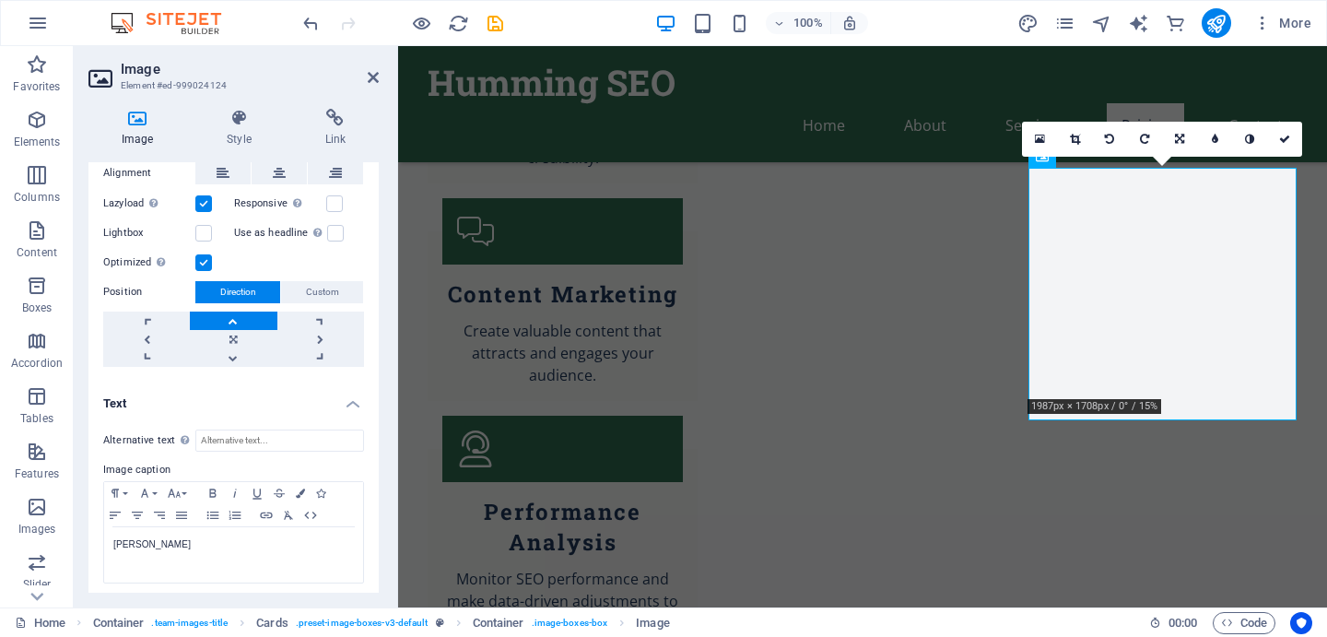
scroll to position [407, 0]
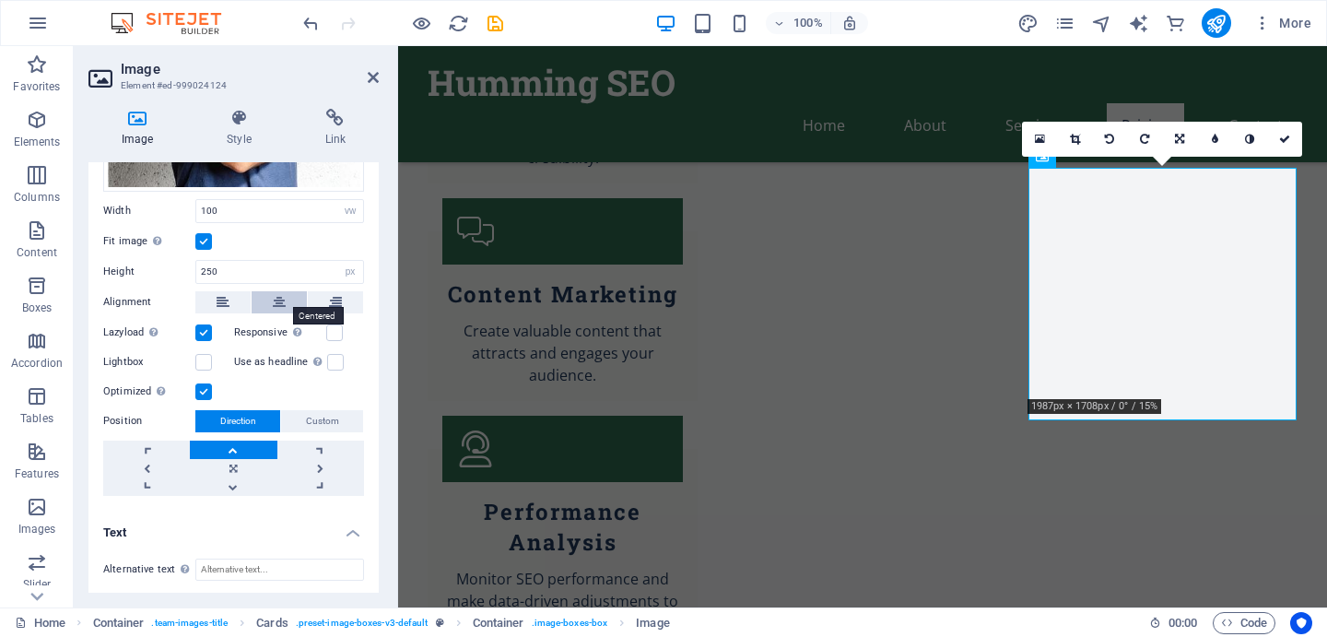
click at [274, 295] on icon at bounding box center [279, 302] width 13 height 22
click at [372, 85] on header "Image Element #ed-999024124" at bounding box center [233, 70] width 290 height 48
click at [372, 73] on icon at bounding box center [373, 77] width 11 height 15
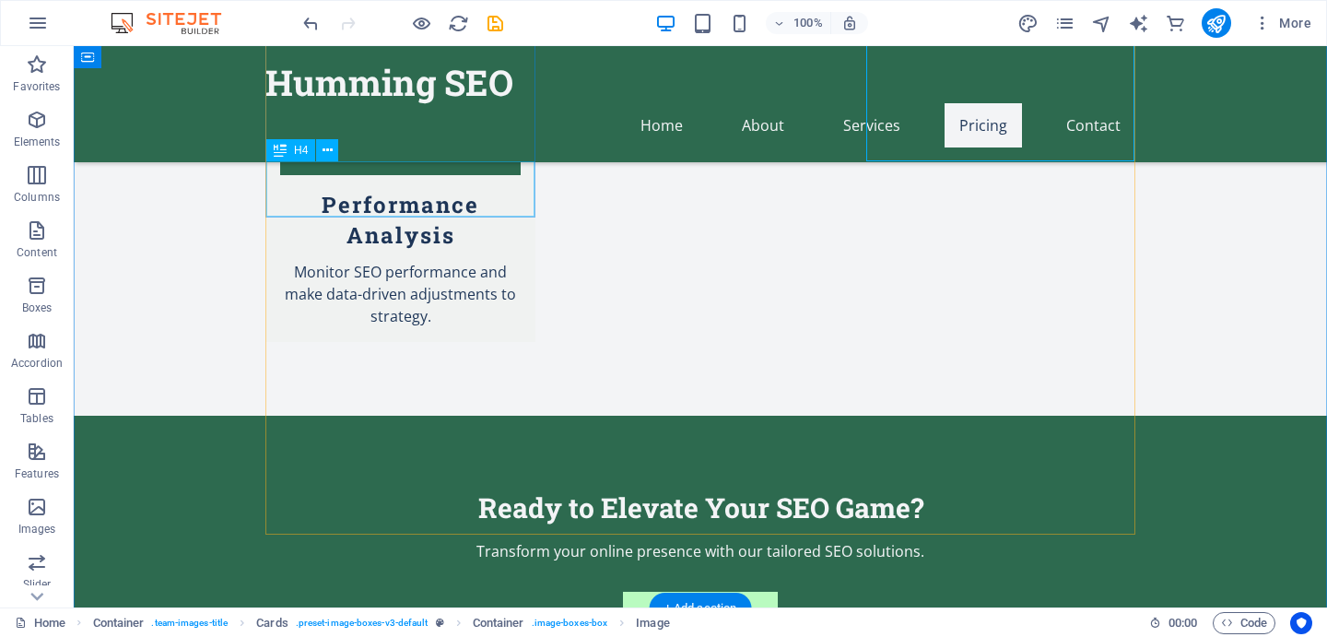
scroll to position [3072, 0]
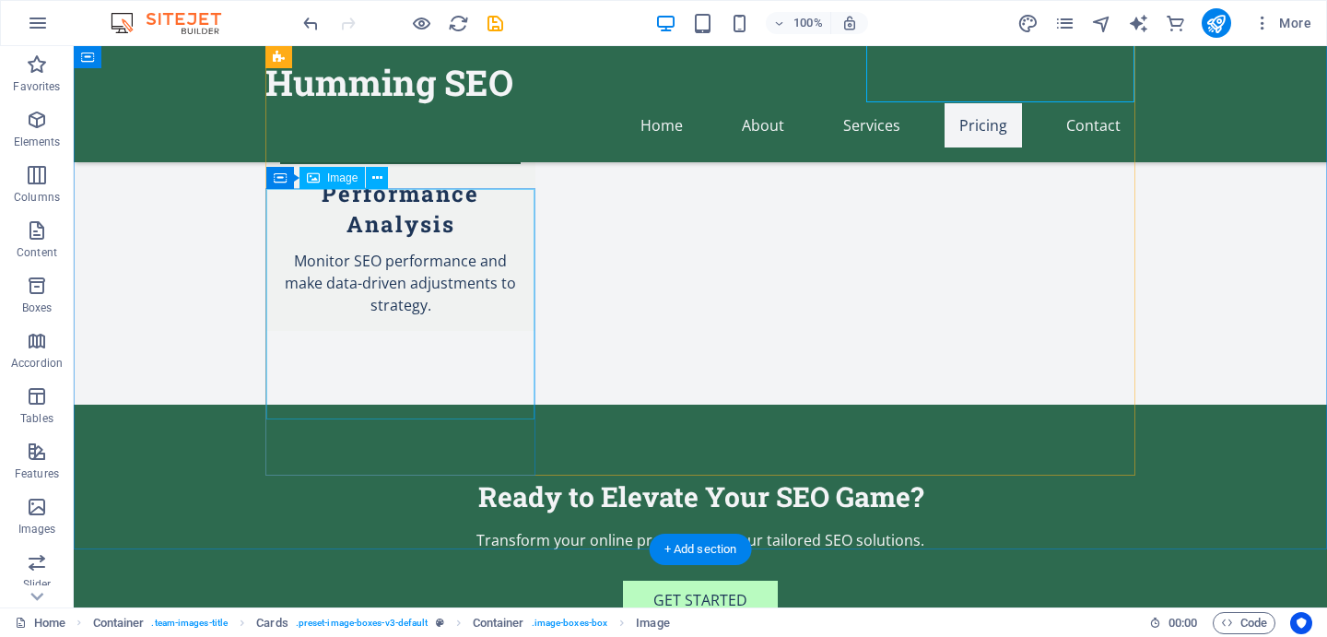
select select "vw"
select select "px"
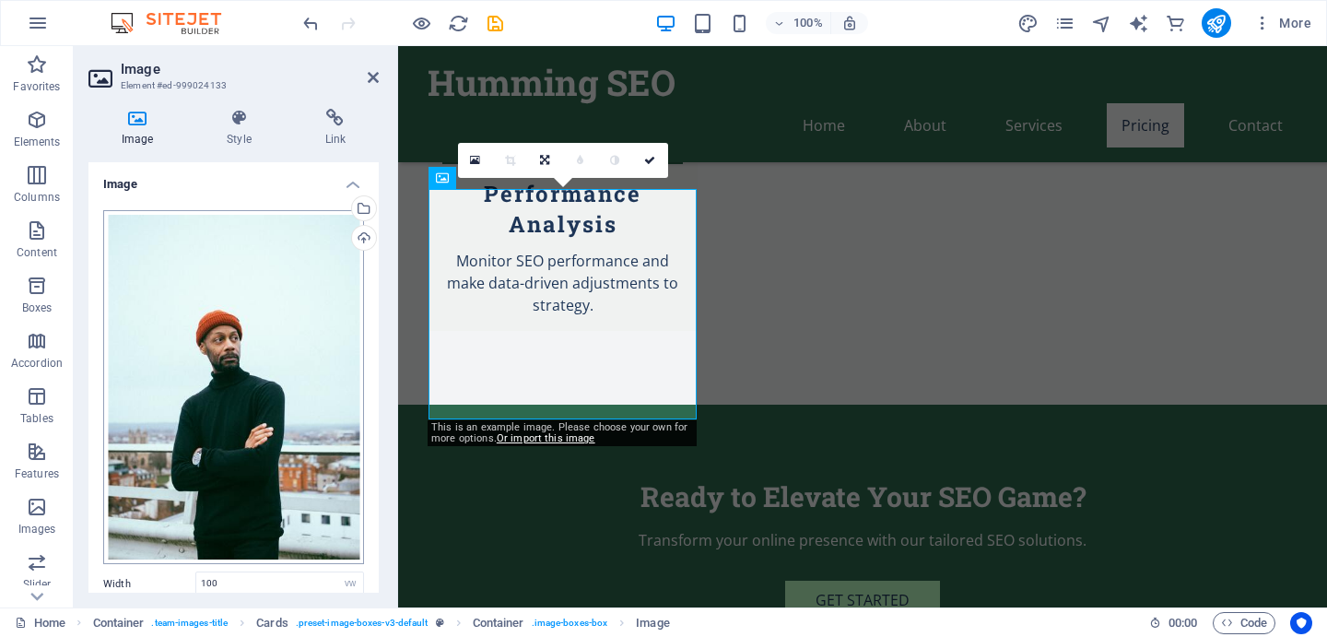
scroll to position [329, 0]
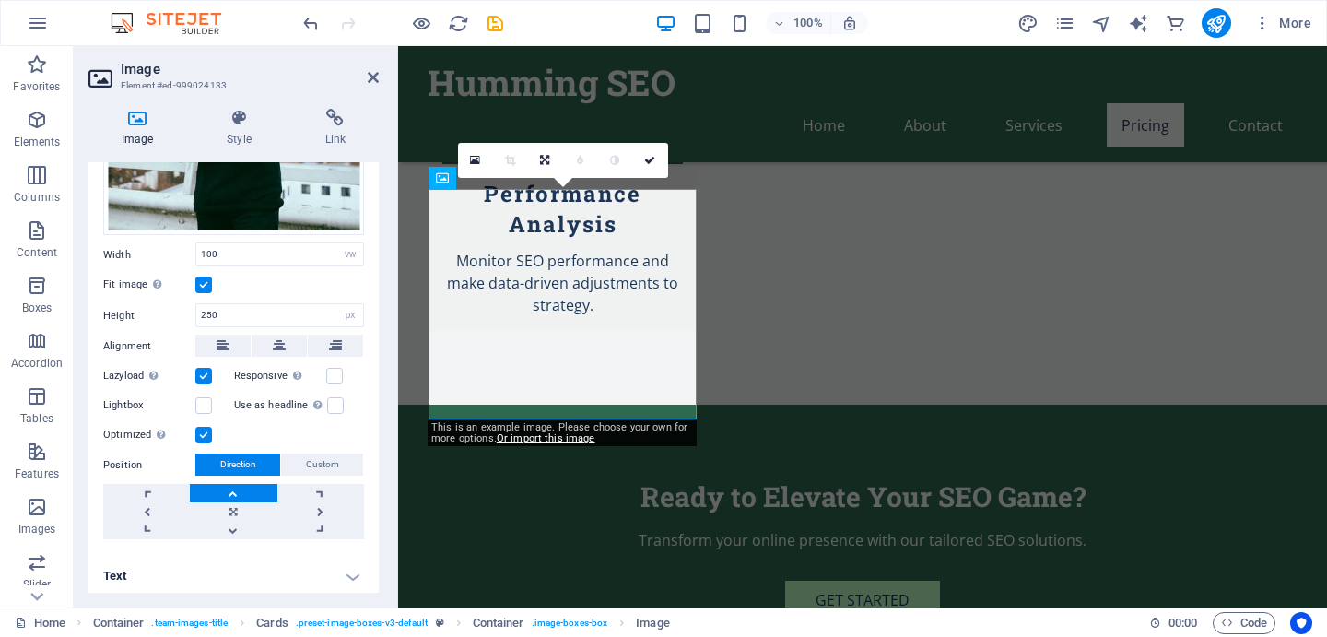
click at [157, 584] on h4 "Text" at bounding box center [233, 576] width 290 height 44
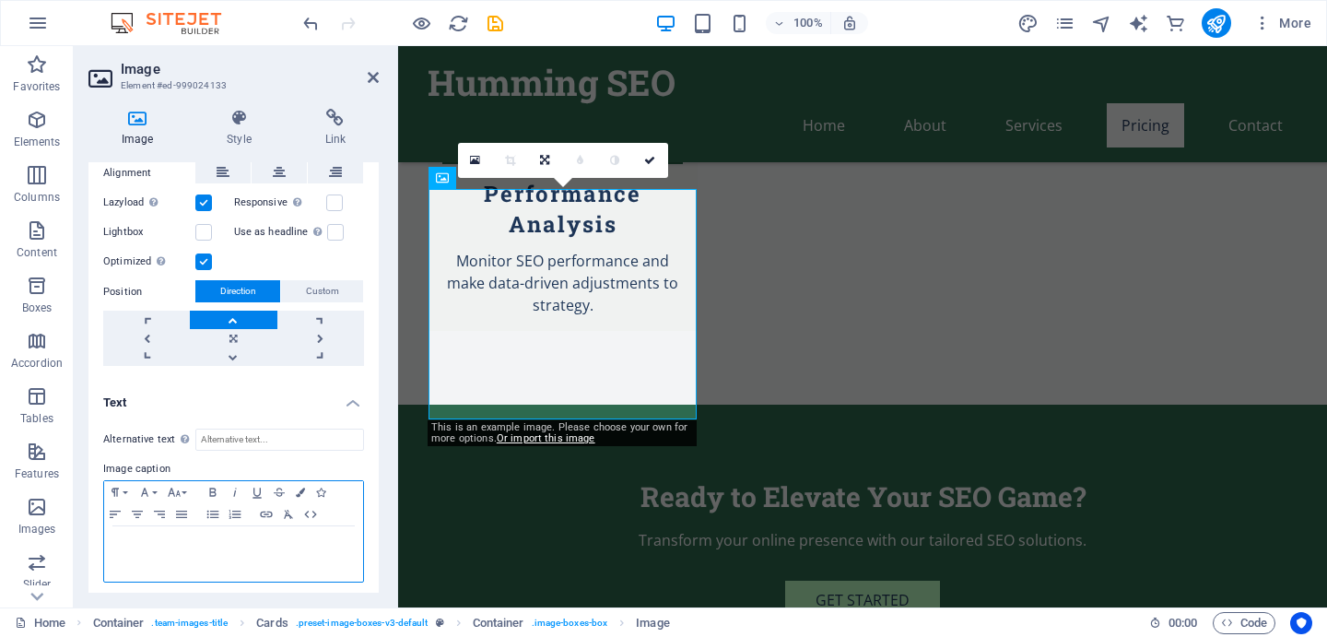
click at [160, 561] on div at bounding box center [233, 553] width 259 height 55
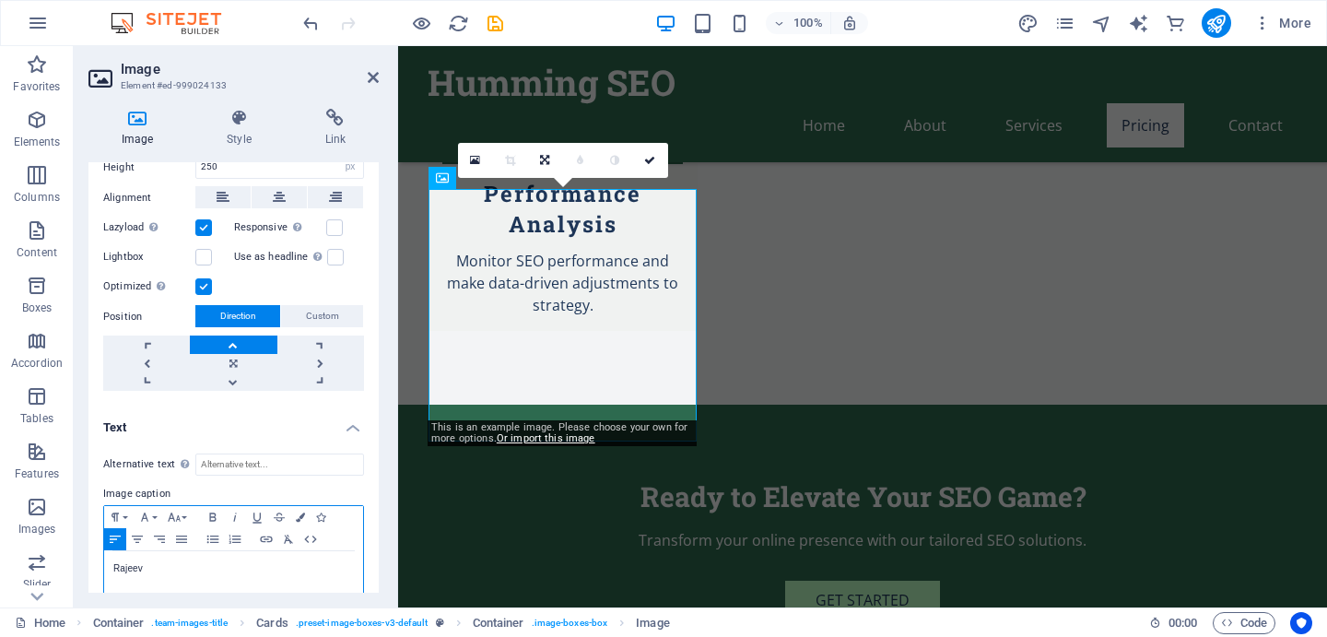
scroll to position [380, 0]
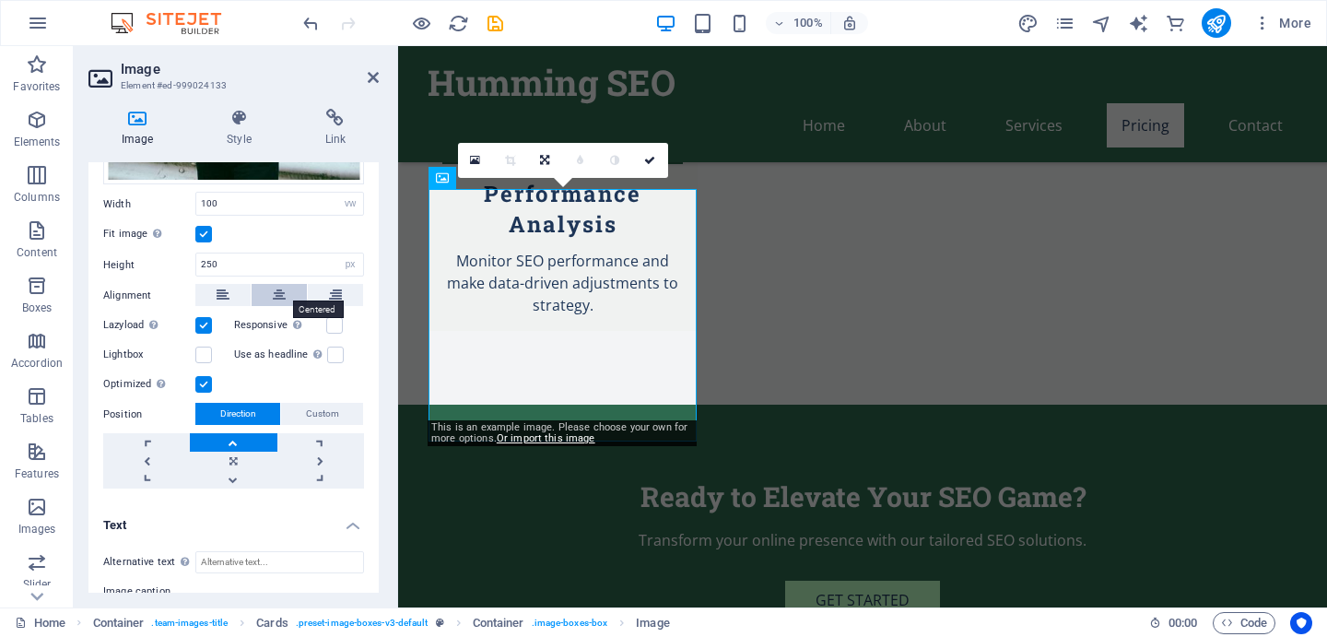
click at [278, 292] on icon at bounding box center [279, 295] width 13 height 22
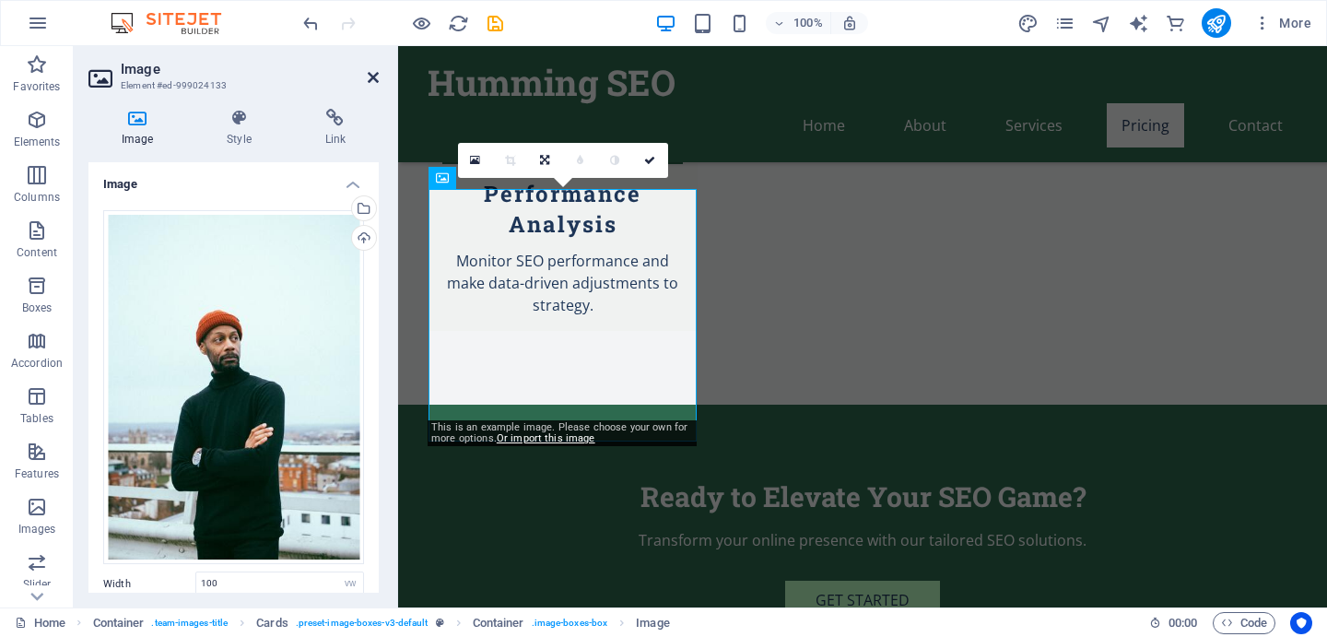
click at [370, 76] on icon at bounding box center [373, 77] width 11 height 15
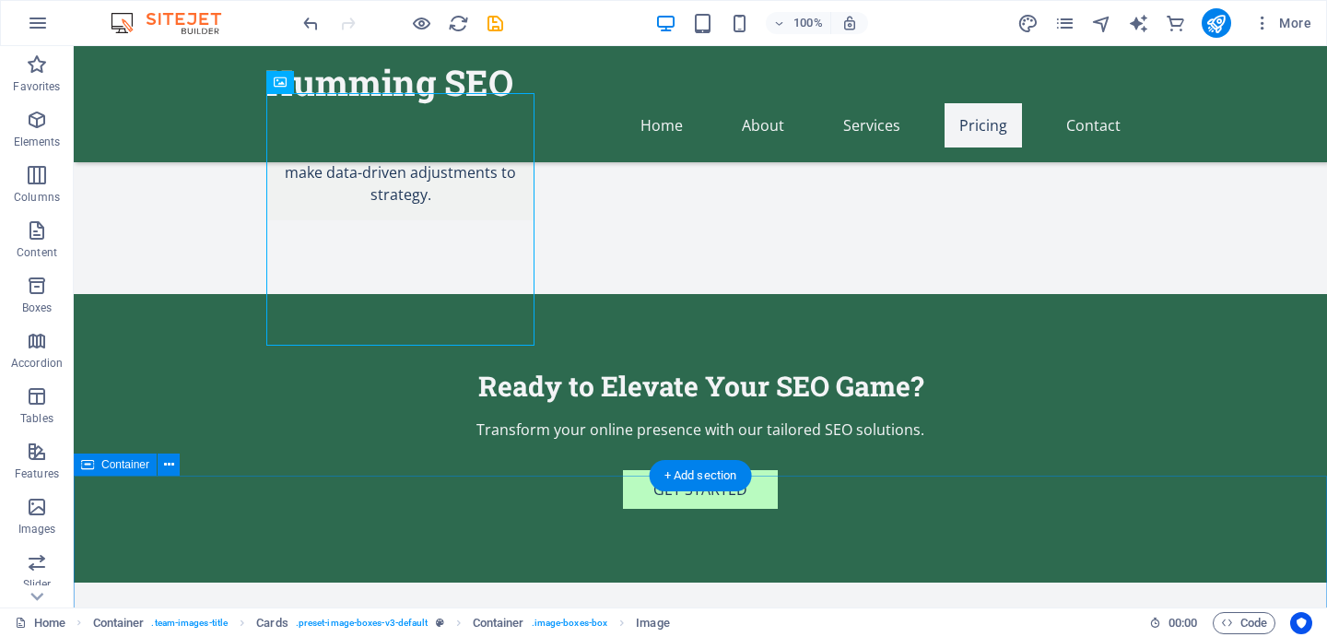
scroll to position [3183, 0]
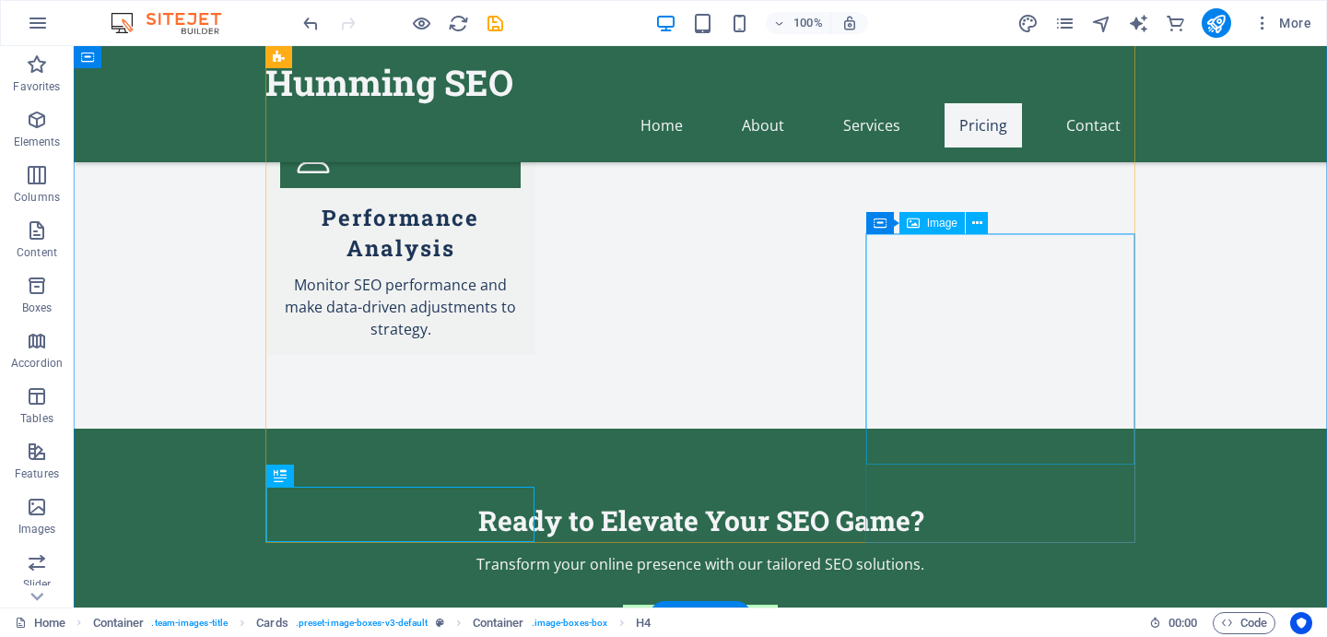
scroll to position [3062, 0]
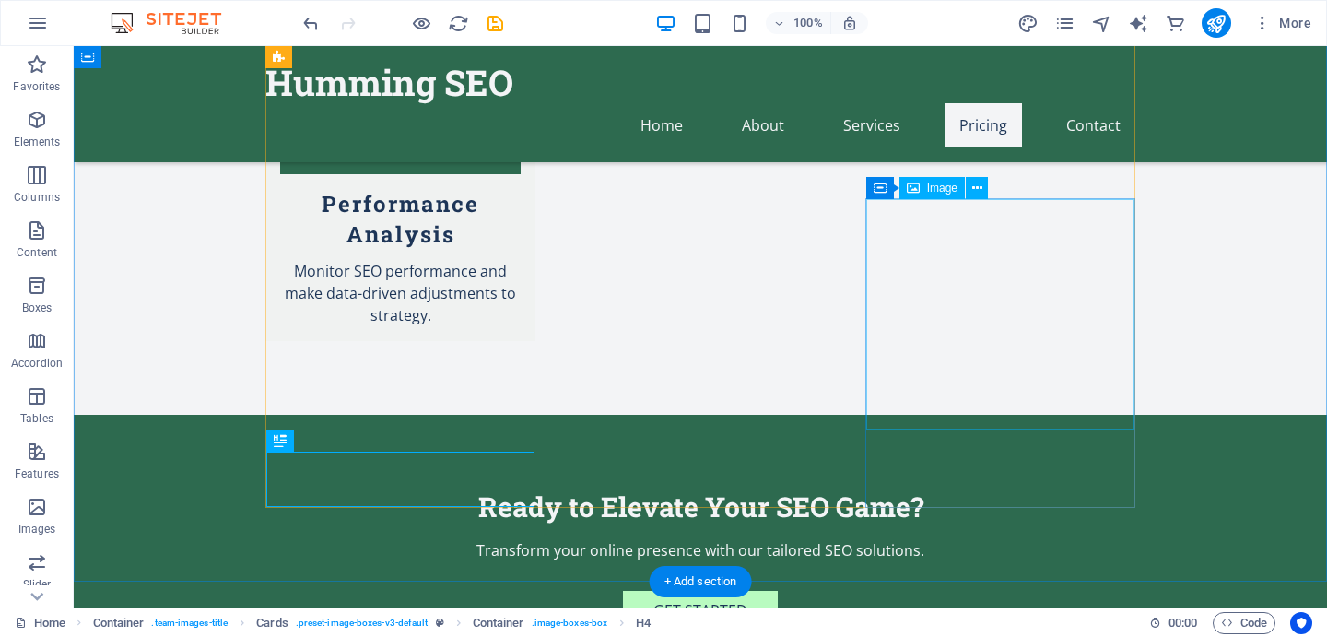
select select "vw"
select select "px"
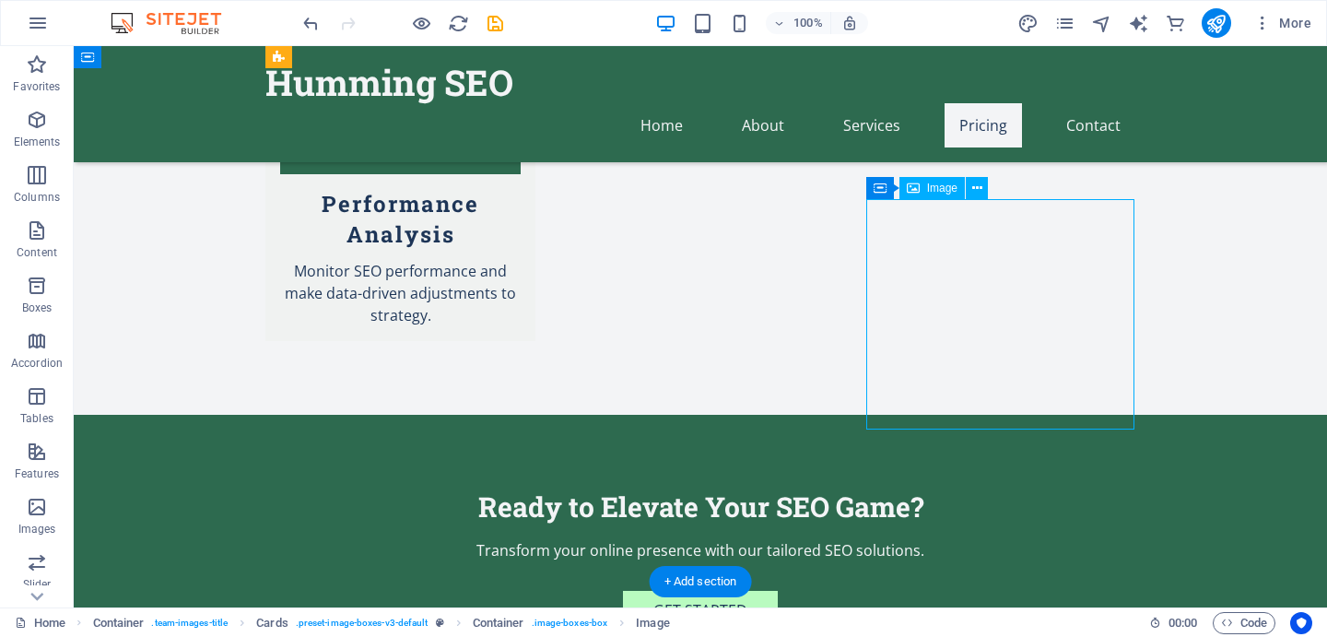
select select "vw"
select select "px"
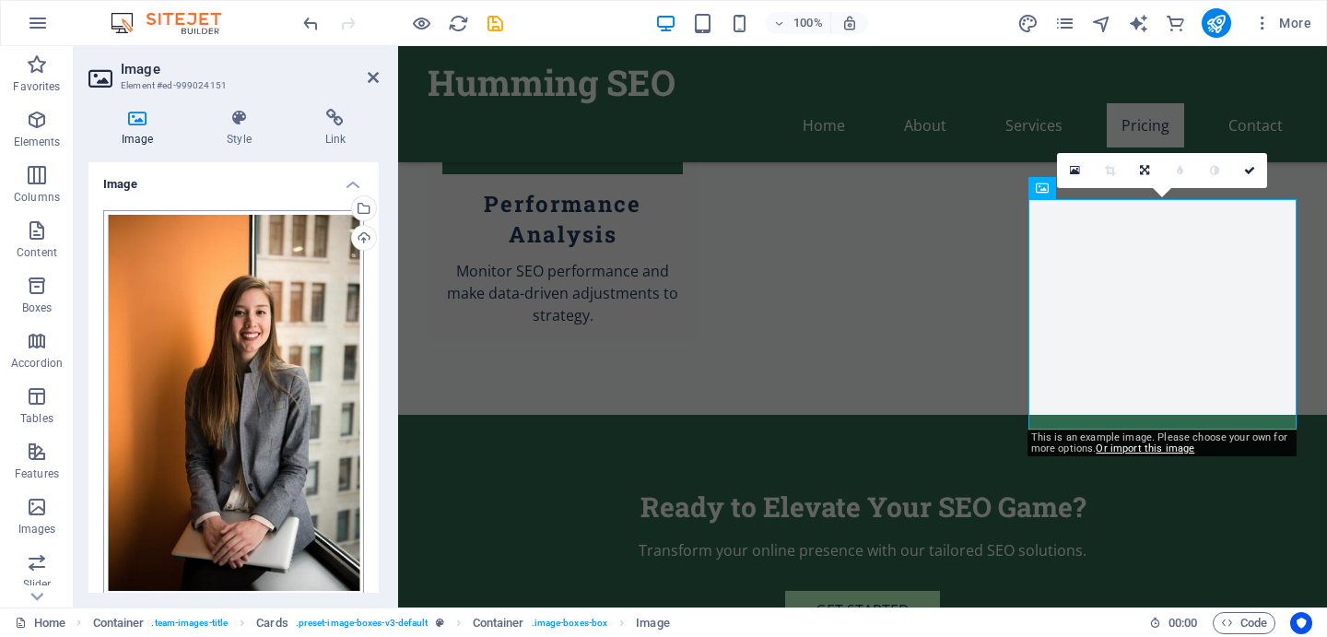
scroll to position [360, 0]
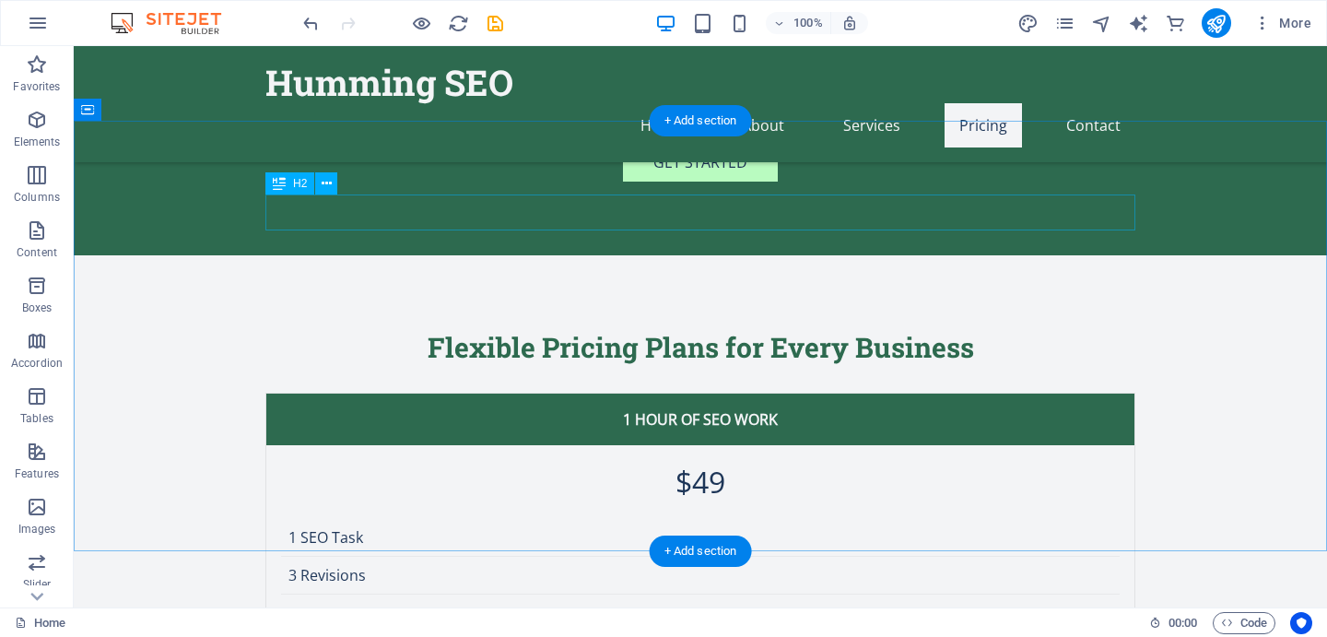
scroll to position [3522, 0]
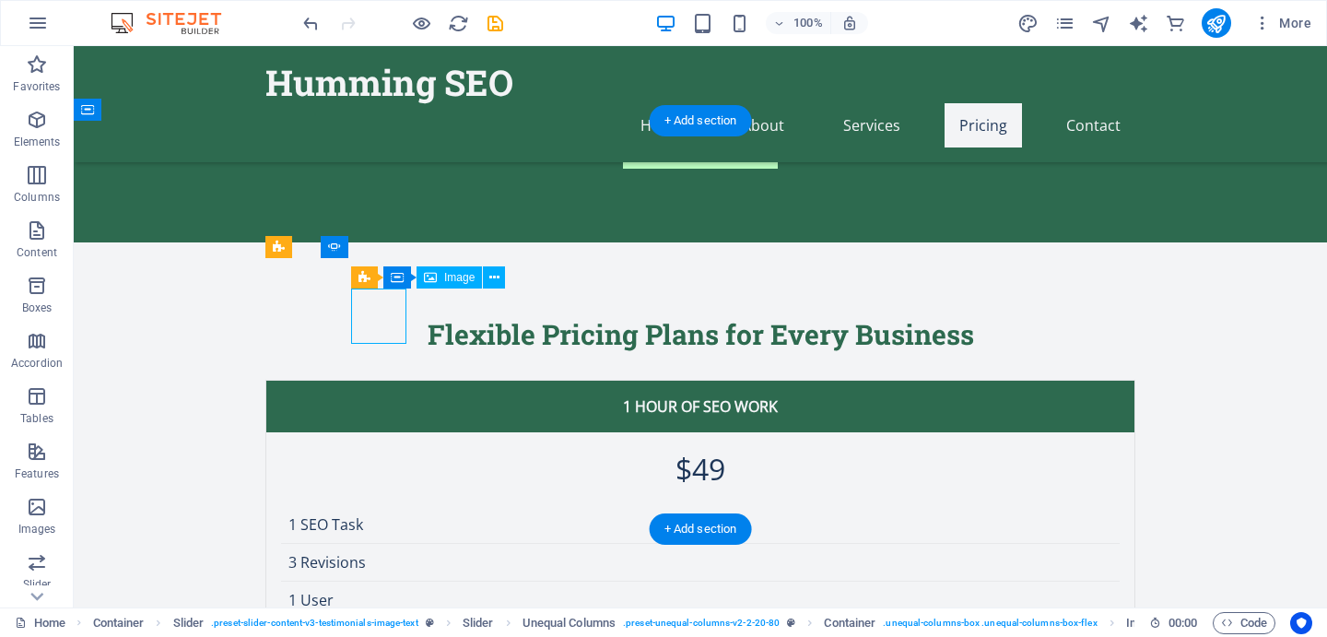
select select "px"
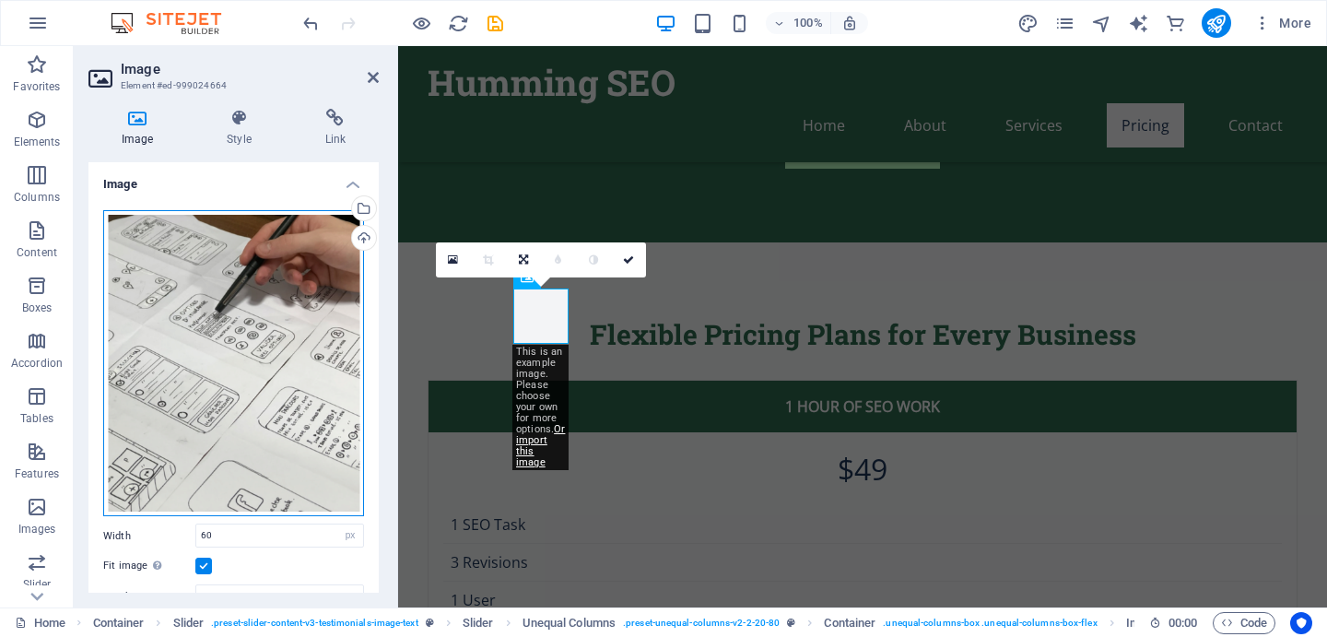
click at [197, 297] on div "Drag files here, click to choose files or select files from Files or our free s…" at bounding box center [233, 363] width 261 height 307
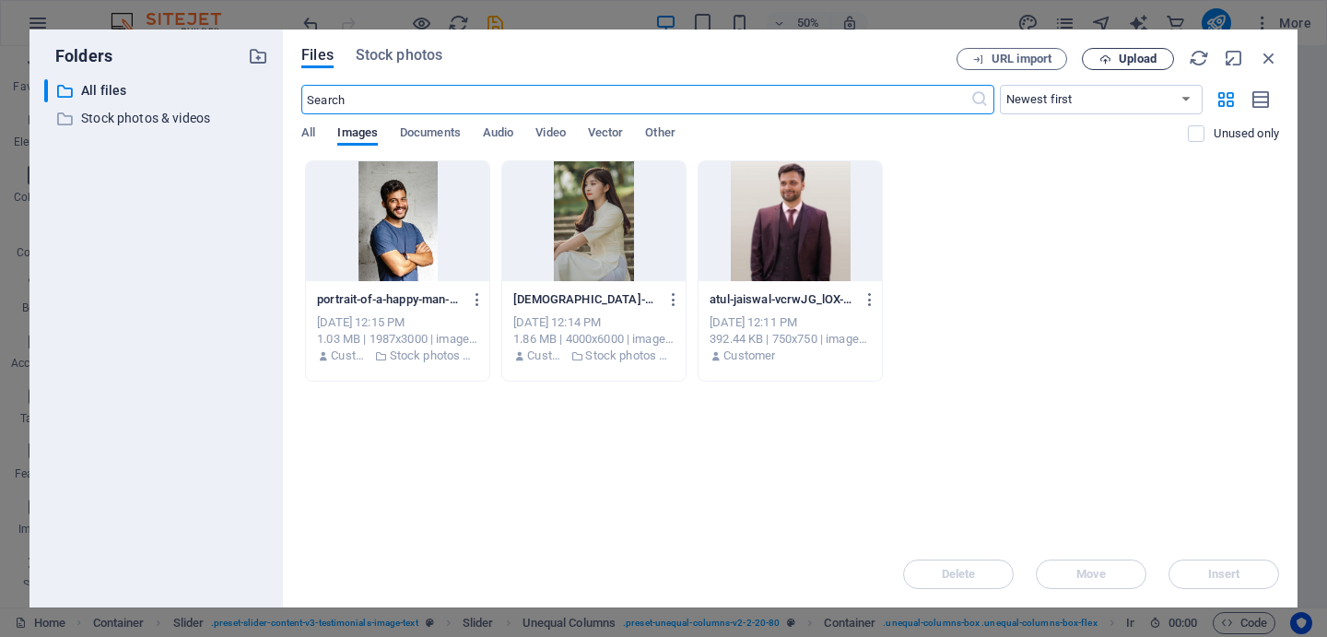
click at [1137, 62] on span "Upload" at bounding box center [1138, 58] width 38 height 11
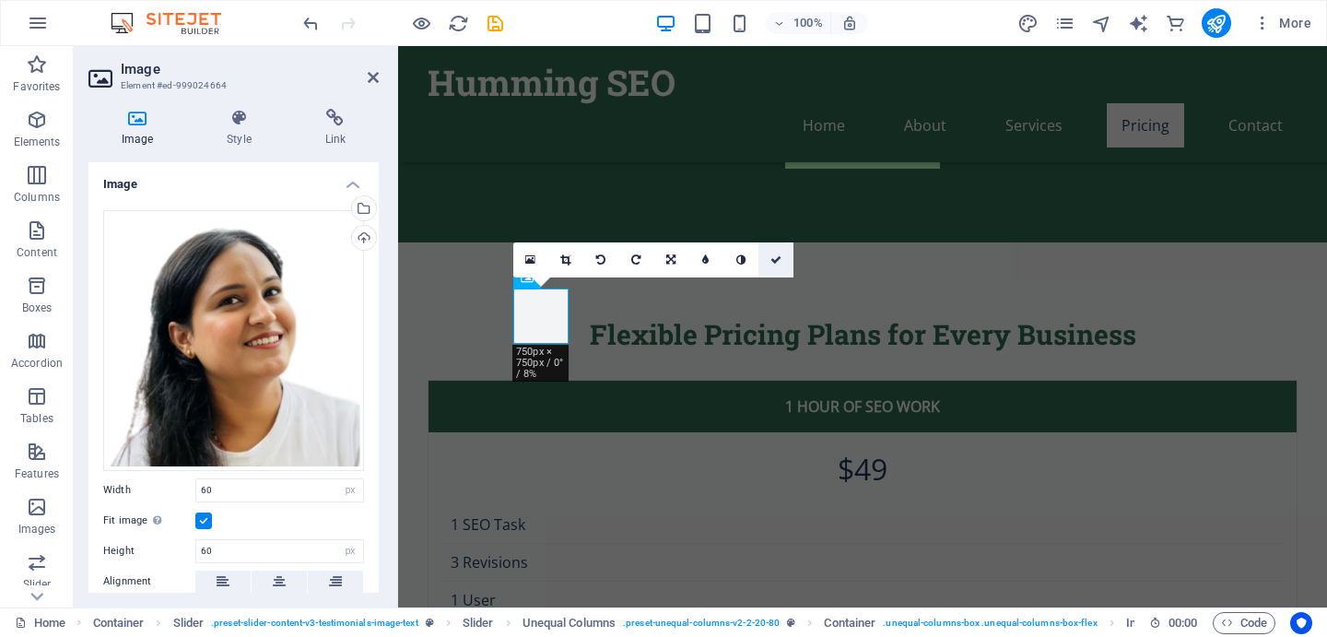
click at [777, 260] on icon at bounding box center [775, 259] width 11 height 11
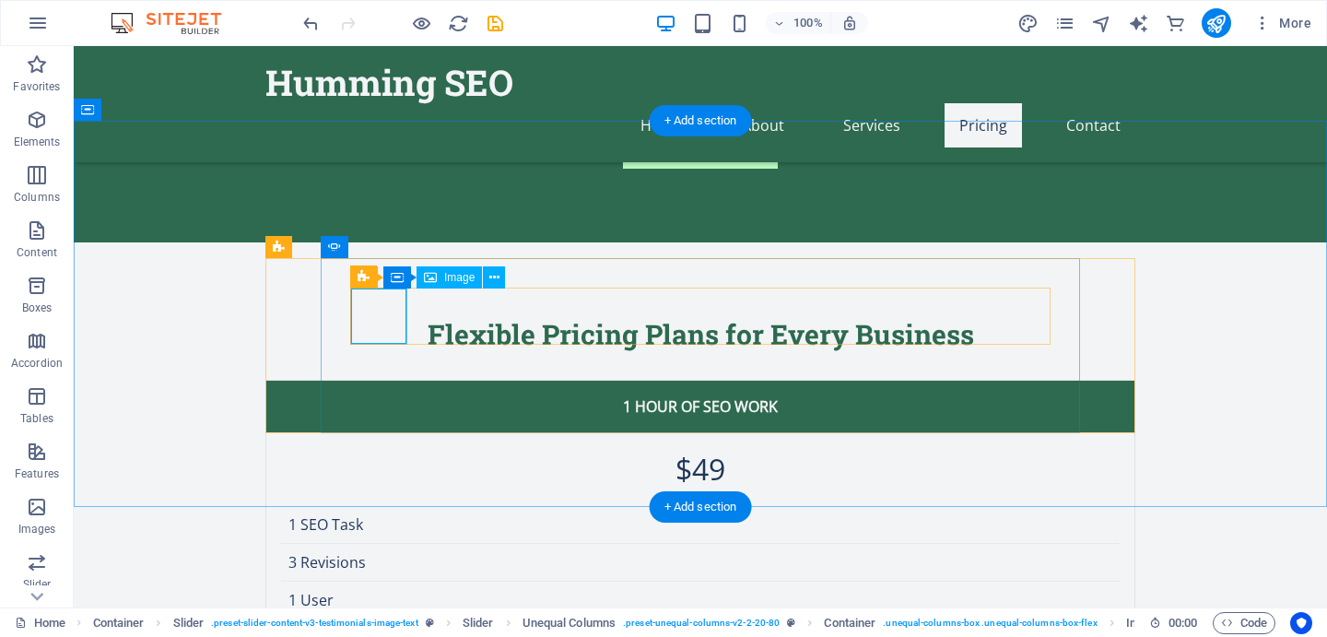
select select "px"
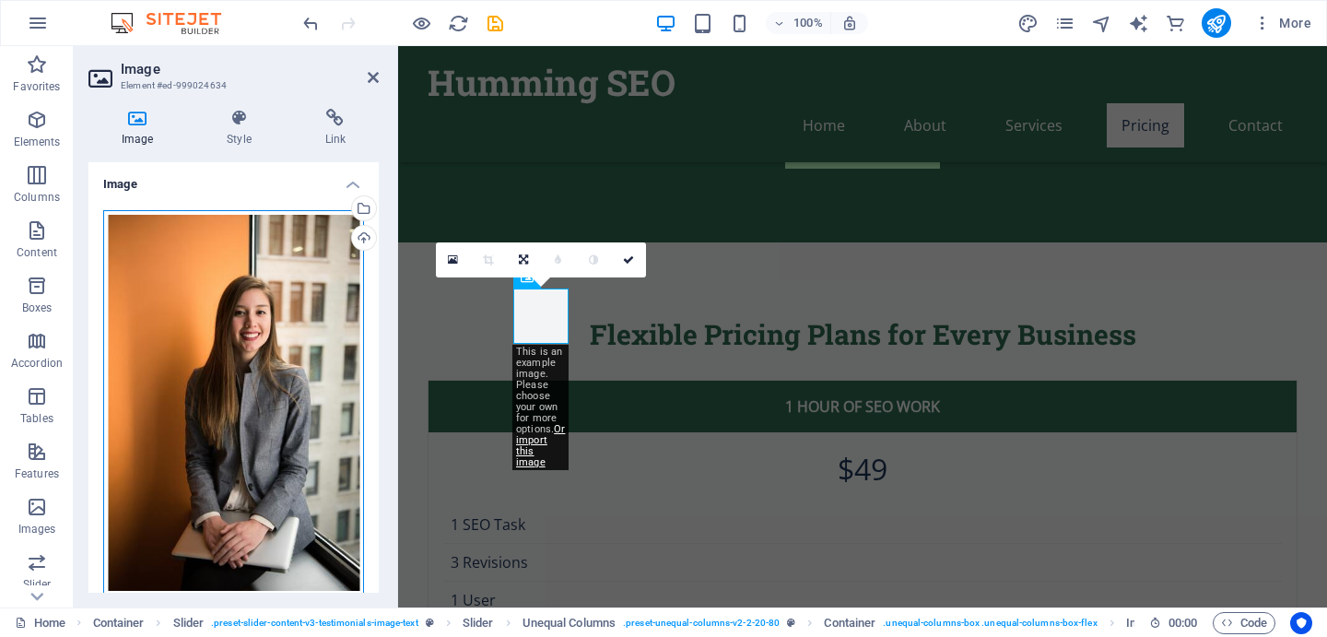
click at [227, 325] on div "Drag files here, click to choose files or select files from Files or our free s…" at bounding box center [233, 403] width 261 height 386
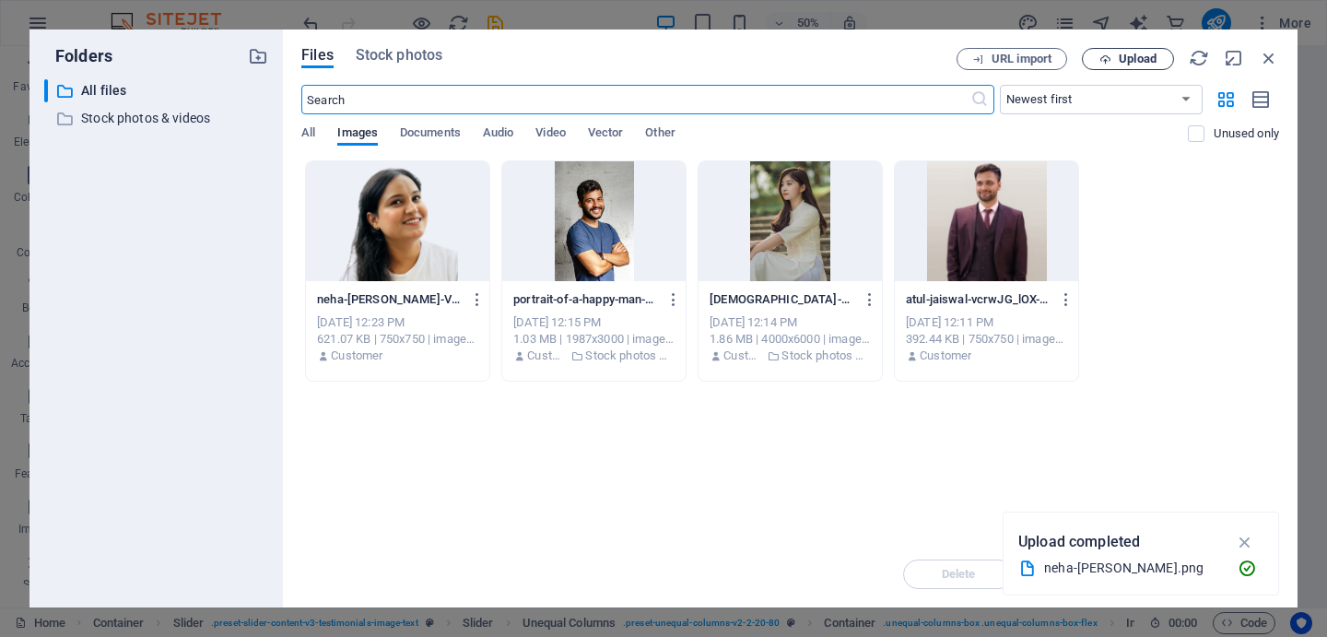
click at [1134, 53] on span "Upload" at bounding box center [1138, 58] width 38 height 11
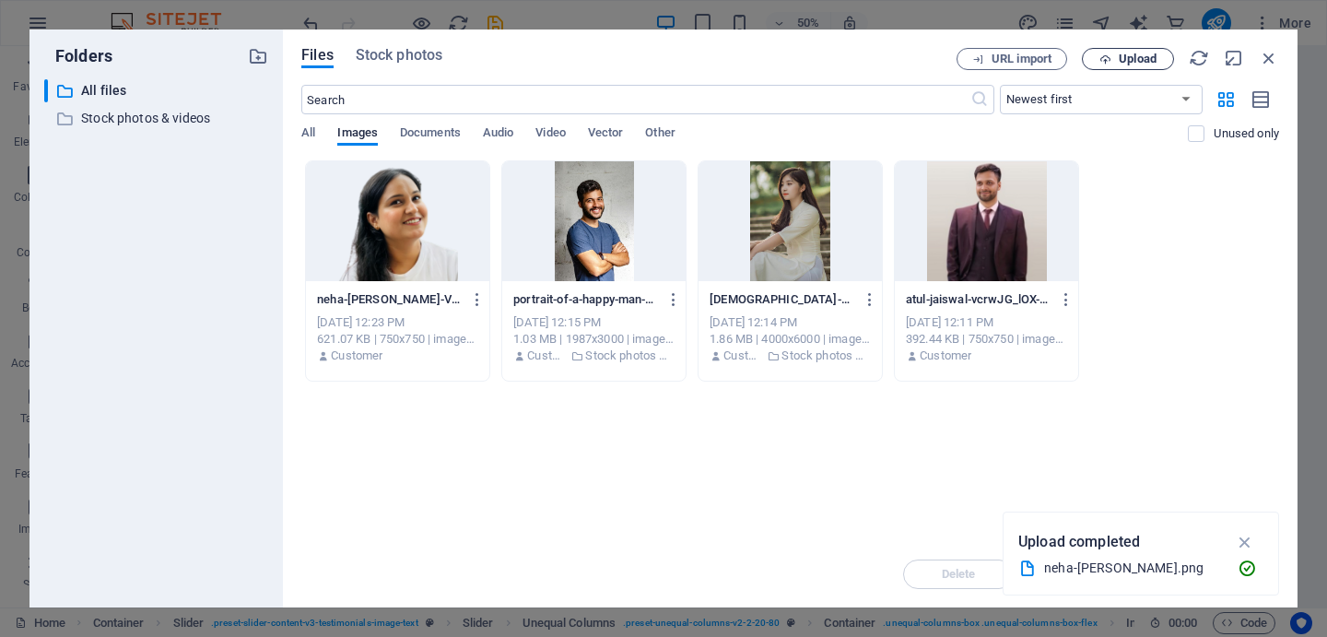
click at [1141, 55] on span "Upload" at bounding box center [1138, 58] width 38 height 11
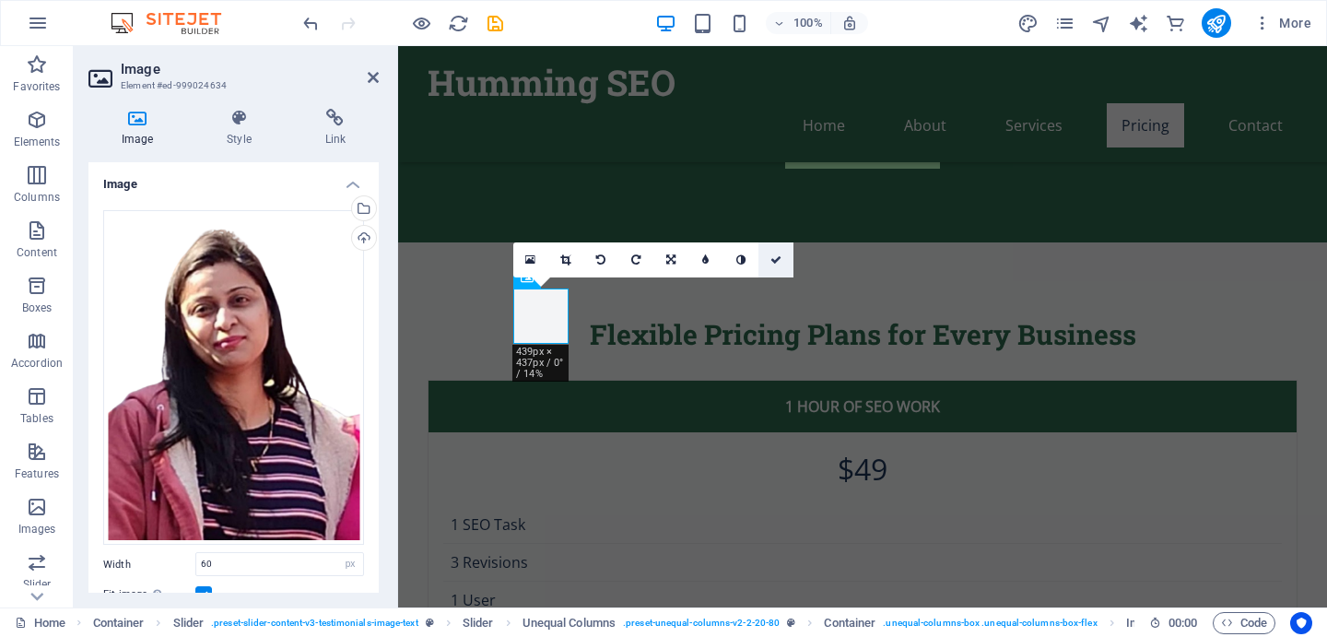
click at [779, 255] on icon at bounding box center [775, 259] width 11 height 11
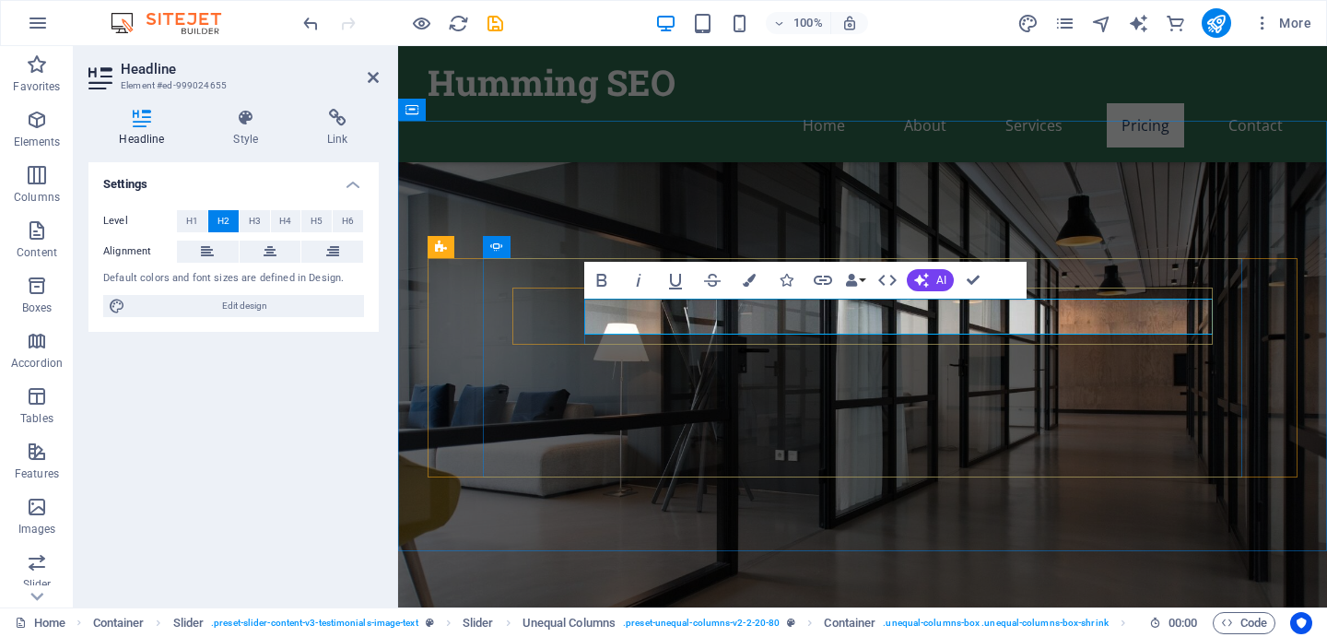
scroll to position [3522, 0]
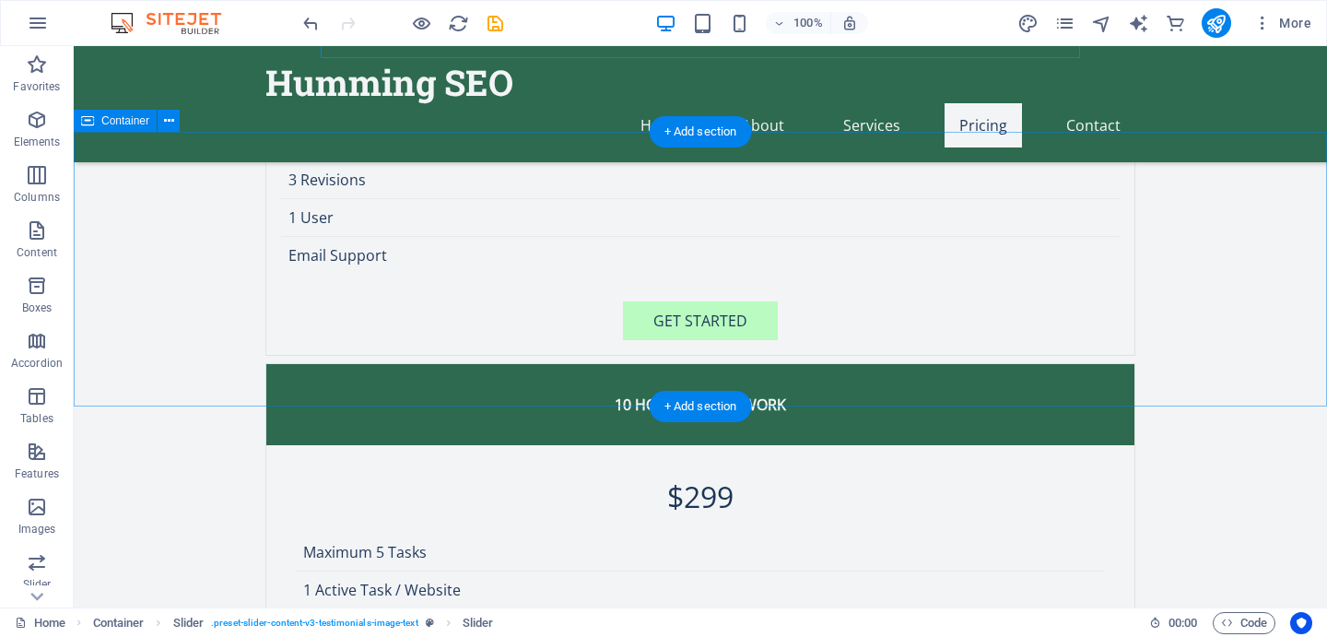
scroll to position [3907, 0]
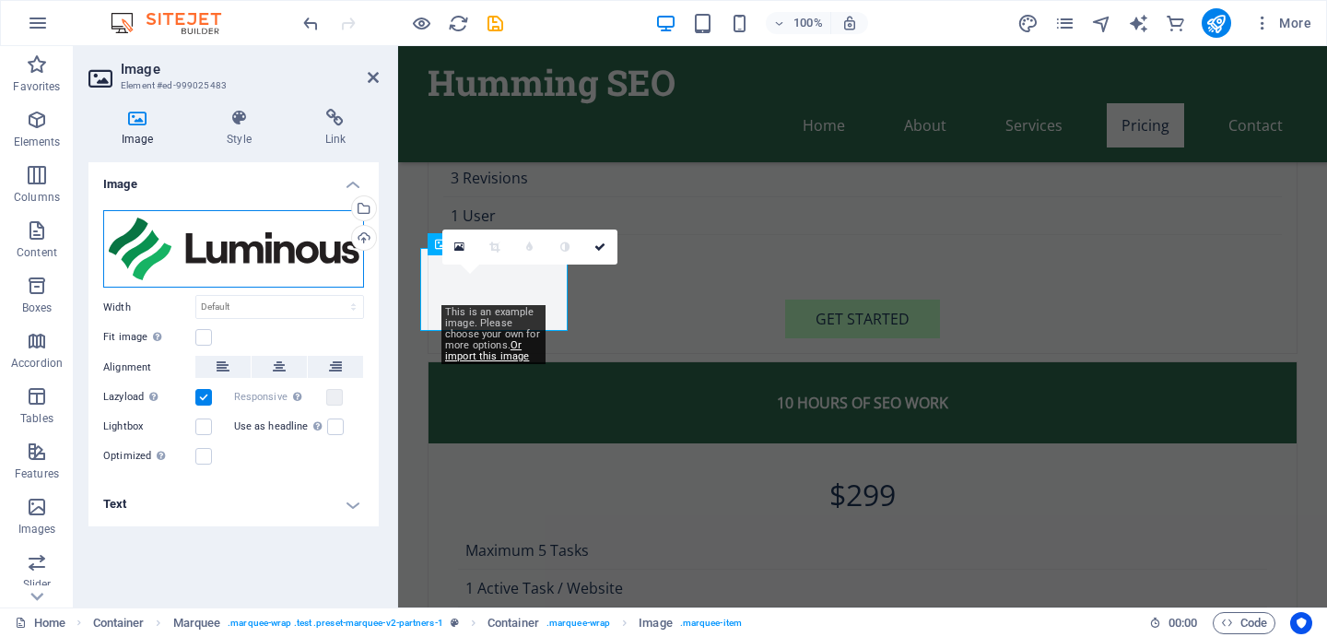
click at [218, 264] on div "Drag files here, click to choose files or select files from Files or our free s…" at bounding box center [233, 249] width 261 height 78
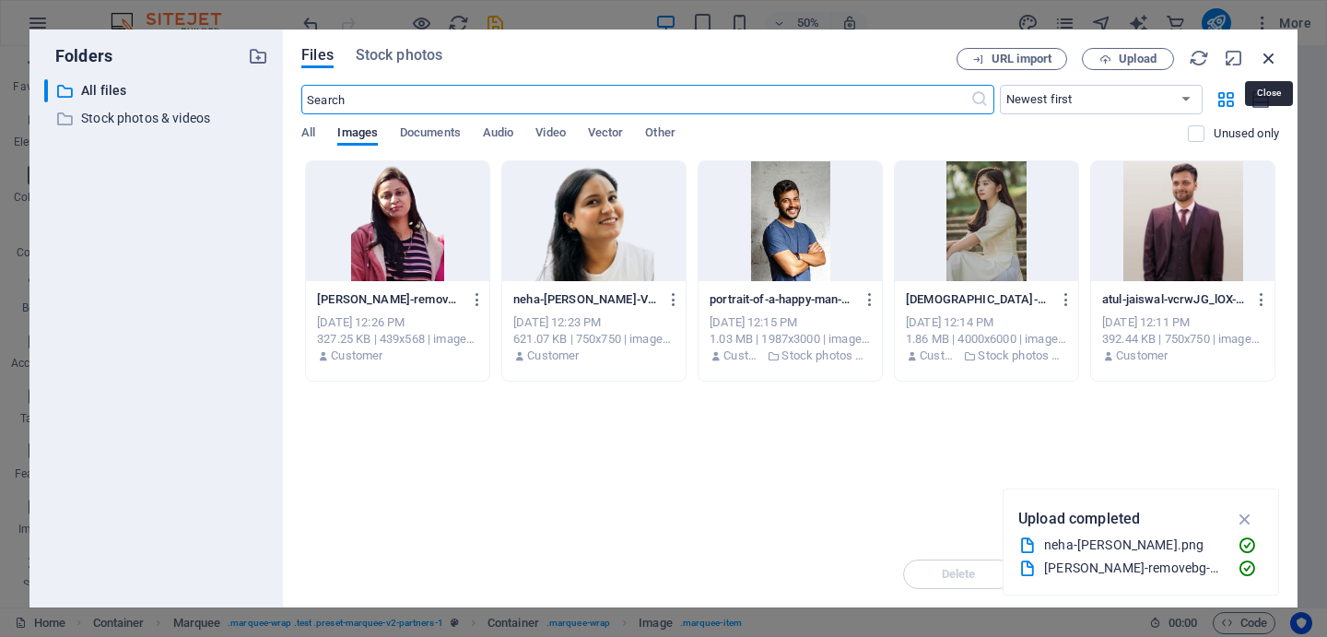
click at [1268, 57] on icon "button" at bounding box center [1269, 58] width 20 height 20
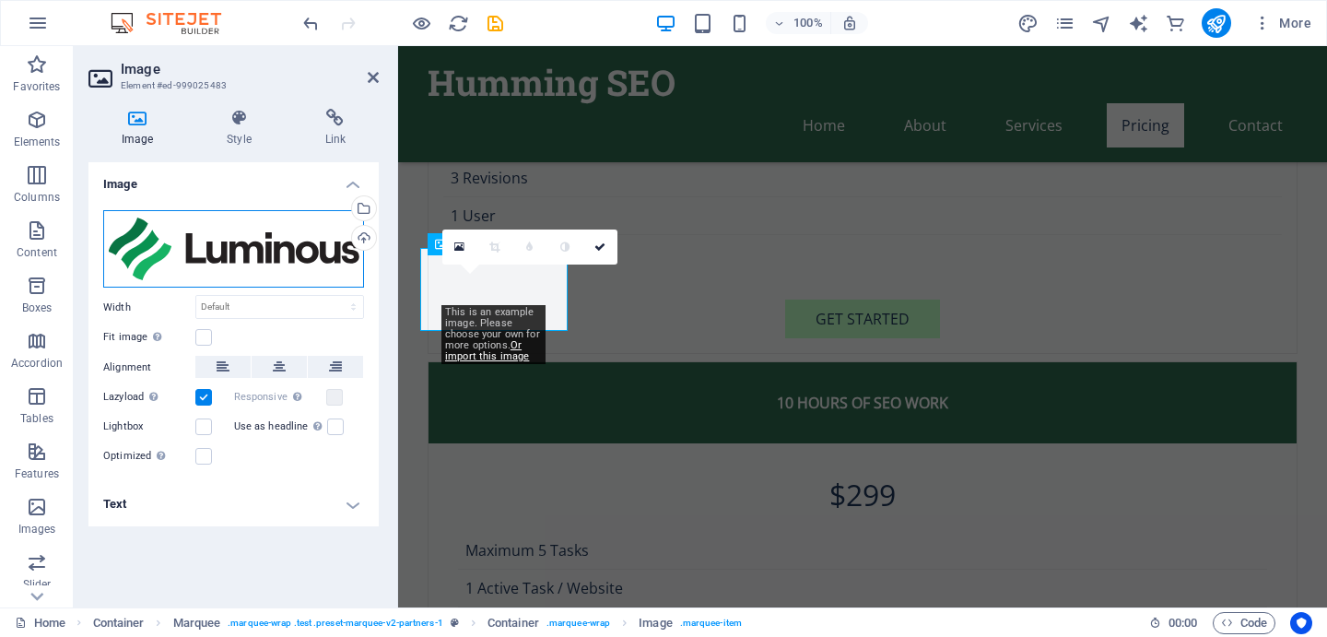
click at [175, 230] on div "Drag files here, click to choose files or select files from Files or our free s…" at bounding box center [233, 249] width 261 height 78
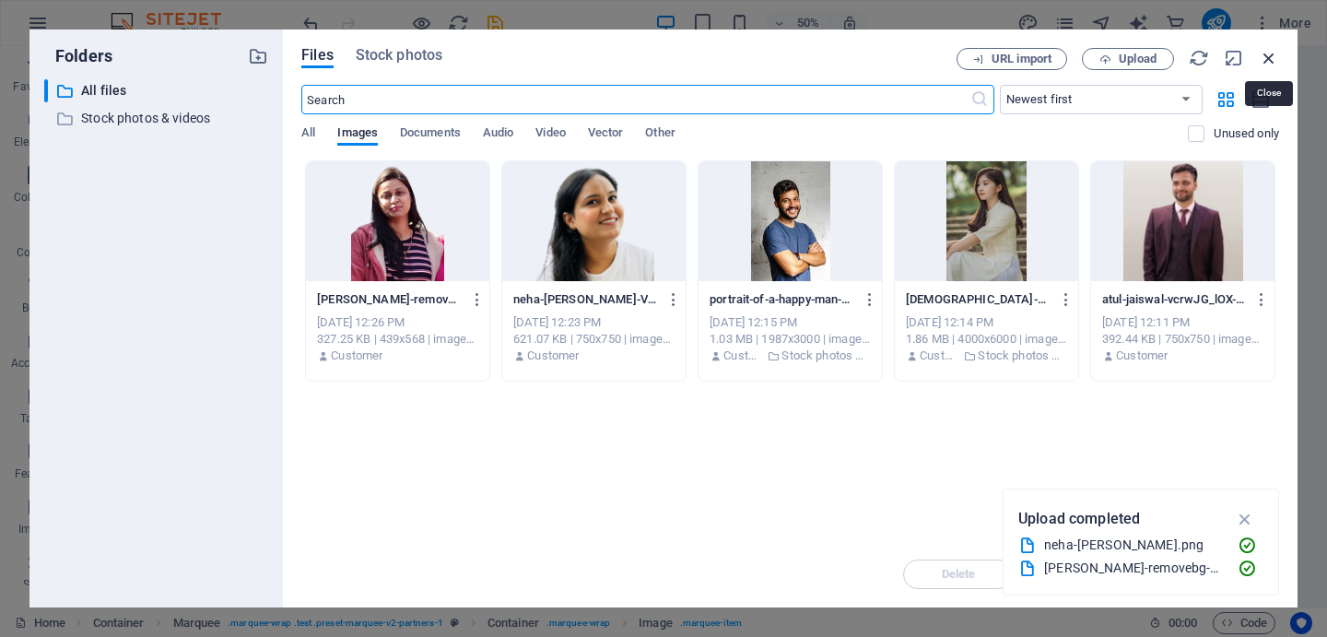
click at [1264, 57] on icon "button" at bounding box center [1269, 58] width 20 height 20
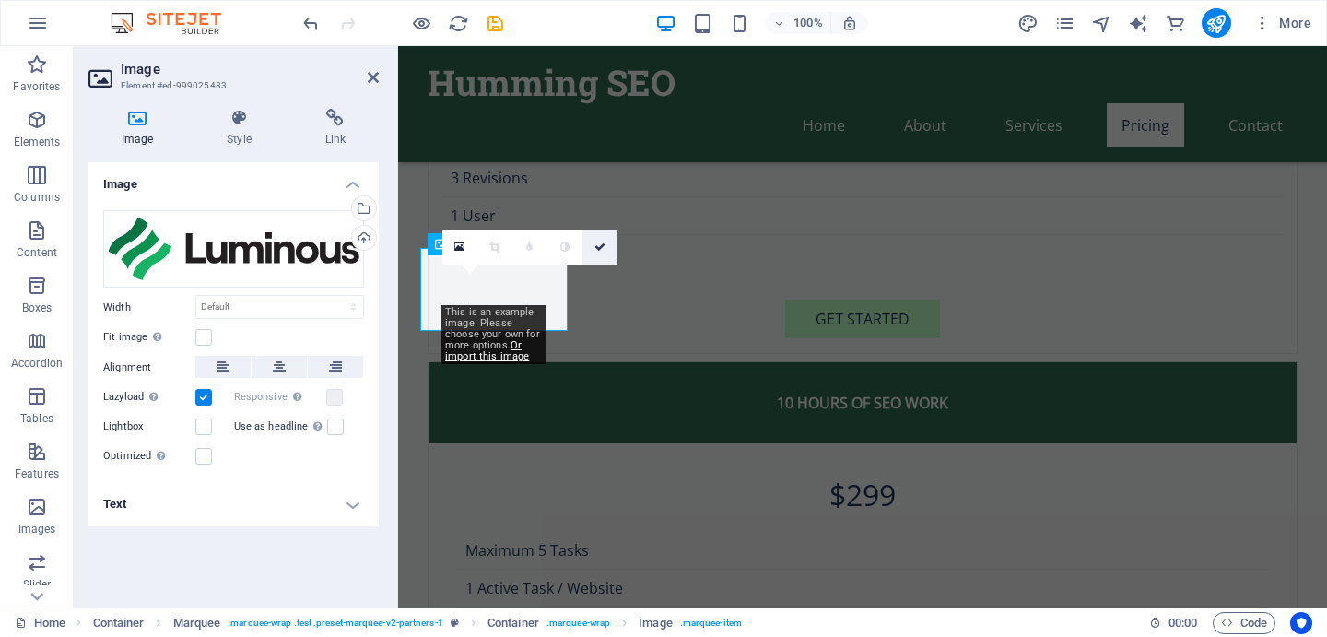
click at [602, 246] on icon at bounding box center [599, 246] width 11 height 11
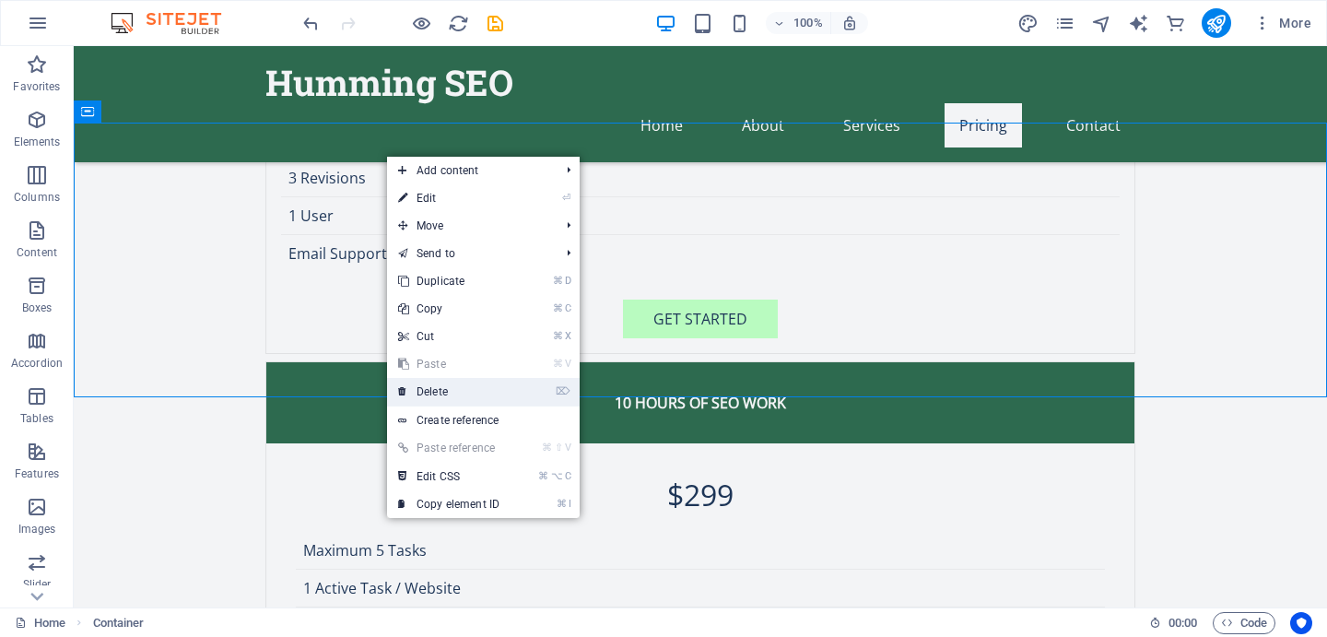
click at [428, 397] on link "⌦ Delete" at bounding box center [448, 392] width 123 height 28
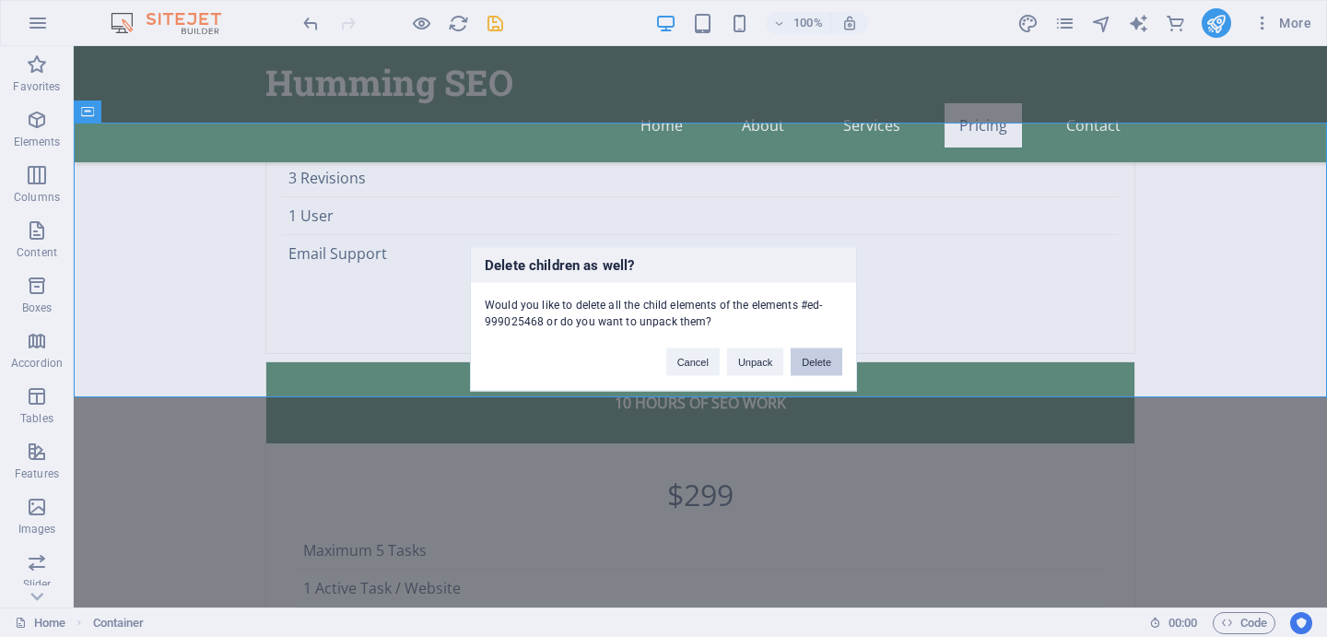
click at [825, 366] on button "Delete" at bounding box center [817, 361] width 52 height 28
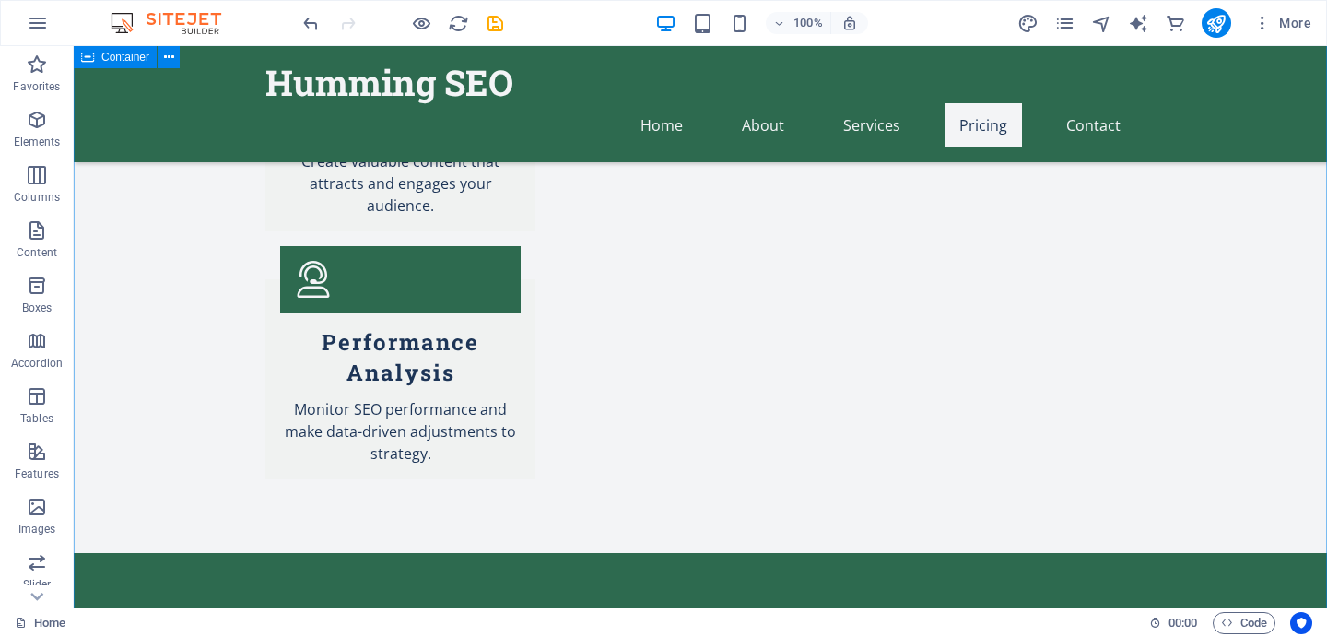
scroll to position [3013, 0]
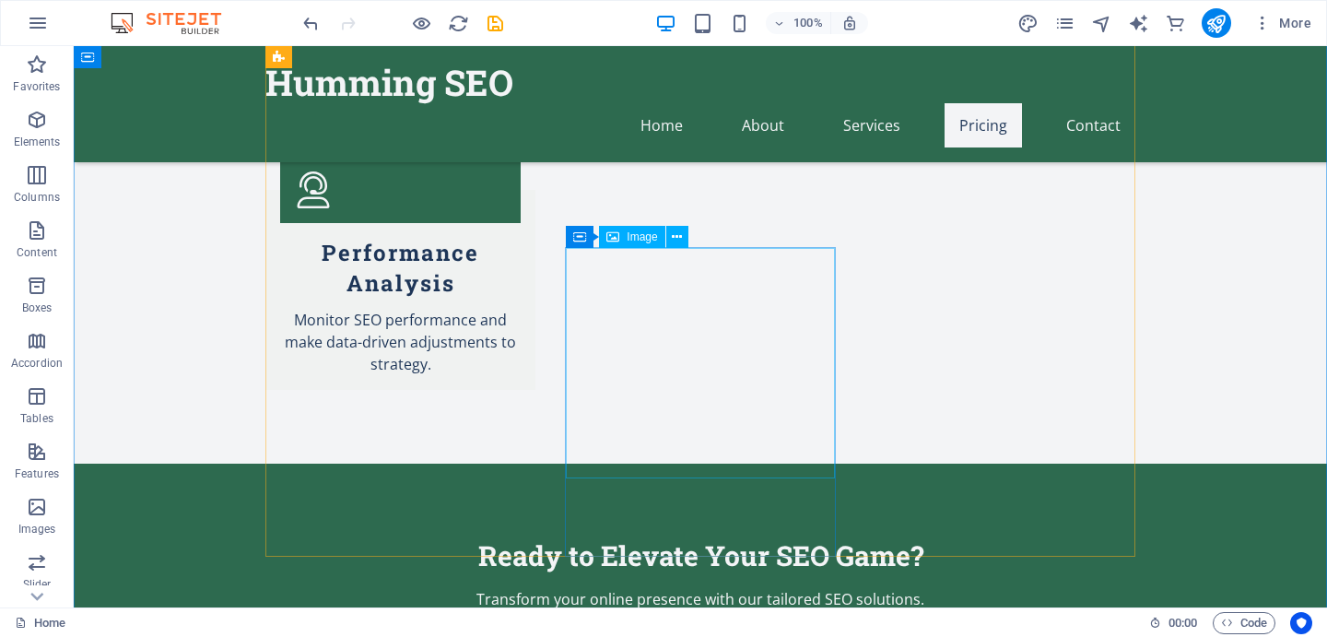
select select "vw"
select select "px"
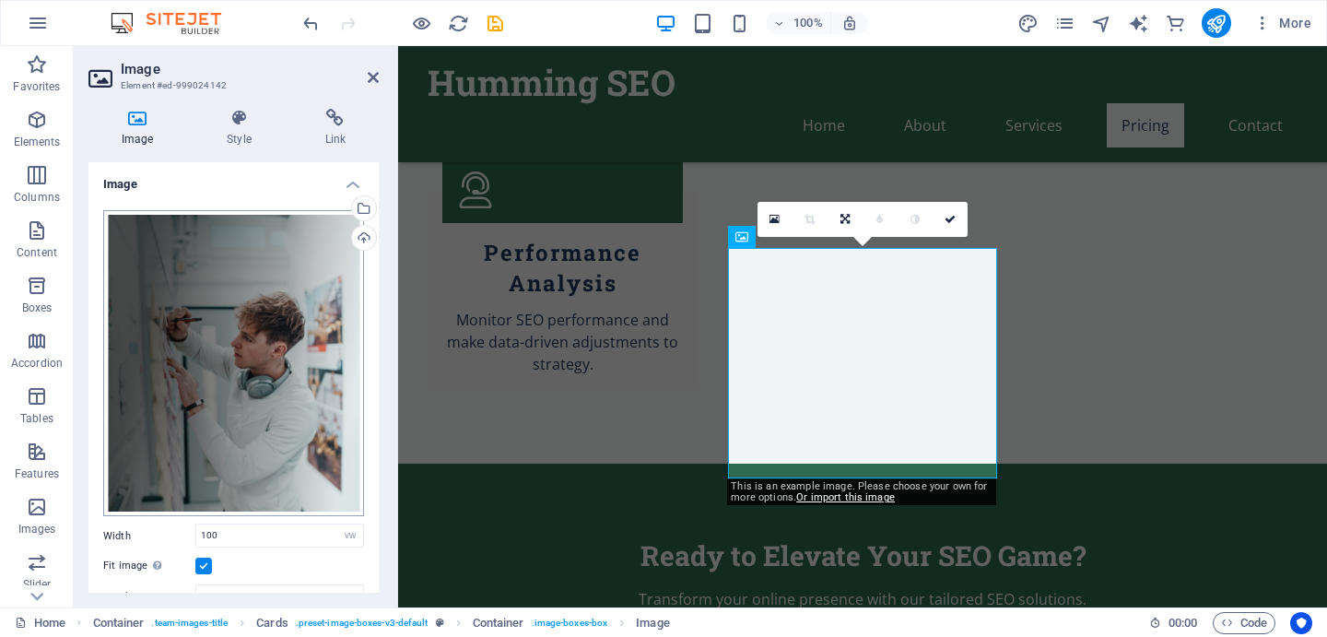
scroll to position [282, 0]
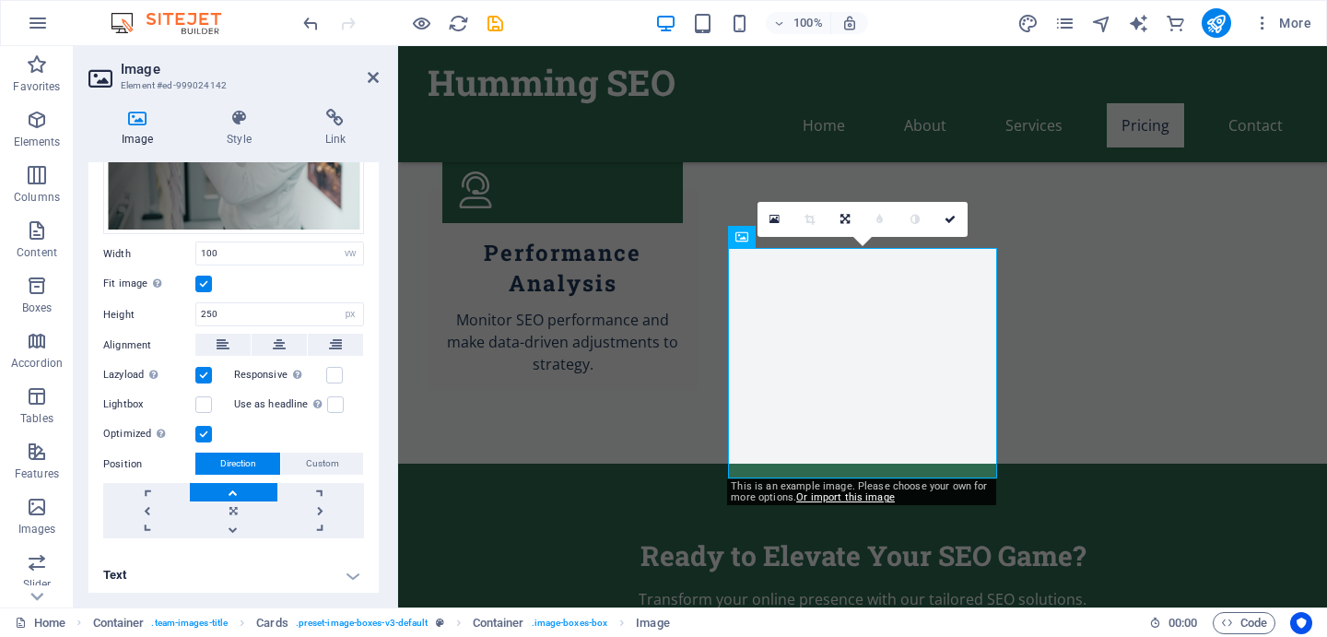
click at [135, 578] on h4 "Text" at bounding box center [233, 575] width 290 height 44
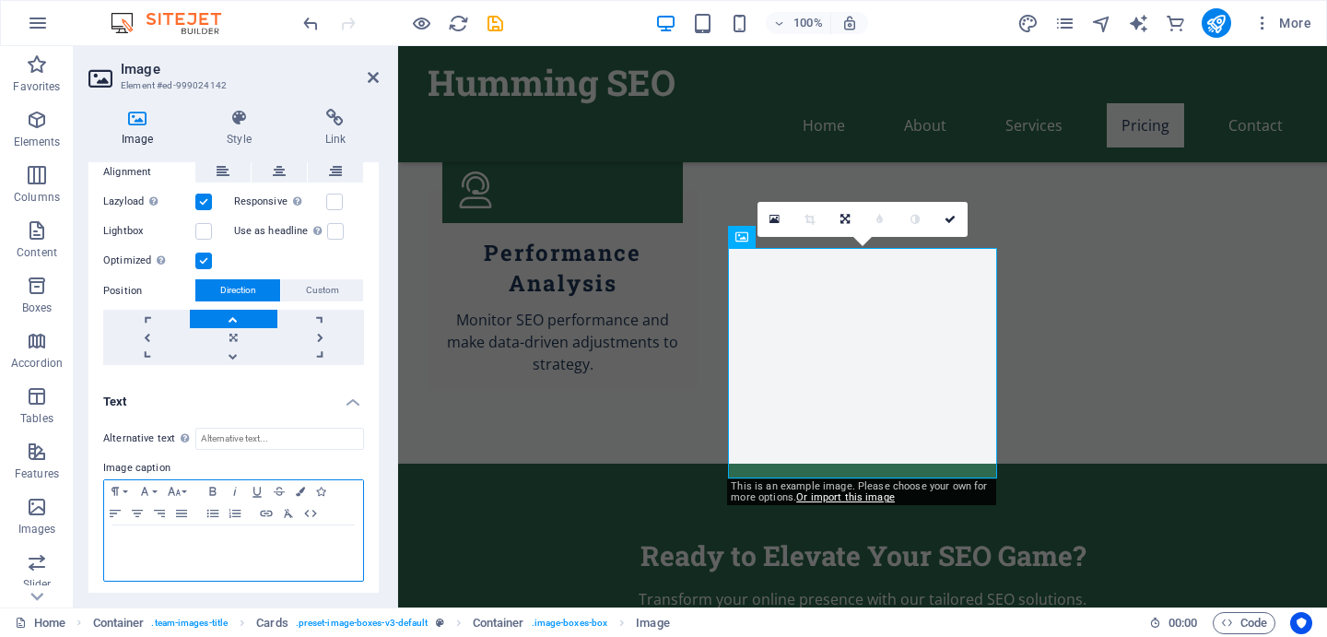
click at [161, 542] on p at bounding box center [233, 543] width 241 height 17
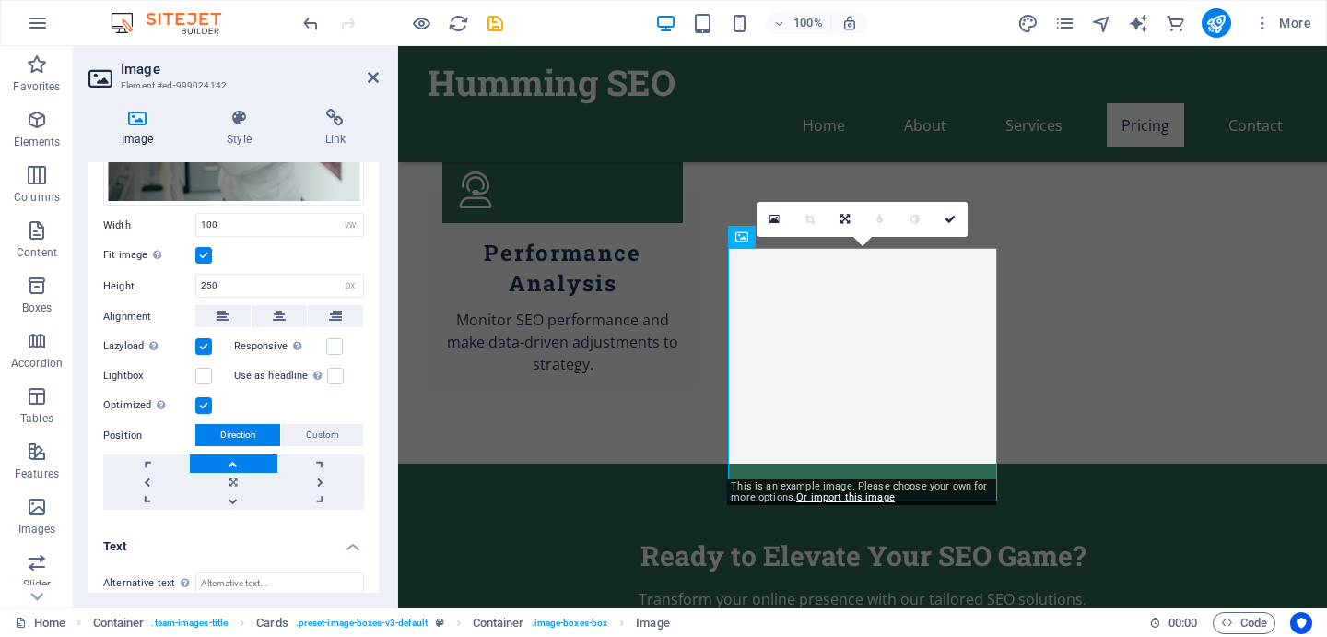
scroll to position [300, 0]
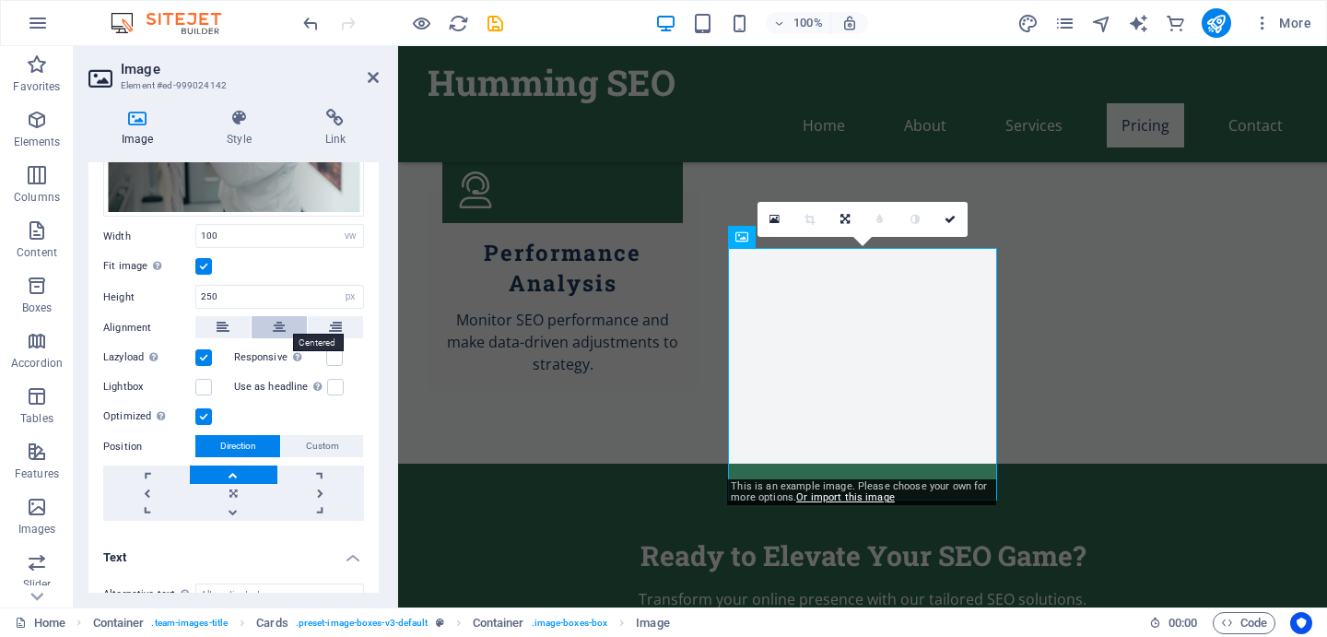
click at [274, 331] on icon at bounding box center [279, 327] width 13 height 22
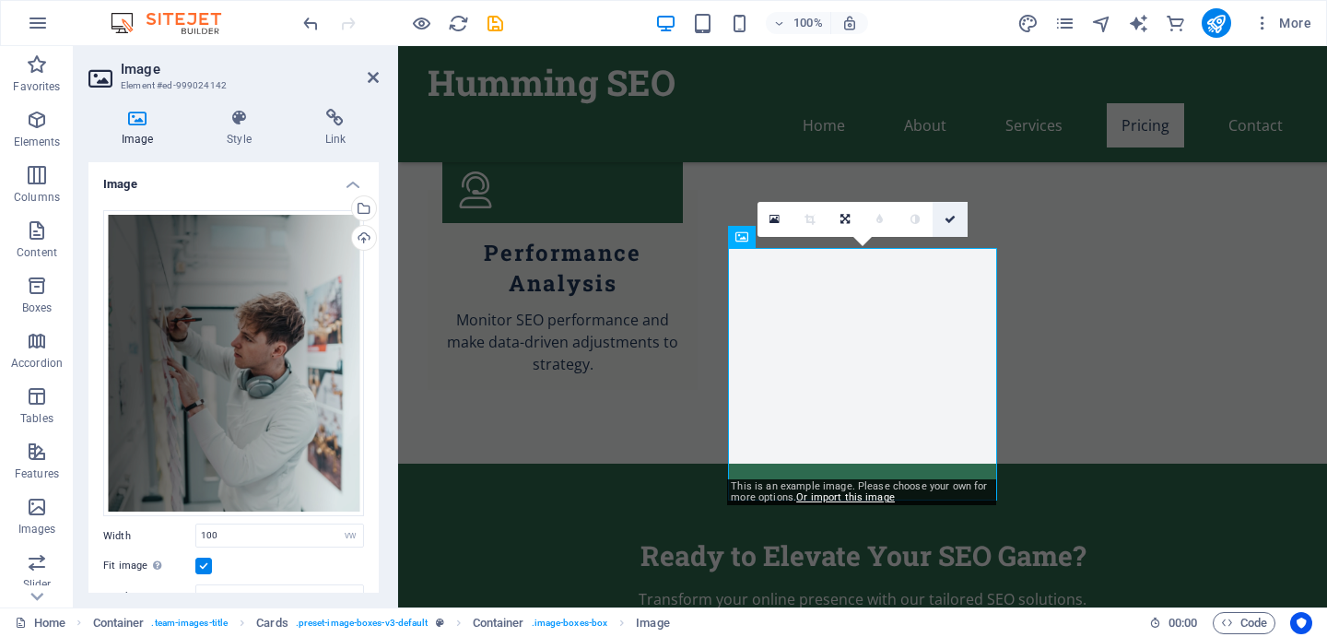
click at [951, 216] on icon at bounding box center [950, 219] width 11 height 11
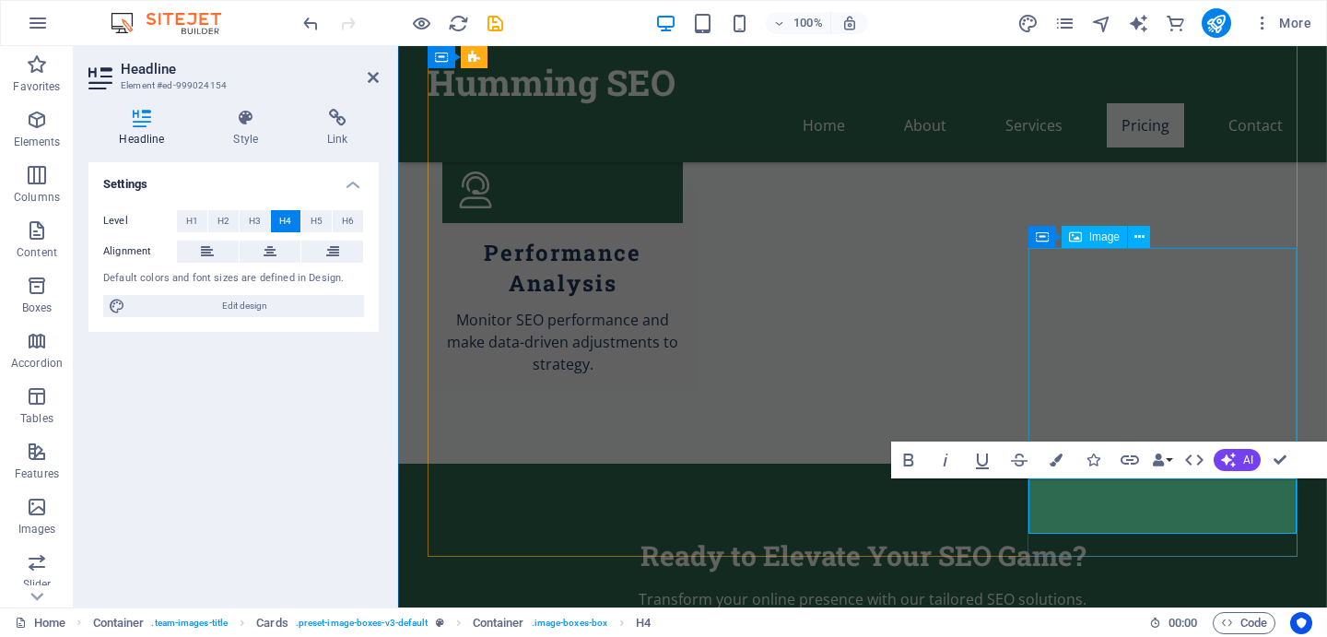
select select "vw"
select select "px"
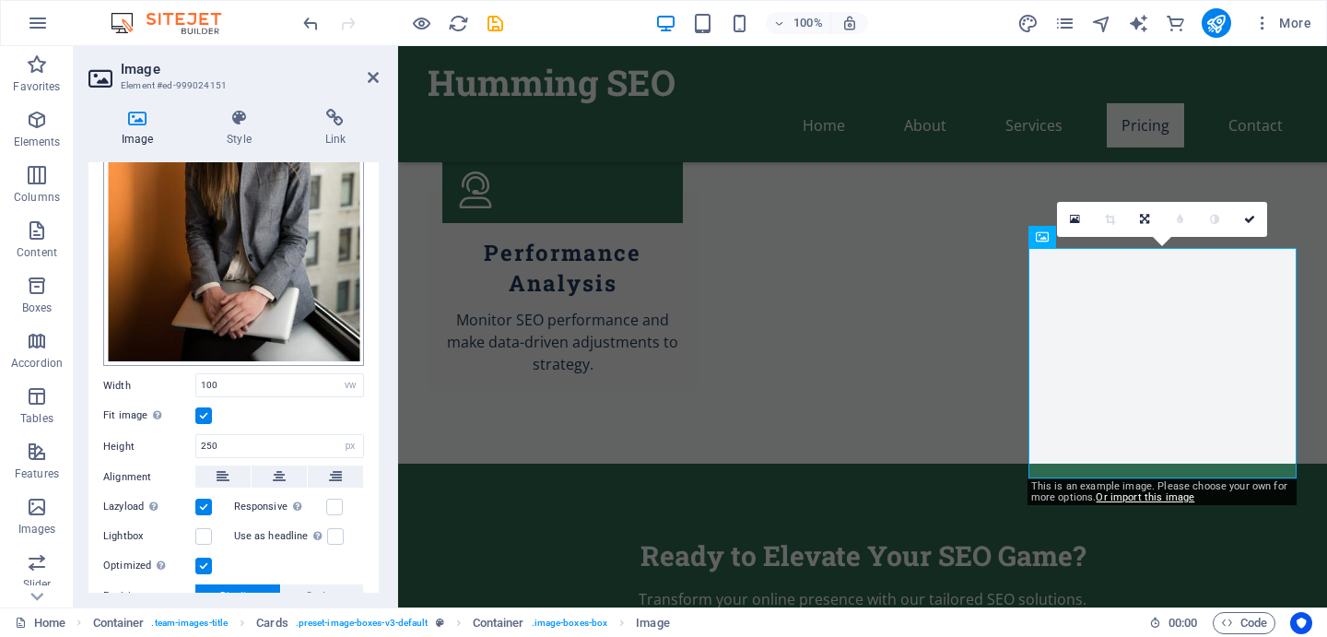
scroll to position [360, 0]
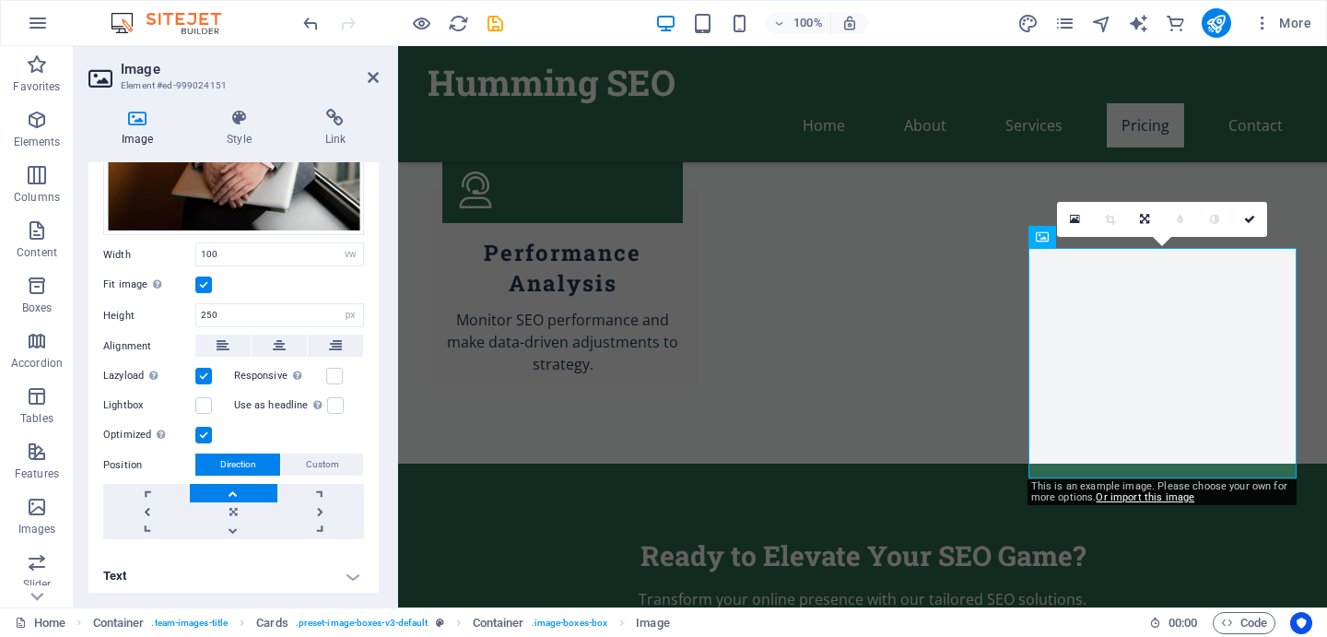
click at [155, 575] on h4 "Text" at bounding box center [233, 576] width 290 height 44
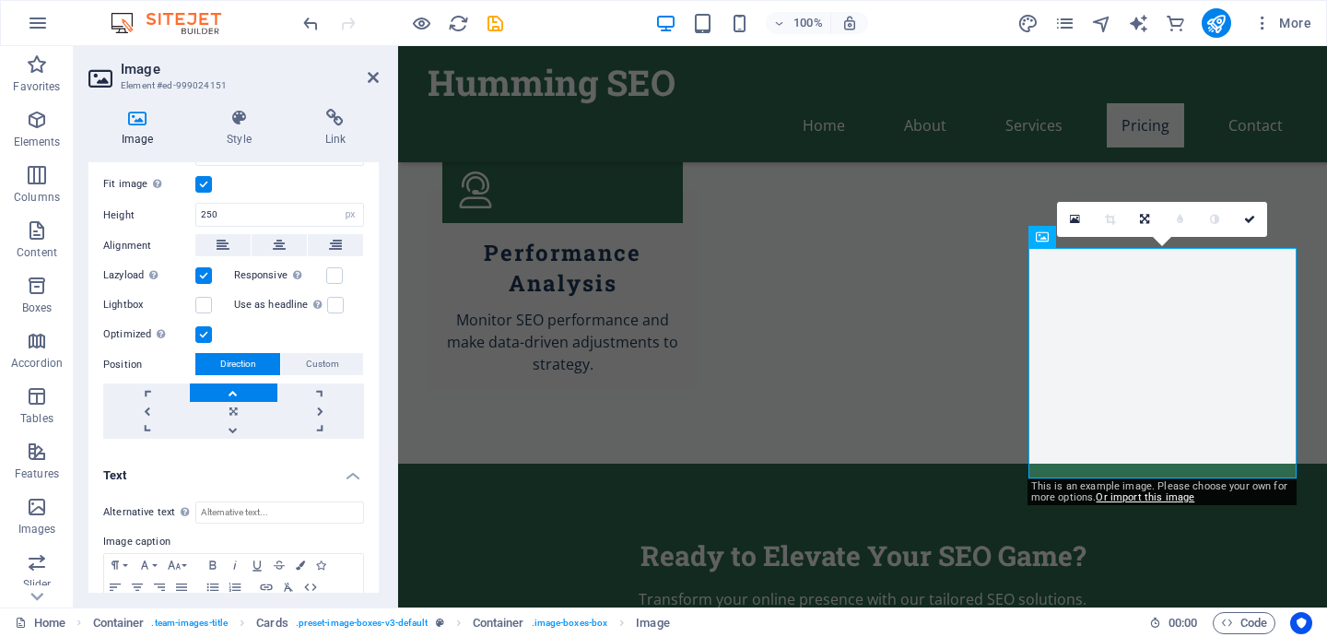
scroll to position [534, 0]
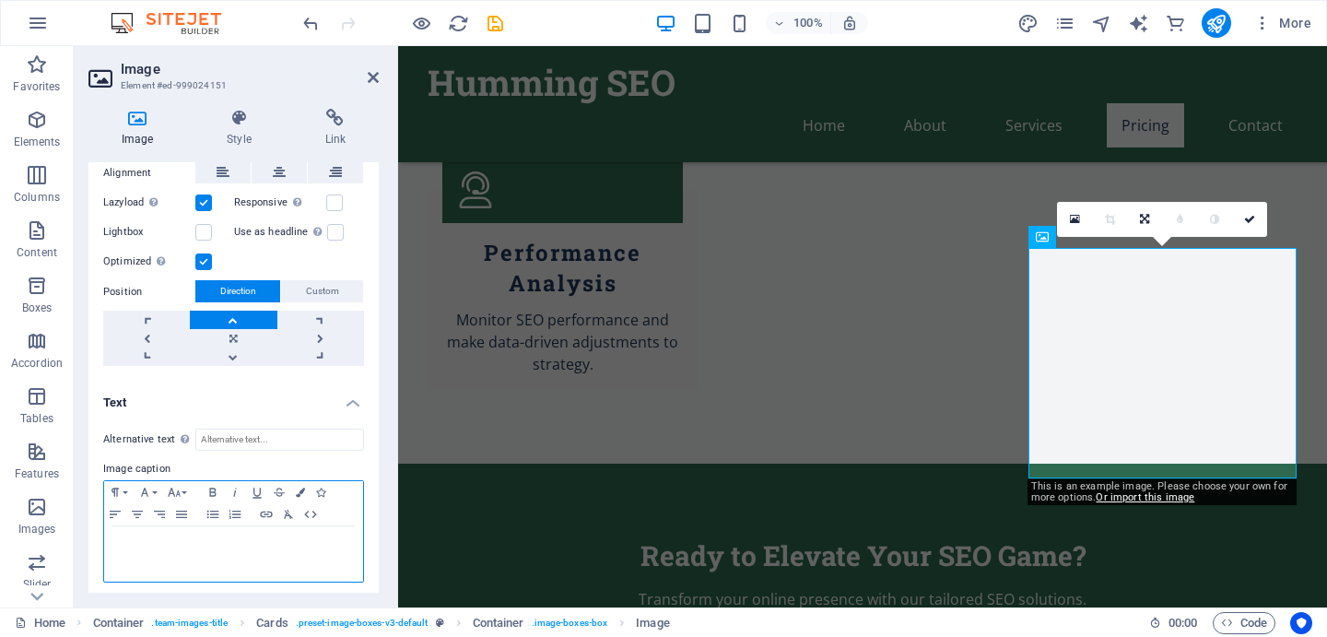
click at [178, 537] on p at bounding box center [233, 543] width 241 height 17
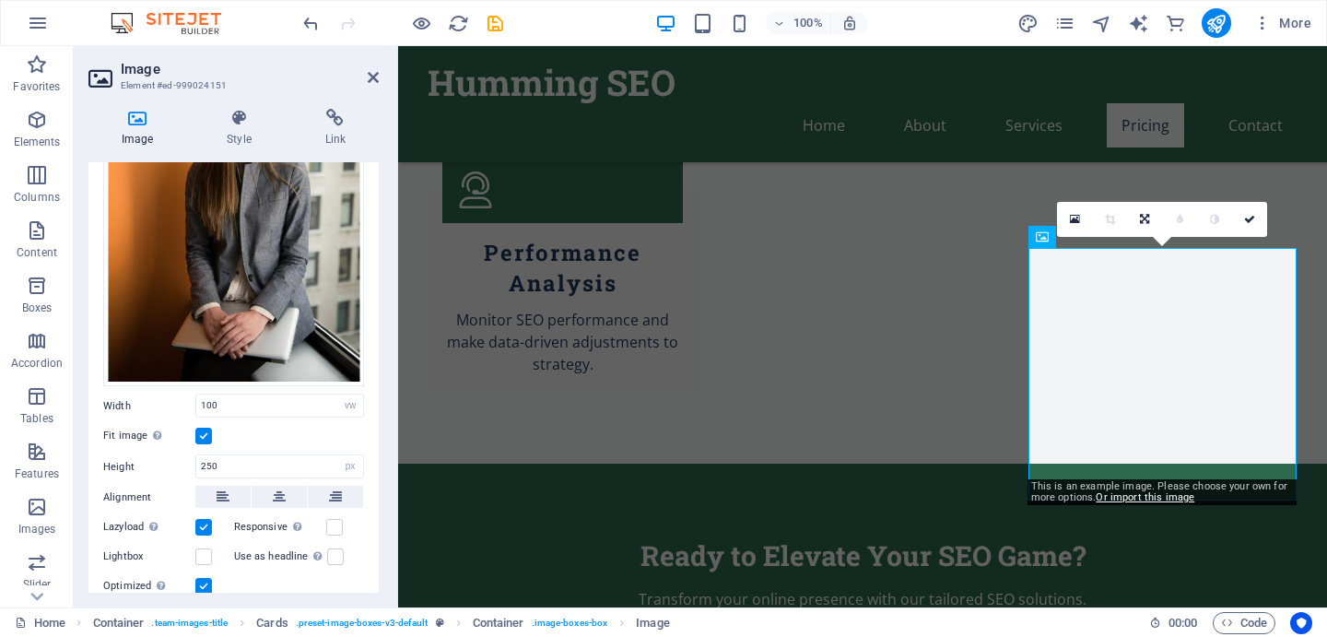
scroll to position [0, 0]
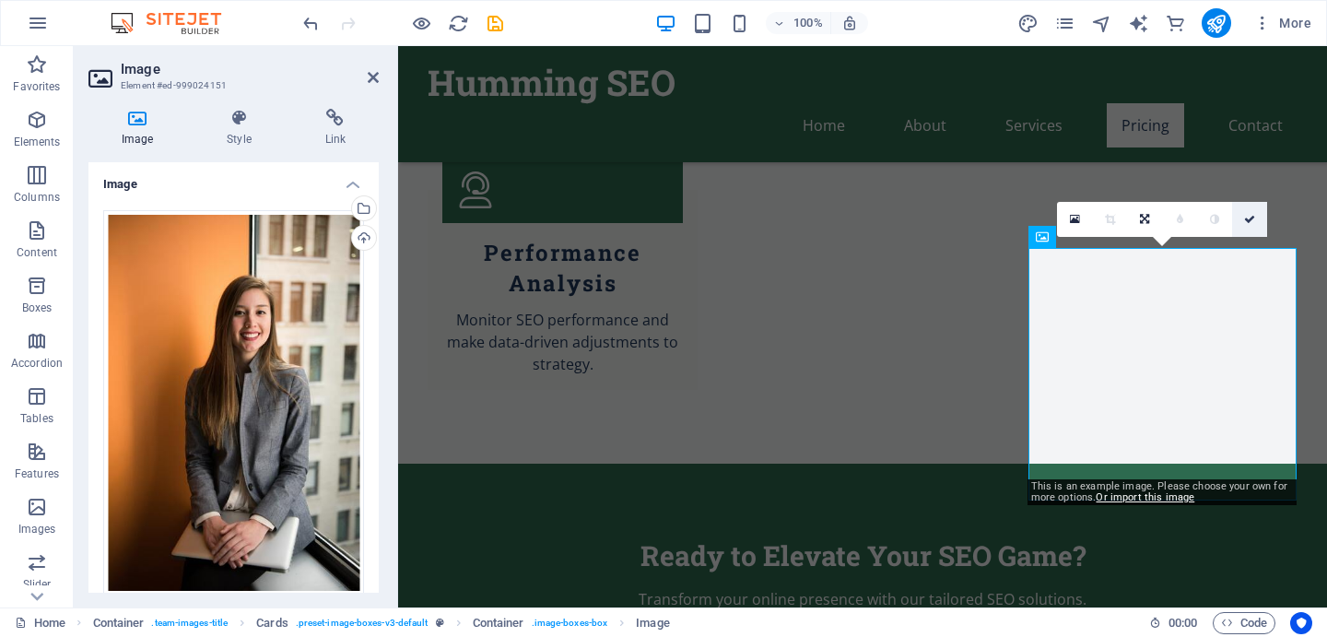
click at [1252, 220] on icon at bounding box center [1249, 219] width 11 height 11
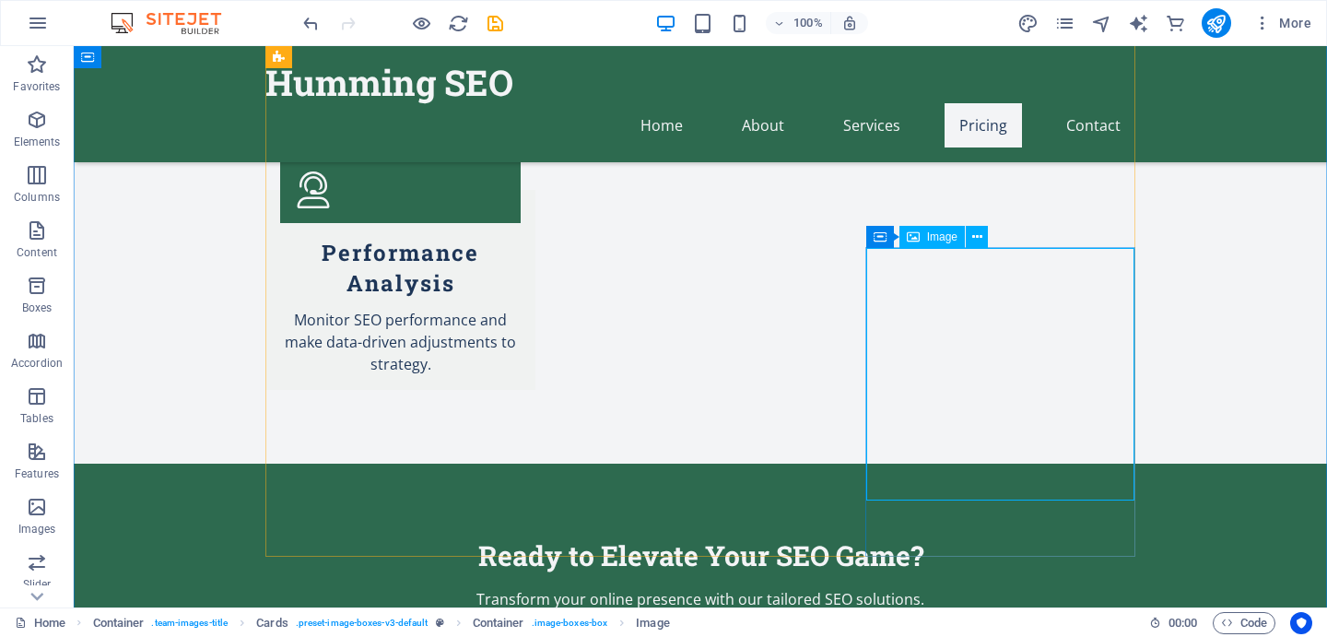
select select "vw"
select select "px"
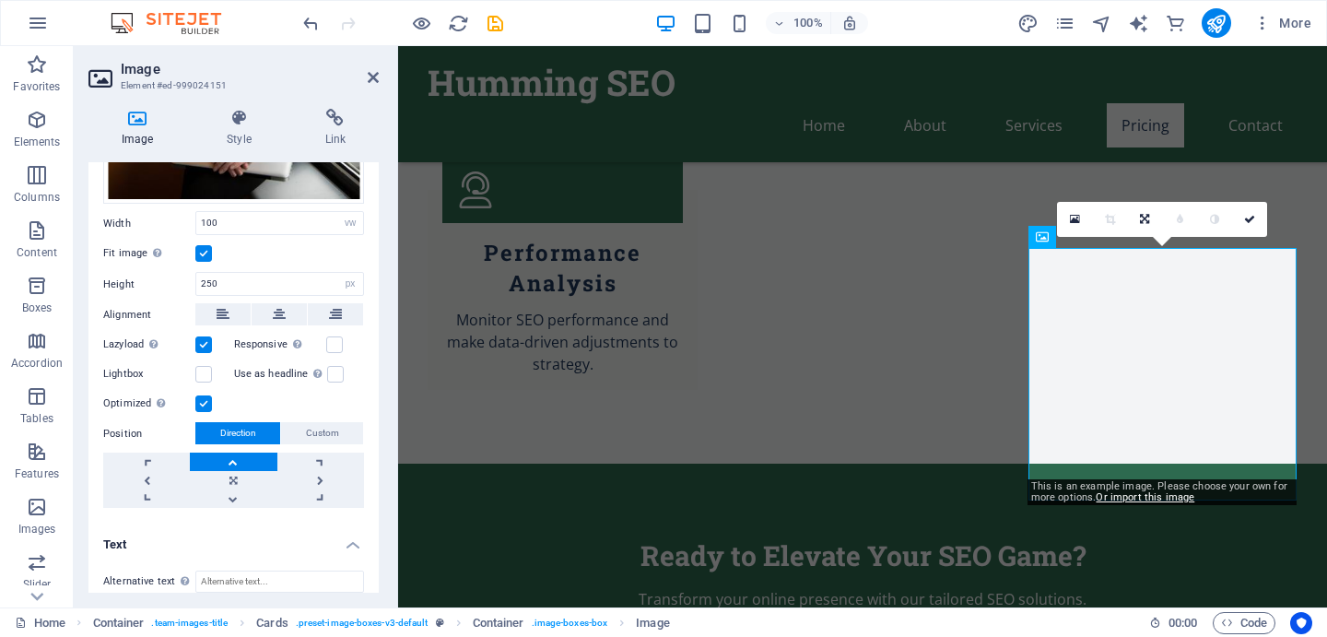
scroll to position [286, 0]
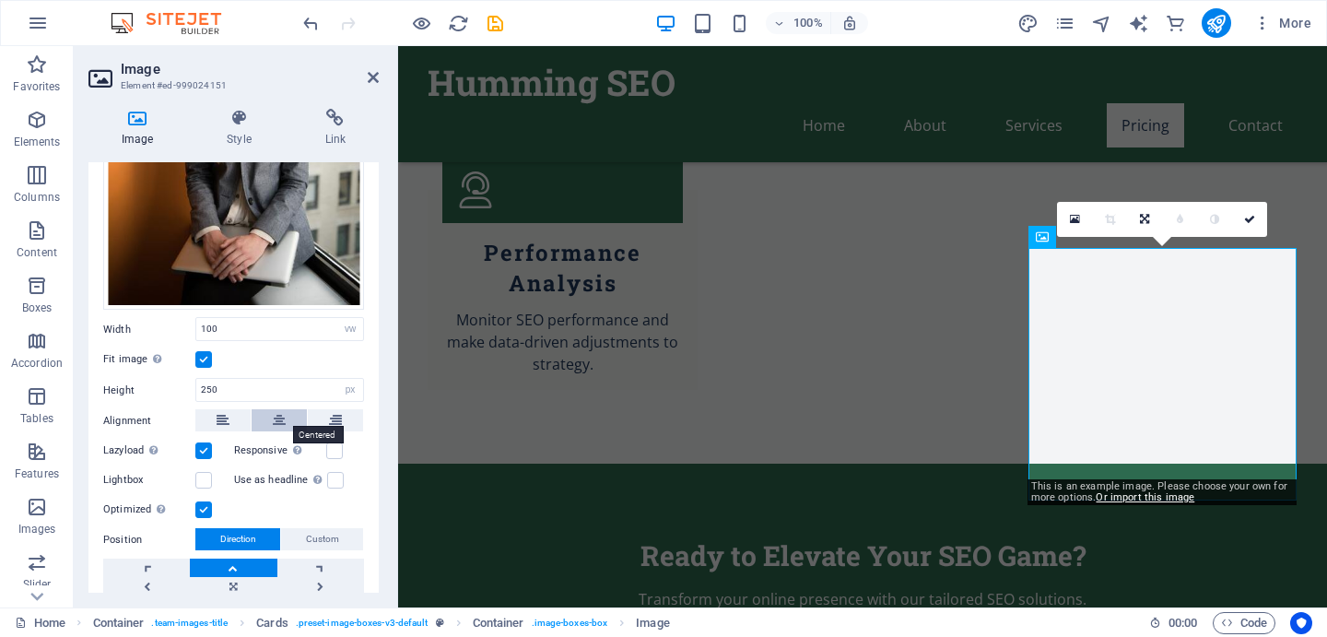
click at [275, 420] on icon at bounding box center [279, 420] width 13 height 22
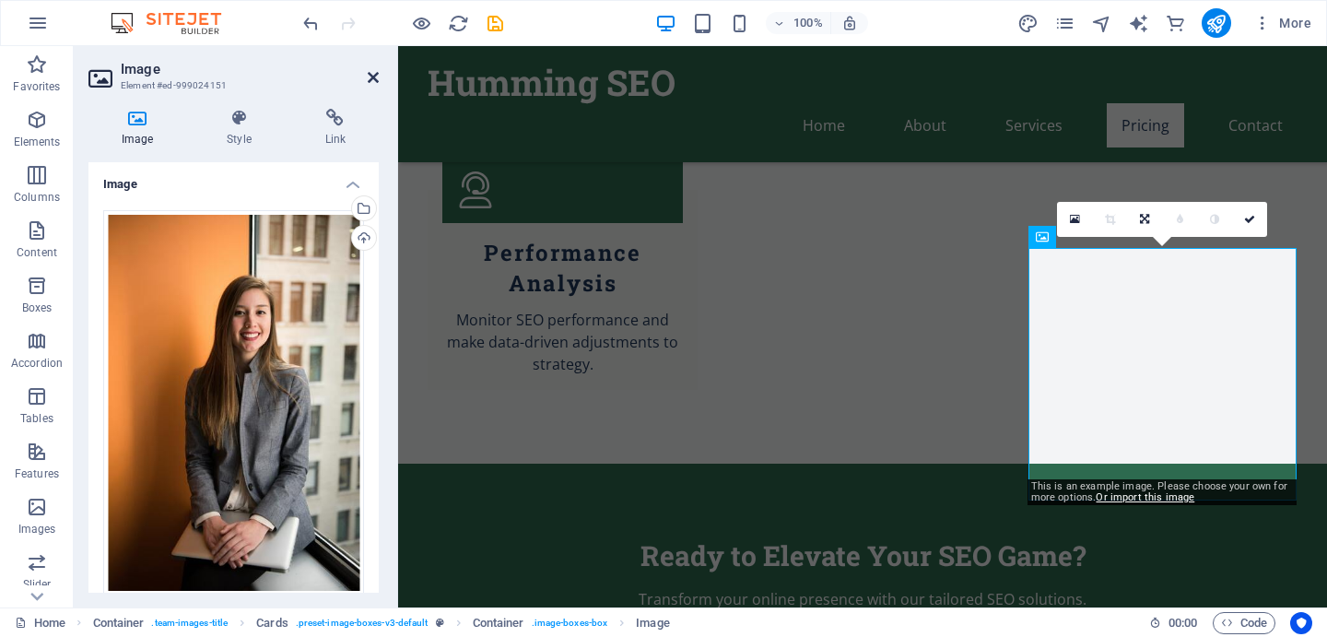
click at [373, 71] on icon at bounding box center [373, 77] width 11 height 15
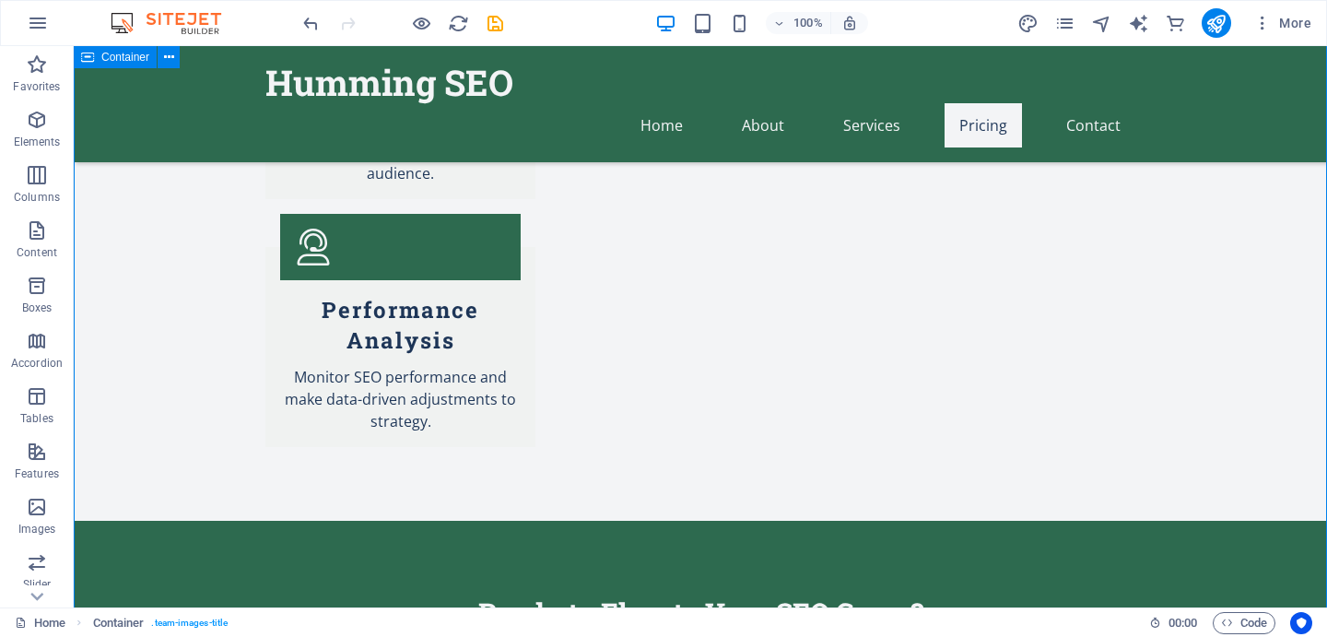
scroll to position [2951, 0]
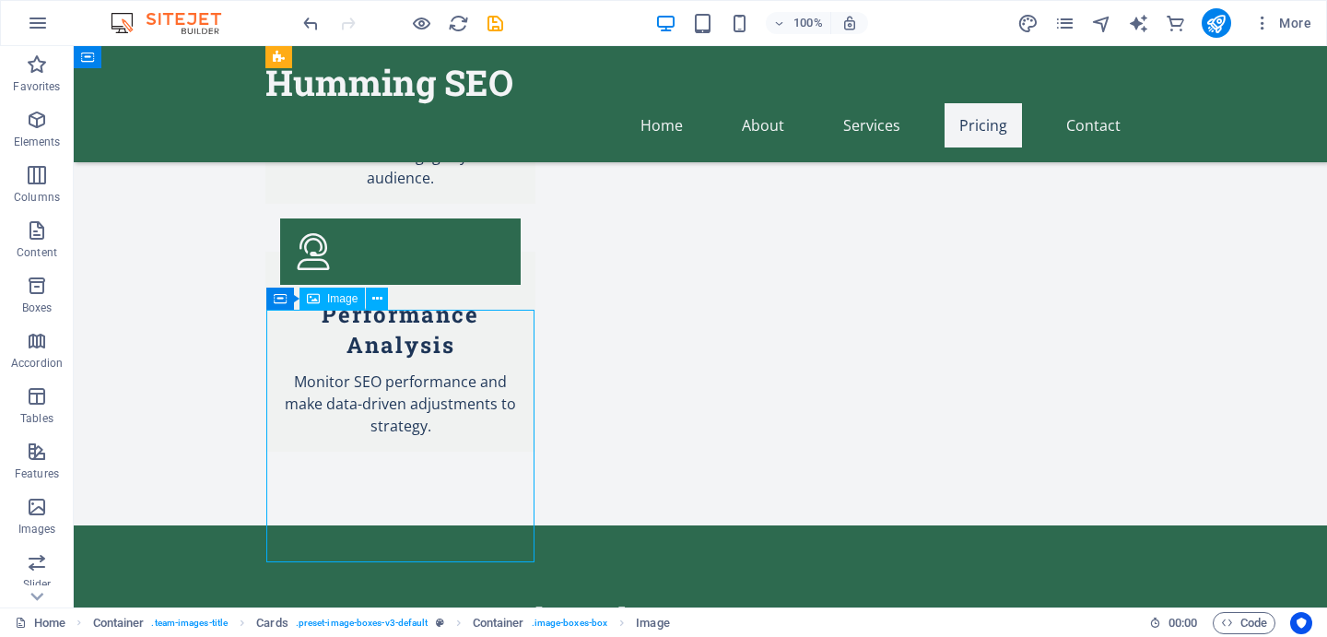
drag, startPoint x: 376, startPoint y: 435, endPoint x: 509, endPoint y: 339, distance: 163.7
drag, startPoint x: 499, startPoint y: 347, endPoint x: 533, endPoint y: 317, distance: 45.7
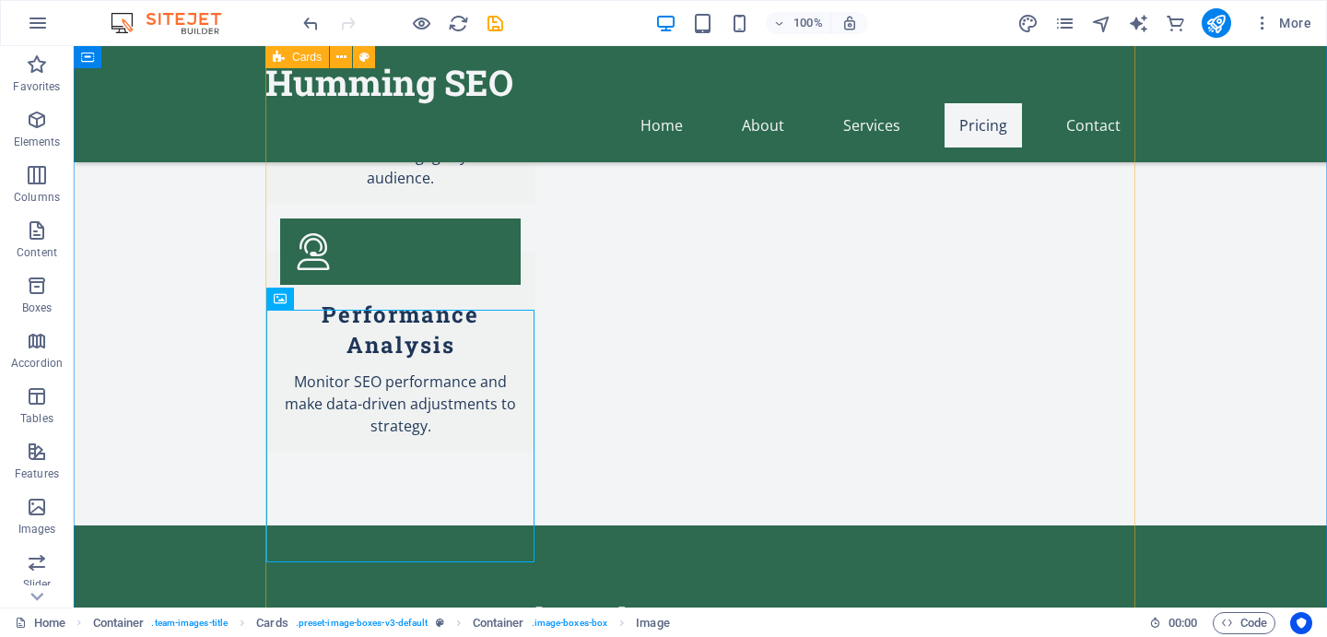
drag, startPoint x: 533, startPoint y: 317, endPoint x: 609, endPoint y: 281, distance: 84.5
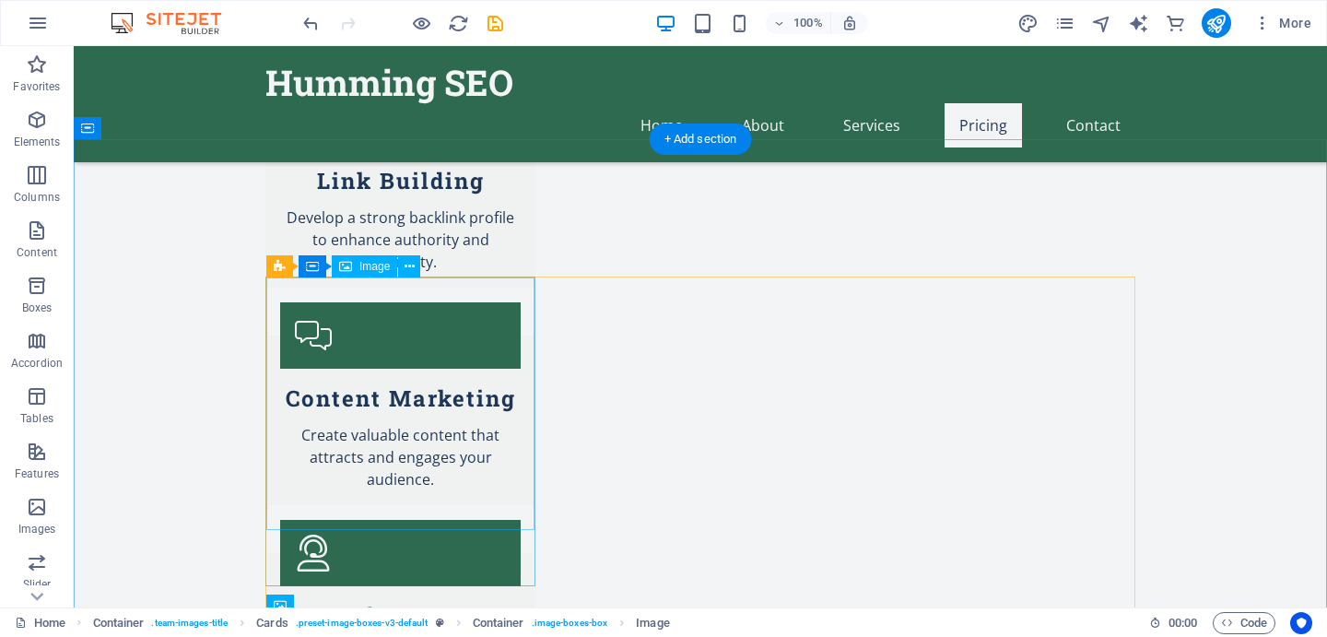
scroll to position [2639, 0]
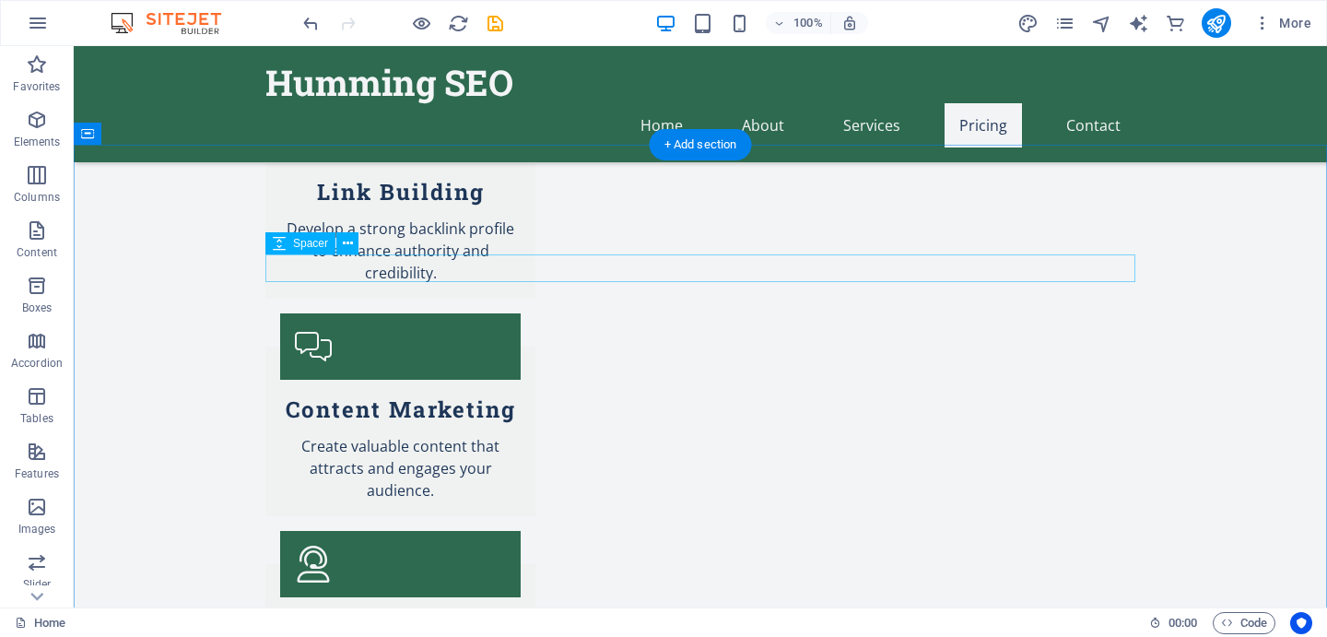
select select "px"
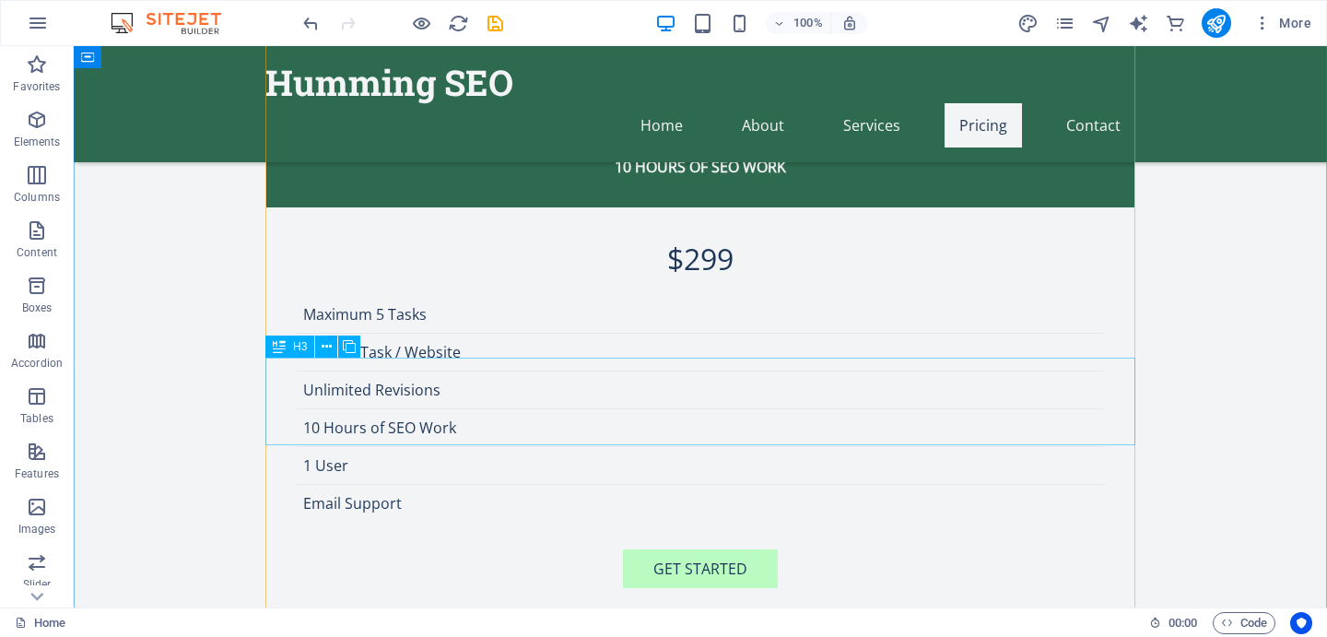
scroll to position [4146, 0]
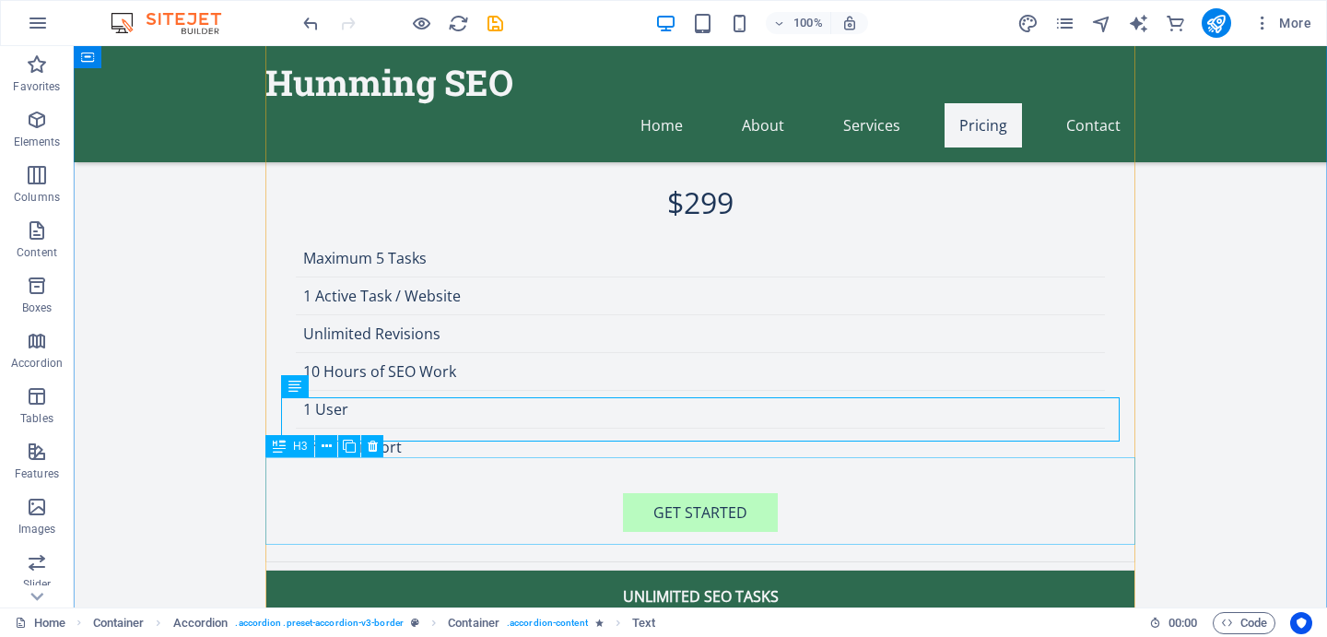
scroll to position [4202, 0]
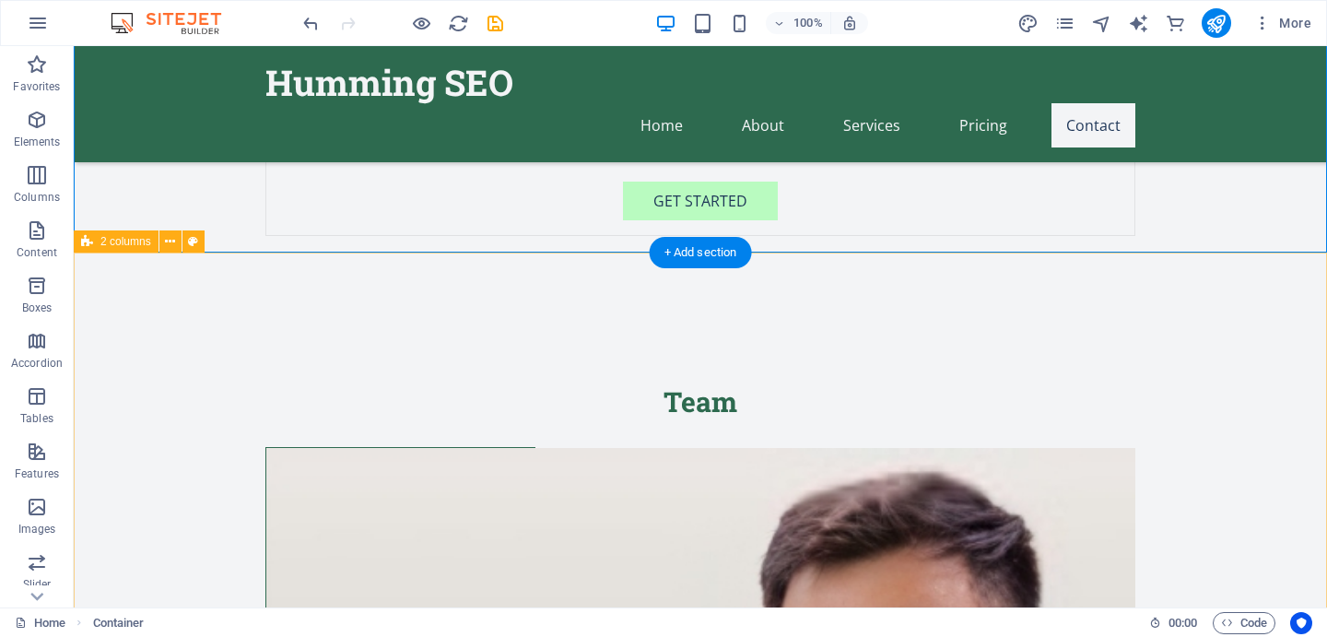
scroll to position [5031, 0]
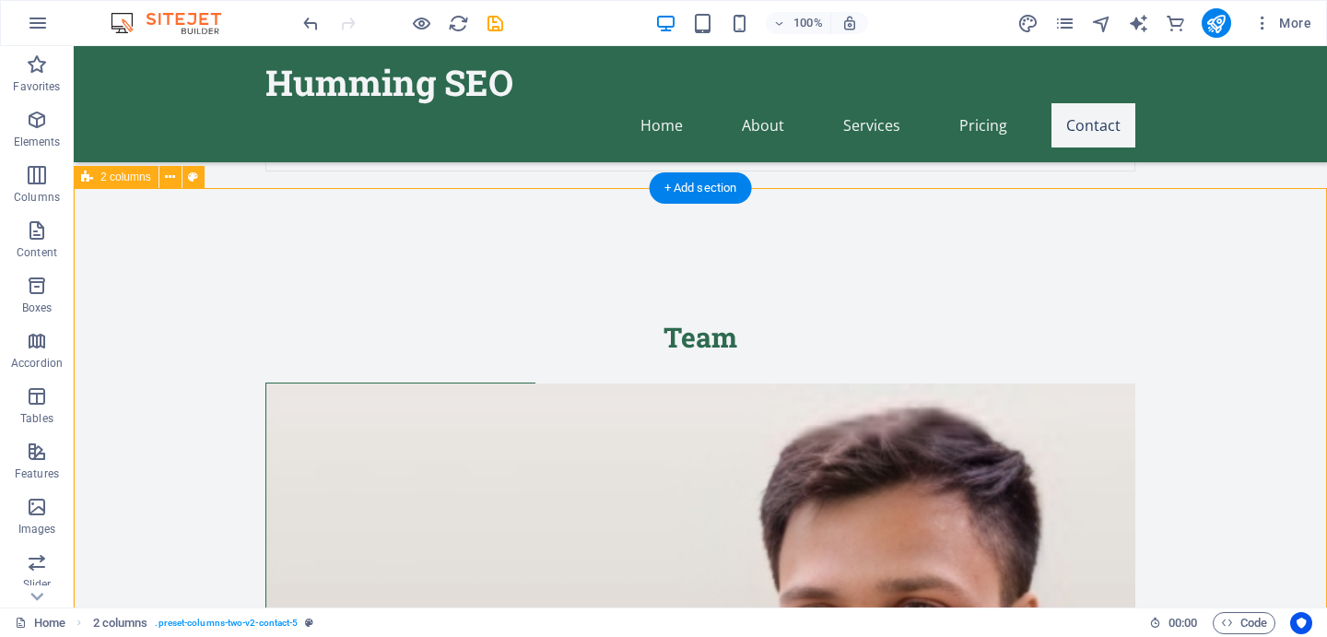
scroll to position [5090, 0]
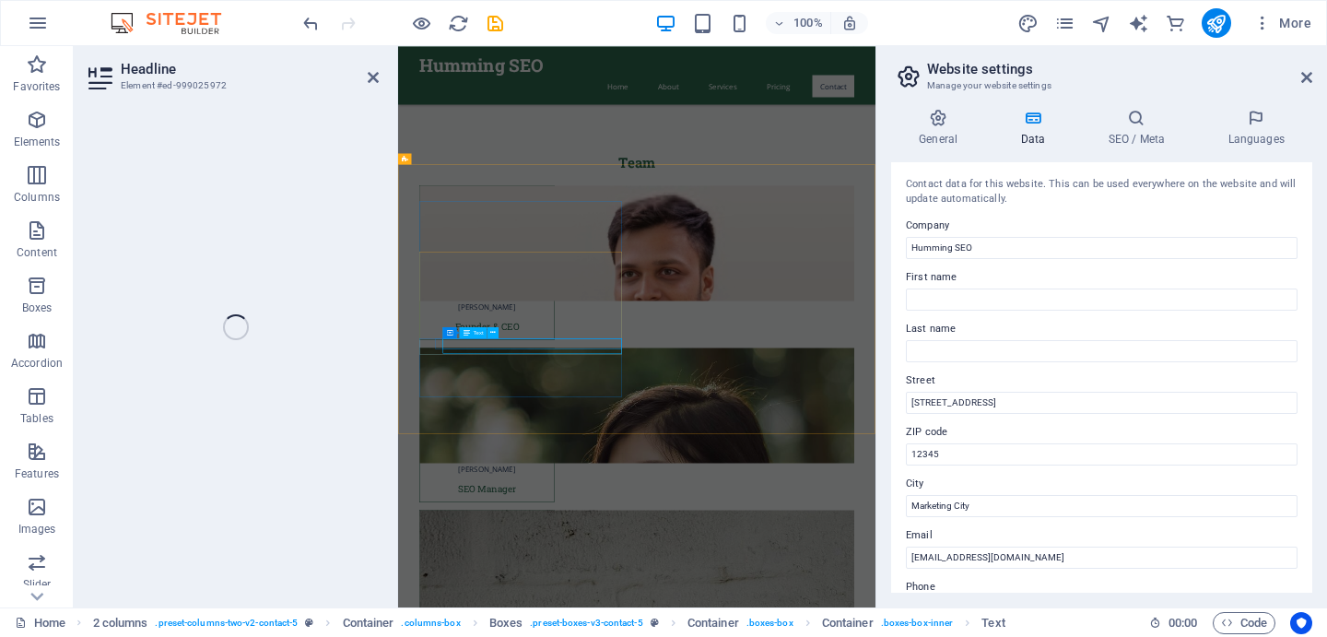
scroll to position [4937, 0]
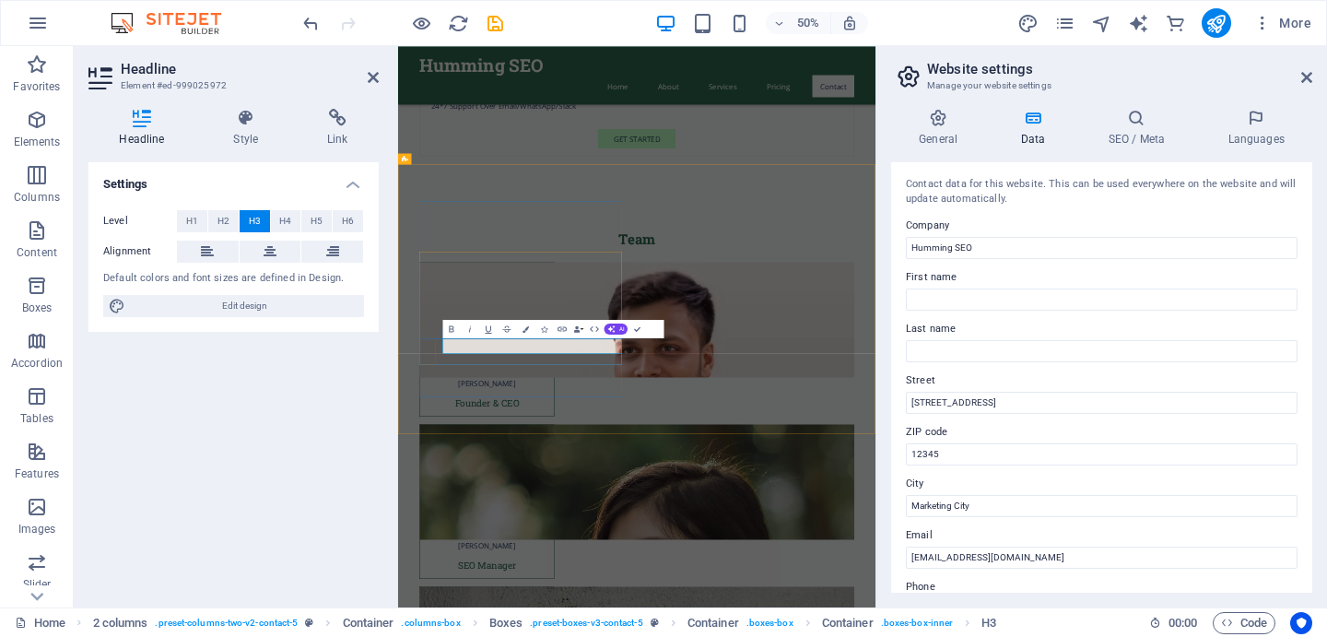
click at [347, 361] on div "Settings Level H1 H2 H3 H4 H5 H6 Alignment Default colors and font sizes are de…" at bounding box center [233, 377] width 290 height 430
click at [1311, 90] on header "Website settings Manage your website settings" at bounding box center [1104, 70] width 418 height 48
click at [1305, 74] on icon at bounding box center [1306, 77] width 11 height 15
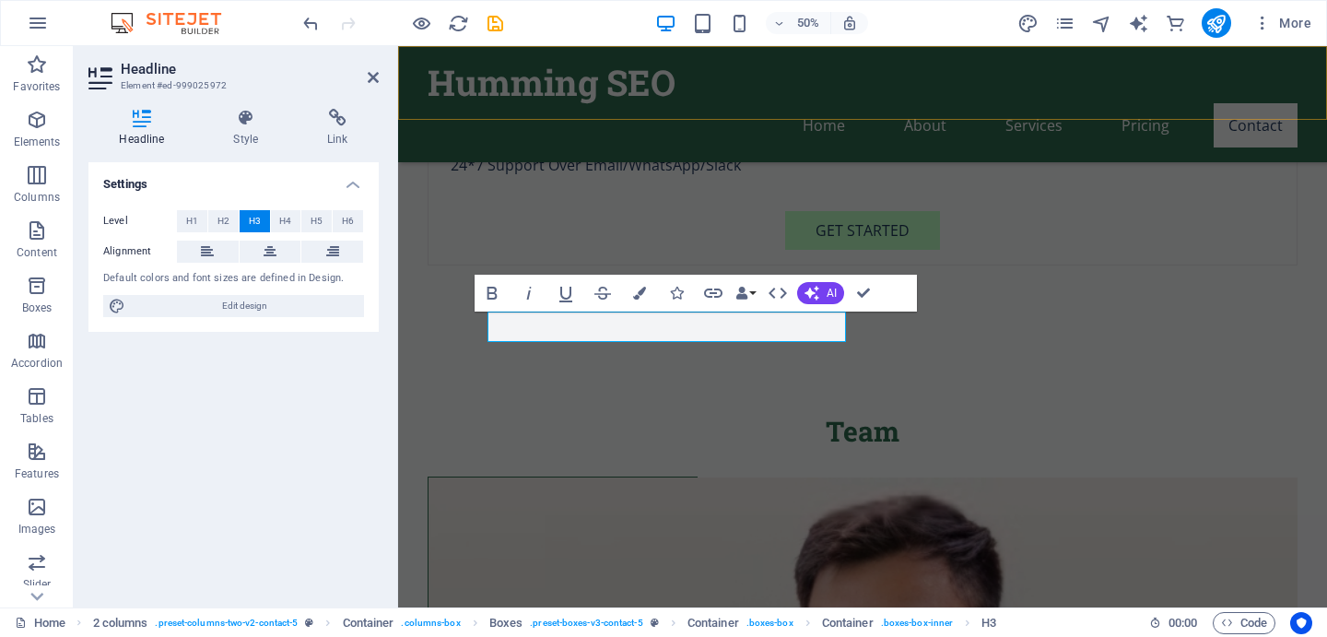
scroll to position [5255, 0]
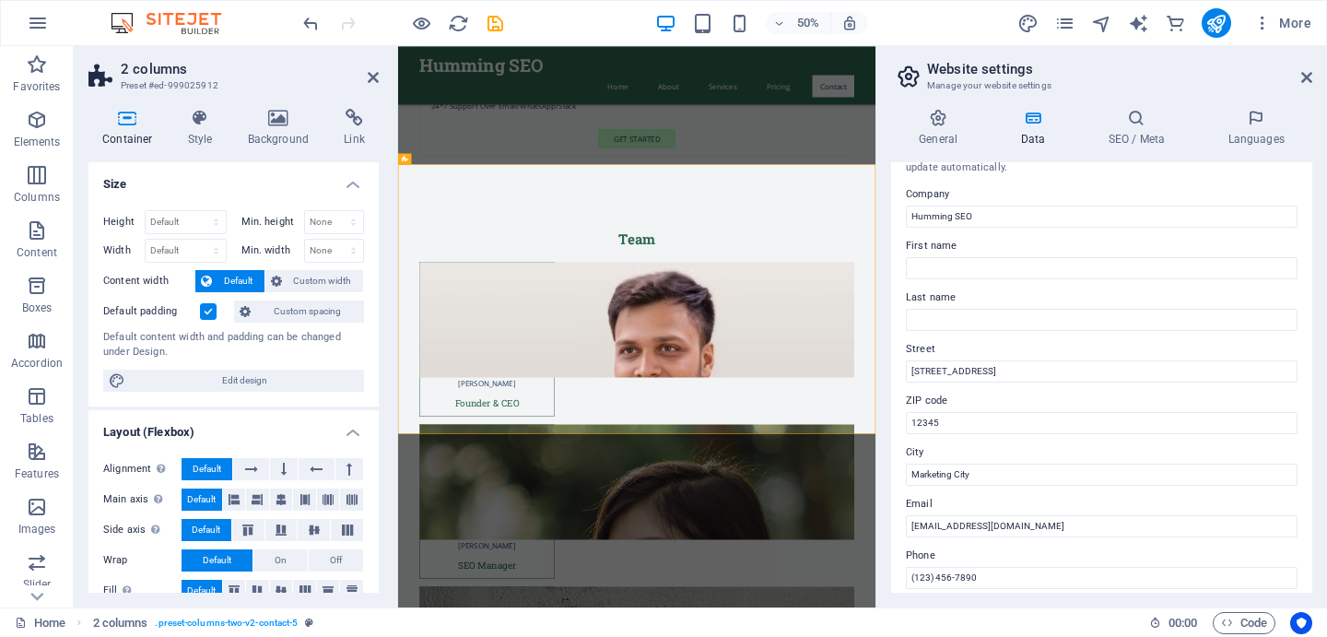
scroll to position [33, 0]
click at [951, 264] on input "First name" at bounding box center [1102, 266] width 392 height 22
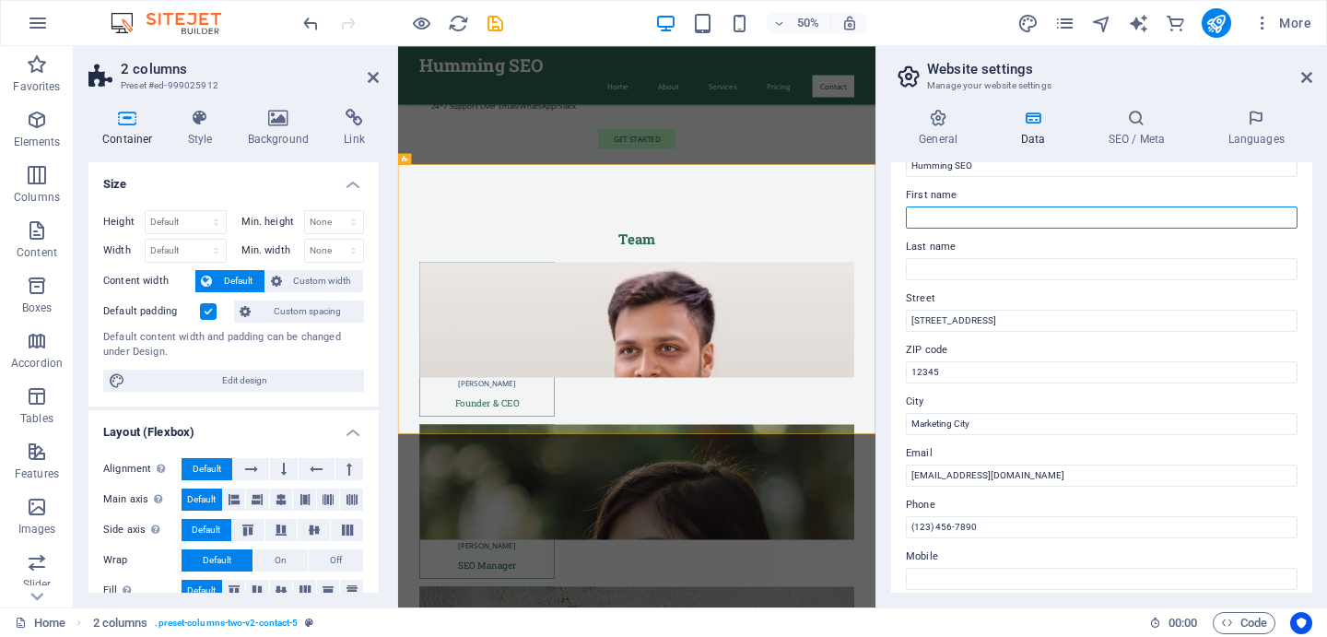
scroll to position [83, 0]
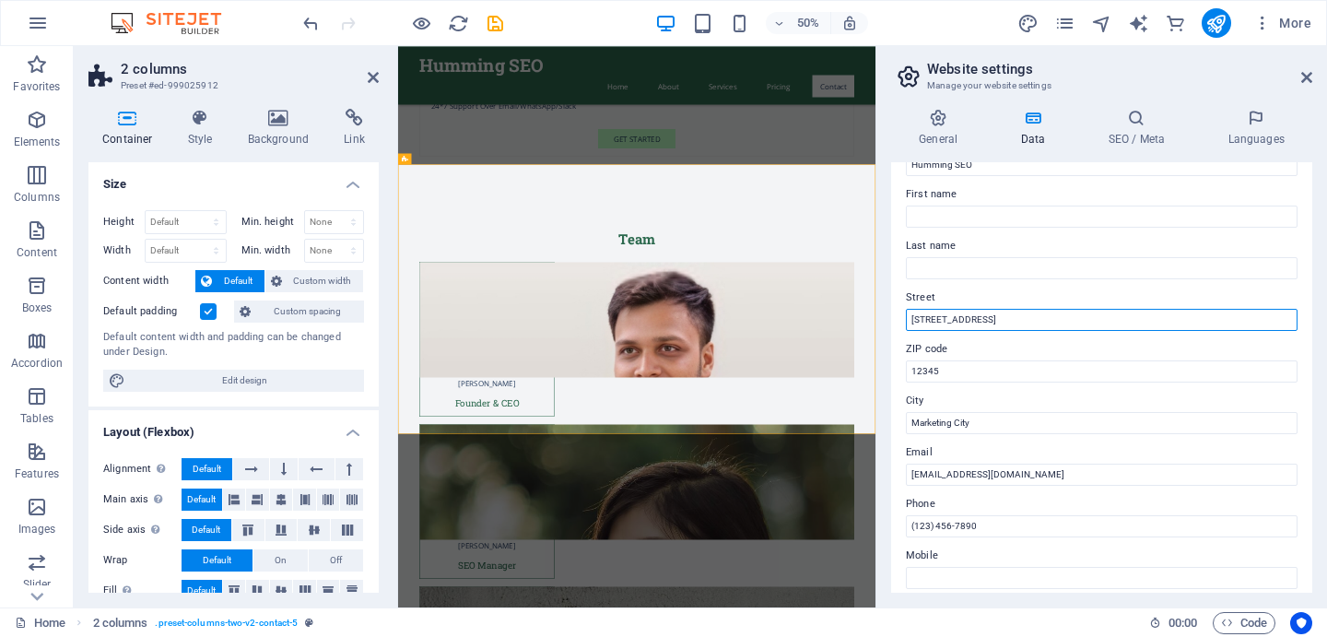
click at [958, 317] on input "[STREET_ADDRESS]" at bounding box center [1102, 320] width 392 height 22
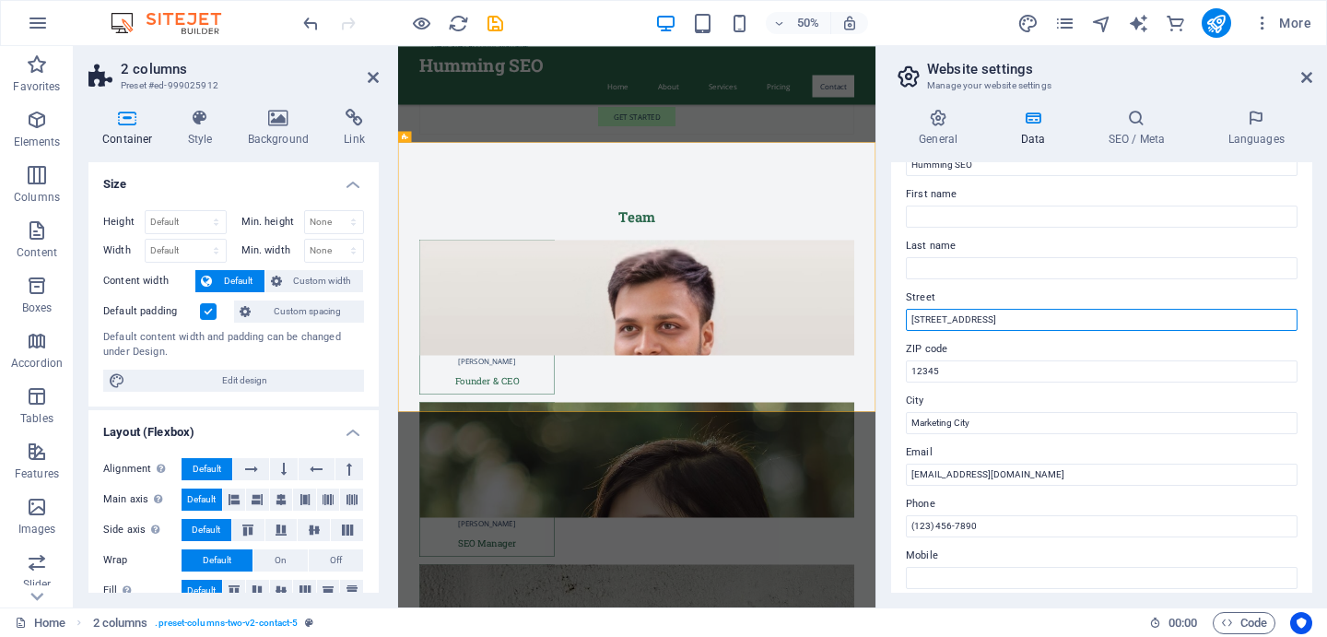
scroll to position [4959, 0]
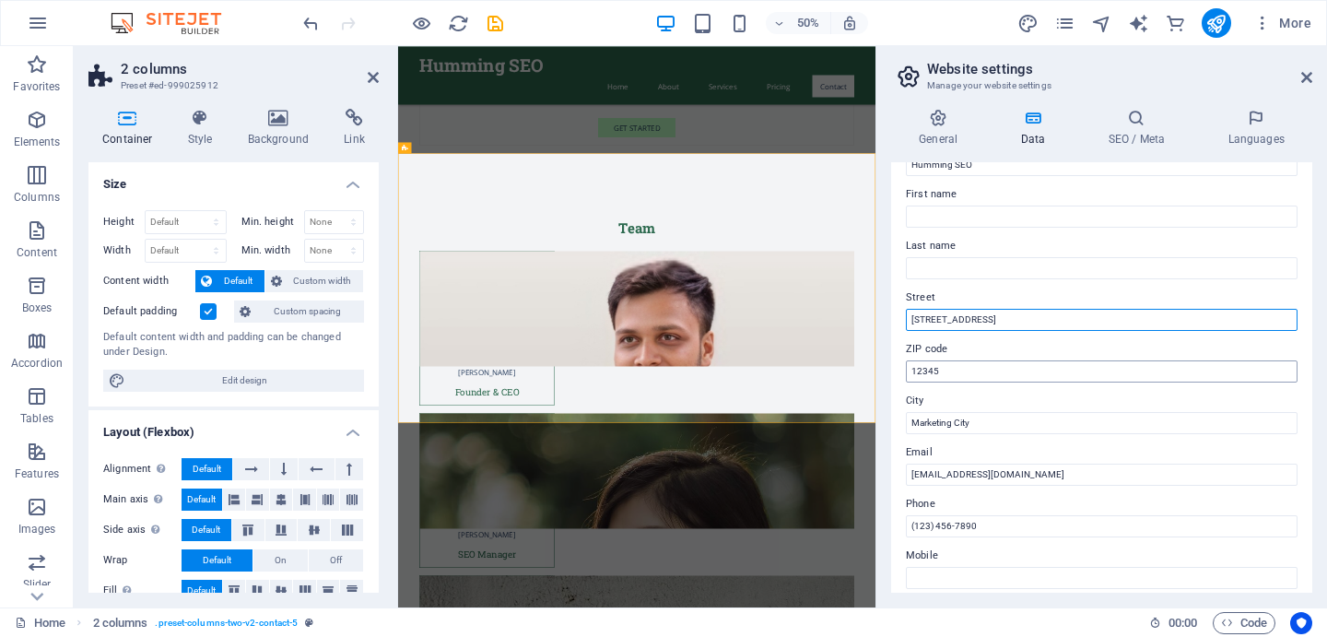
type input "B-301, 2nd Cross, Someshawara Layout, Doddakannelli, Bengaluru, KA"
click at [1008, 366] on input "12345" at bounding box center [1102, 371] width 392 height 22
type input "560037"
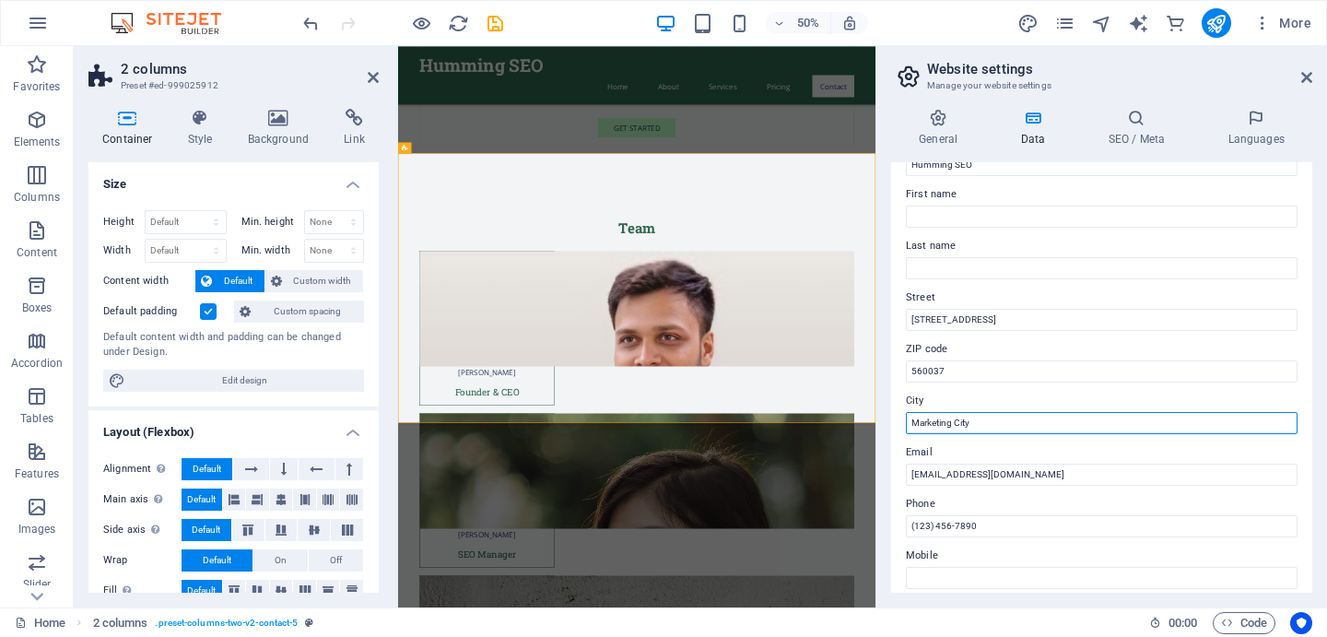
click at [984, 426] on input "Marketing City" at bounding box center [1102, 423] width 392 height 22
type input "Bengaluru"
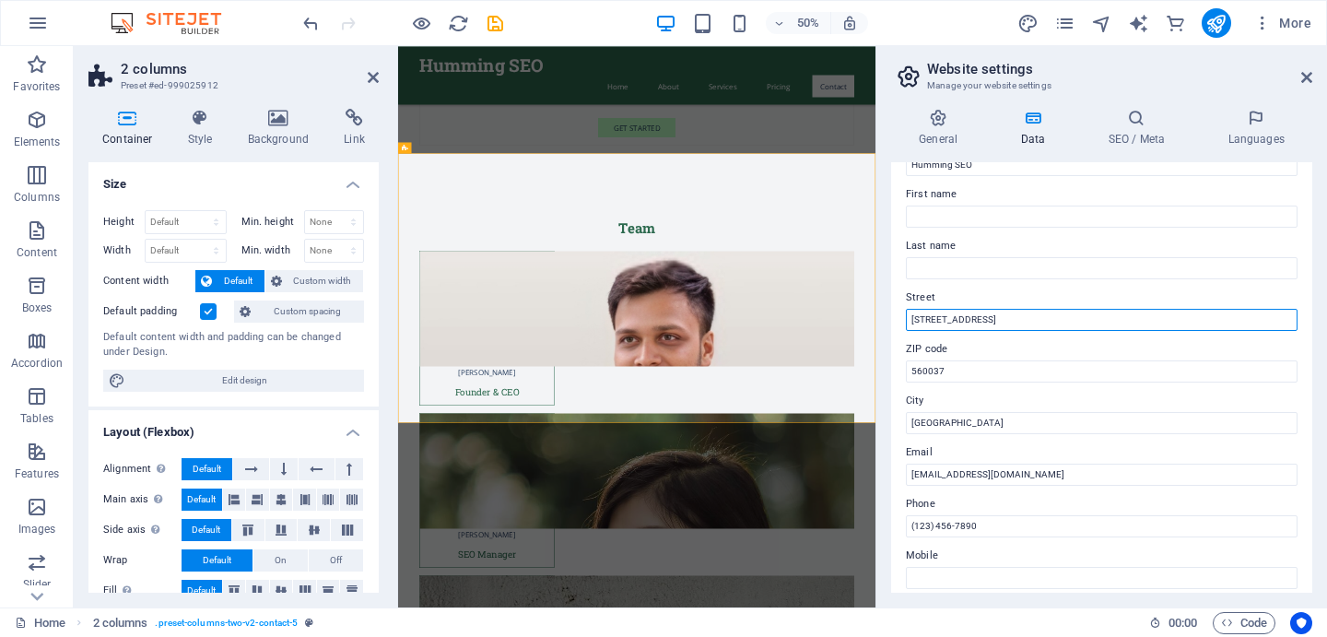
click at [1227, 323] on input "B-301, 2nd Cross, Someshawara Layout, Doddakannelli, Bengaluru, KA" at bounding box center [1102, 320] width 392 height 22
click at [902, 392] on div "Contact data for this website. This can be used everywhere on the website and w…" at bounding box center [1101, 377] width 421 height 430
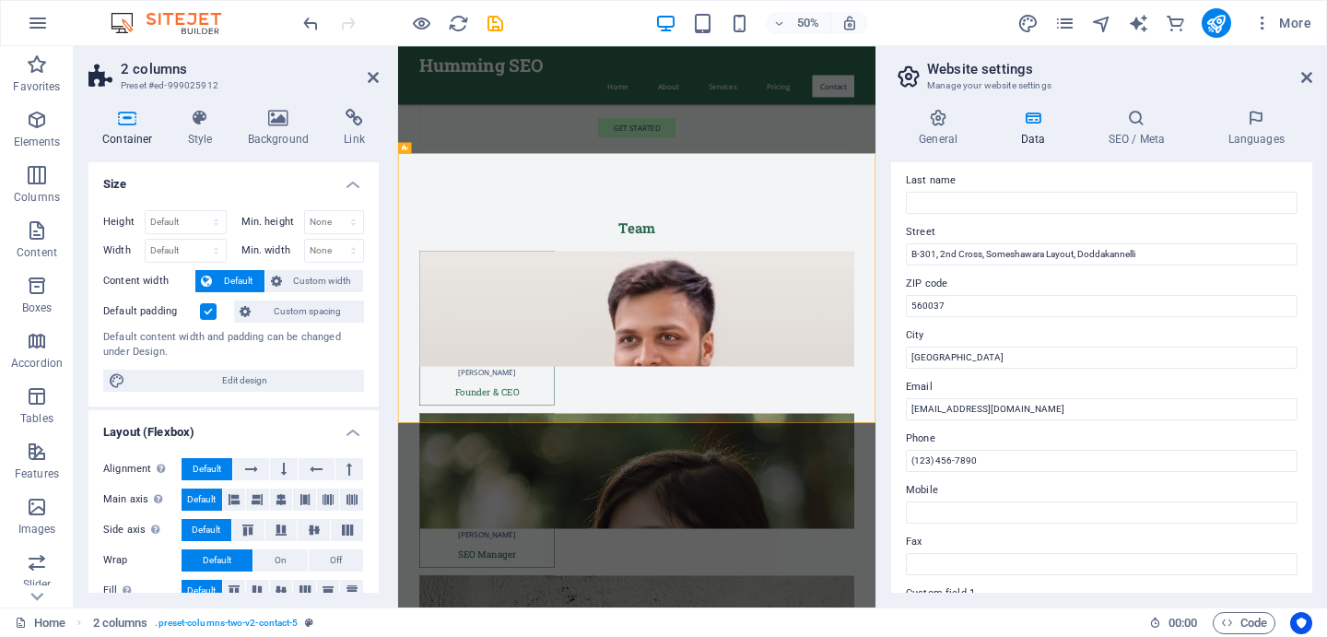
scroll to position [70, 0]
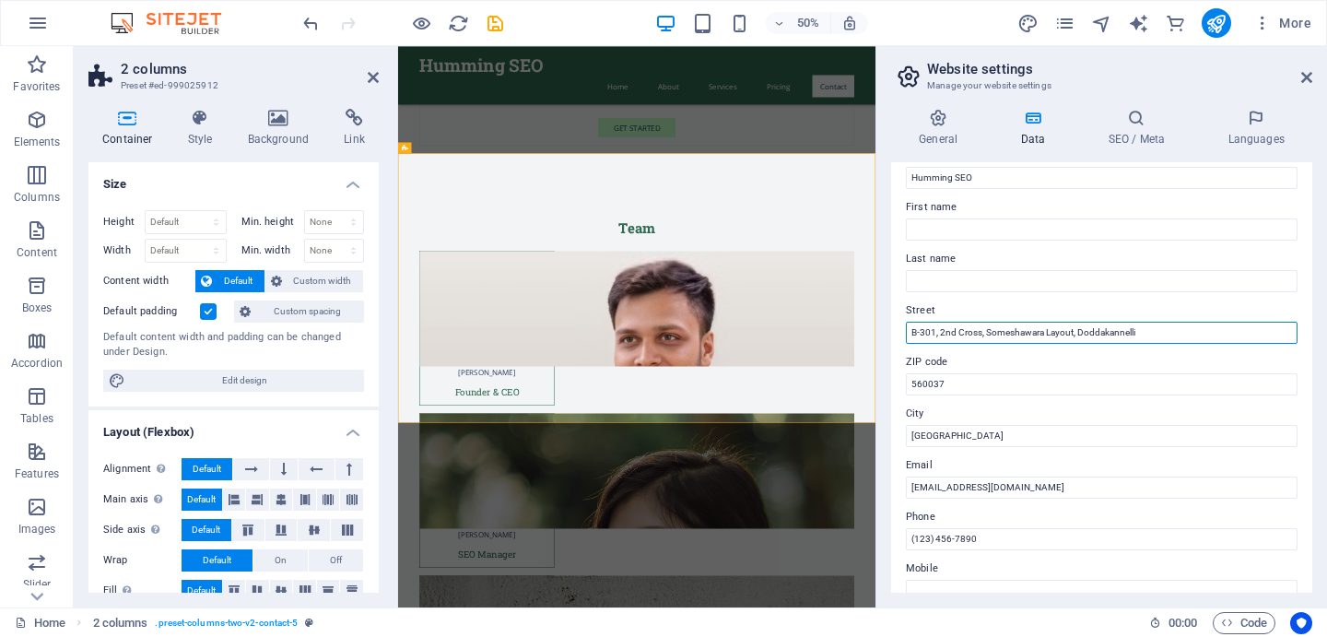
click at [1157, 336] on input "B-301, 2nd Cross, Someshawara Layout, Doddakannelli" at bounding box center [1102, 333] width 392 height 22
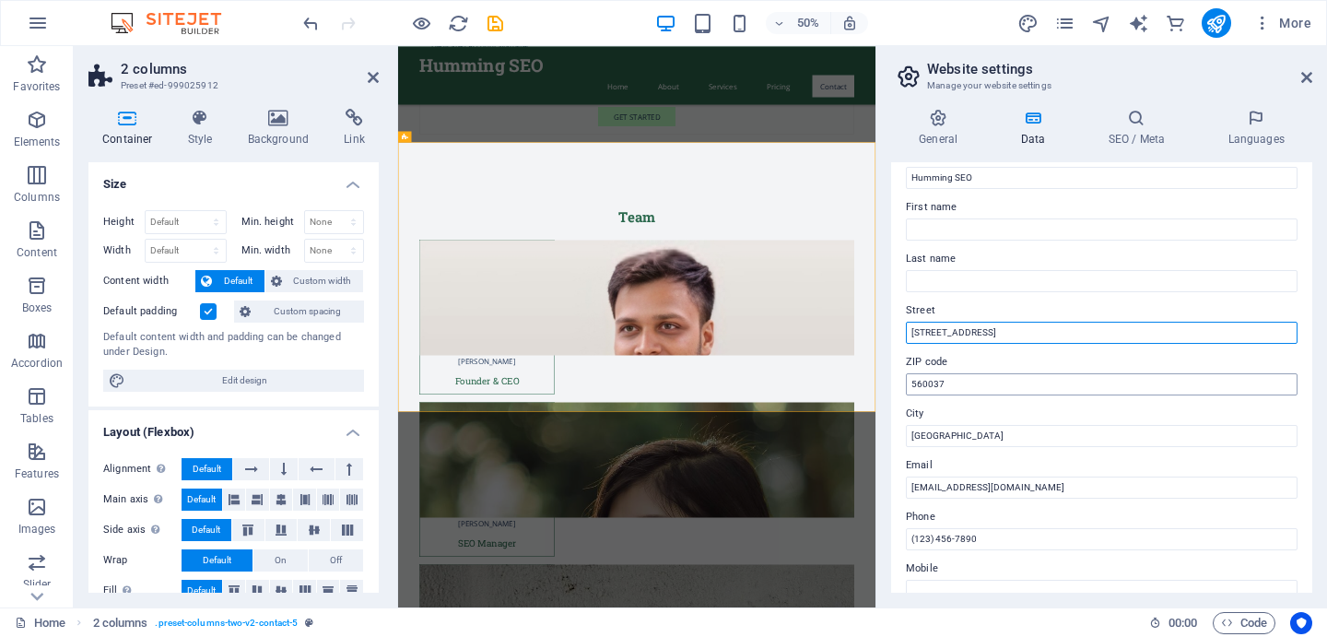
type input "B-301, 2nd Cross, Someshawara Layout, Doddakannelli, Bengaluru, KA - 560037"
click at [1051, 384] on input "560037" at bounding box center [1102, 384] width 392 height 22
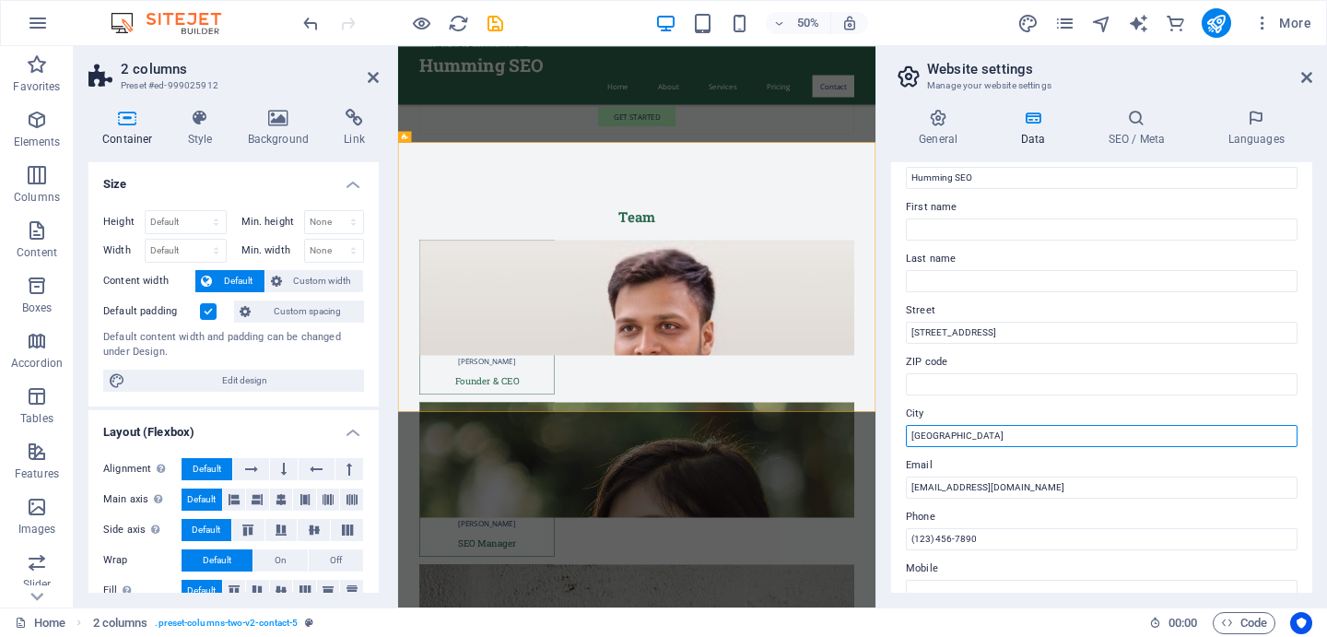
click at [974, 435] on input "Bengaluru" at bounding box center [1102, 436] width 392 height 22
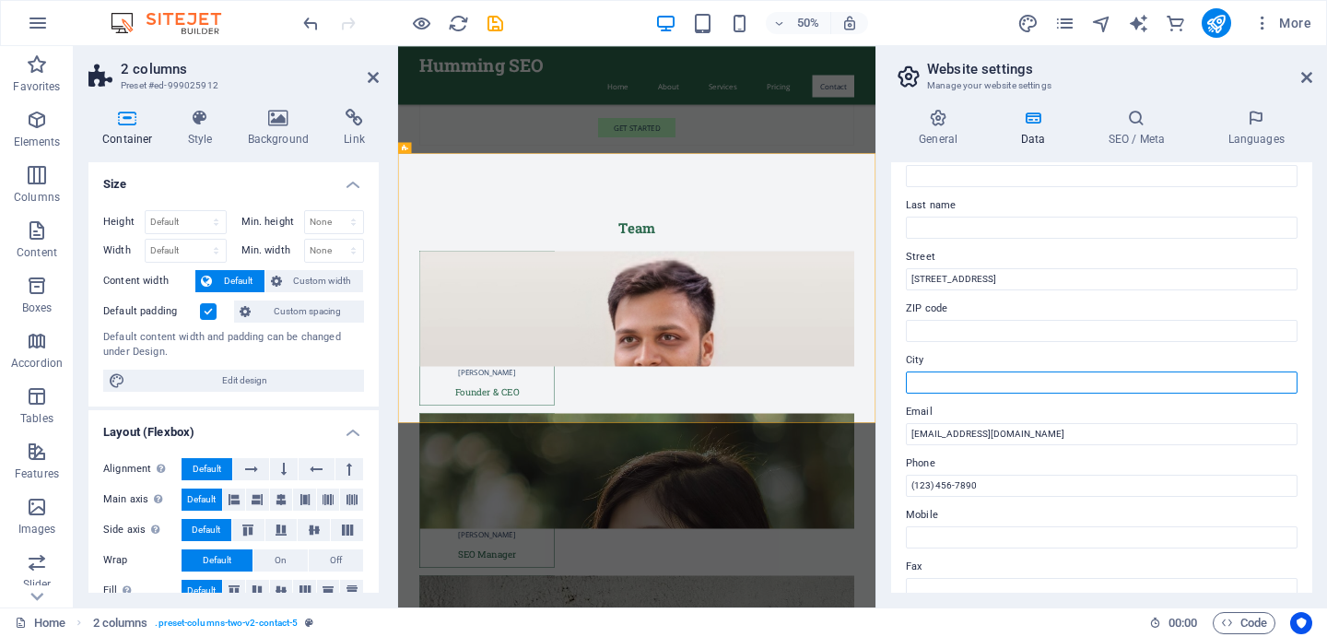
scroll to position [127, 0]
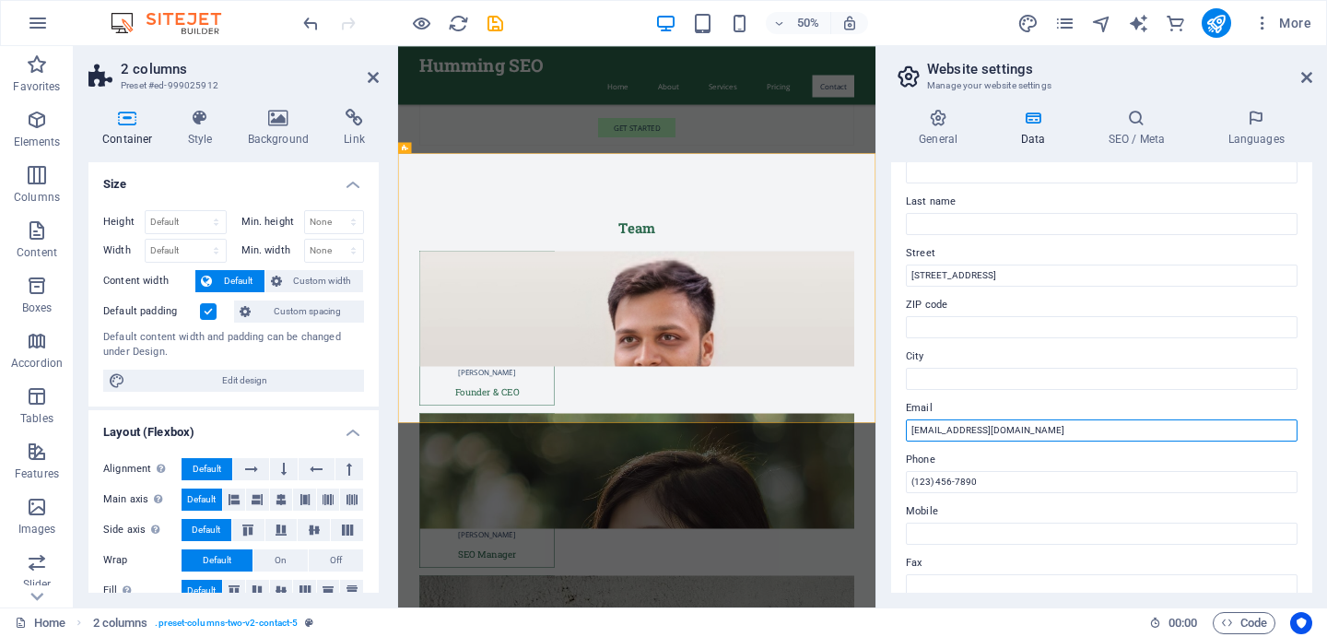
click at [960, 435] on input "[EMAIL_ADDRESS][DOMAIN_NAME]" at bounding box center [1102, 430] width 392 height 22
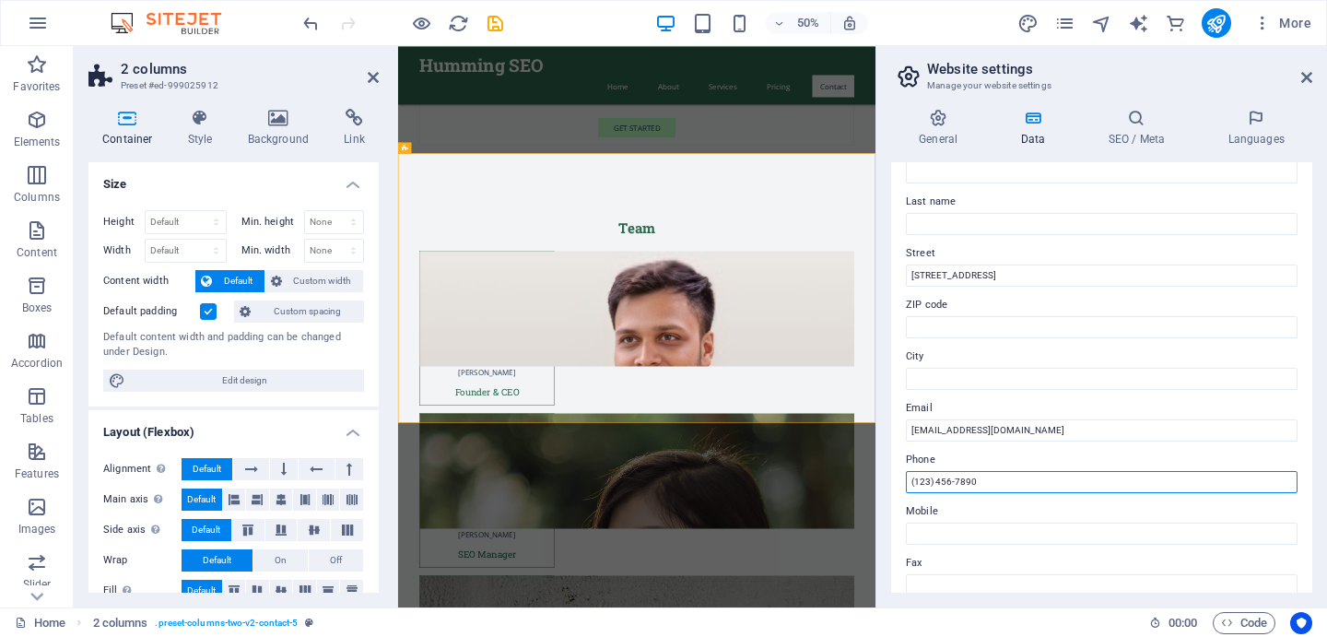
click at [954, 478] on input "(123) 456-7890" at bounding box center [1102, 482] width 392 height 22
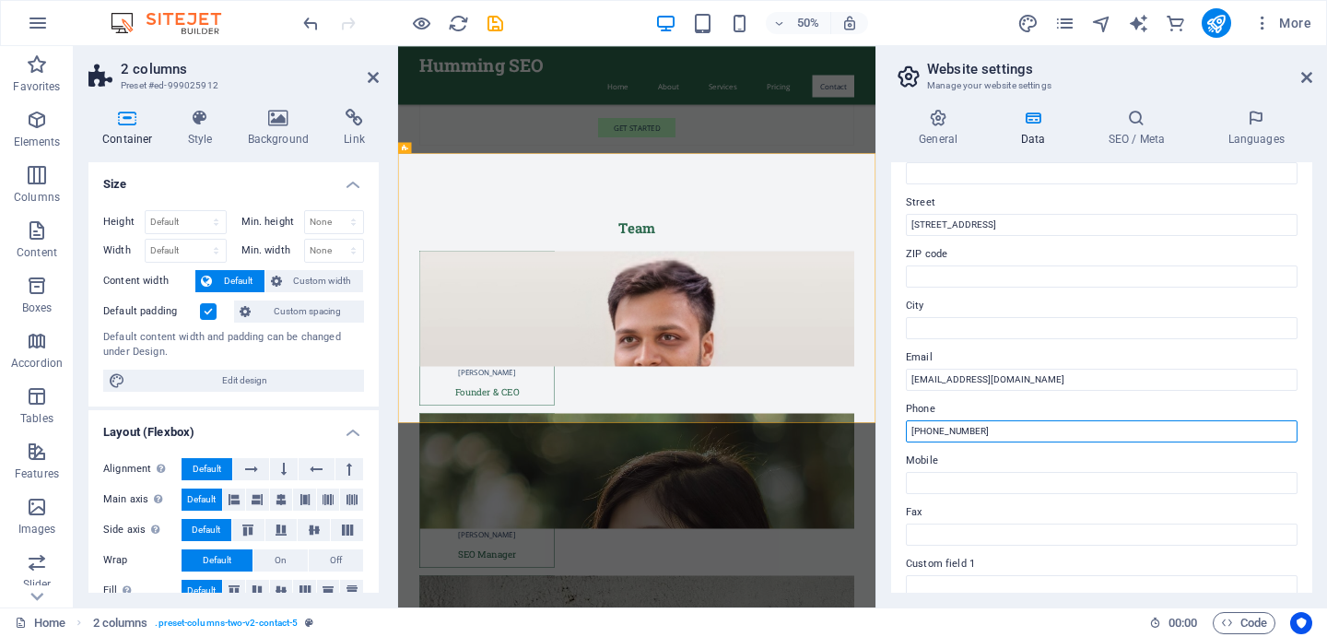
scroll to position [182, 0]
click at [960, 427] on input "+91 9315098482" at bounding box center [1102, 428] width 392 height 22
type input "+91 9315098482"
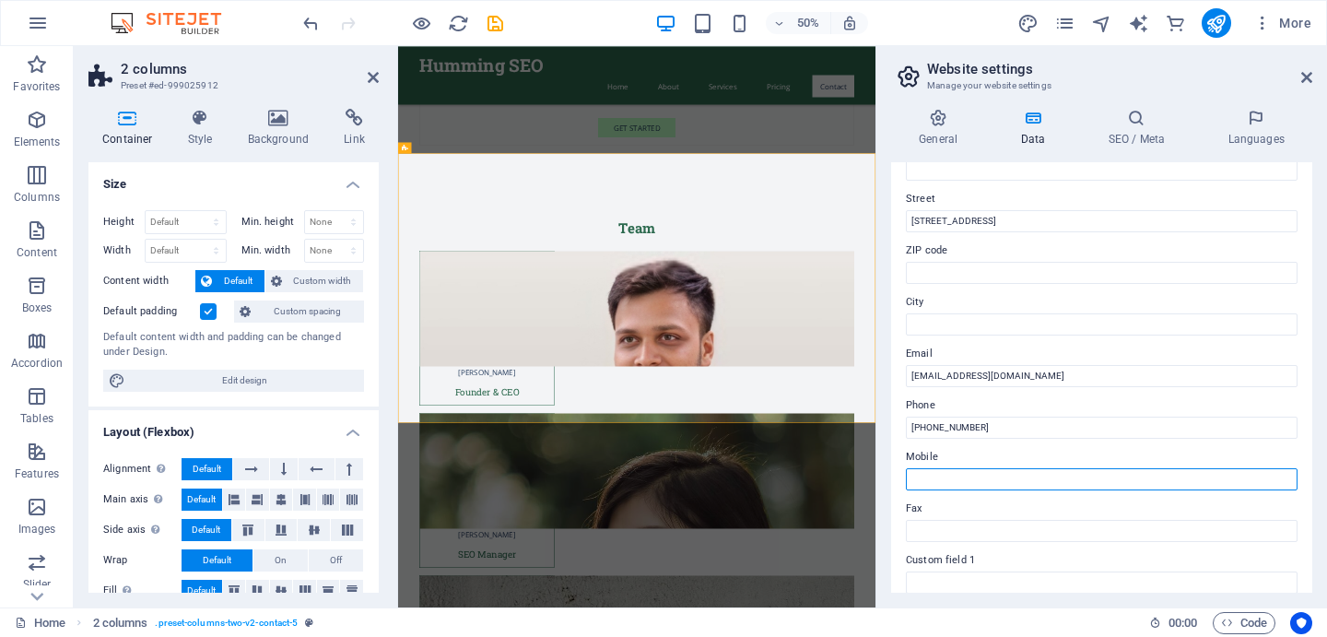
click at [956, 479] on input "Mobile" at bounding box center [1102, 479] width 392 height 22
paste input "+91 9315098482"
type input "+91 9315098482"
click at [980, 486] on input "+91 9315098482" at bounding box center [1102, 479] width 392 height 22
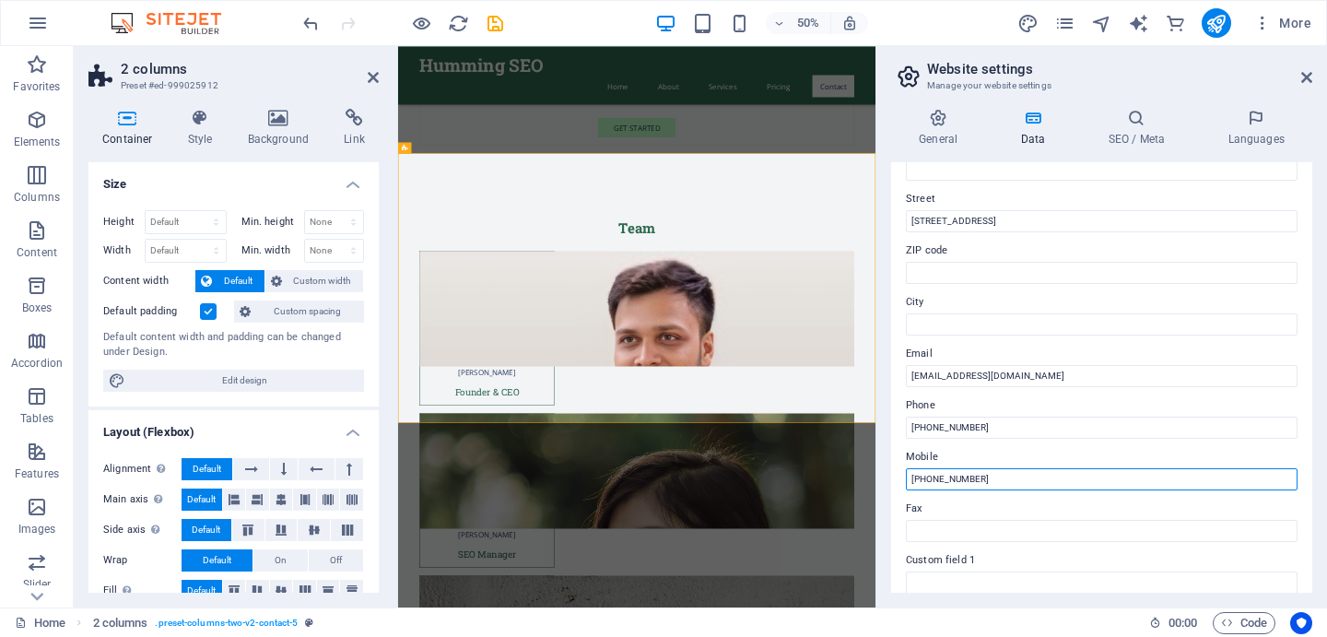
click at [980, 486] on input "+91 9315098482" at bounding box center [1102, 479] width 392 height 22
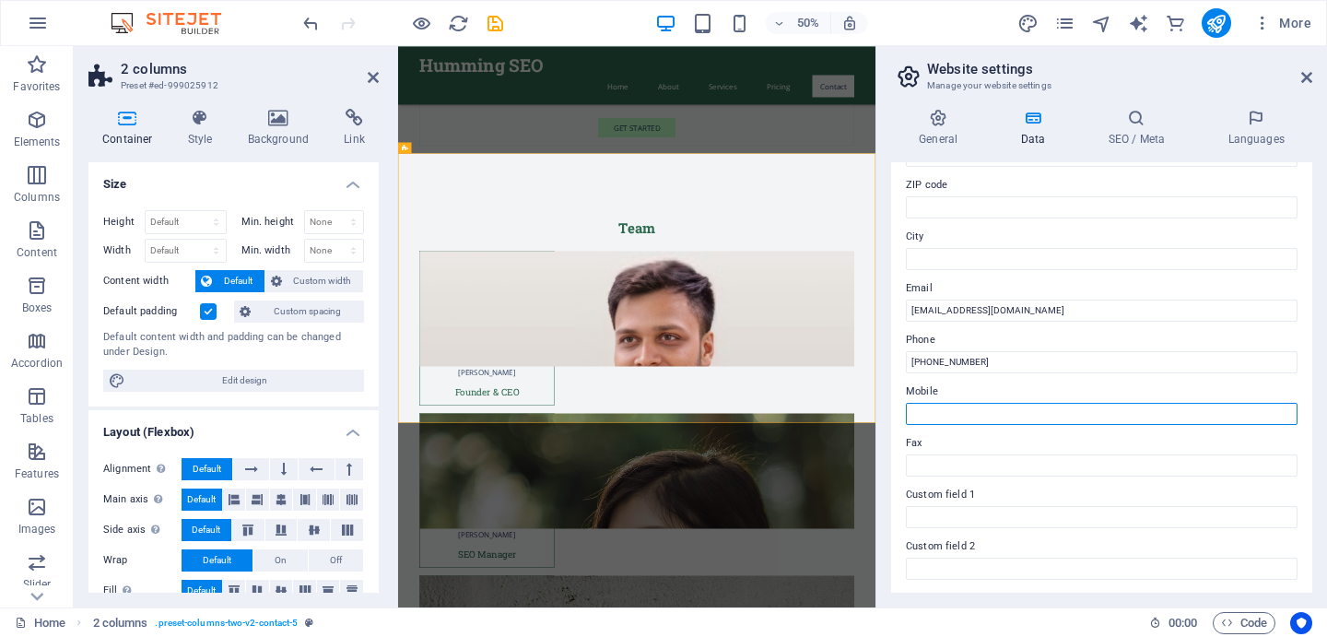
scroll to position [231, 0]
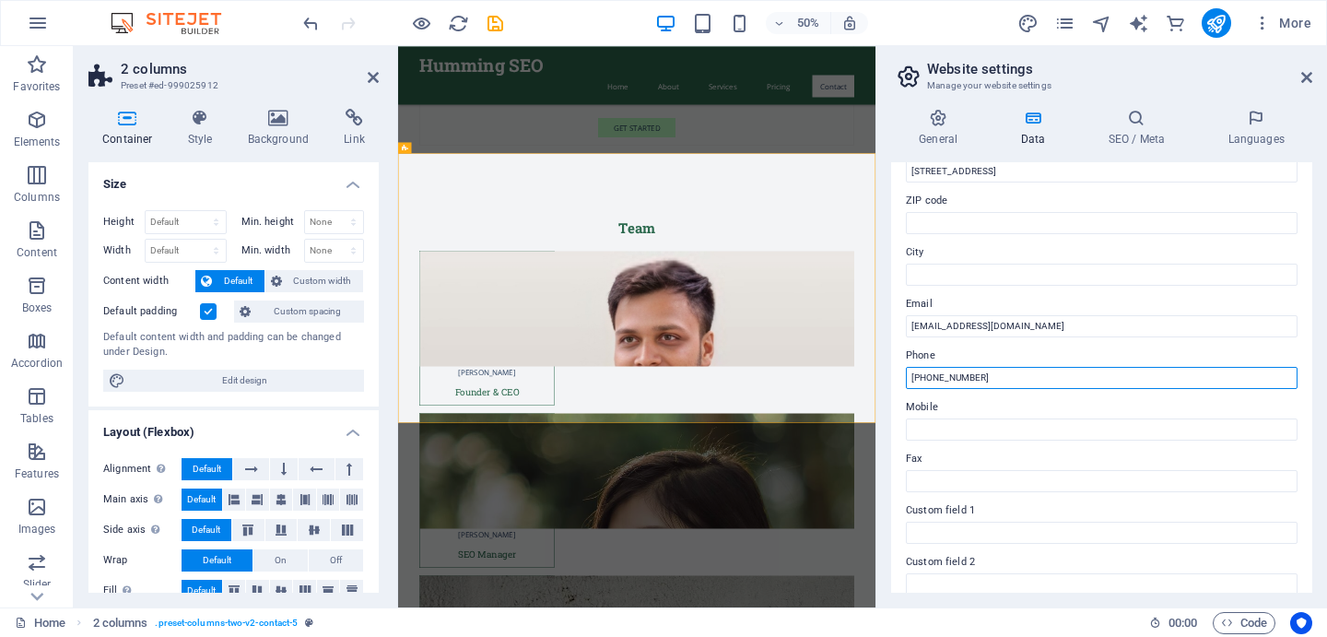
click at [931, 377] on input "+91 9315098482" at bounding box center [1102, 378] width 392 height 22
click at [1305, 76] on icon at bounding box center [1306, 77] width 11 height 15
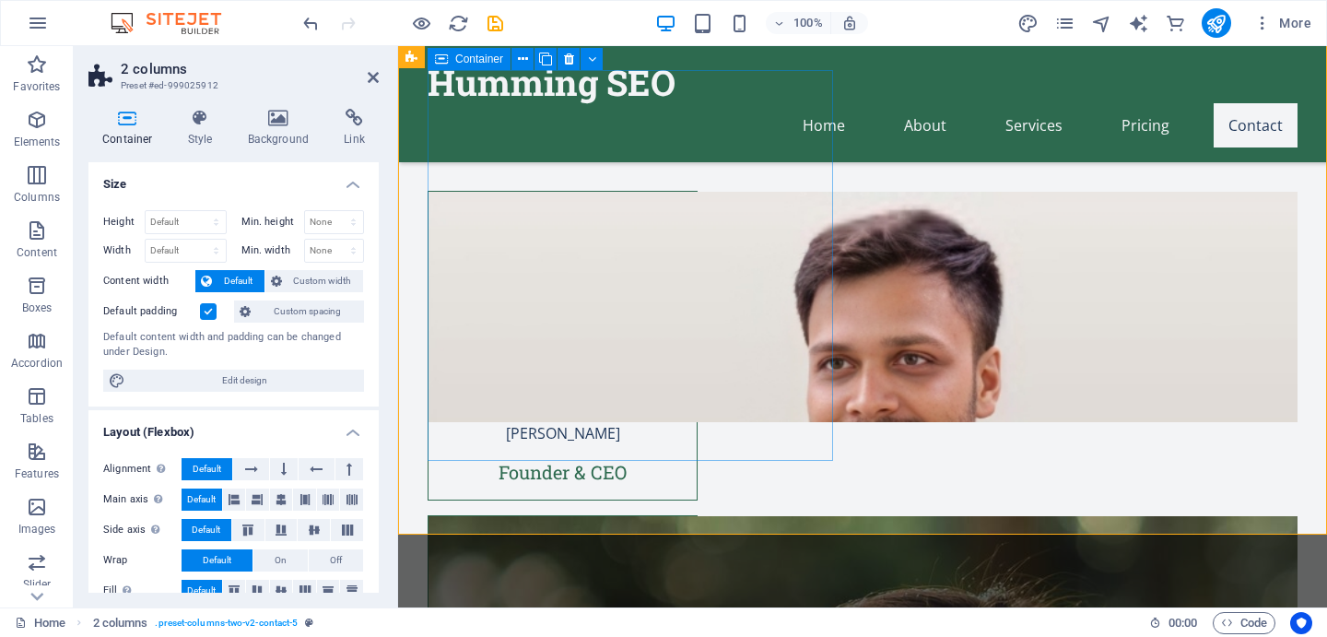
scroll to position [5177, 0]
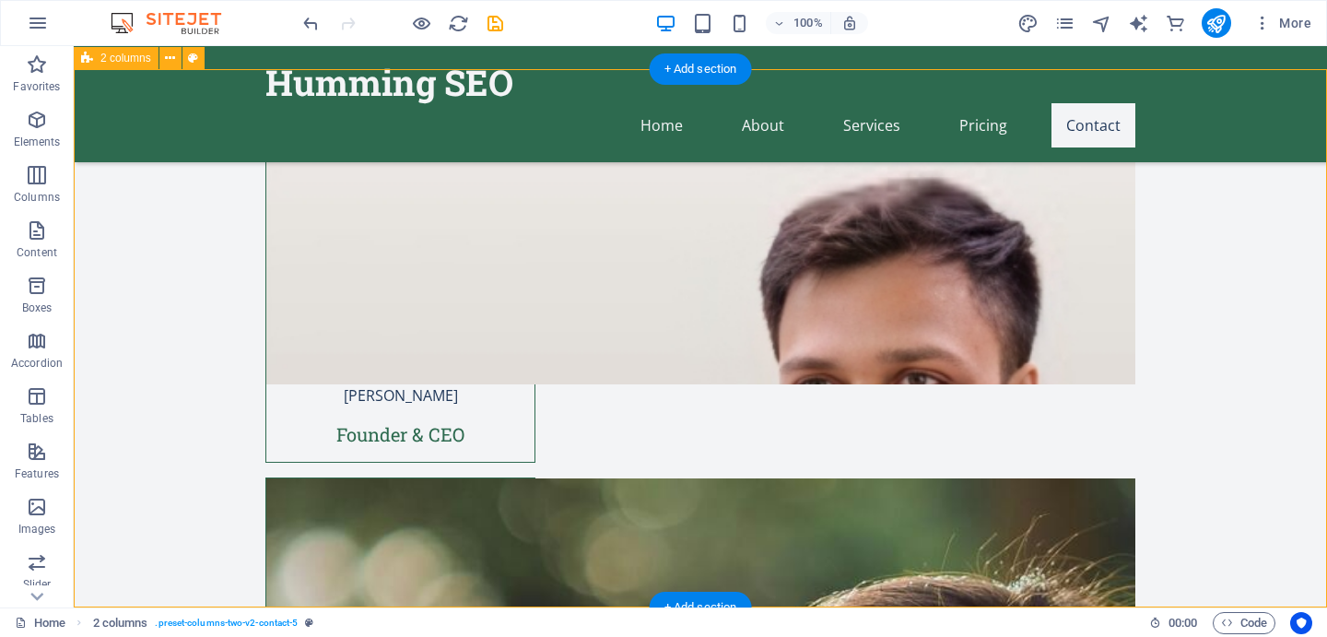
scroll to position [5521, 0]
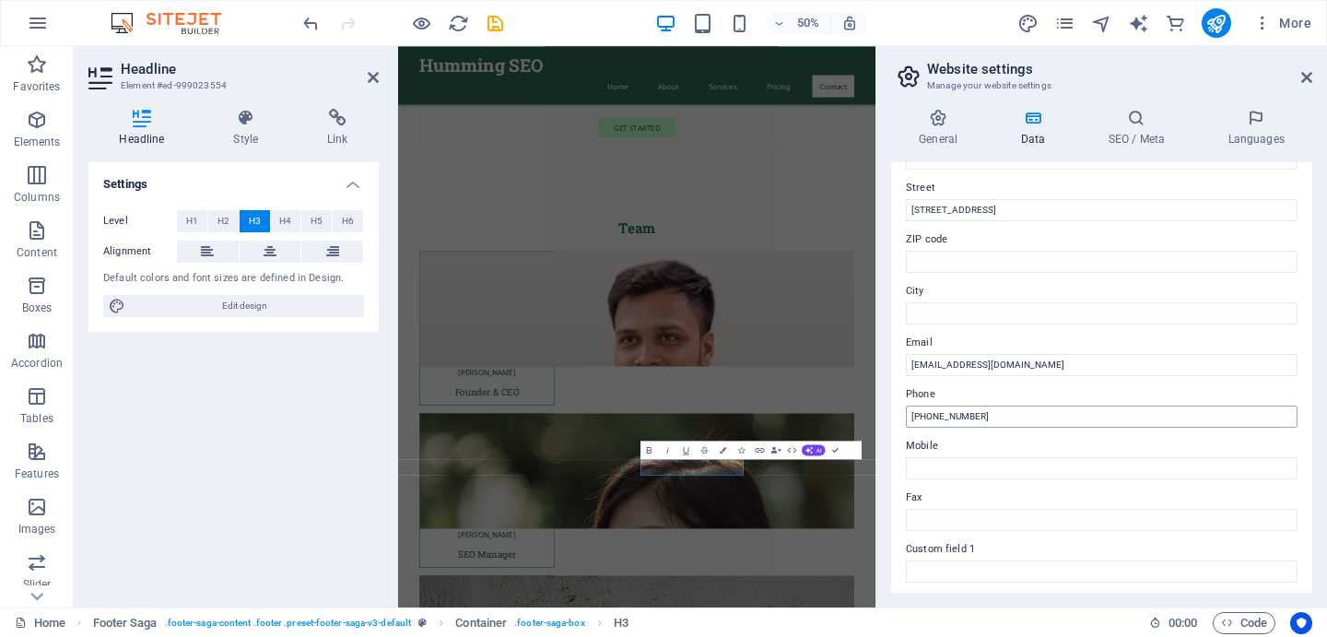
scroll to position [204, 0]
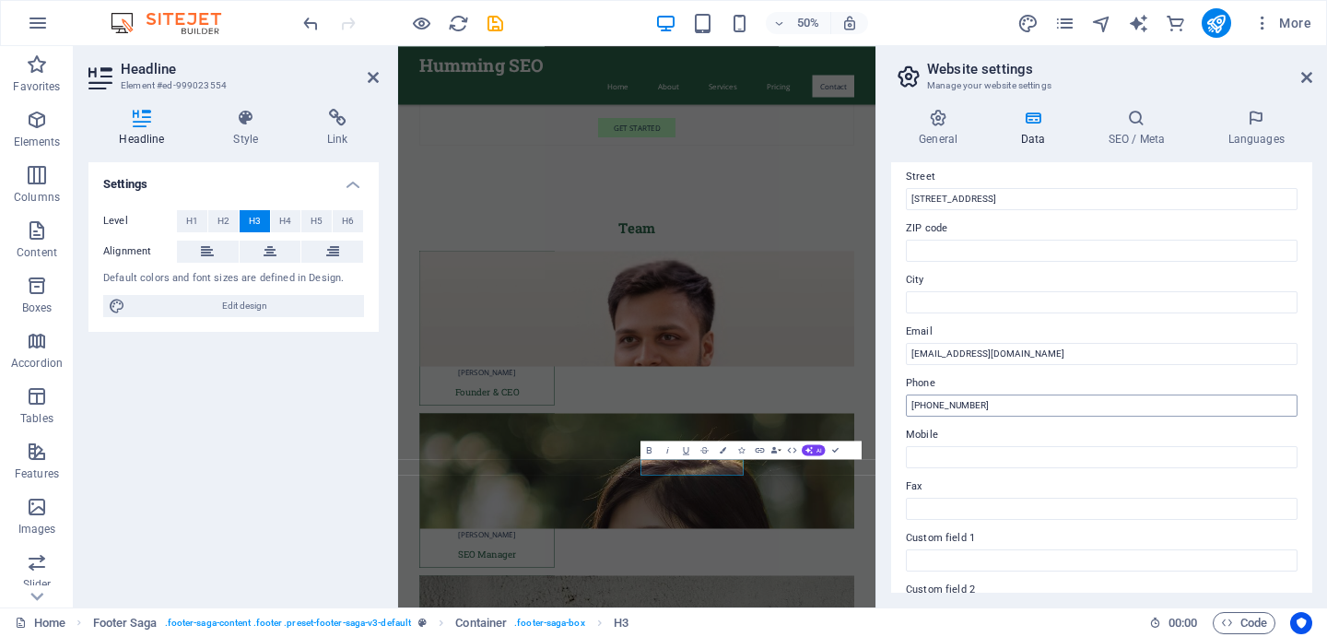
click at [945, 408] on input "+91 9315098482" at bounding box center [1102, 405] width 392 height 22
click at [943, 459] on input "Mobile" at bounding box center [1102, 457] width 392 height 22
paste input "+91 9315098482"
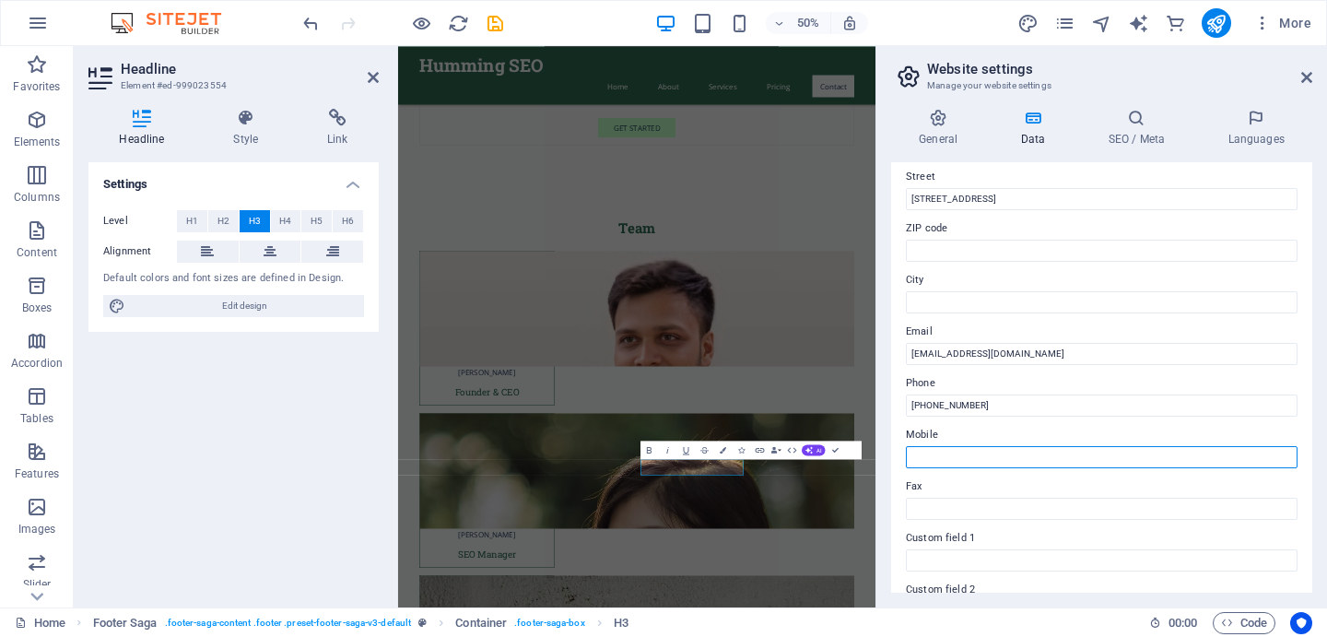
type input "+91 9315098482"
click at [1305, 76] on icon at bounding box center [1306, 77] width 11 height 15
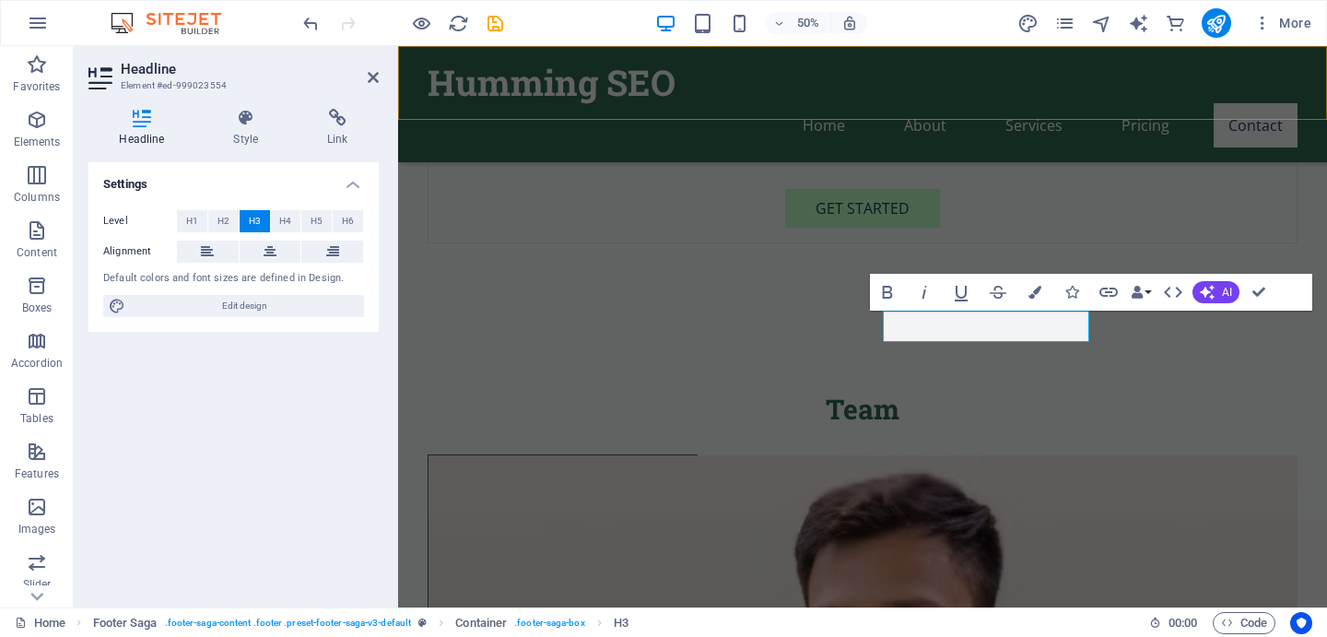
scroll to position [5521, 0]
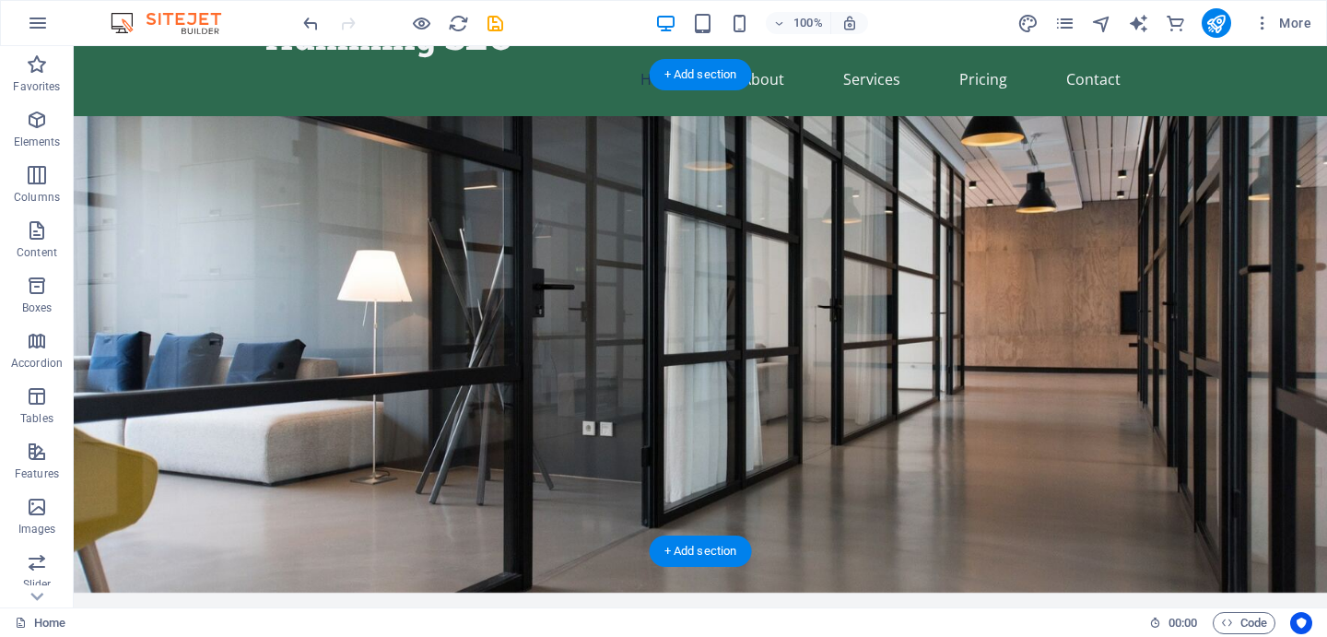
scroll to position [0, 0]
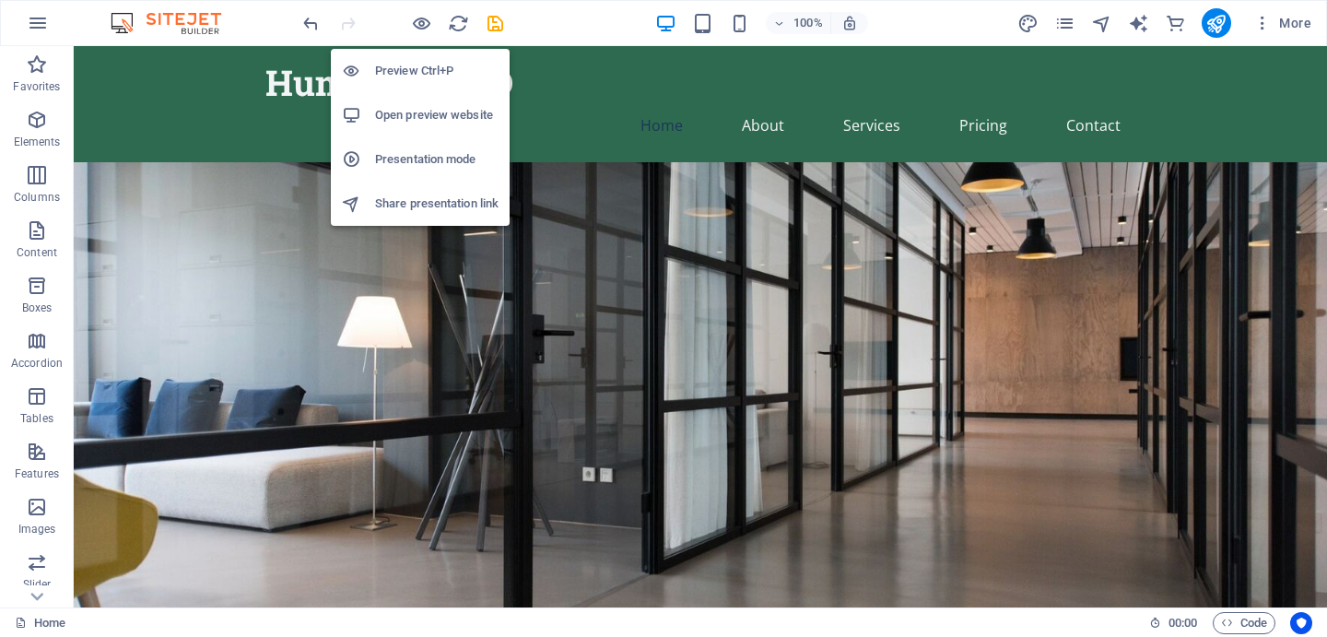
click at [403, 109] on h6 "Open preview website" at bounding box center [436, 115] width 123 height 22
click at [413, 59] on li "Preview Ctrl+P" at bounding box center [420, 71] width 179 height 44
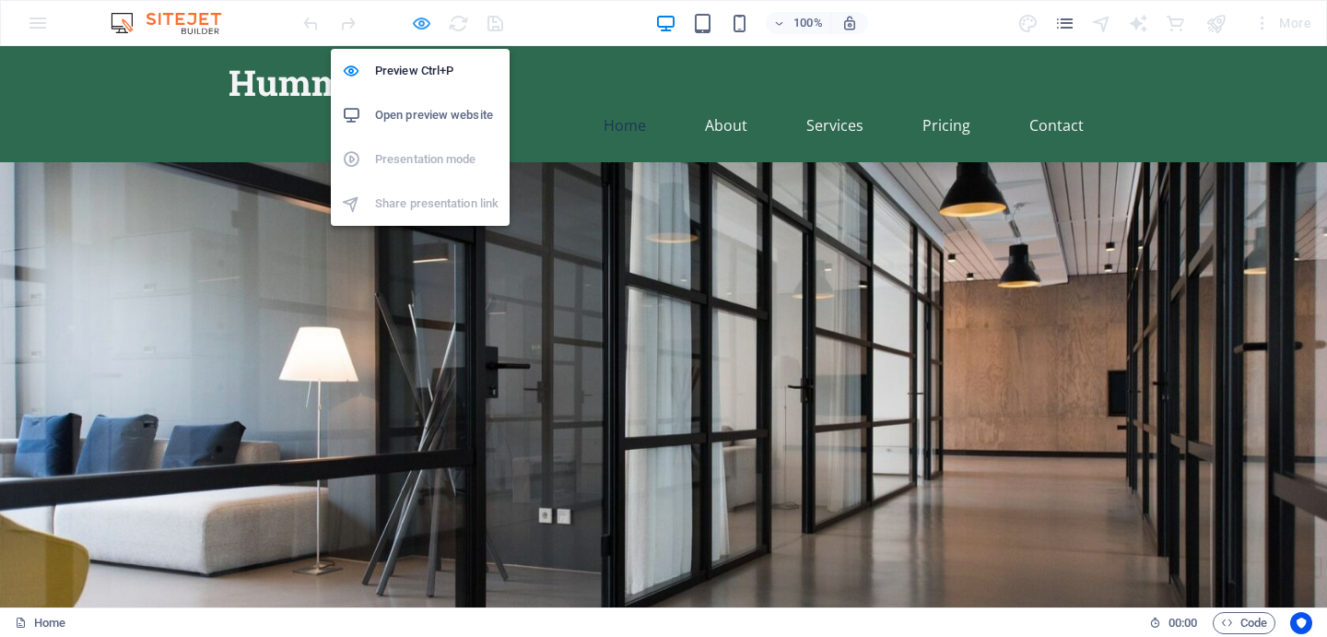
click at [419, 18] on icon "button" at bounding box center [421, 23] width 21 height 21
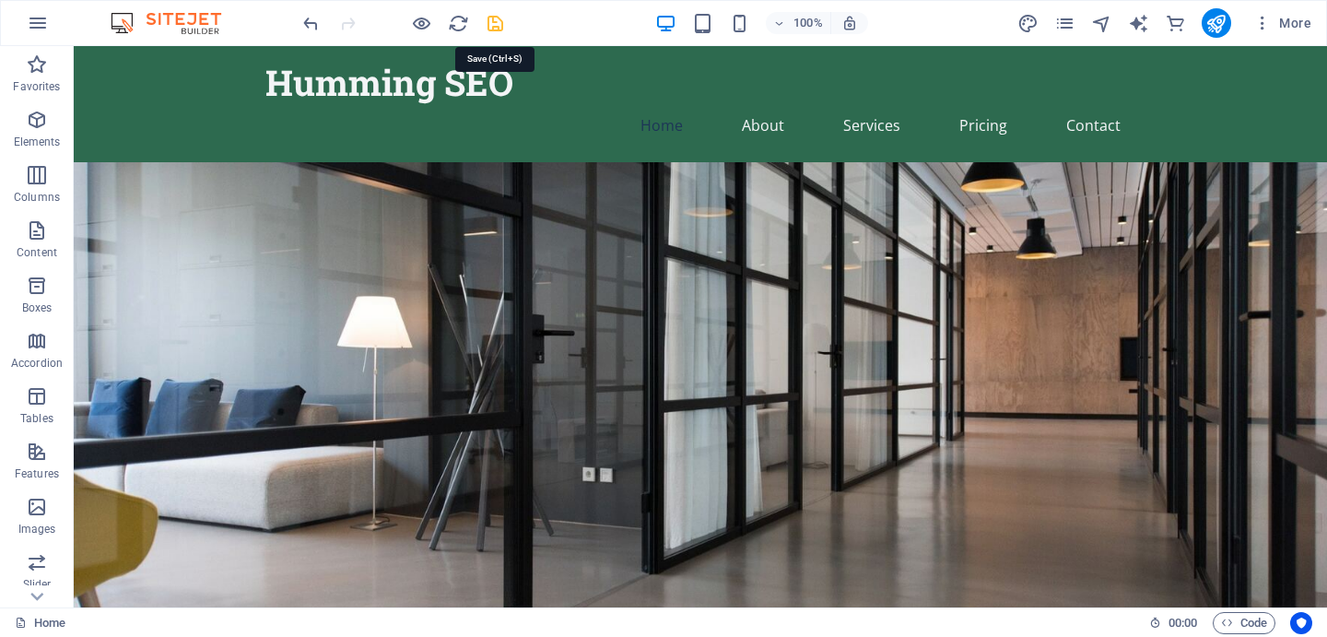
click at [499, 19] on icon "save" at bounding box center [495, 23] width 21 height 21
checkbox input "false"
click at [35, 9] on button "button" at bounding box center [38, 23] width 44 height 44
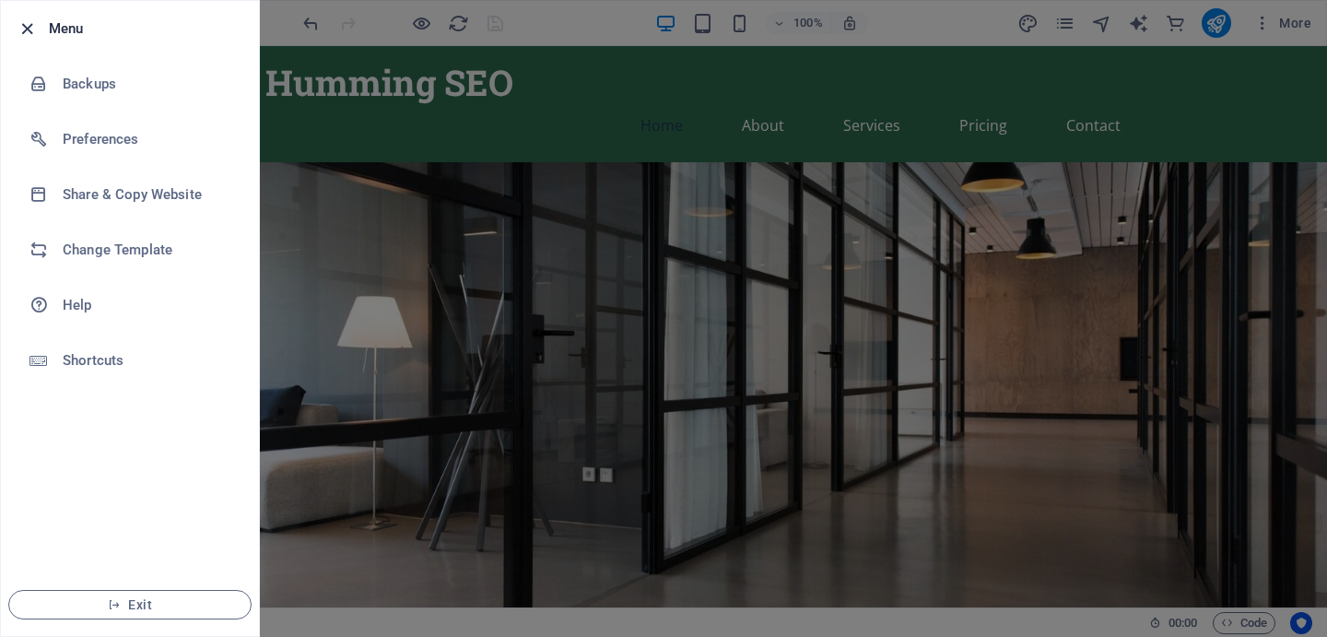
click at [29, 29] on icon "button" at bounding box center [27, 28] width 21 height 21
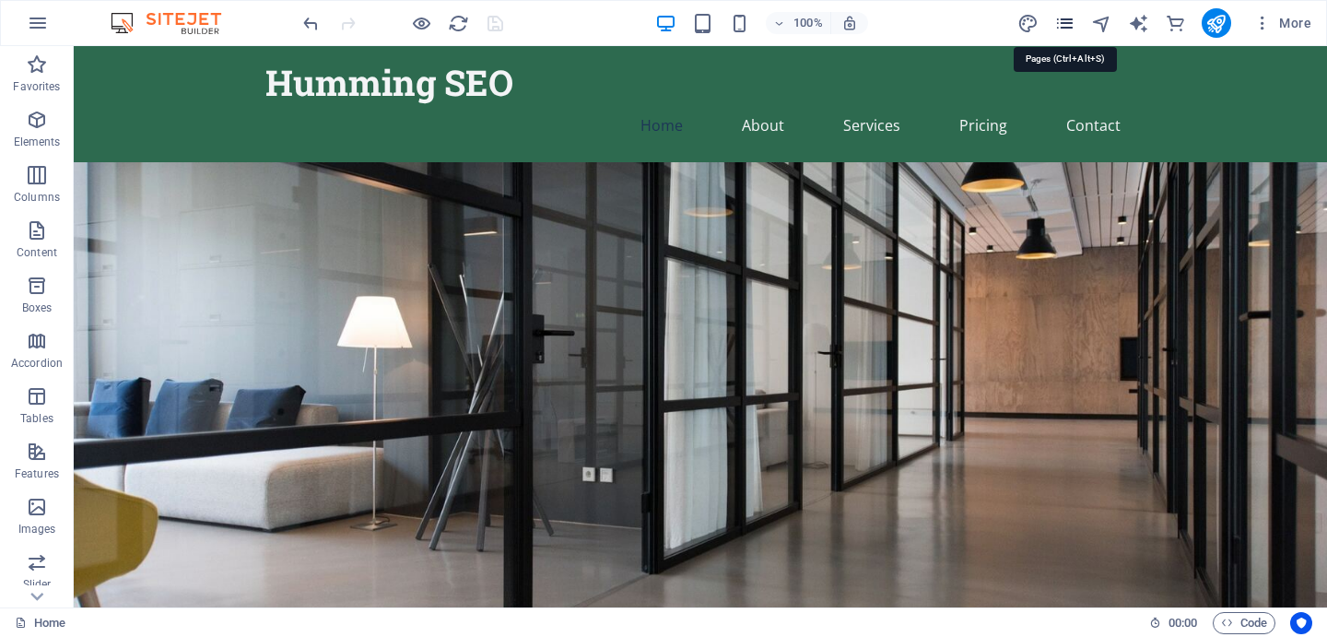
click at [1064, 28] on icon "pages" at bounding box center [1064, 23] width 21 height 21
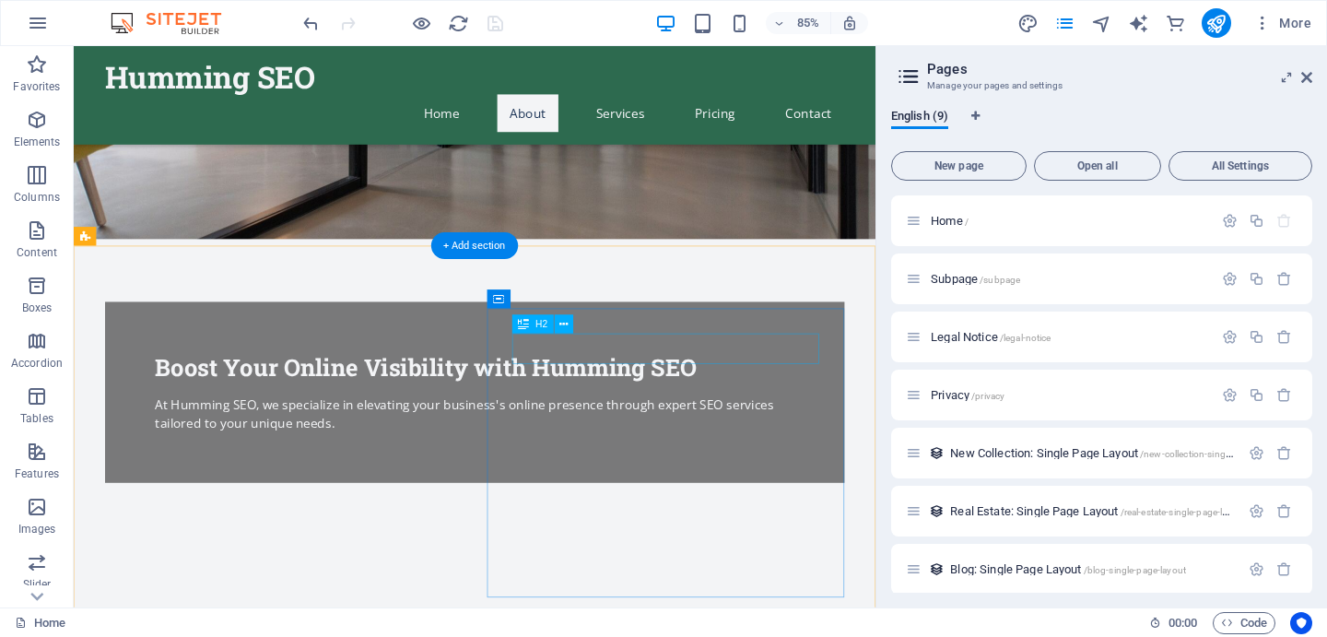
scroll to position [402, 0]
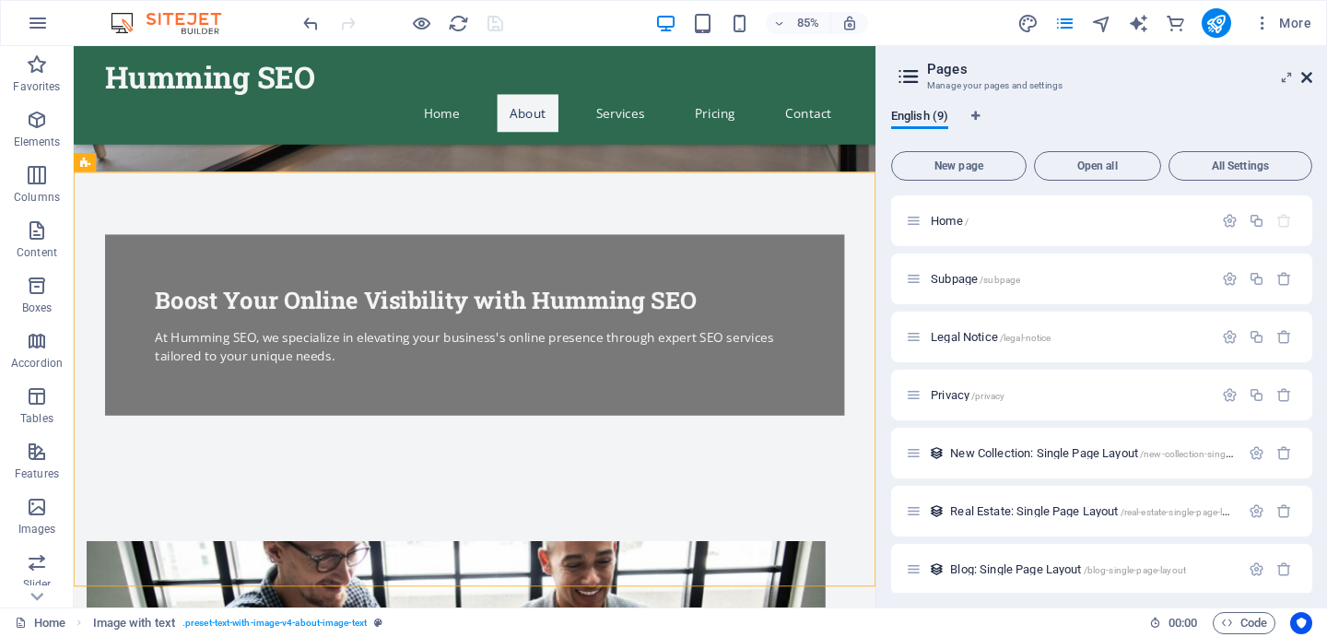
click at [1303, 76] on icon at bounding box center [1306, 77] width 11 height 15
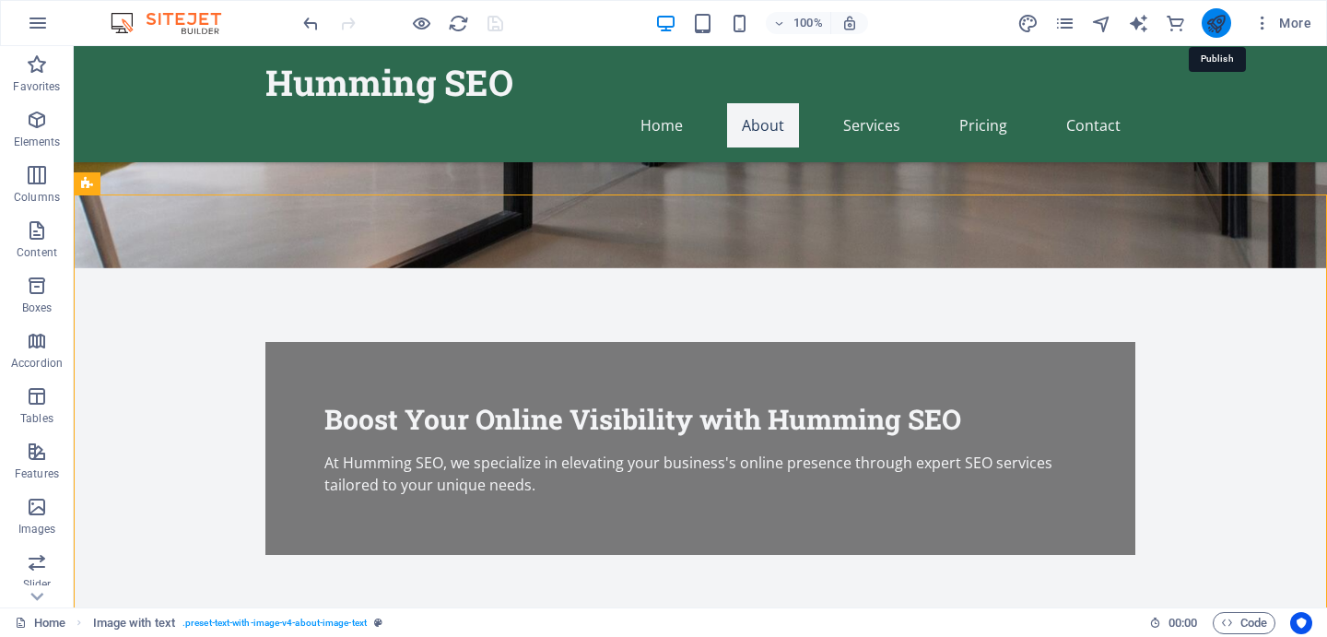
click at [1213, 23] on icon "publish" at bounding box center [1215, 23] width 21 height 21
